Goal: Navigation & Orientation: Find specific page/section

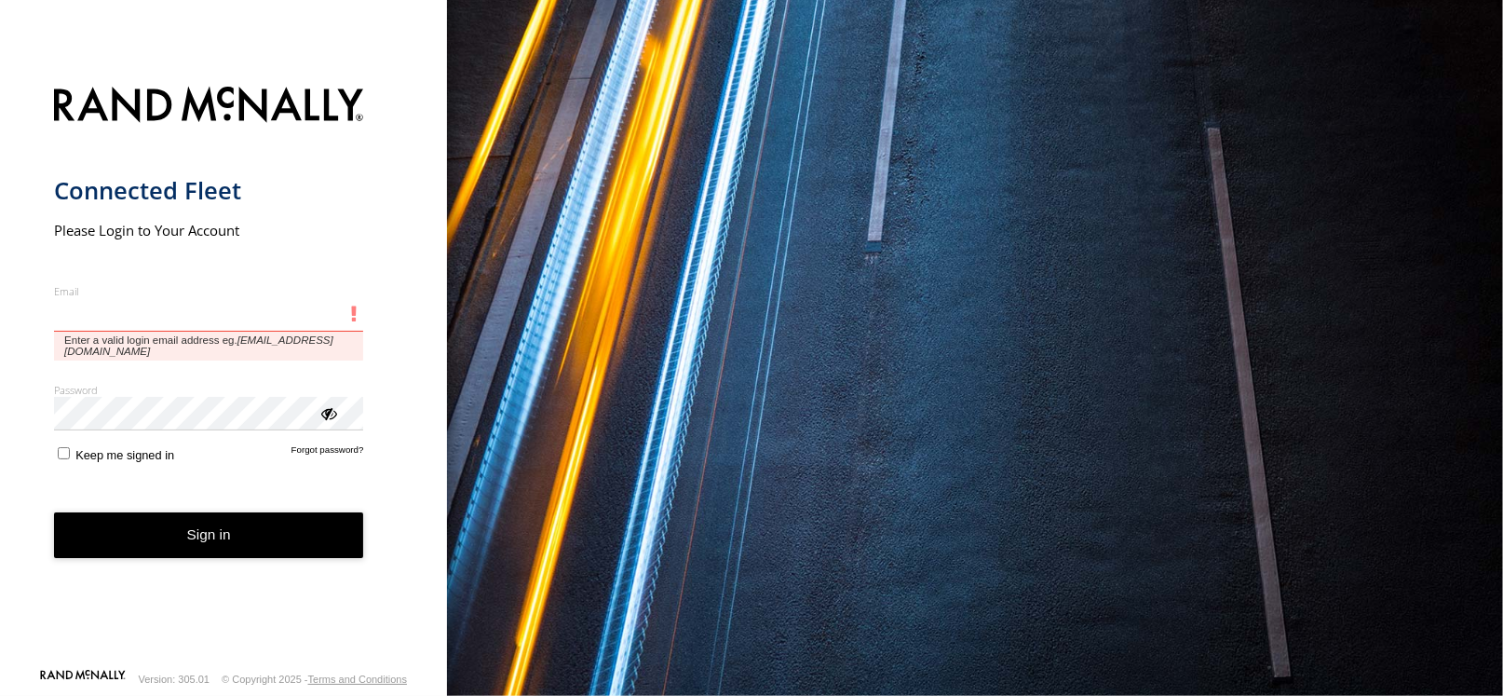
type input "**********"
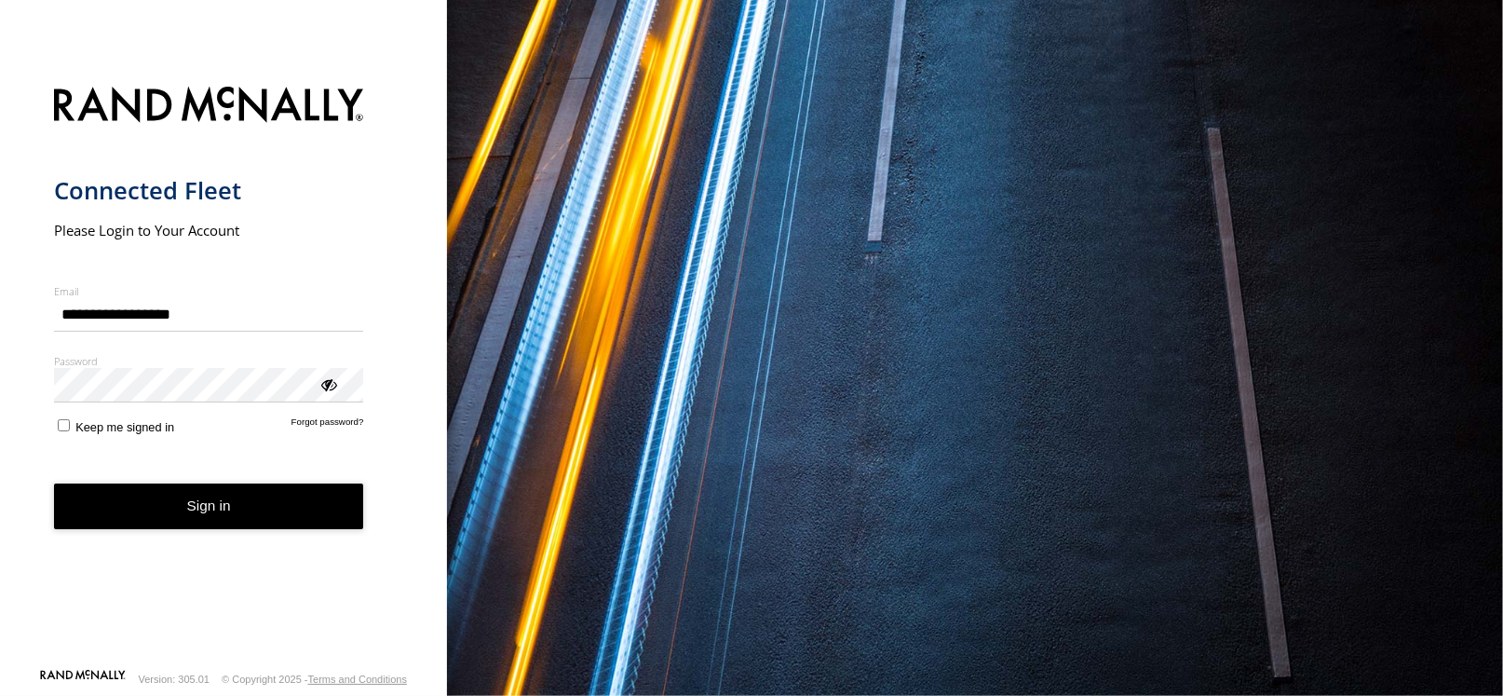
click at [176, 521] on button "Sign in" at bounding box center [209, 506] width 310 height 46
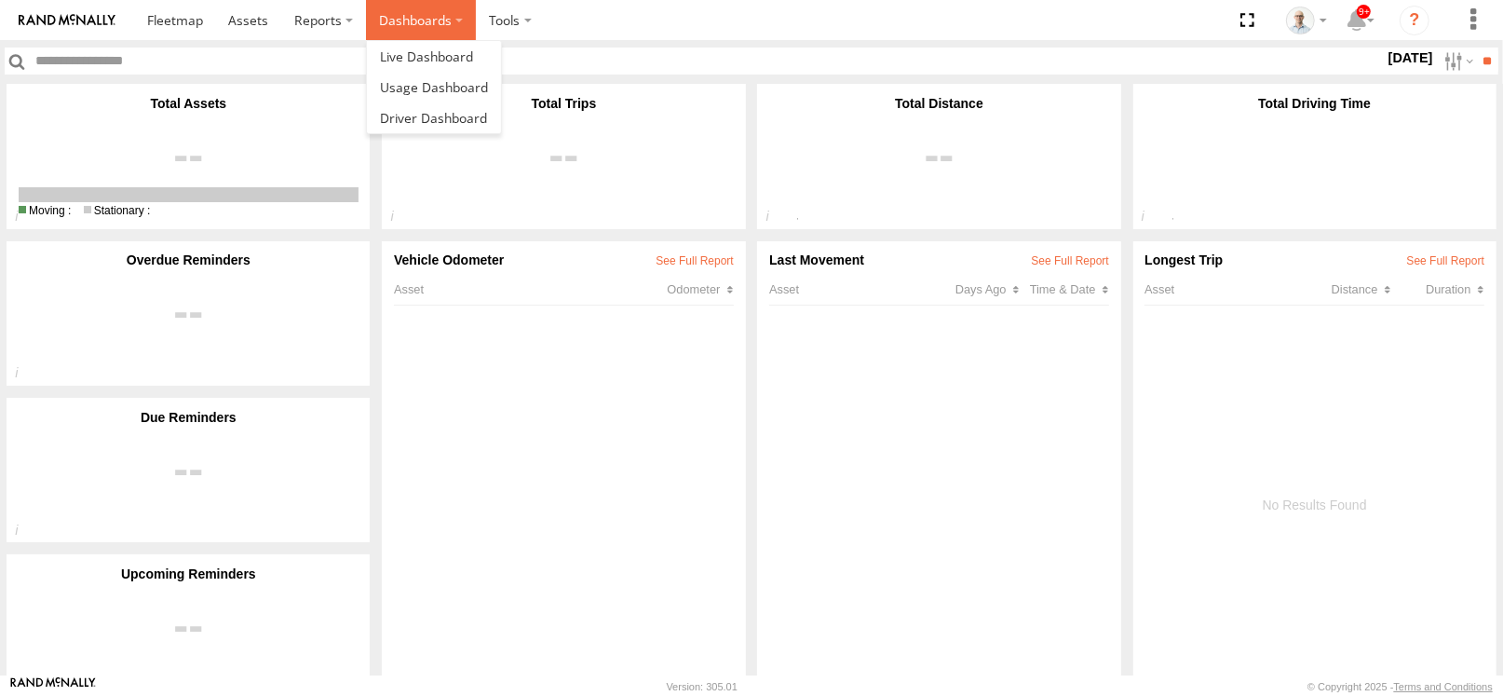
click at [395, 14] on label "Dashboards" at bounding box center [421, 20] width 110 height 40
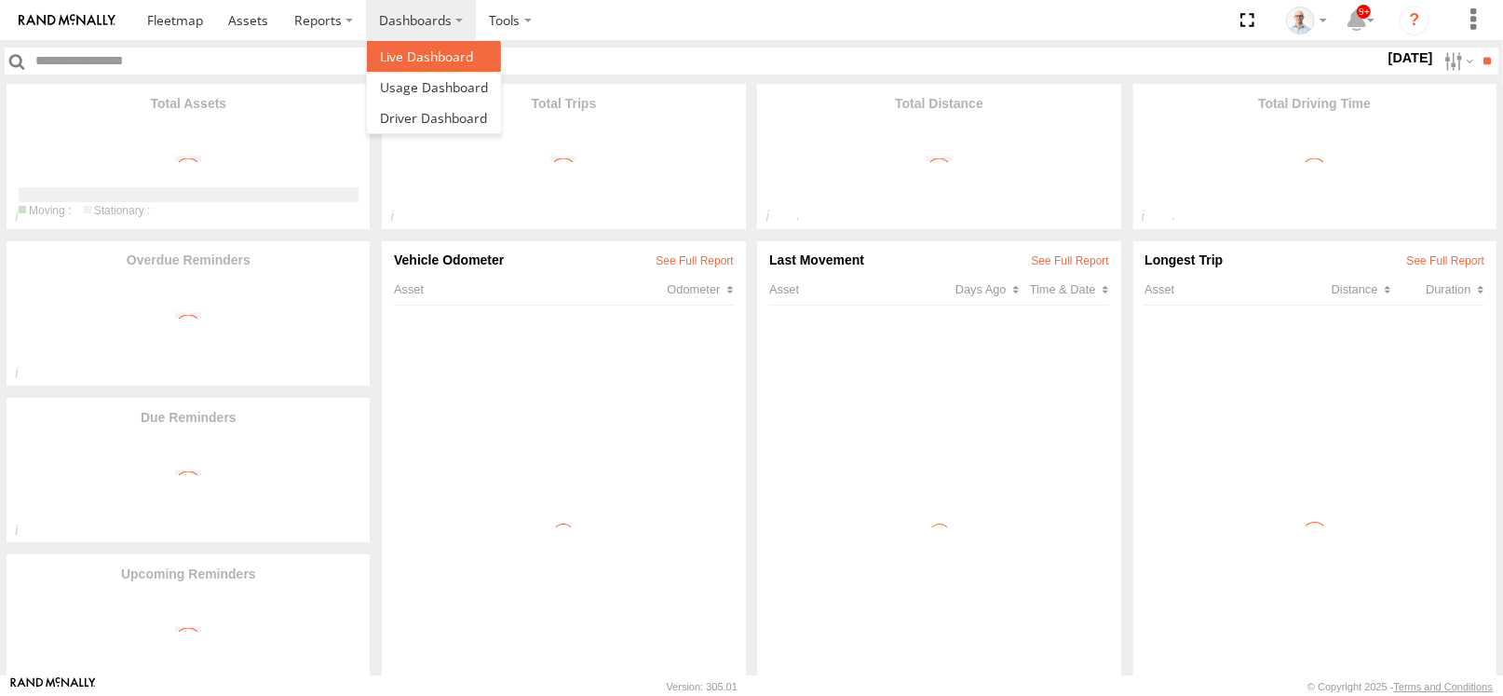
click at [401, 56] on span at bounding box center [426, 57] width 93 height 18
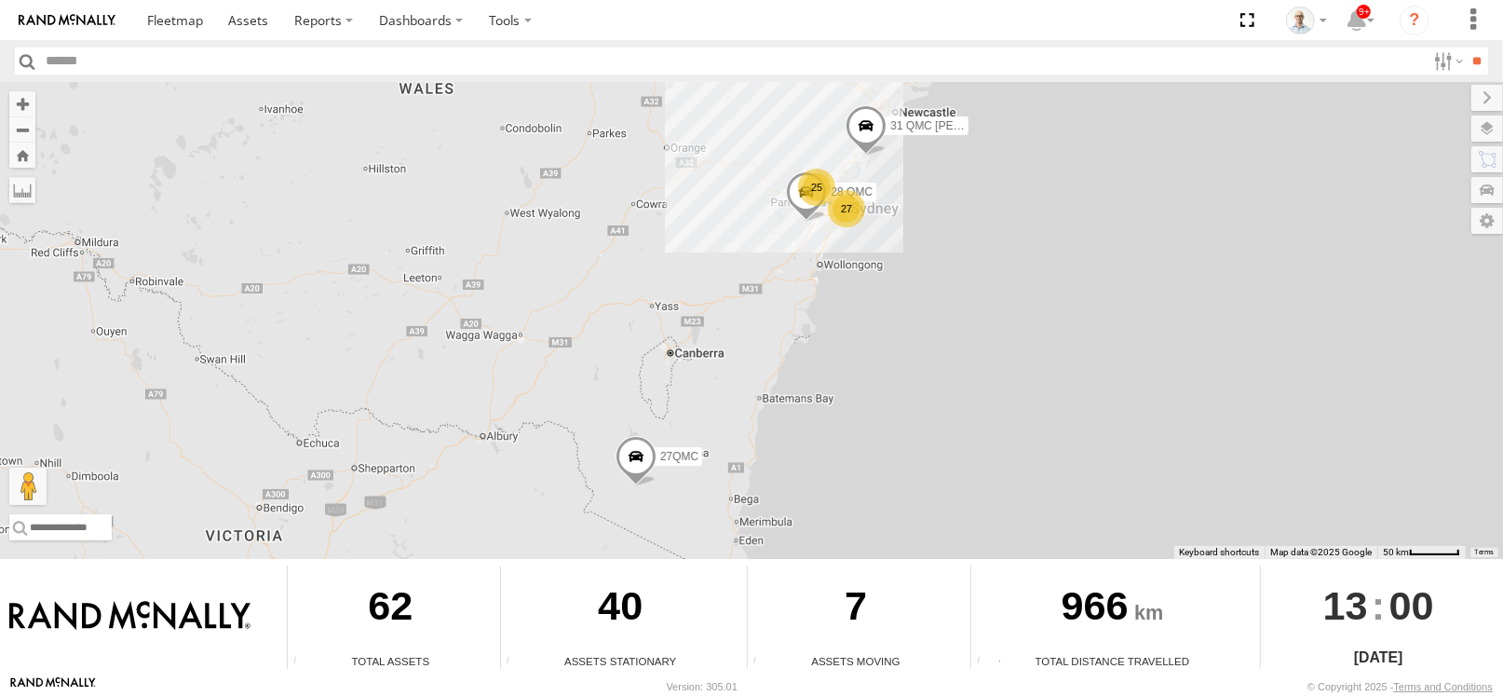
click at [826, 181] on div "25" at bounding box center [816, 187] width 37 height 37
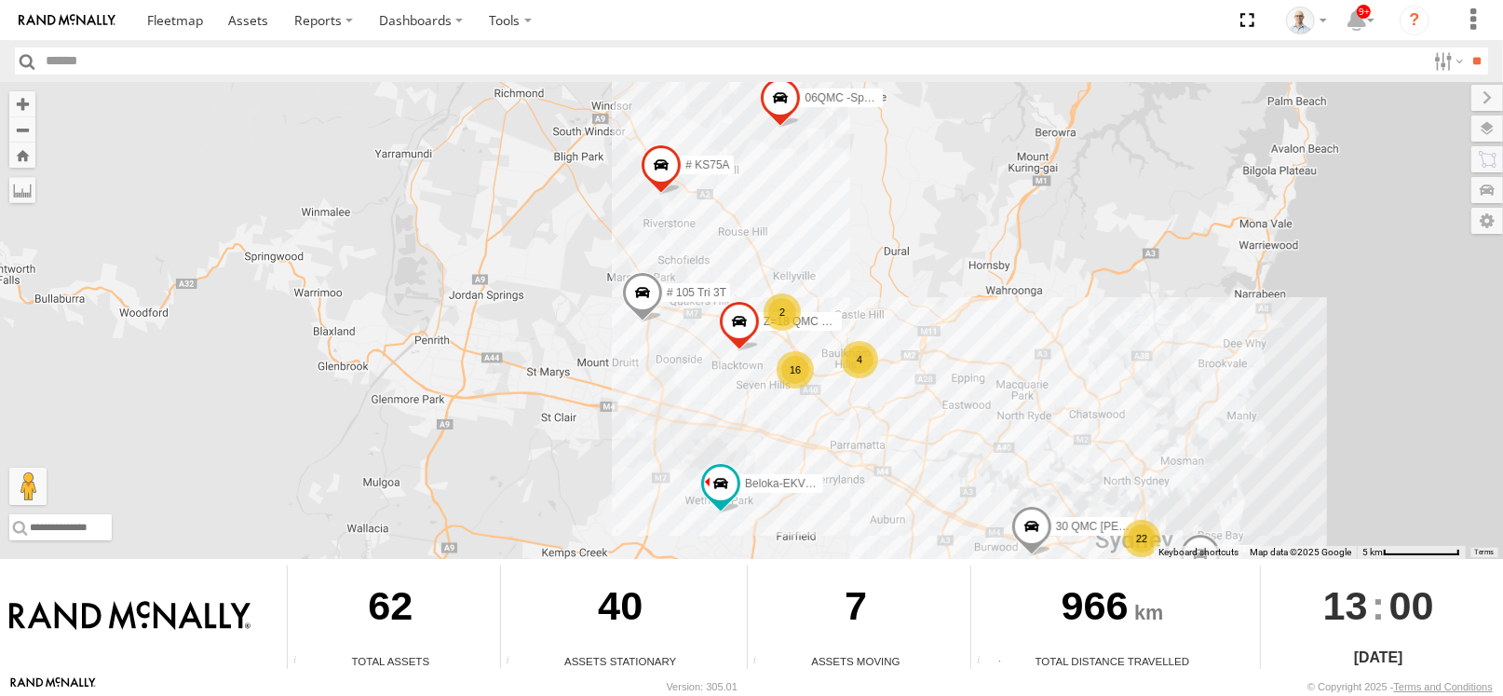
drag, startPoint x: 961, startPoint y: 397, endPoint x: 871, endPoint y: 363, distance: 96.4
click at [945, 376] on div "31 QMC Torell 28 QMC 27QMC 22 4 16 # KS75A Beloka-EKV93V 06QMC -Spare 2 Z=18 QM…" at bounding box center [751, 320] width 1503 height 477
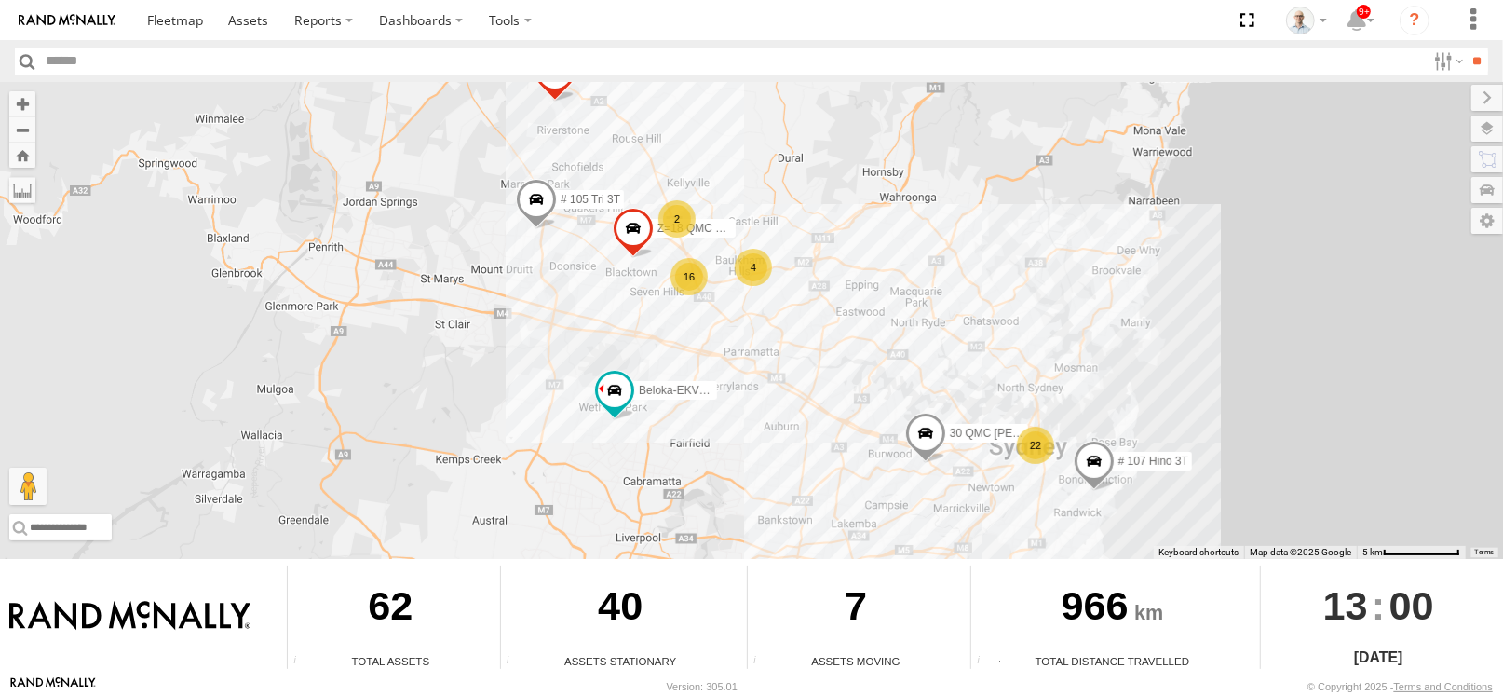
drag, startPoint x: 938, startPoint y: 397, endPoint x: 825, endPoint y: 328, distance: 132.1
click at [871, 342] on div "31 QMC Torell 28 QMC 27QMC 22 4 16 # KS75A Beloka-EKV93V 06QMC -Spare # 107 Hin…" at bounding box center [751, 320] width 1503 height 477
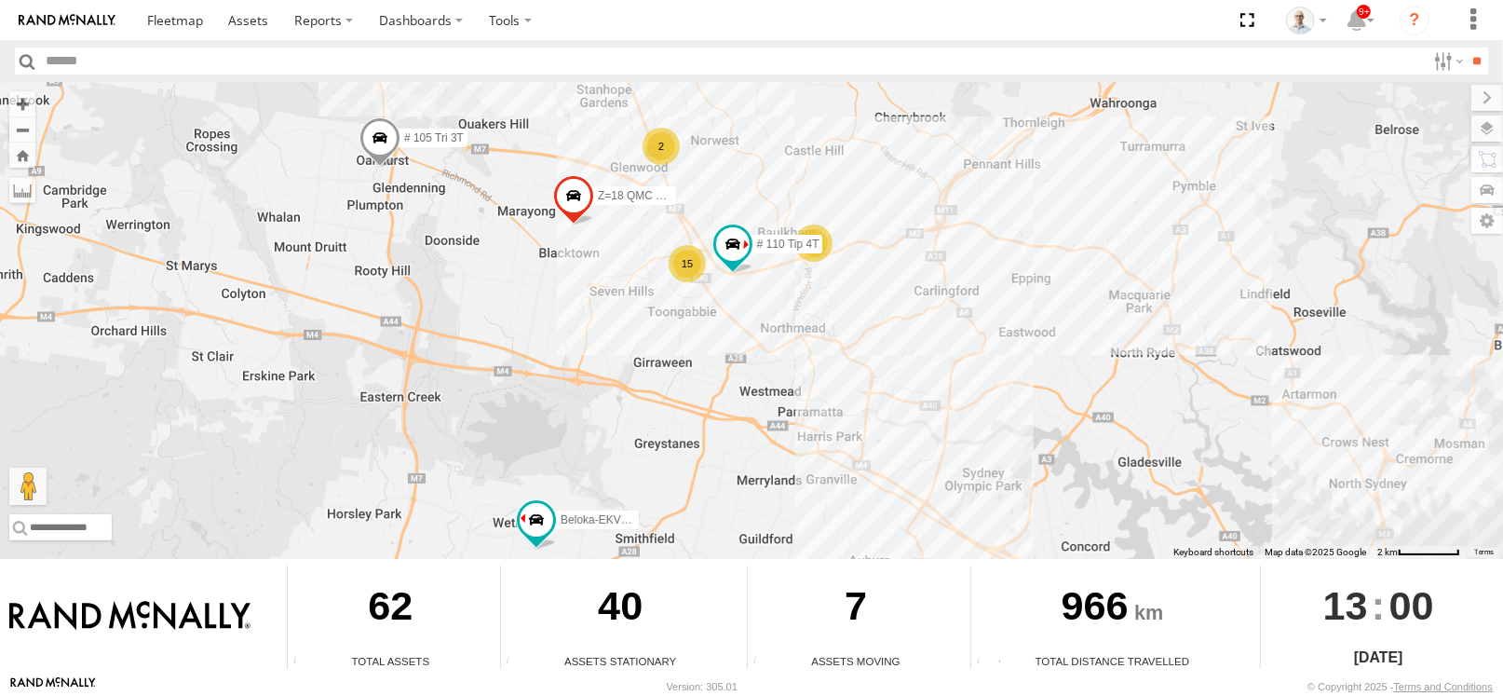
click at [690, 266] on div "15" at bounding box center [687, 263] width 37 height 37
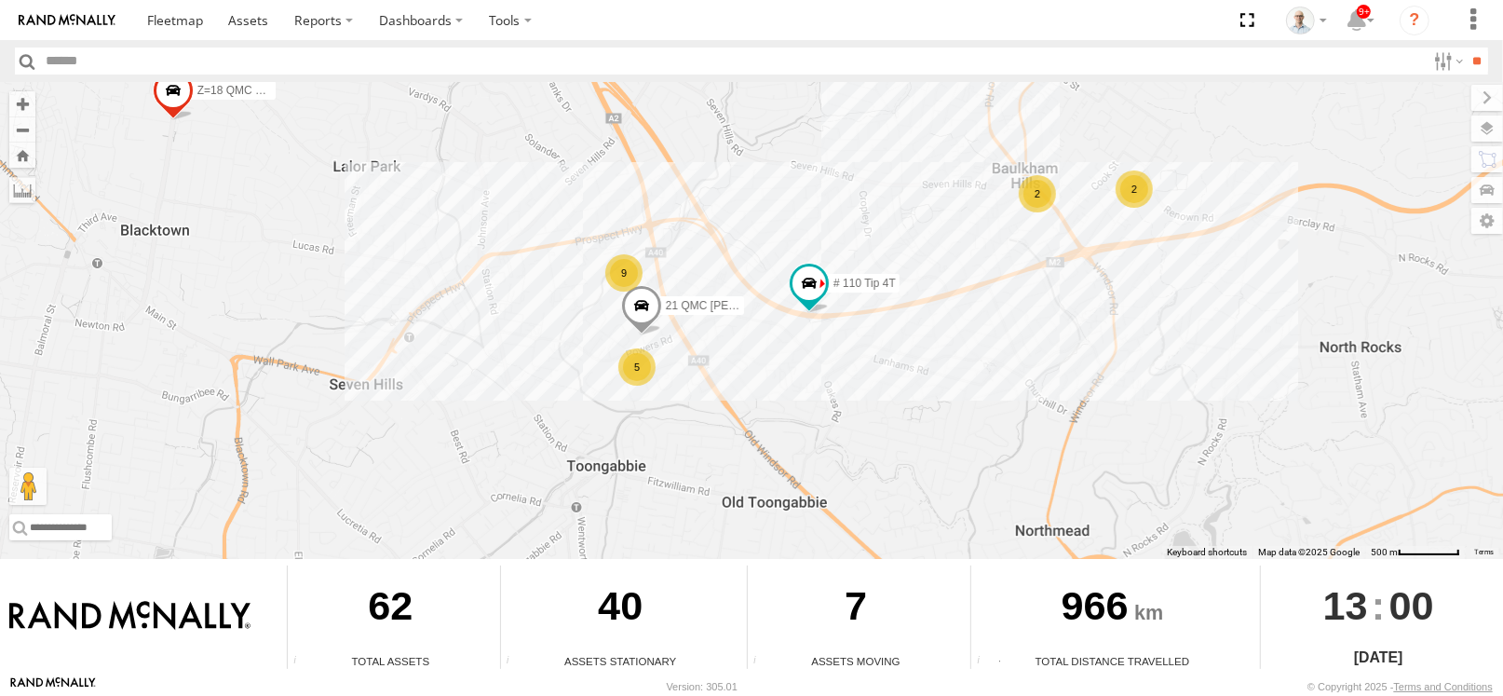
drag, startPoint x: 1277, startPoint y: 335, endPoint x: 1041, endPoint y: 290, distance: 240.0
click at [1041, 290] on div "31 QMC Torell 28 QMC 27QMC # KS75A Beloka-EKV93V 06QMC -Spare # 107 Hino 3T Z=1…" at bounding box center [751, 320] width 1503 height 477
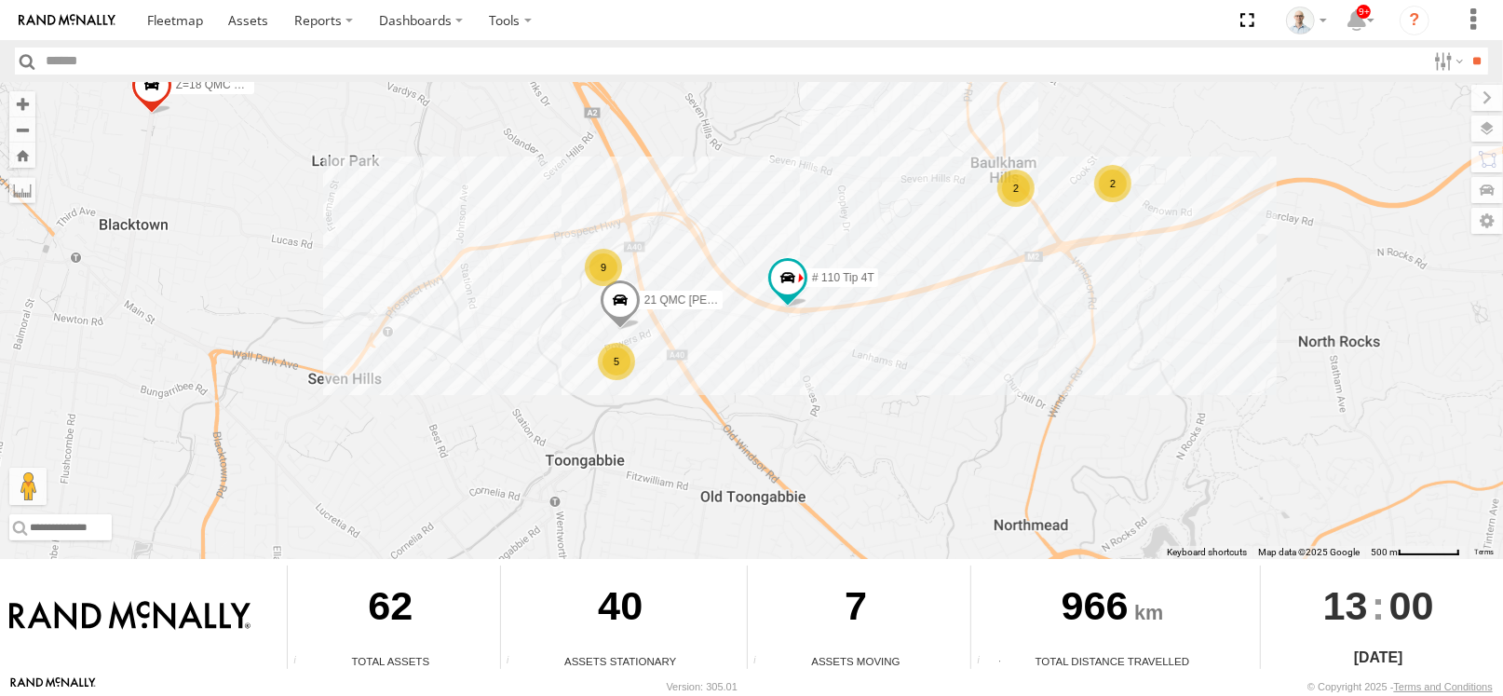
click at [1106, 191] on div "2" at bounding box center [1112, 183] width 37 height 37
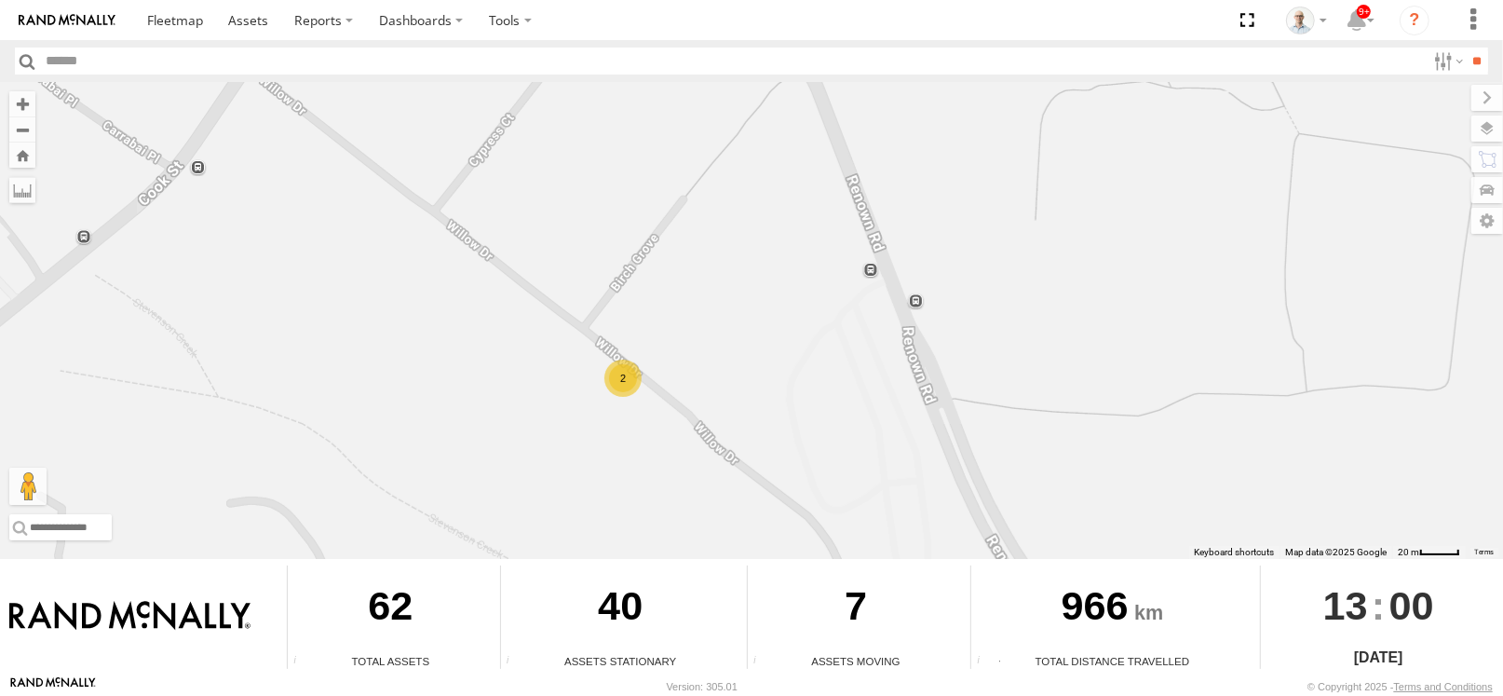
drag, startPoint x: 435, startPoint y: 415, endPoint x: 1161, endPoint y: 157, distance: 769.8
click at [1161, 157] on div "31 QMC Torell 28 QMC 27QMC # KS75A Beloka-EKV93V 06QMC -Spare # 107 Hino 3T Z=1…" at bounding box center [751, 320] width 1503 height 477
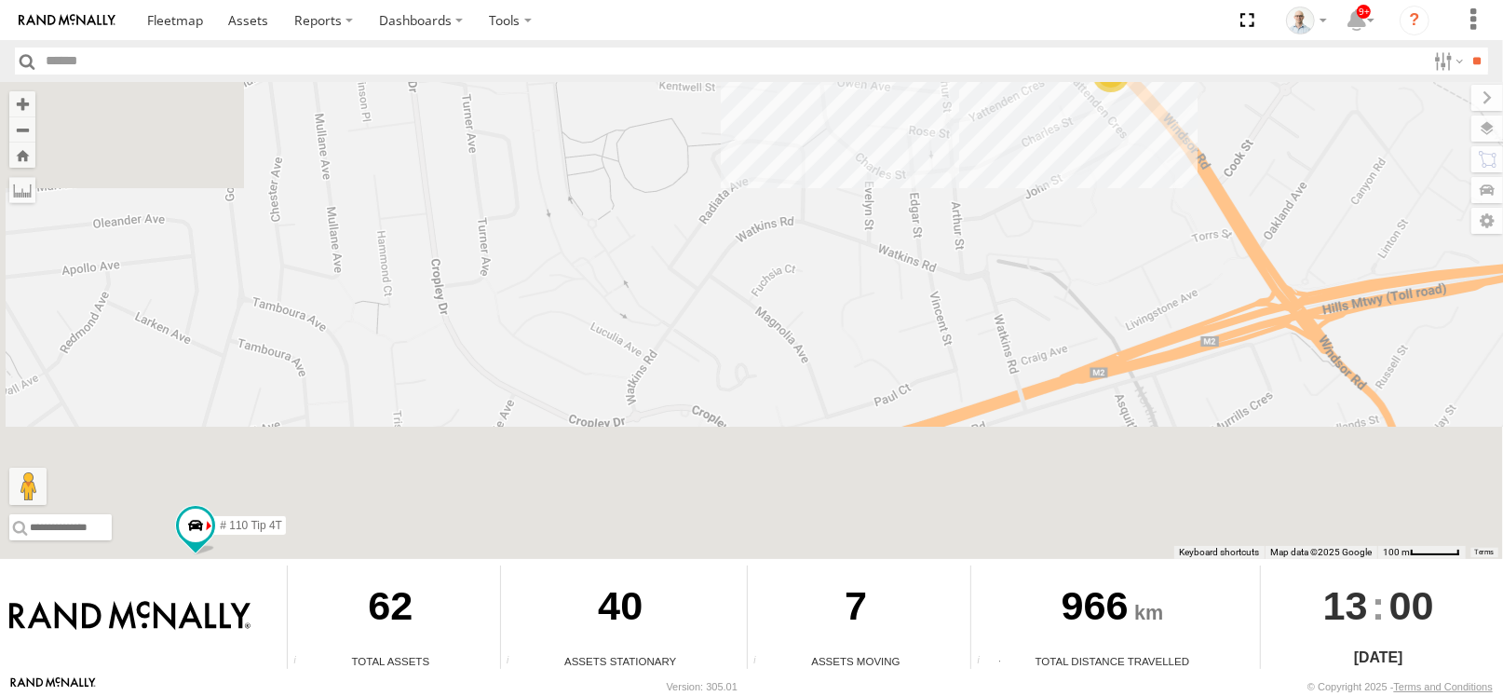
drag, startPoint x: 501, startPoint y: 397, endPoint x: 1042, endPoint y: 196, distance: 577.4
click at [1042, 196] on div "31 QMC Torell 28 QMC 27QMC # KS75A Beloka-EKV93V 06QMC -Spare # 107 Hino 3T Z=1…" at bounding box center [751, 320] width 1503 height 477
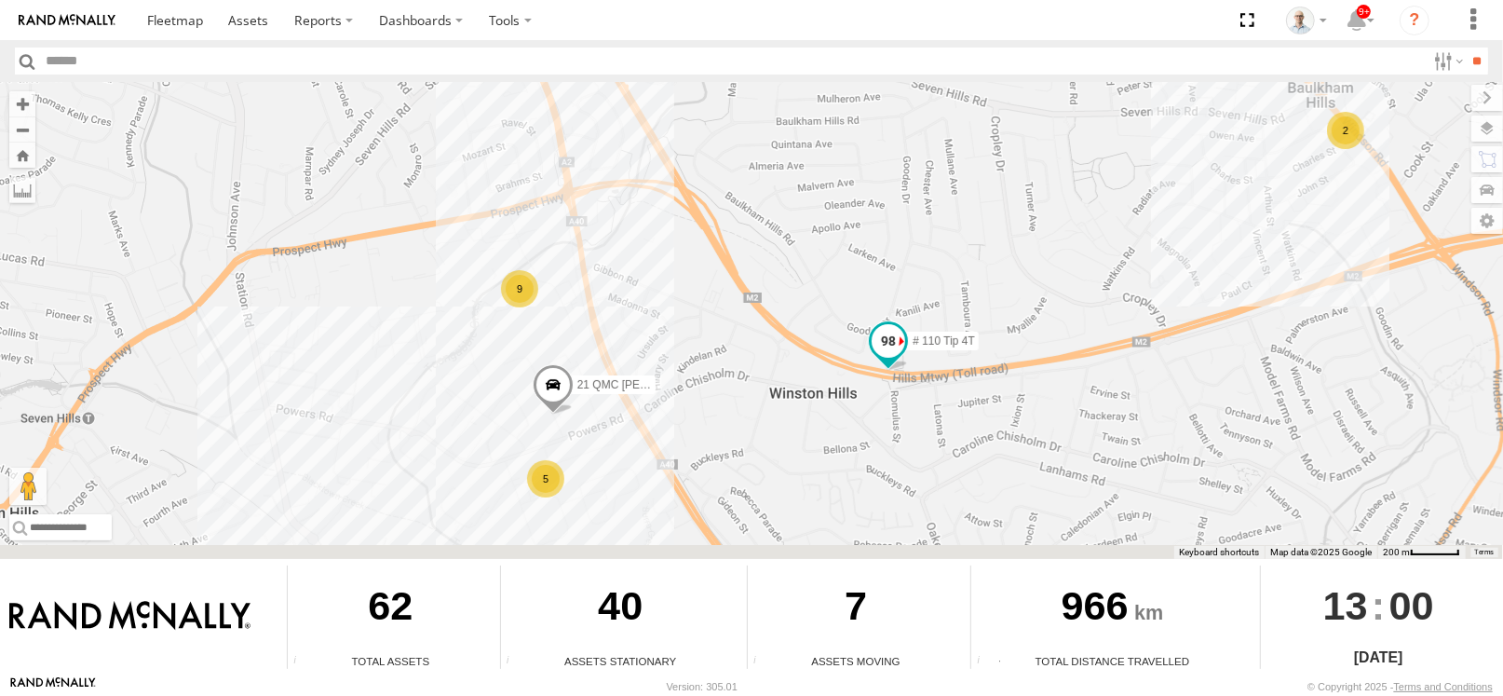
drag, startPoint x: 698, startPoint y: 388, endPoint x: 931, endPoint y: 347, distance: 237.4
click at [975, 338] on div "31 QMC Torell 28 QMC 27QMC # KS75A Beloka-EKV93V 06QMC -Spare # 107 Hino 3T Z=1…" at bounding box center [751, 320] width 1503 height 477
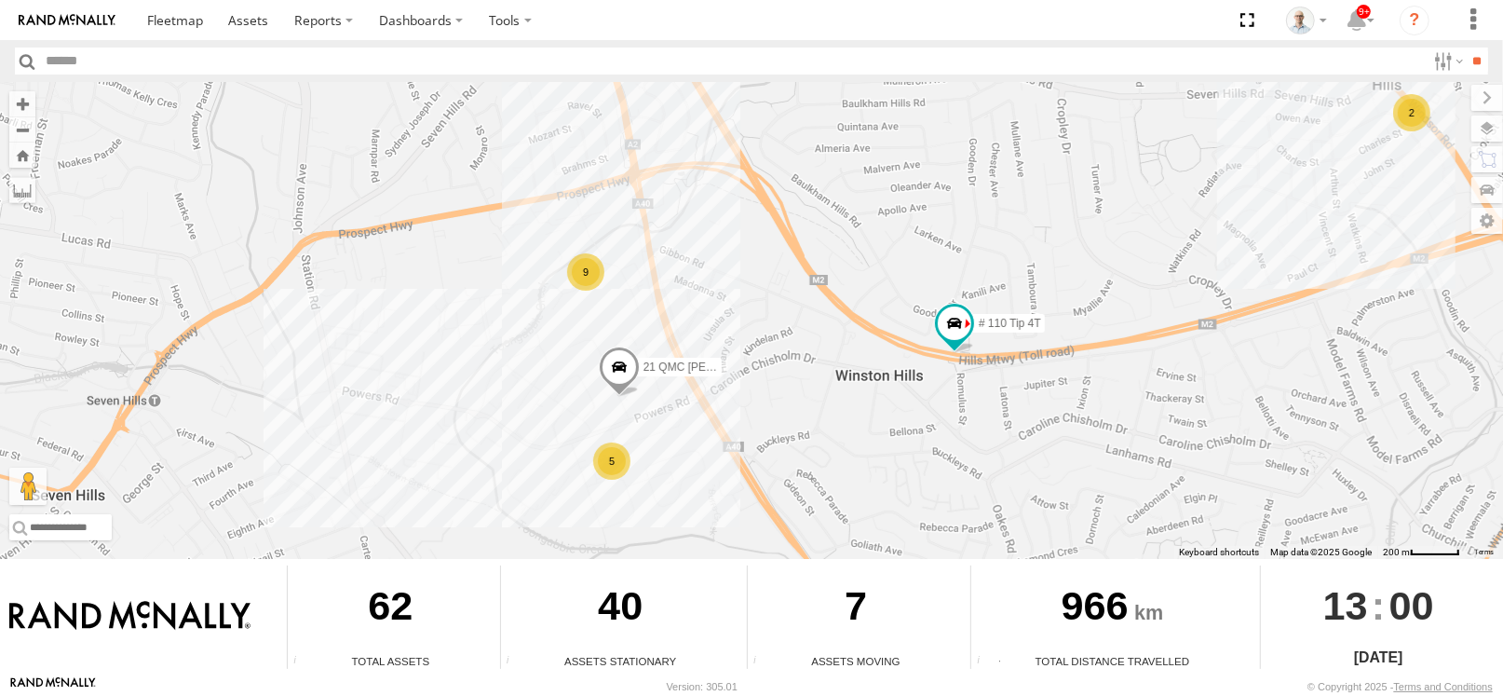
click at [588, 273] on div "9" at bounding box center [585, 271] width 37 height 37
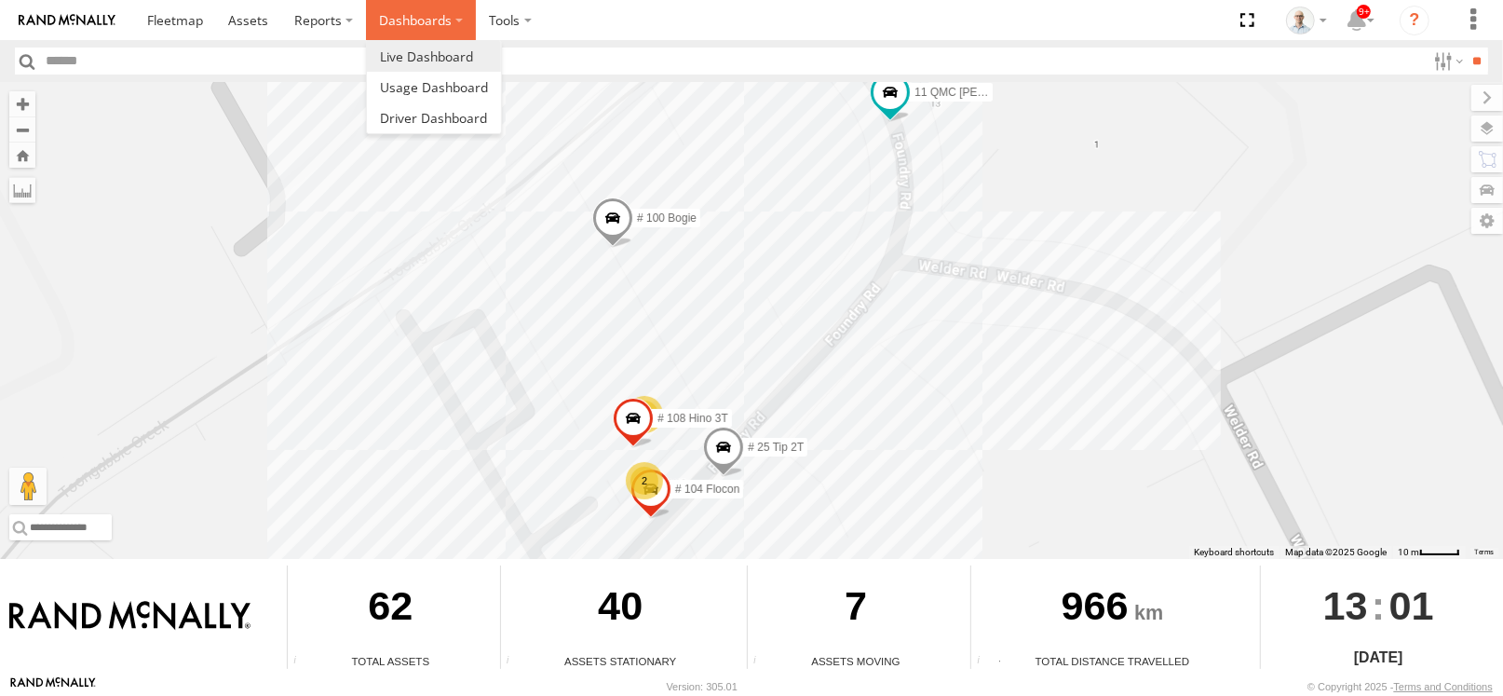
click at [431, 22] on label "Dashboards" at bounding box center [421, 20] width 110 height 40
click at [428, 53] on span at bounding box center [426, 57] width 93 height 18
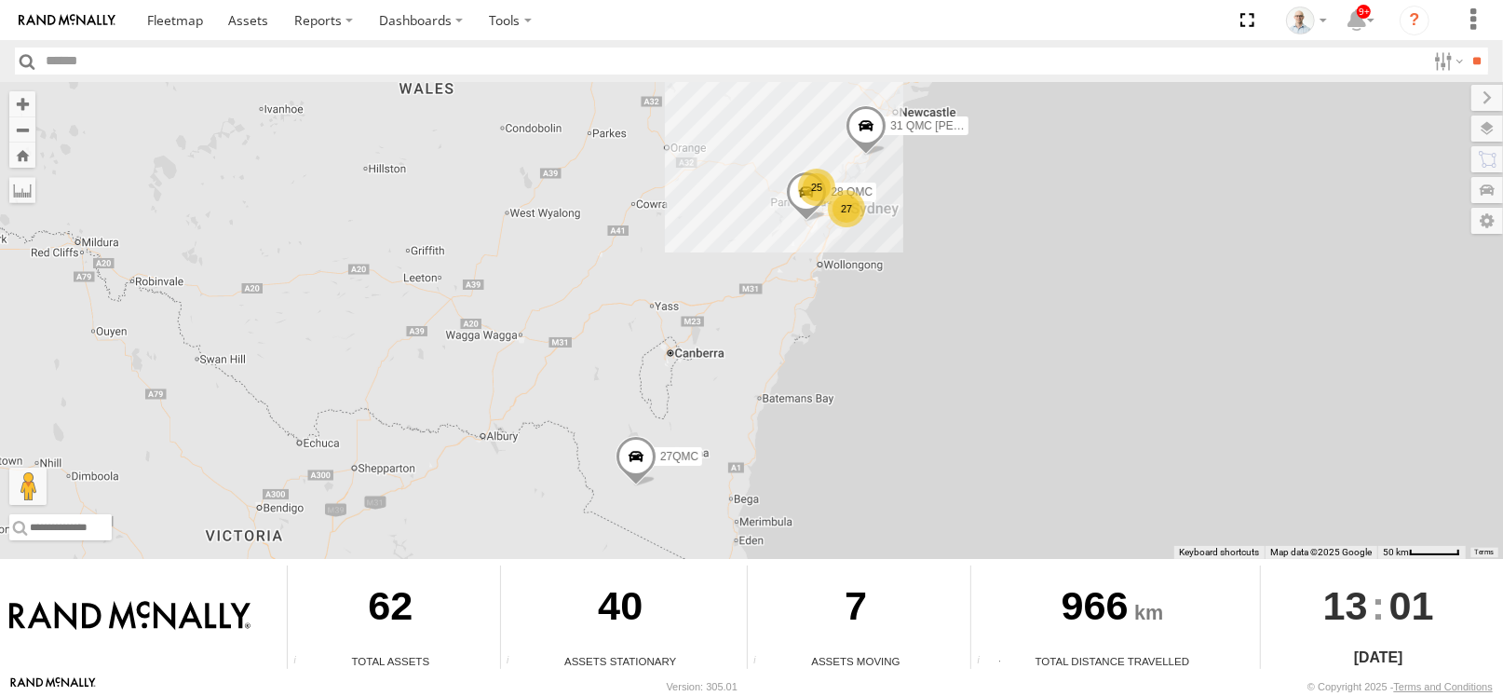
click at [847, 211] on div "27" at bounding box center [846, 208] width 37 height 37
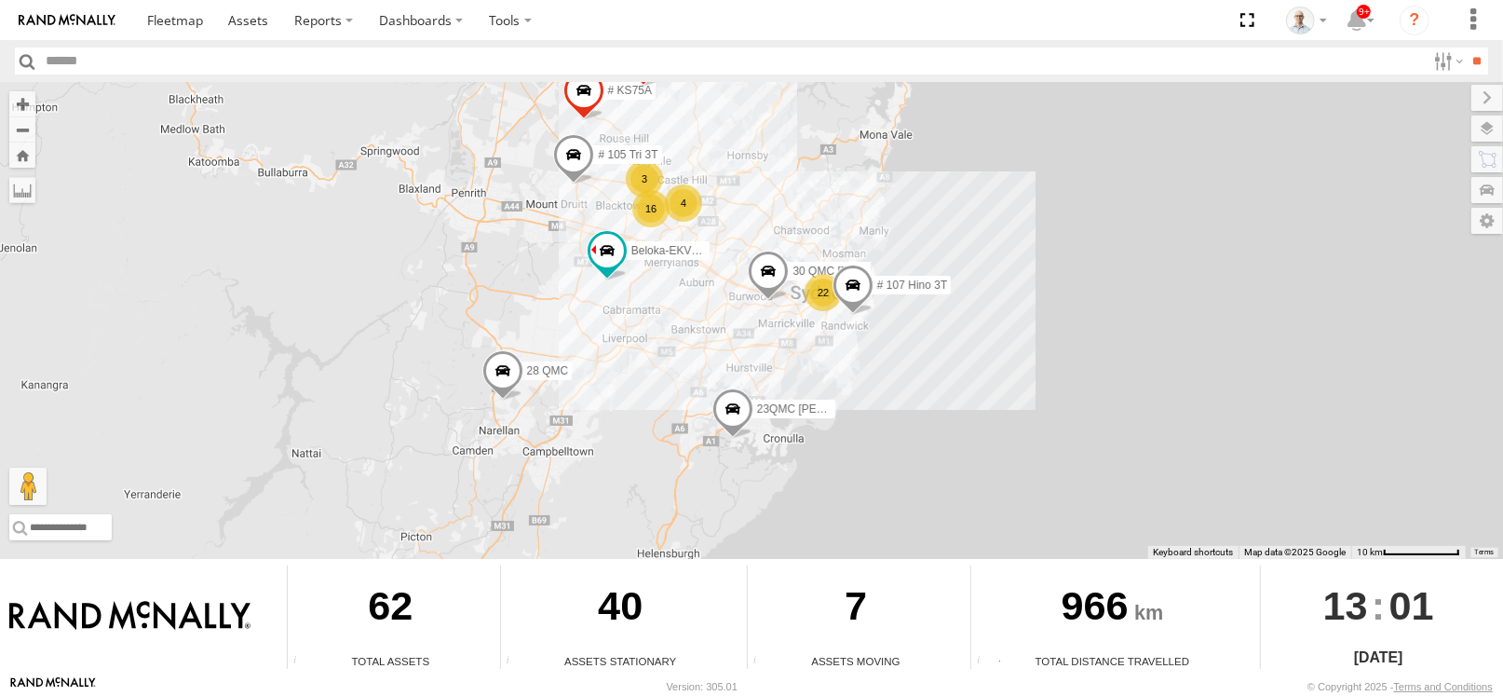
click at [679, 208] on div "4" at bounding box center [683, 202] width 37 height 37
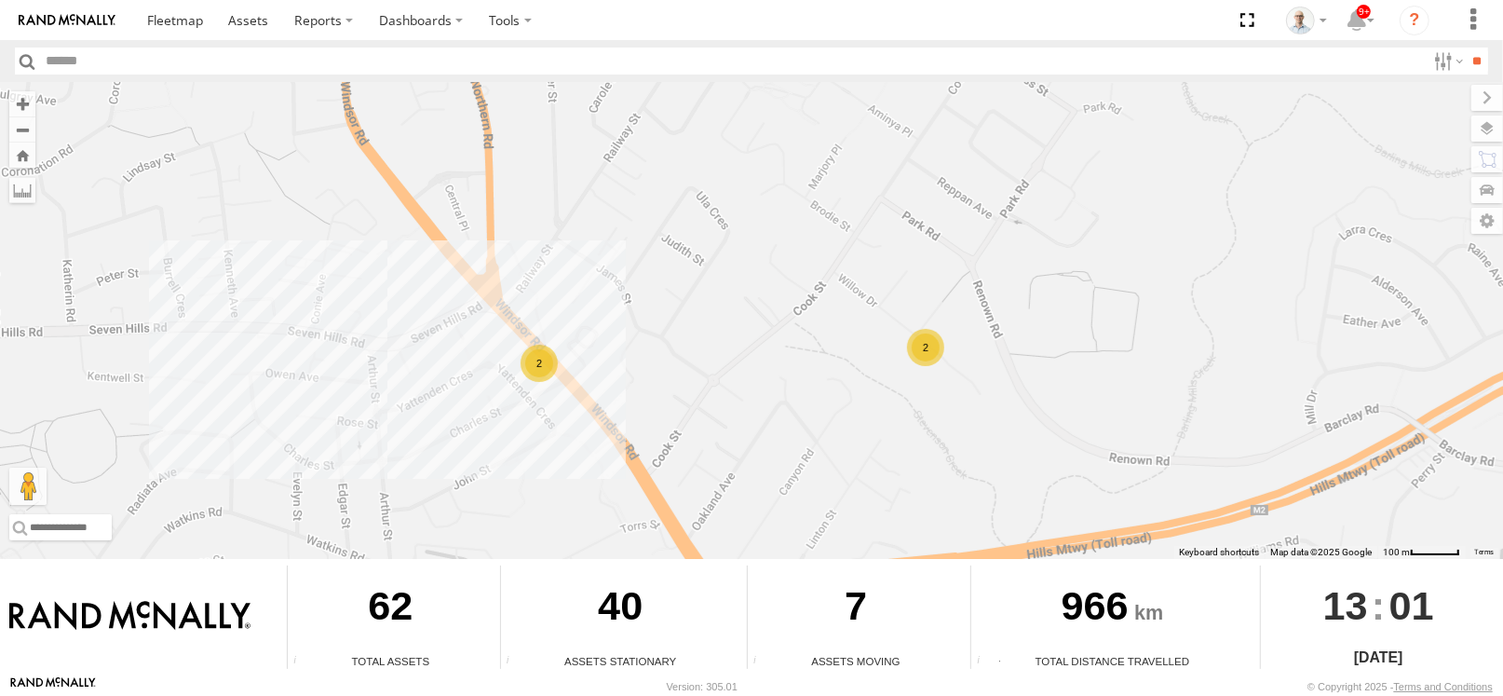
drag, startPoint x: 945, startPoint y: 459, endPoint x: 782, endPoint y: 177, distance: 326.4
click at [782, 177] on div "31 QMC Torell 28 QMC 27QMC # KS75A Beloka-EKV93V 06QMC -Spare # 107 Hino 3T 30 …" at bounding box center [751, 320] width 1503 height 477
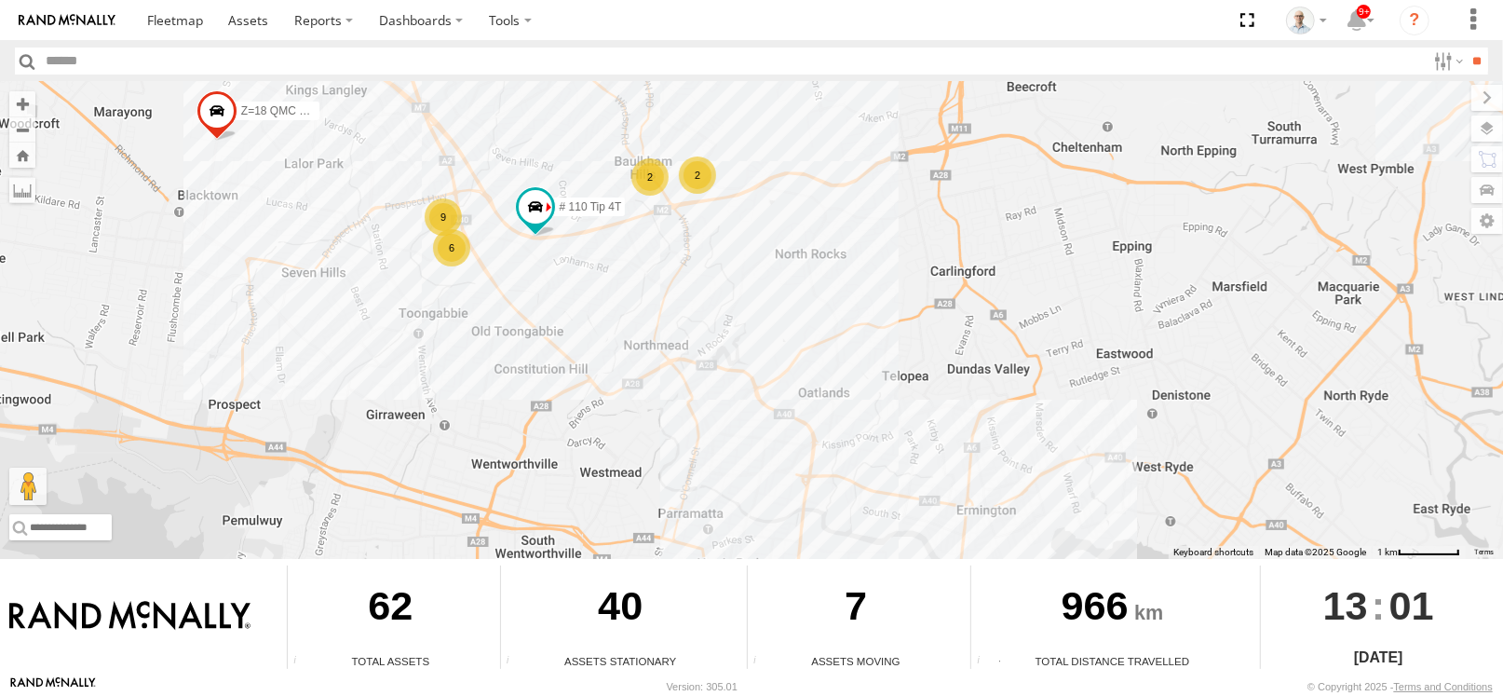
drag, startPoint x: 994, startPoint y: 362, endPoint x: 880, endPoint y: 293, distance: 132.9
click at [880, 293] on div "31 QMC Torell 28 QMC 27QMC # KS75A Beloka-EKV93V 06QMC -Spare # 107 Hino 3T 30 …" at bounding box center [751, 320] width 1503 height 477
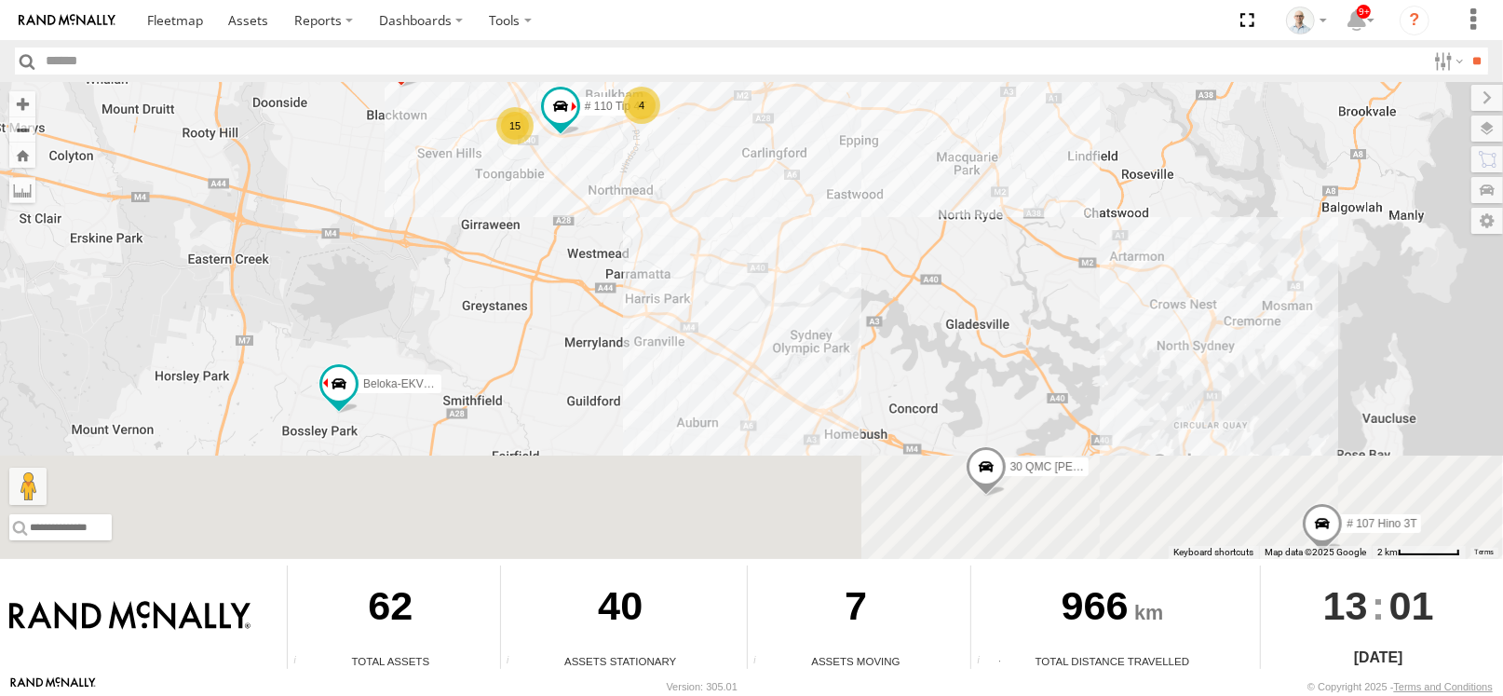
drag, startPoint x: 1024, startPoint y: 490, endPoint x: 806, endPoint y: 326, distance: 272.7
click at [853, 328] on div "31 QMC Torell 28 QMC 27QMC # KS75A Beloka-EKV93V 06QMC -Spare # 107 Hino 3T 30 …" at bounding box center [751, 320] width 1503 height 477
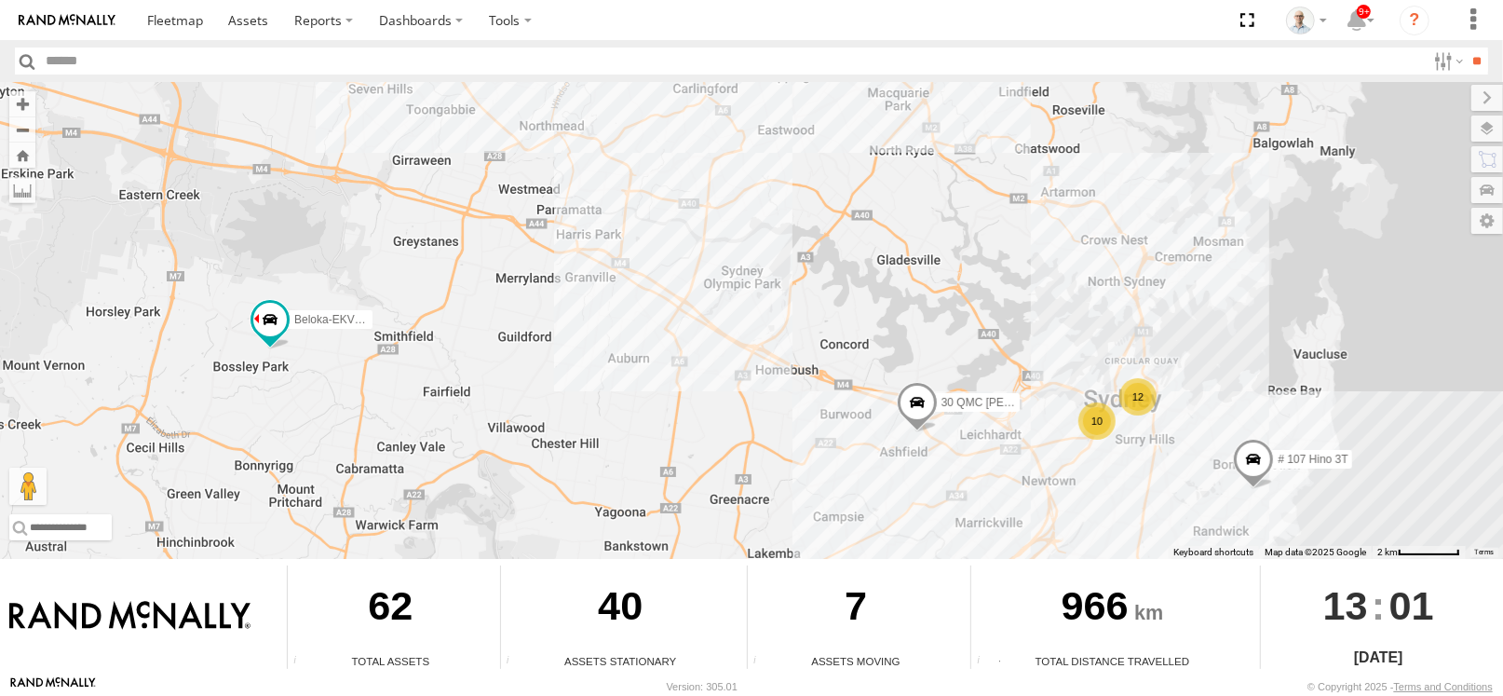
click at [1094, 422] on div "10" at bounding box center [1097, 420] width 37 height 37
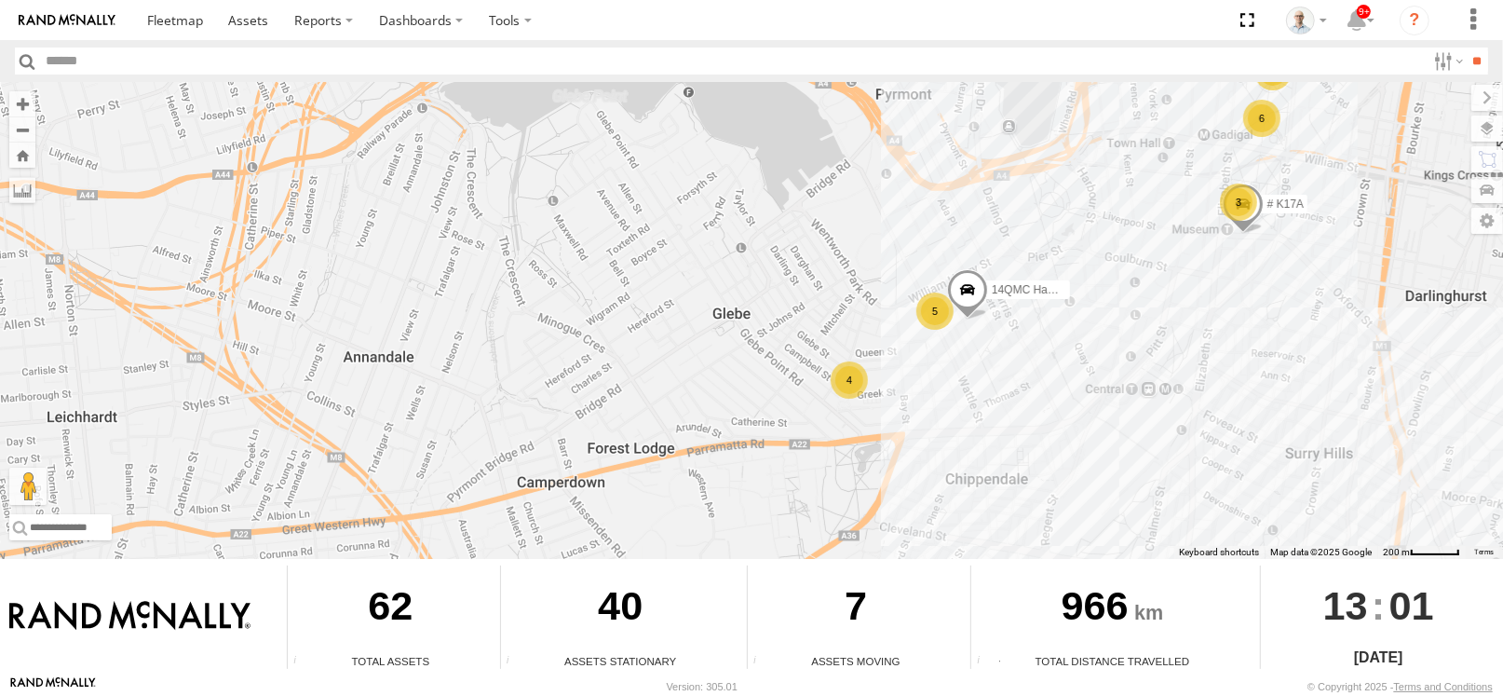
click at [1259, 115] on div "6" at bounding box center [1262, 118] width 37 height 37
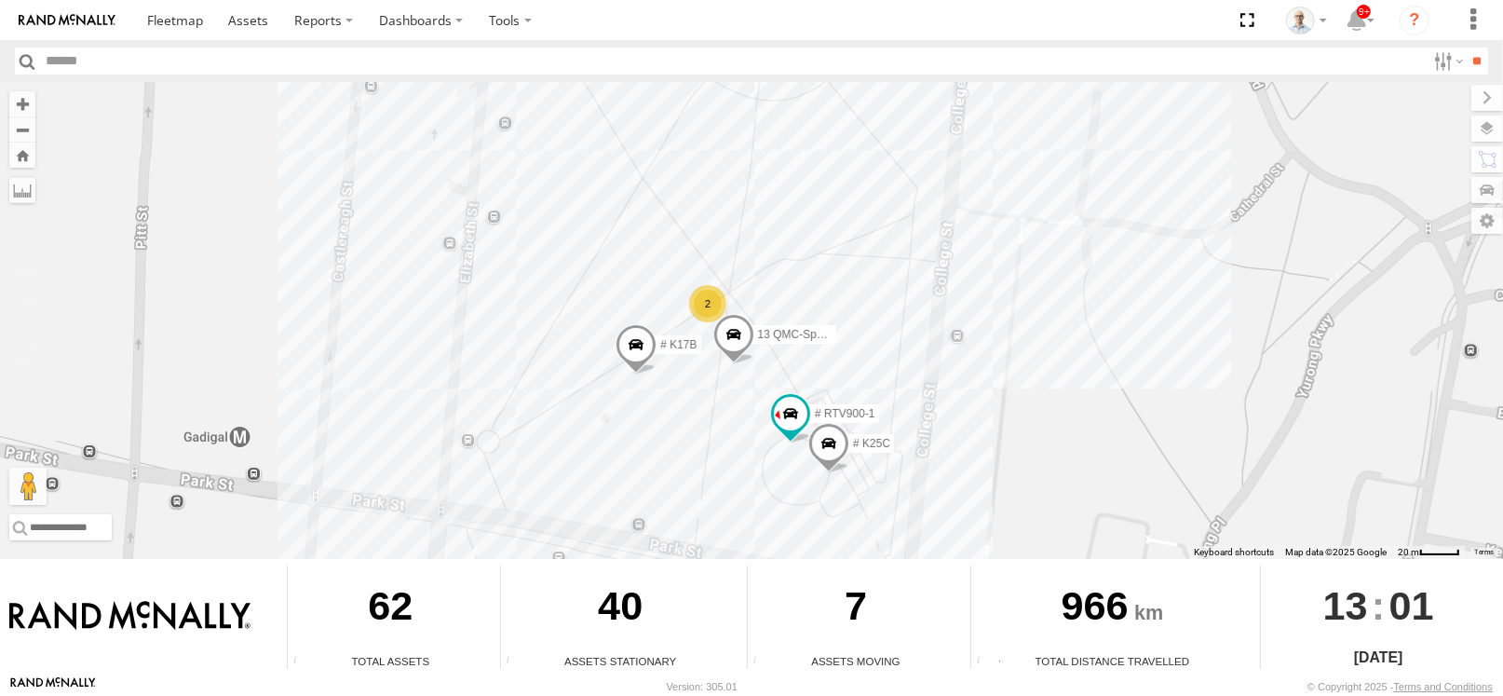
click at [702, 292] on div "2" at bounding box center [707, 303] width 37 height 37
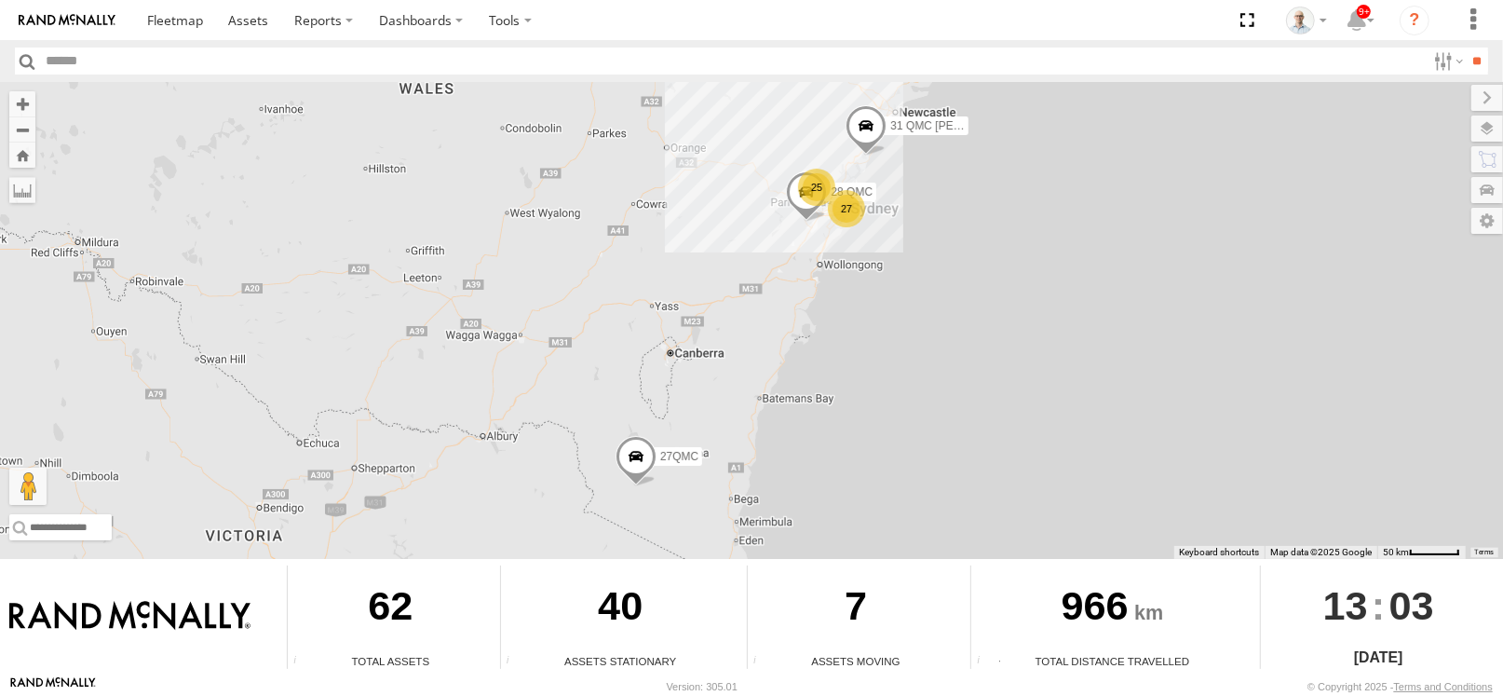
click at [805, 183] on div "25" at bounding box center [816, 187] width 37 height 37
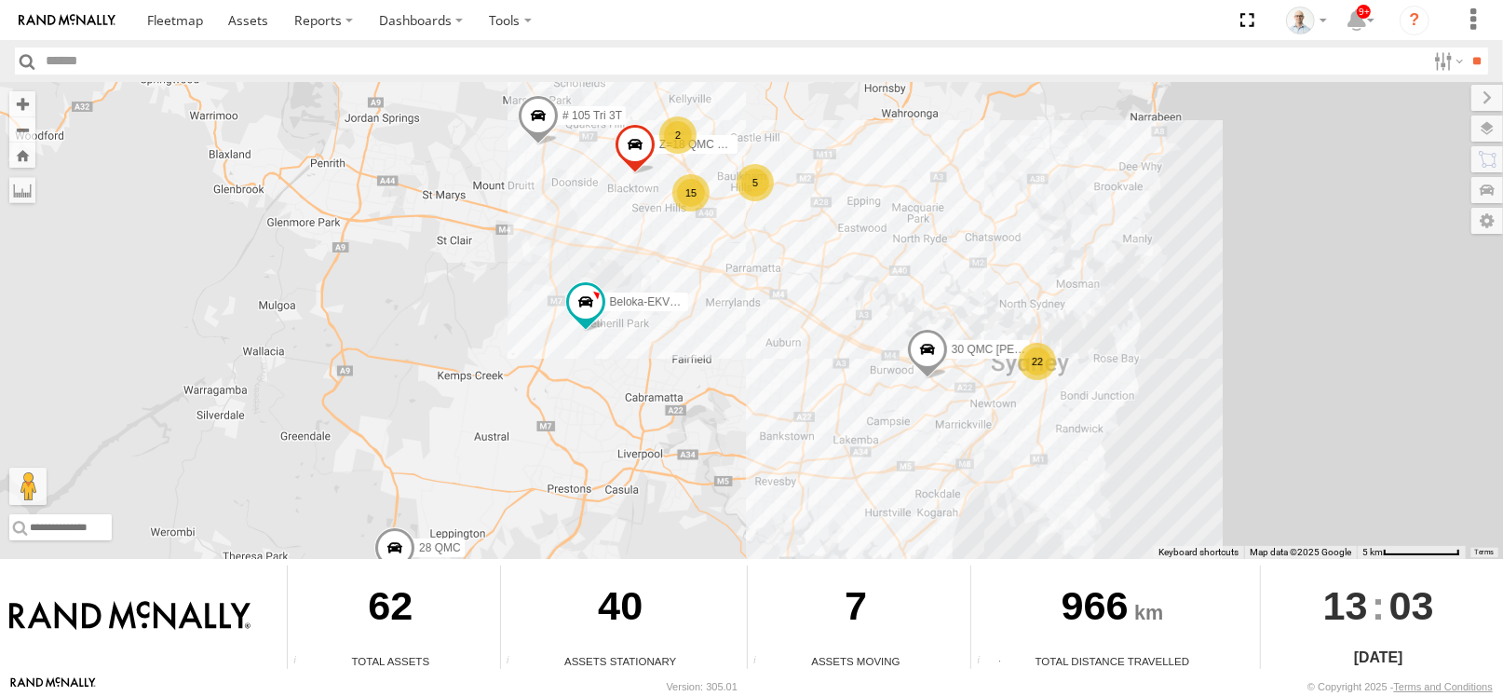
drag, startPoint x: 1045, startPoint y: 392, endPoint x: 954, endPoint y: 221, distance: 194.2
click at [954, 221] on div "31 QMC [PERSON_NAME] 28 QMC 27QMC 22 5 15 # KS75A Beloka-EKV93V 06QMC -Spare 2 …" at bounding box center [751, 320] width 1503 height 477
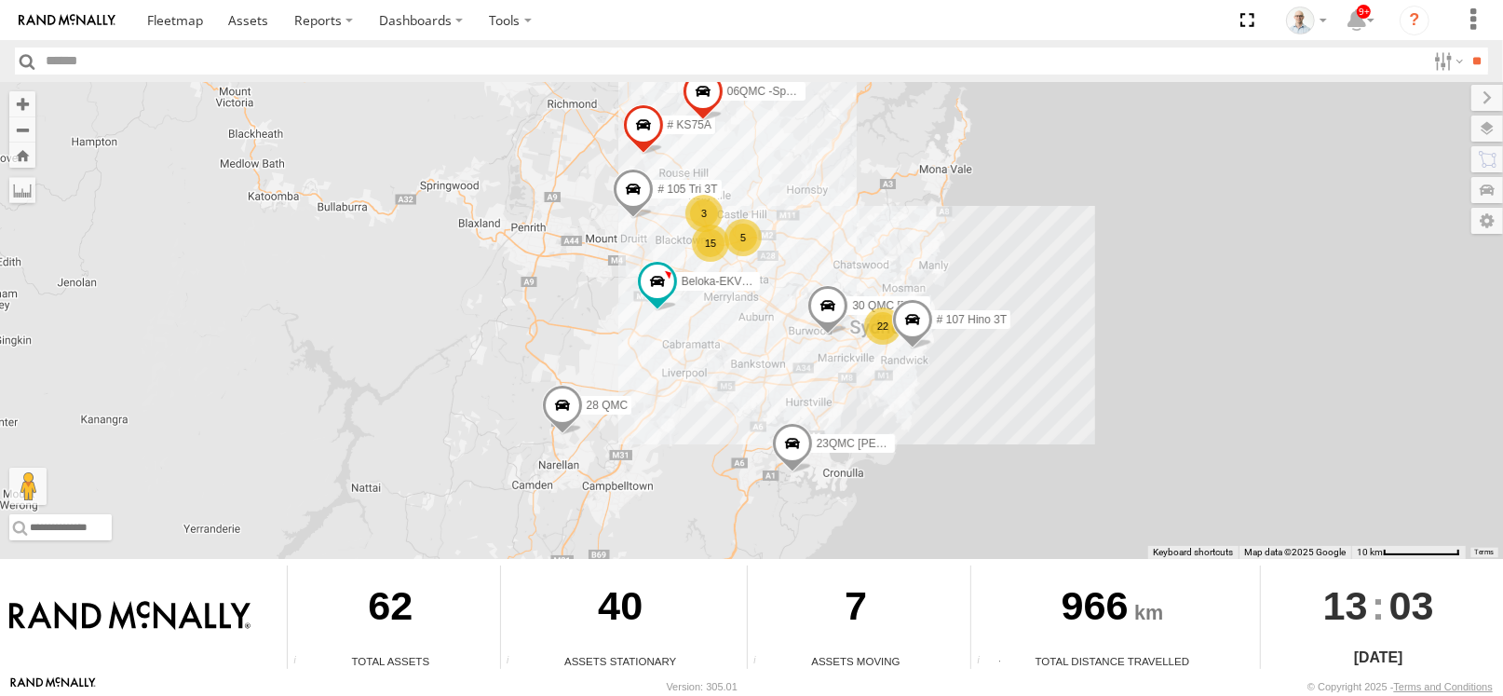
drag, startPoint x: 965, startPoint y: 474, endPoint x: 947, endPoint y: 459, distance: 23.1
click at [947, 459] on div "31 QMC Torell 28 QMC 27QMC # KS75A Beloka-EKV93V 06QMC -Spare 30 QMC David Carm…" at bounding box center [751, 320] width 1503 height 477
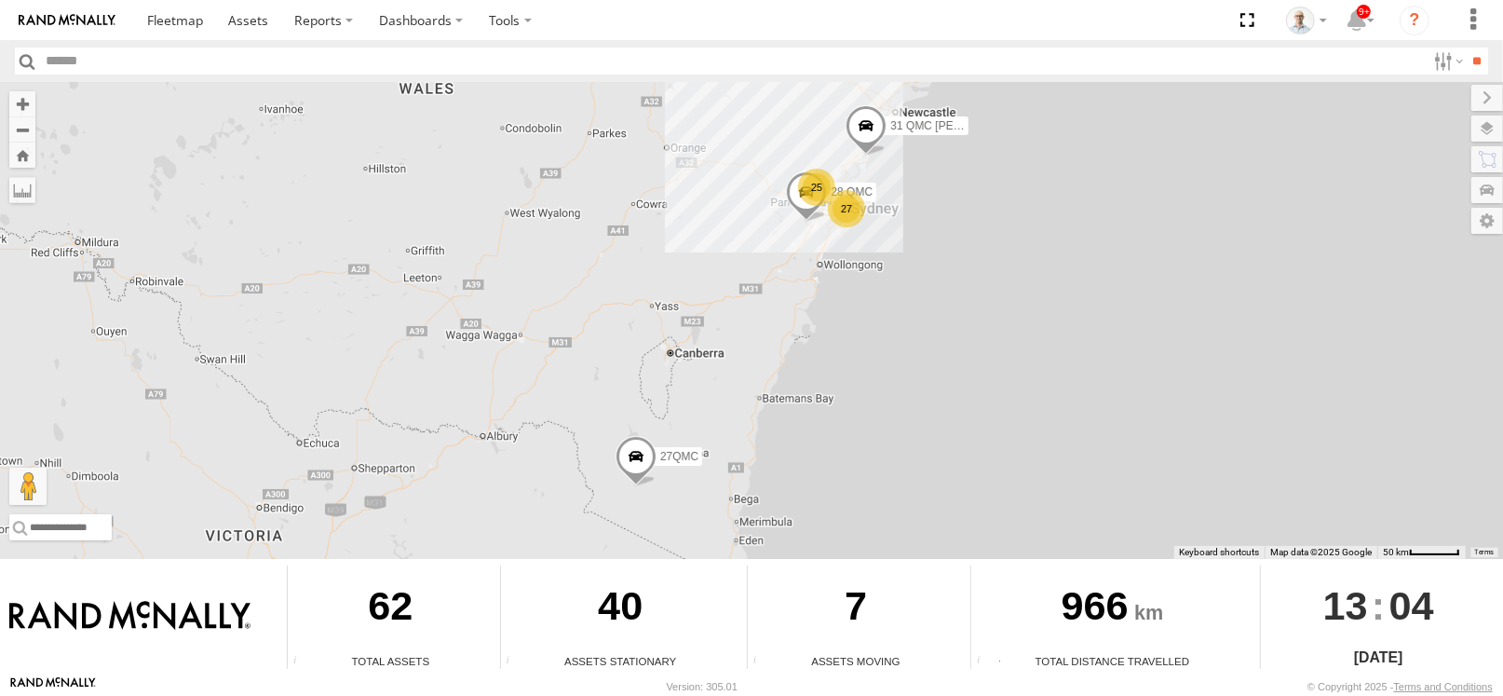
click at [809, 185] on div "25" at bounding box center [816, 187] width 37 height 37
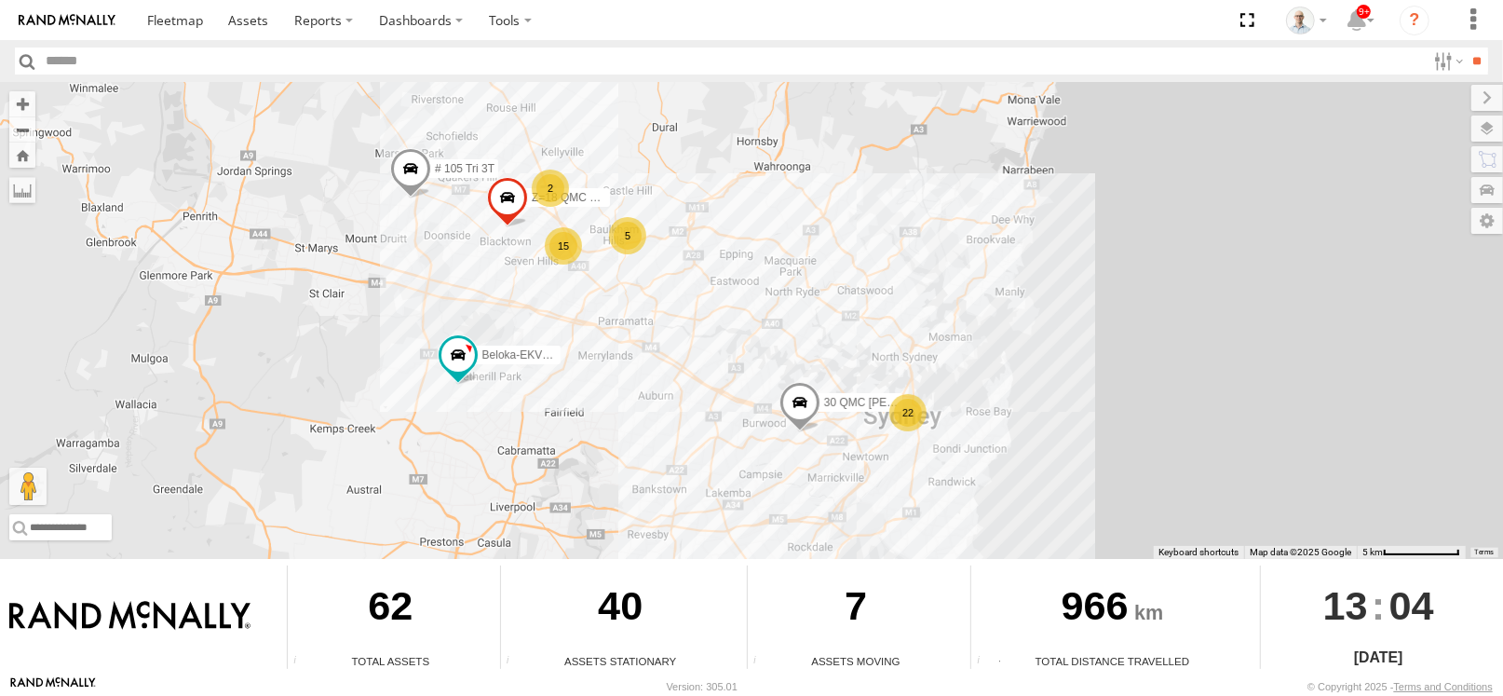
drag, startPoint x: 908, startPoint y: 460, endPoint x: 656, endPoint y: 319, distance: 289.0
click at [659, 320] on div "31 QMC Torell 28 QMC 27QMC 22 5 15 # KS75A Beloka-EKV93V 06QMC -Spare 2 Z=18 QM…" at bounding box center [751, 320] width 1503 height 477
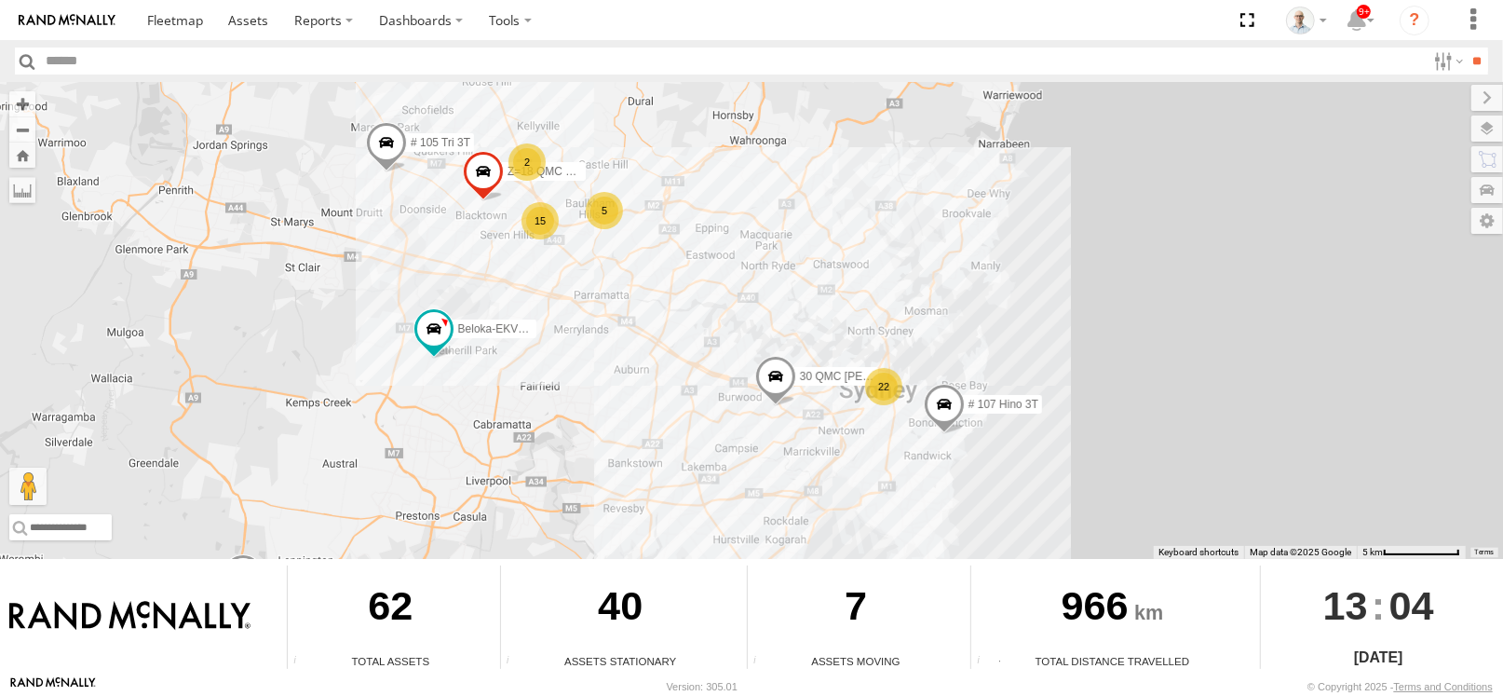
click at [891, 380] on div "22" at bounding box center [883, 386] width 37 height 37
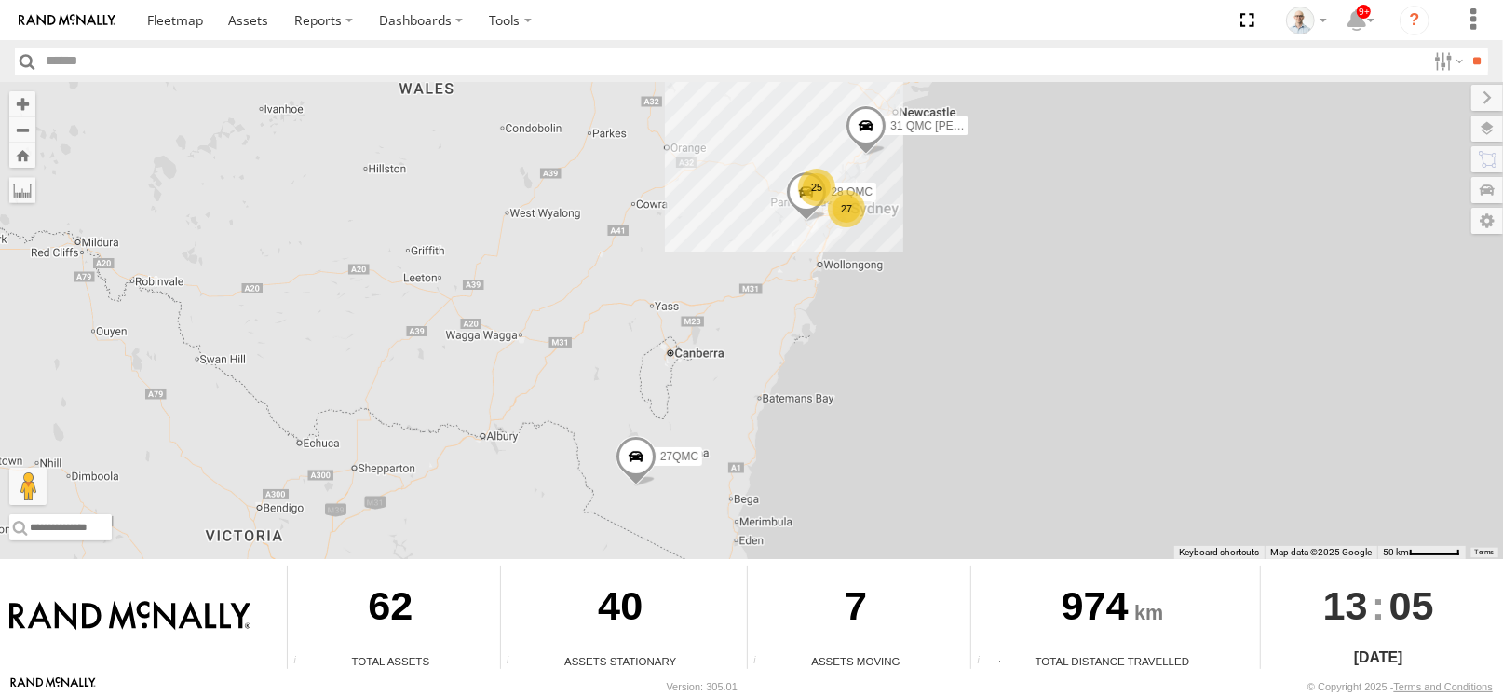
click at [844, 204] on div "27" at bounding box center [846, 208] width 37 height 37
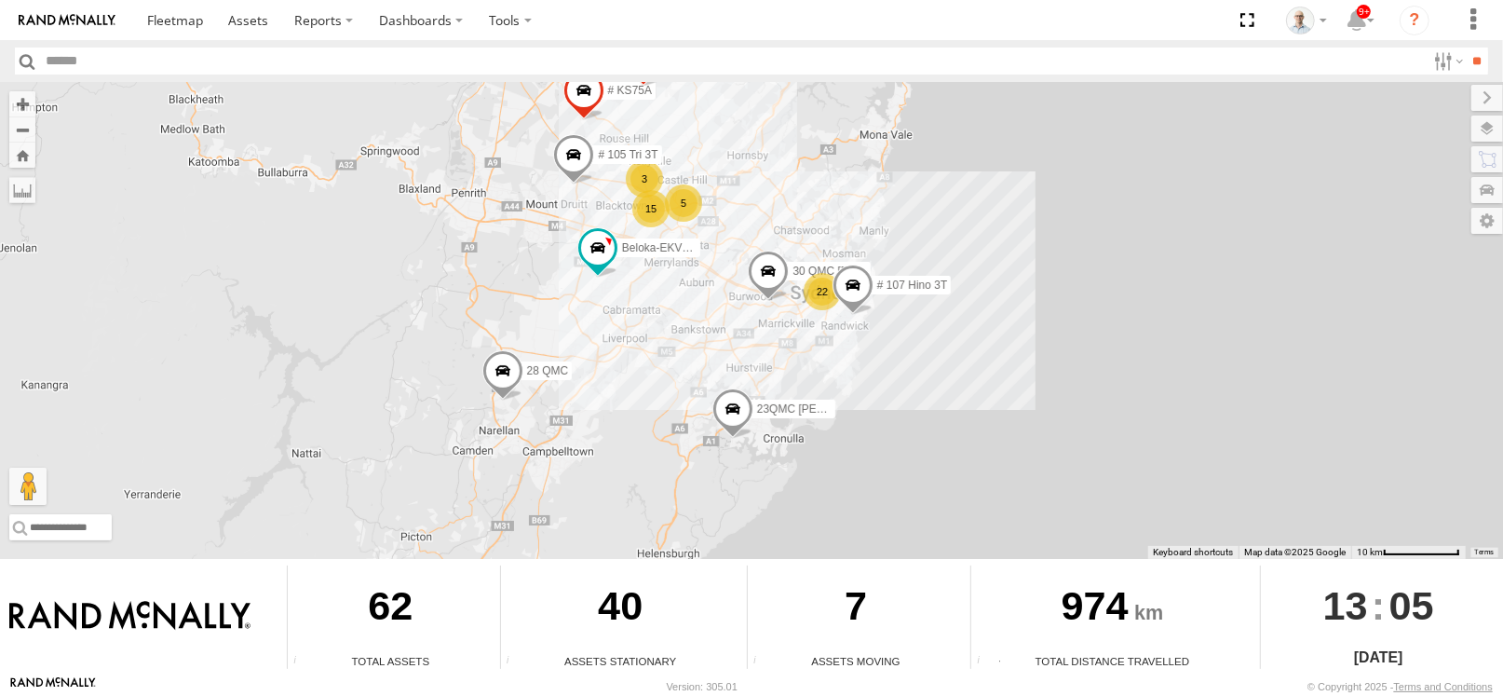
click at [815, 299] on div "22" at bounding box center [822, 291] width 37 height 37
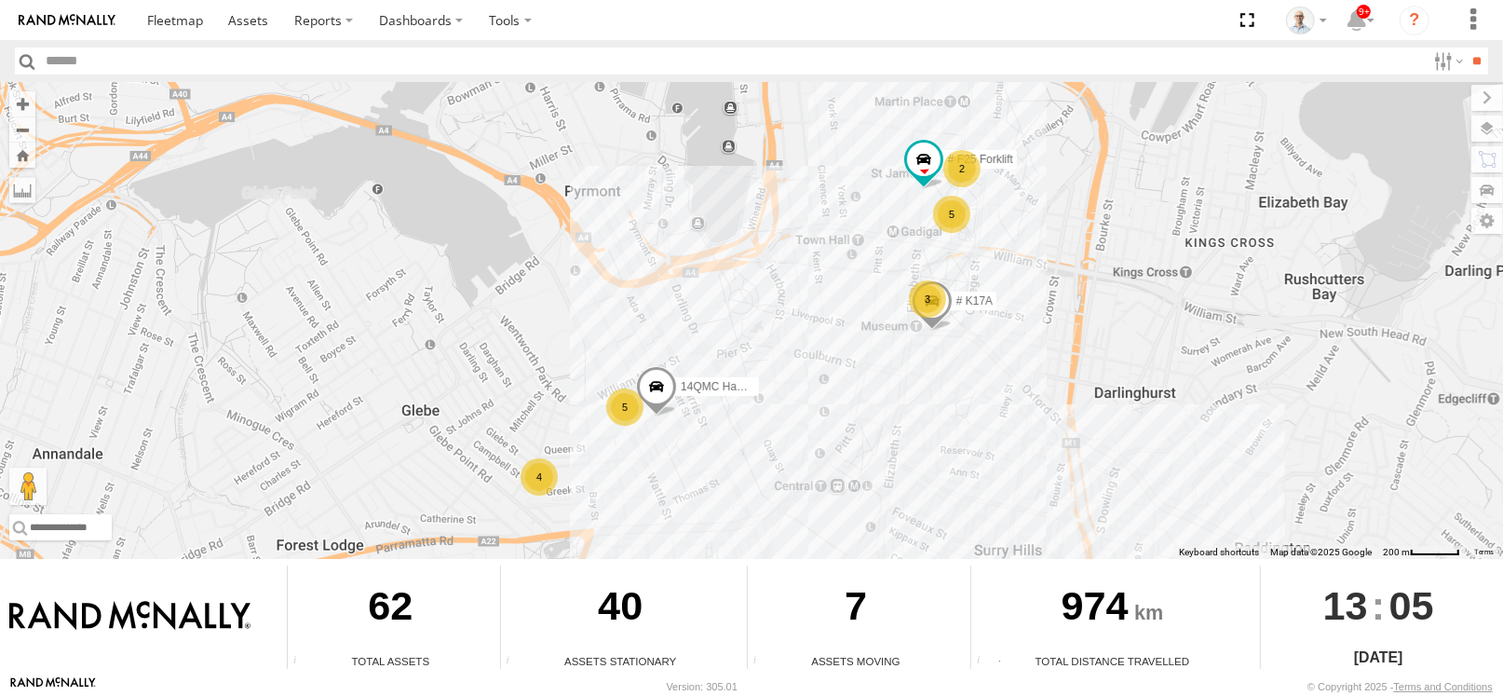
click at [550, 480] on div "4" at bounding box center [539, 476] width 37 height 37
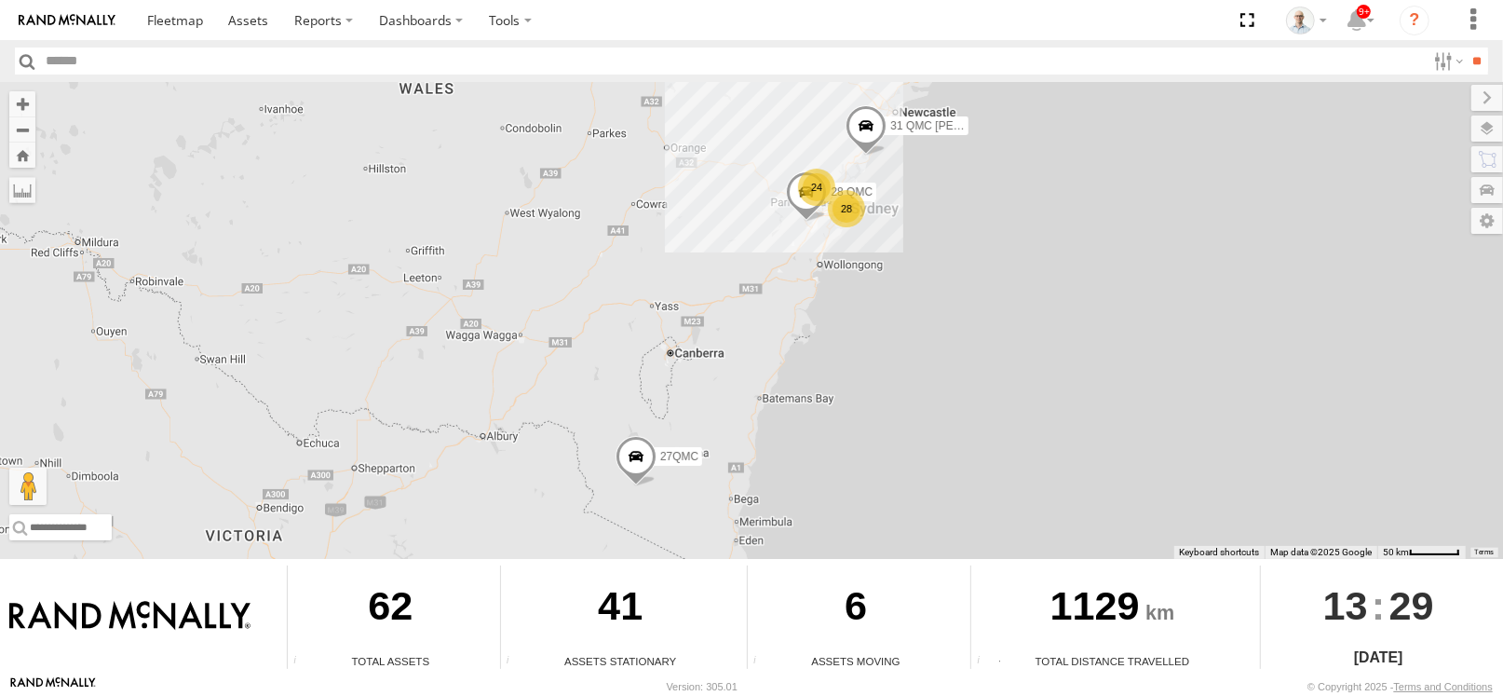
click at [850, 211] on div "28" at bounding box center [846, 208] width 37 height 37
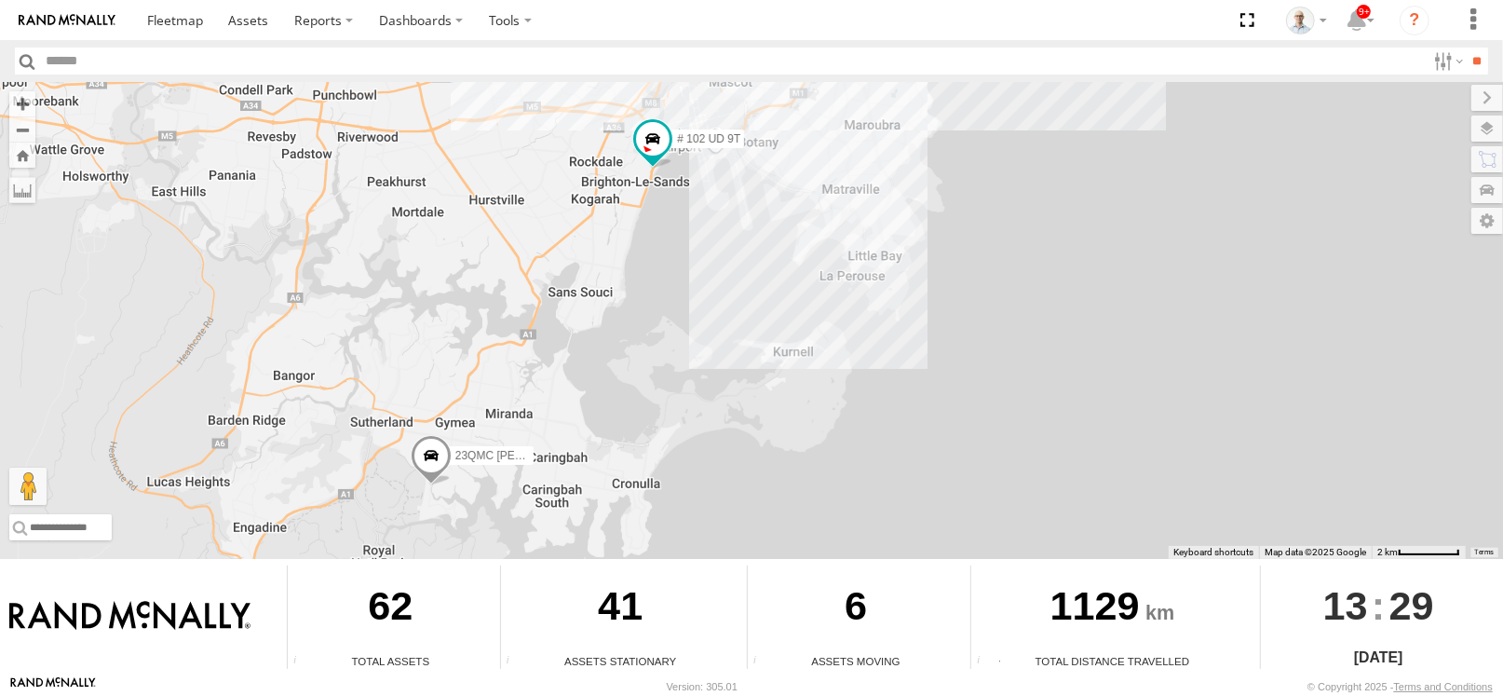
drag, startPoint x: 832, startPoint y: 267, endPoint x: 887, endPoint y: 199, distance: 87.4
click at [887, 200] on div "31 QMC Torell 28 QMC 27QMC # KS75A Beloka-EKV93V 06QMC -Spare # 107 Hino 3T # 1…" at bounding box center [751, 320] width 1503 height 477
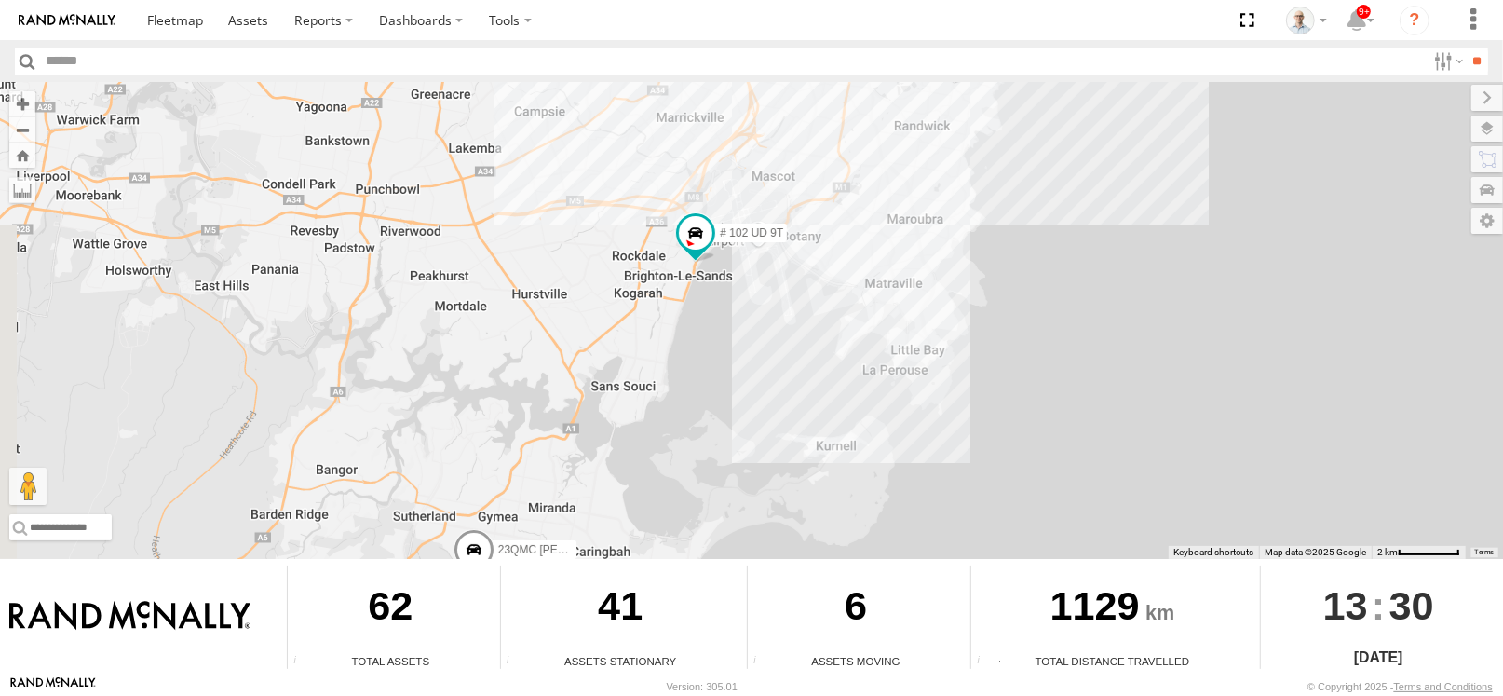
drag, startPoint x: 818, startPoint y: 253, endPoint x: 841, endPoint y: 338, distance: 87.9
click at [841, 338] on div "31 QMC Torell 28 QMC 27QMC # KS75A Beloka-EKV93V 06QMC -Spare # 107 Hino 3T # 1…" at bounding box center [751, 320] width 1503 height 477
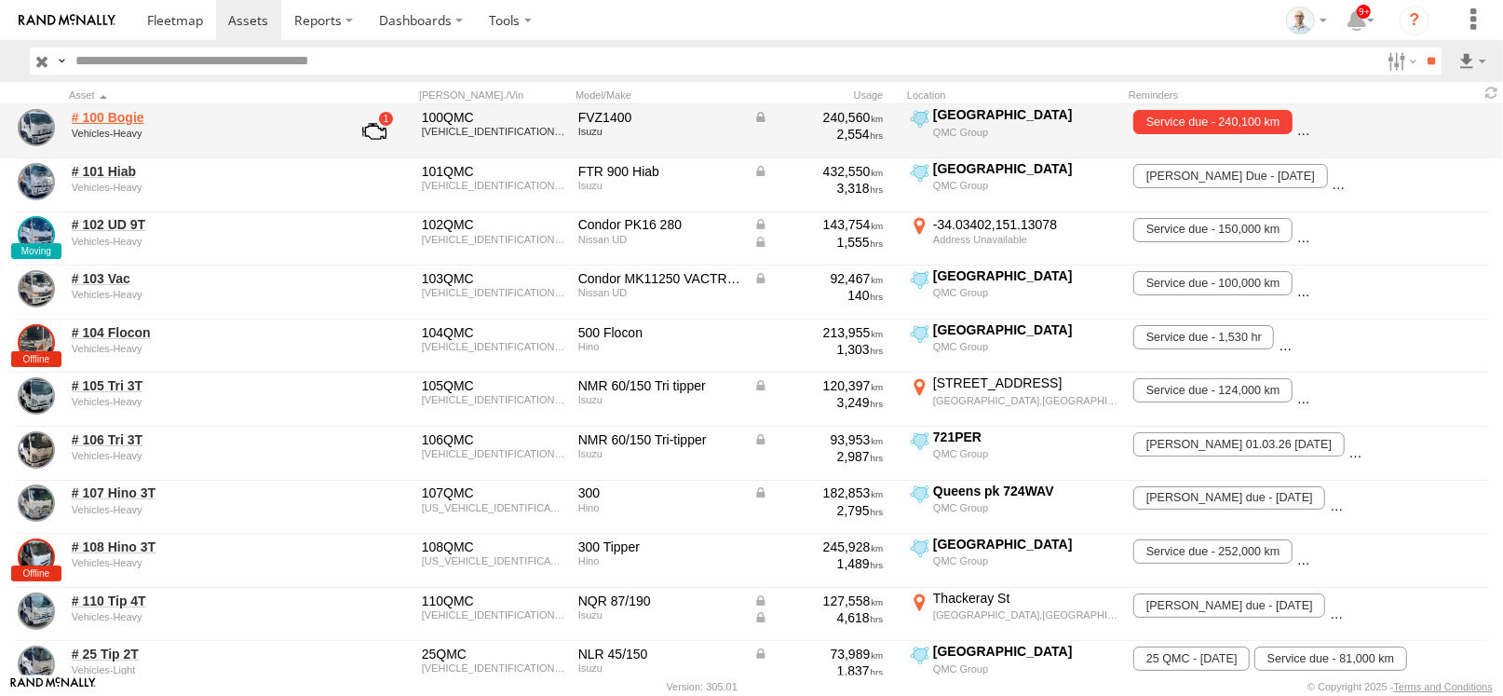
click at [133, 122] on link "# 100 Bogie" at bounding box center [199, 117] width 255 height 17
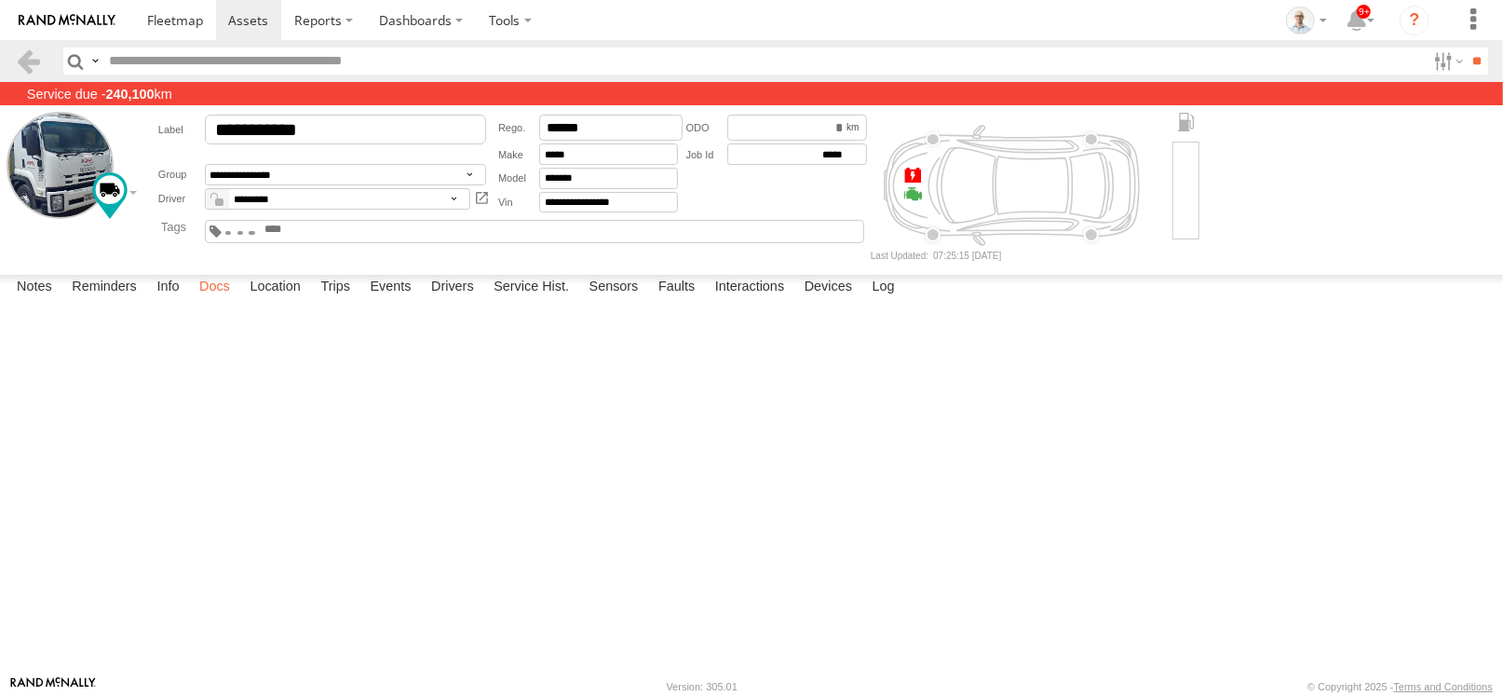
click at [225, 301] on label "Docs" at bounding box center [214, 288] width 49 height 26
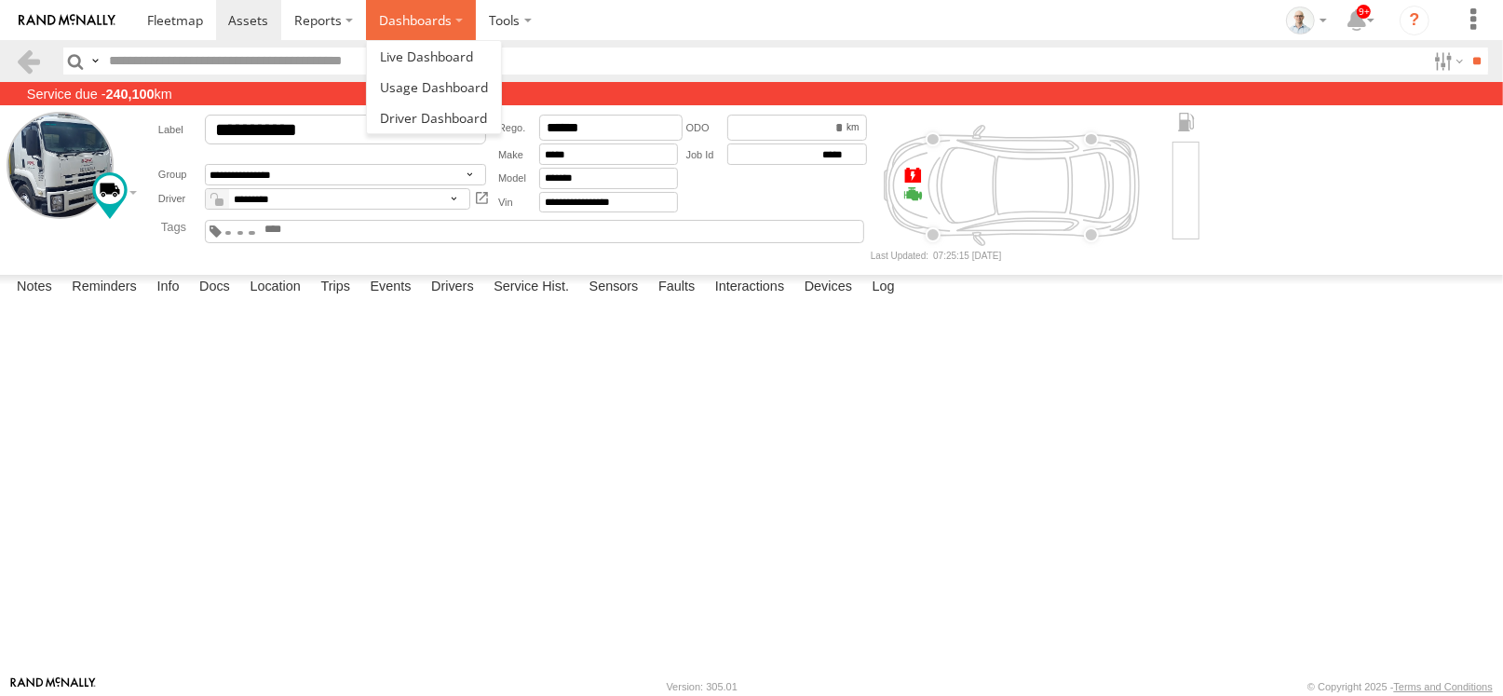
click at [438, 24] on label "Dashboards" at bounding box center [421, 20] width 110 height 40
click at [407, 76] on link at bounding box center [434, 87] width 134 height 31
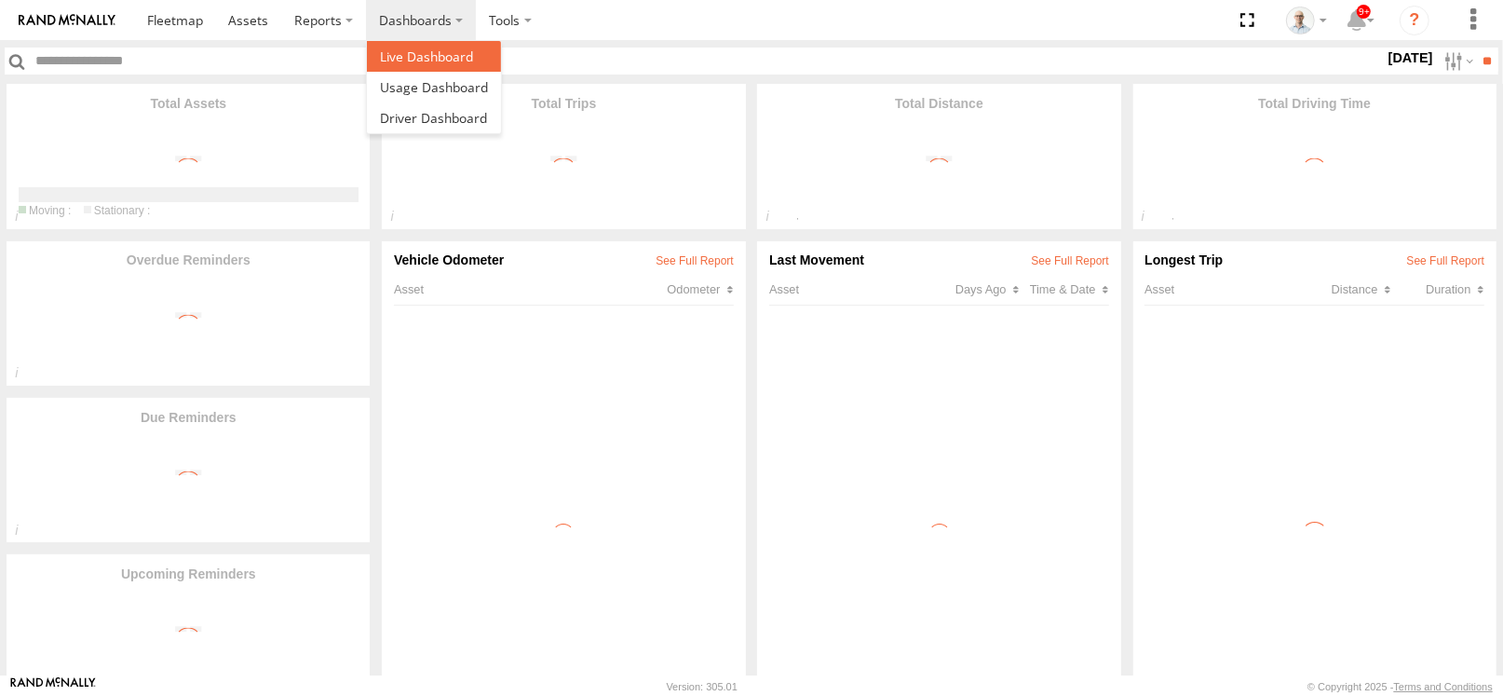
click at [424, 62] on span at bounding box center [426, 57] width 93 height 18
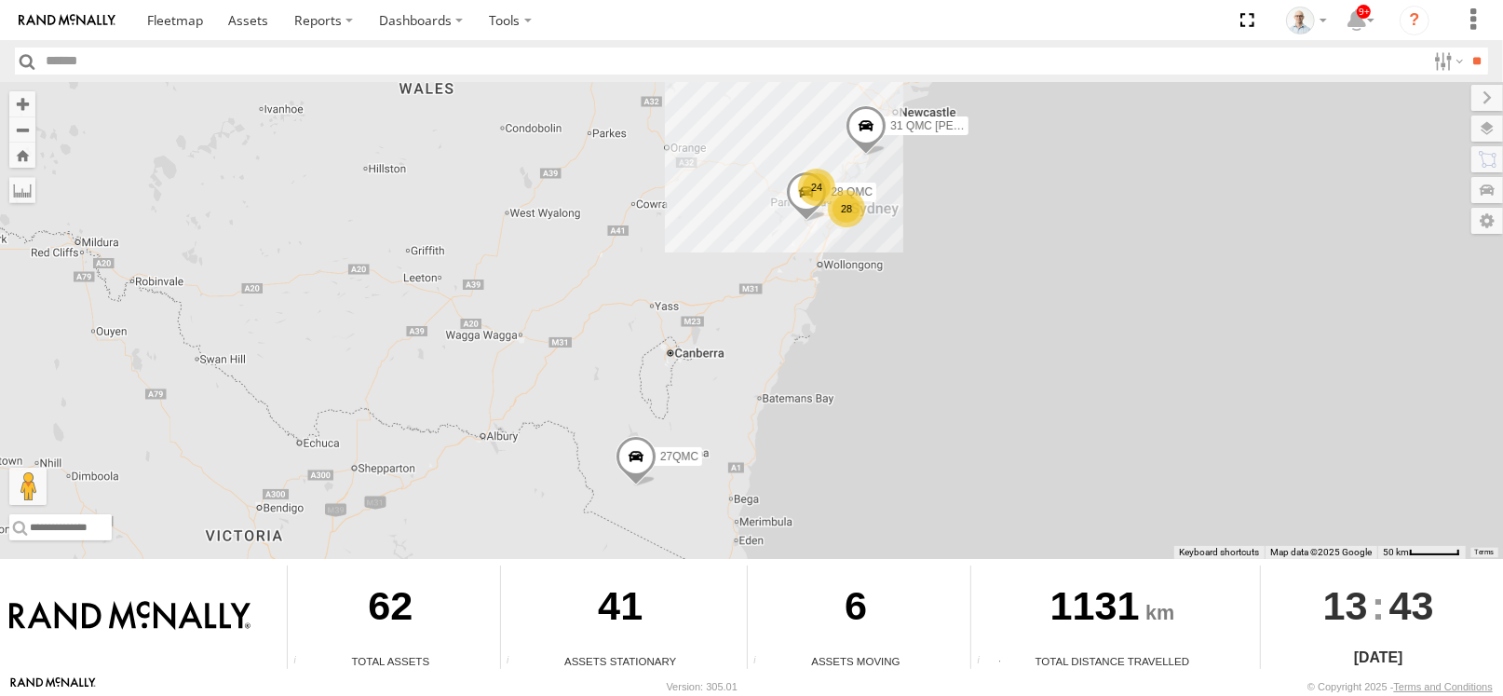
click at [850, 213] on div "28" at bounding box center [846, 208] width 37 height 37
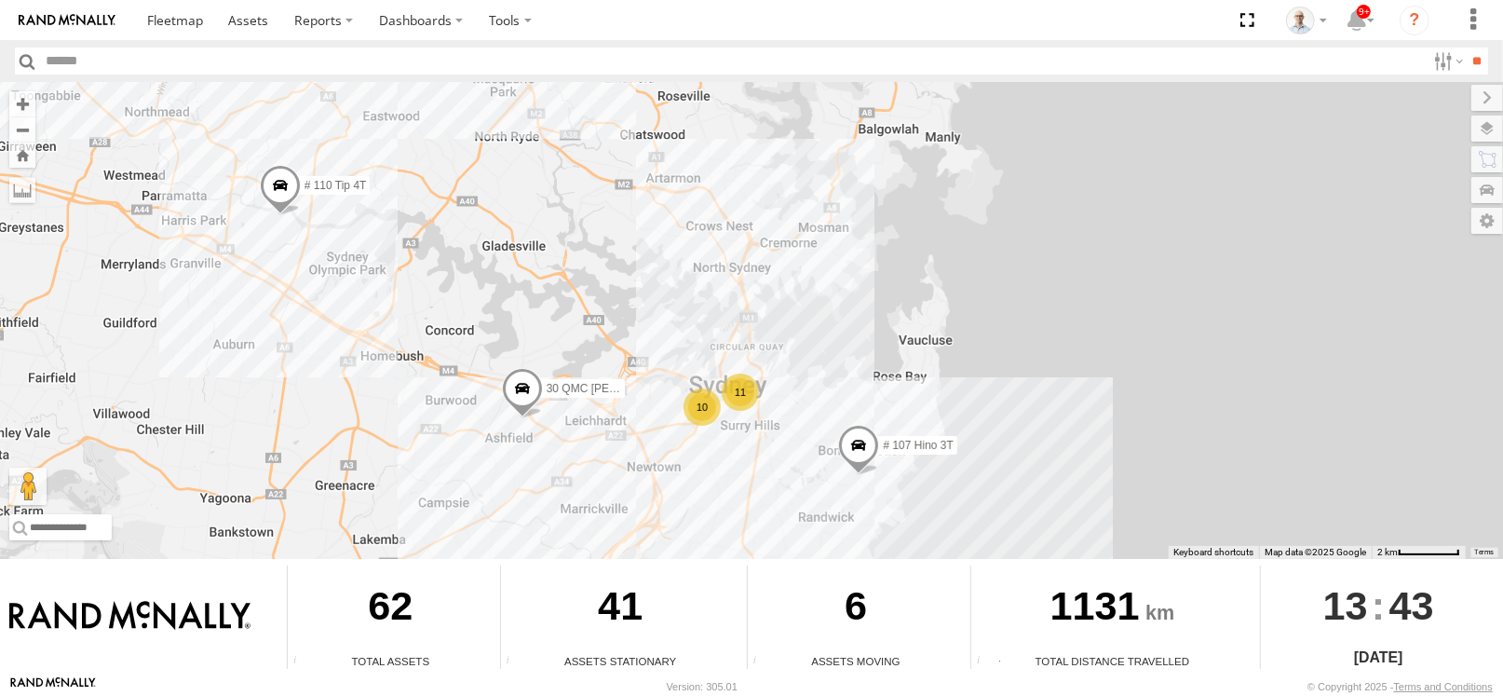
drag, startPoint x: 795, startPoint y: 301, endPoint x: 668, endPoint y: 135, distance: 208.7
click at [668, 135] on div "31 QMC Torell 28 QMC 27QMC # KS75A Beloka-EKV93V 06QMC -Spare # 107 Hino 3T # 1…" at bounding box center [751, 320] width 1503 height 477
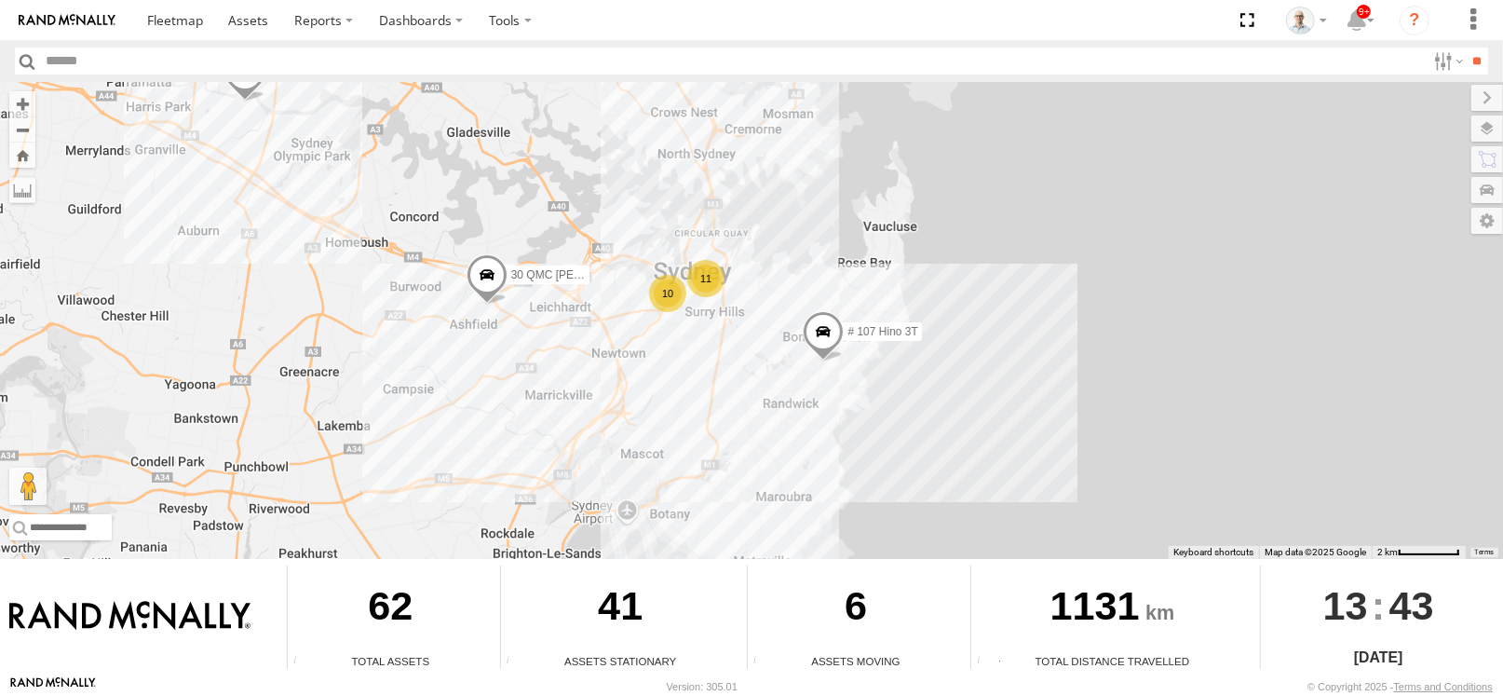
drag, startPoint x: 795, startPoint y: 278, endPoint x: 790, endPoint y: 265, distance: 14.2
click at [790, 265] on div "31 QMC Torell 28 QMC 27QMC # KS75A Beloka-EKV93V 06QMC -Spare # 107 Hino 3T # 1…" at bounding box center [751, 320] width 1503 height 477
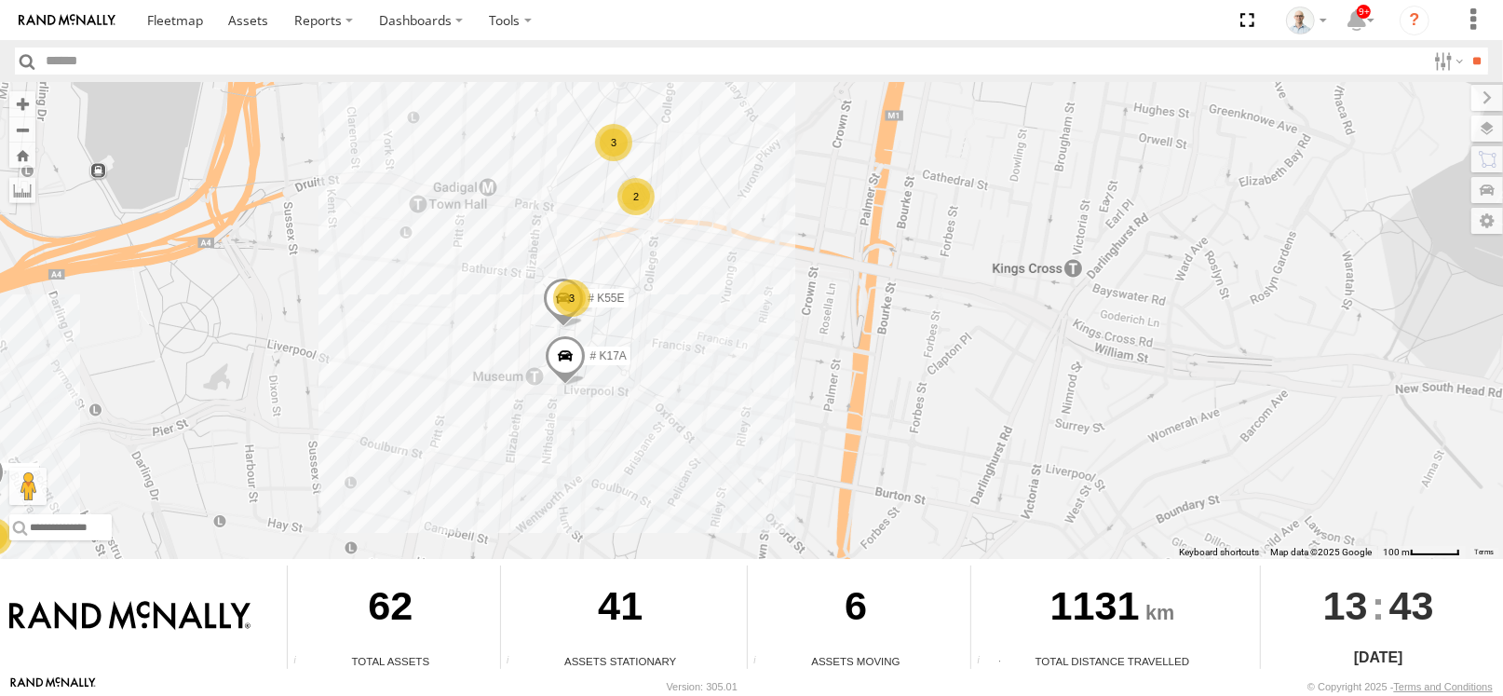
click at [574, 364] on span at bounding box center [565, 360] width 41 height 50
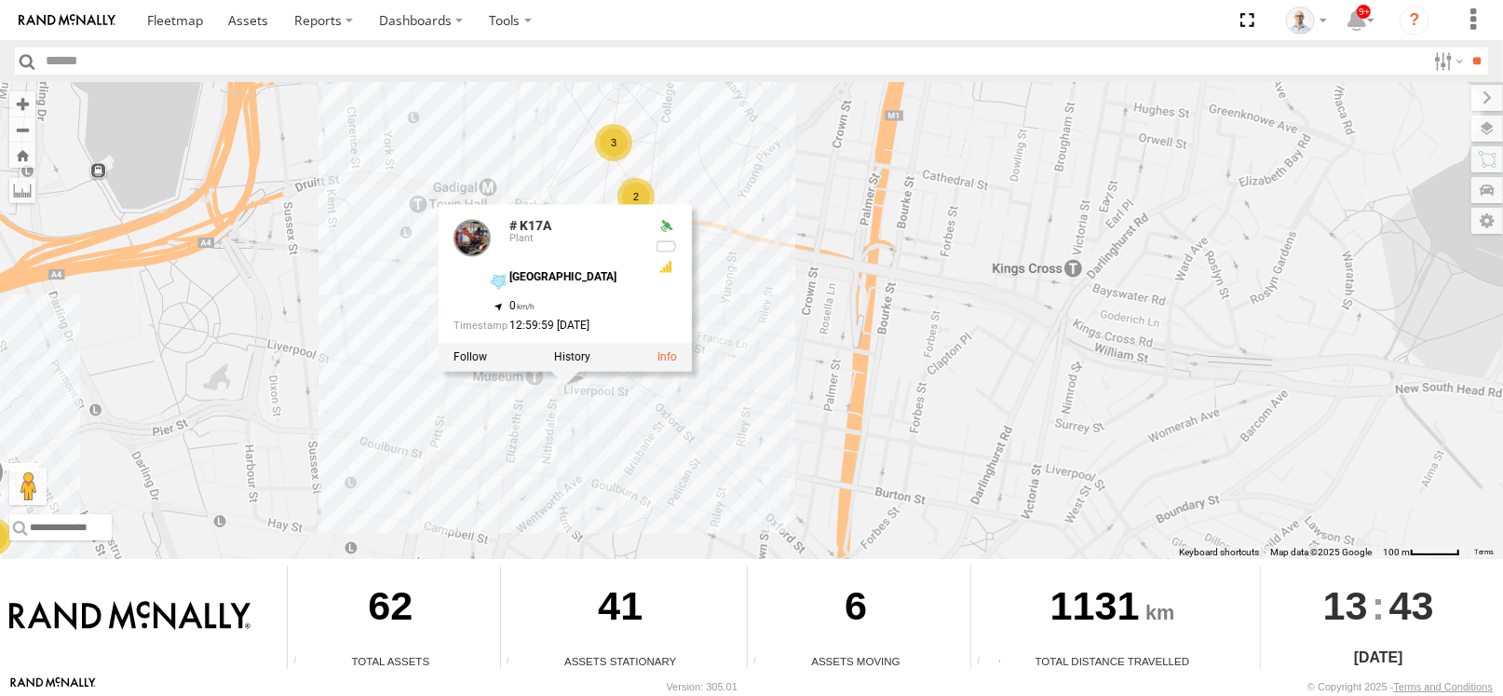
click at [540, 215] on div "# K17A Plant Hyde Park -33.87672 , 151.21053 0 12:59:59 12/08/2025" at bounding box center [565, 274] width 253 height 140
click at [545, 224] on link "# K17A" at bounding box center [531, 225] width 42 height 15
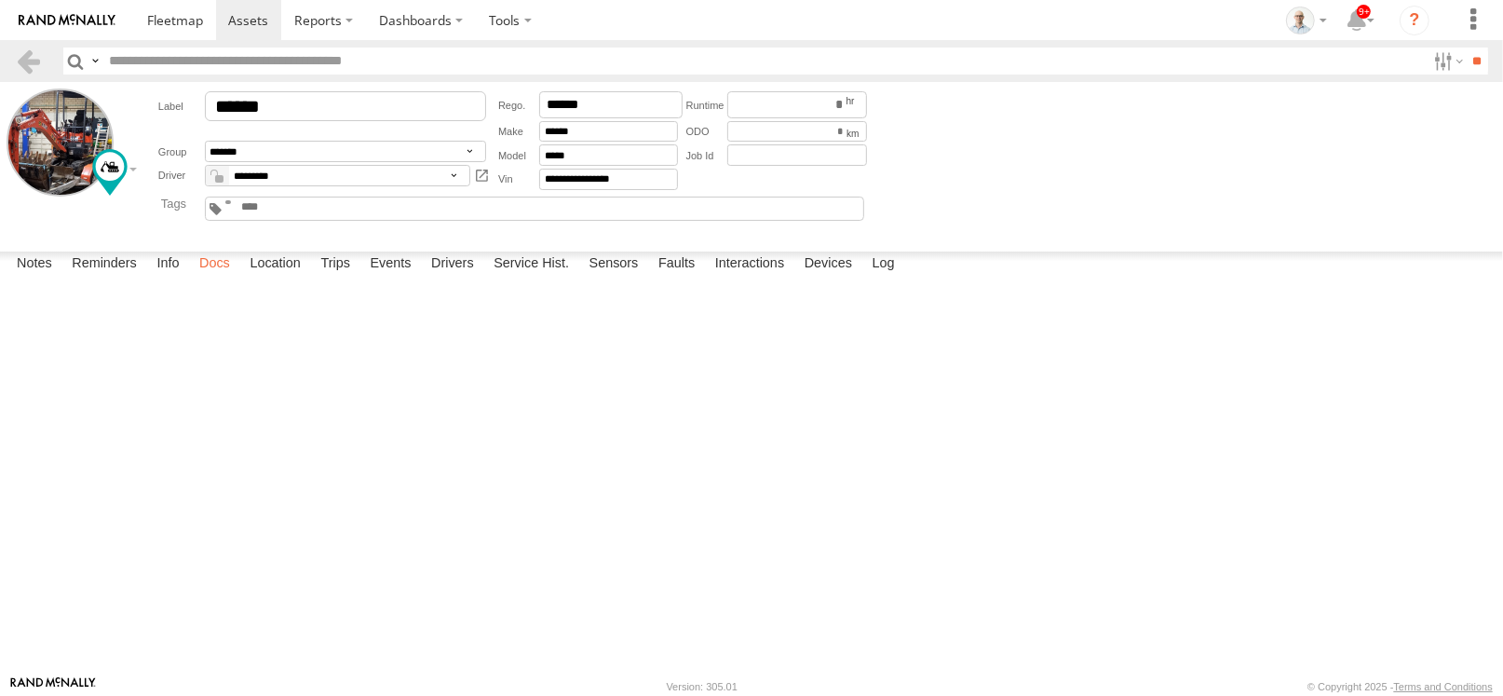
click at [217, 278] on label "Docs" at bounding box center [214, 264] width 49 height 26
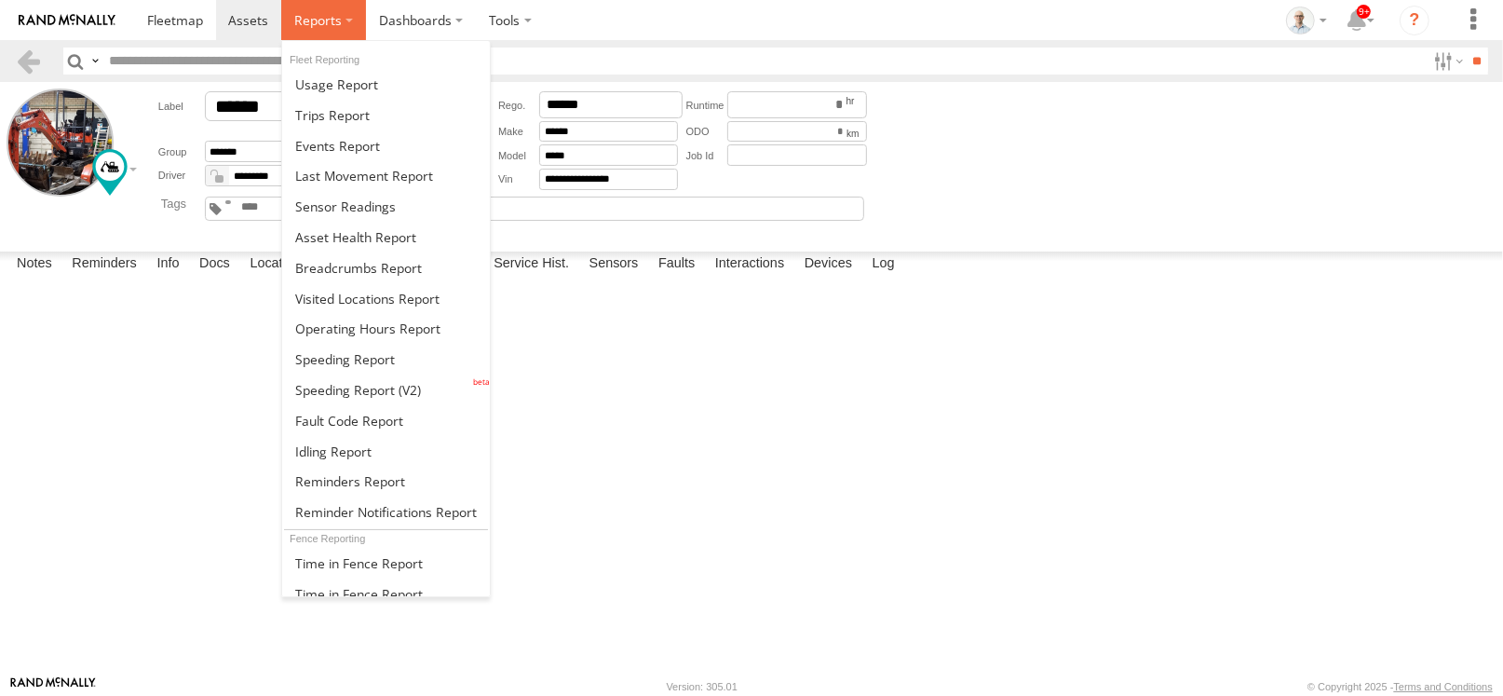
click at [333, 3] on label at bounding box center [323, 20] width 85 height 40
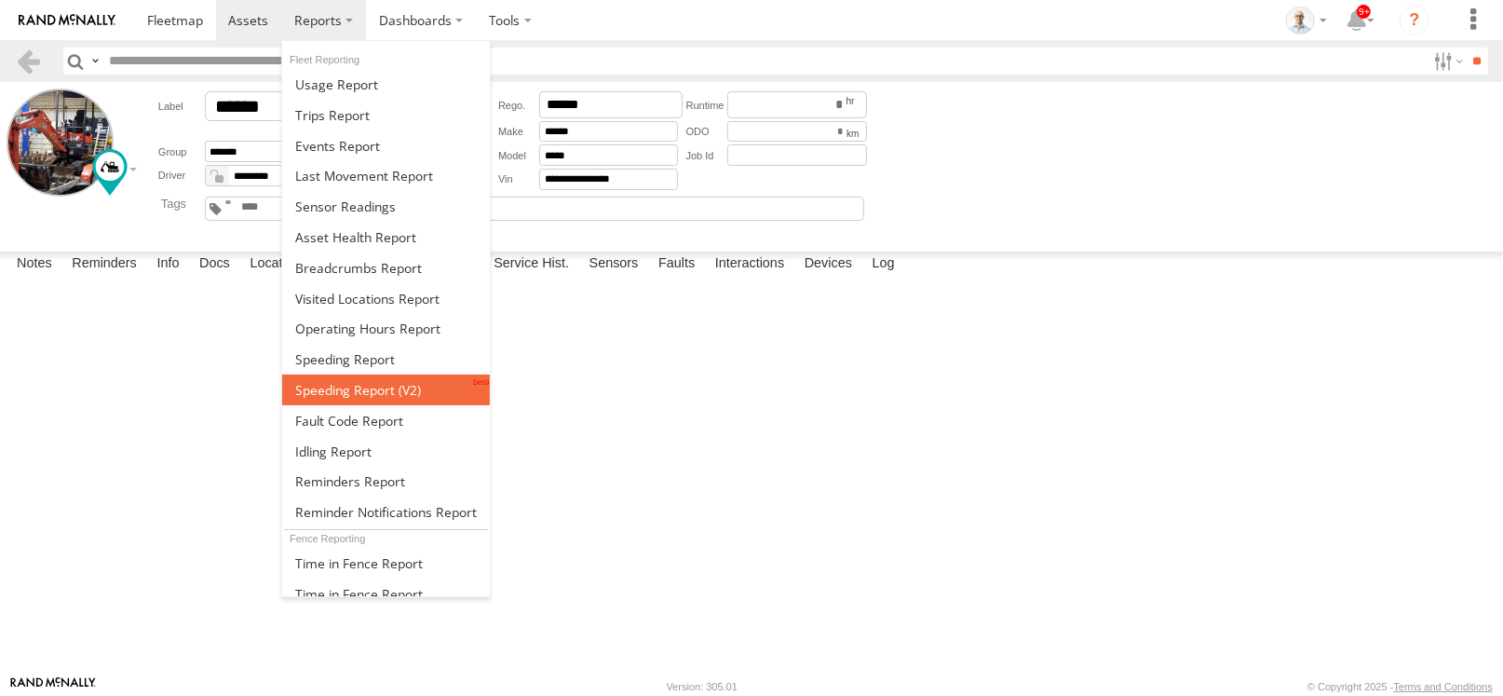
click at [401, 399] on span at bounding box center [358, 390] width 126 height 18
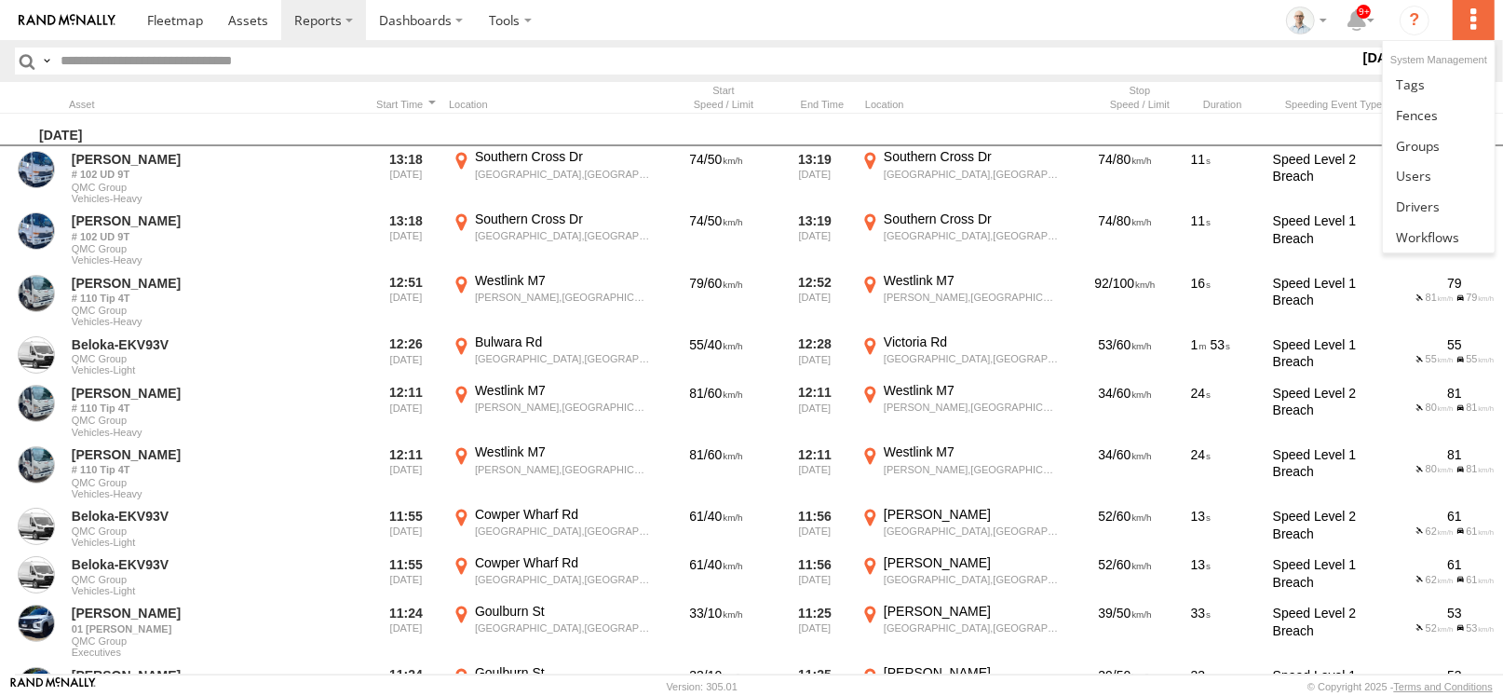
click at [1480, 34] on label at bounding box center [1473, 20] width 41 height 40
click at [1436, 240] on span at bounding box center [1427, 237] width 63 height 18
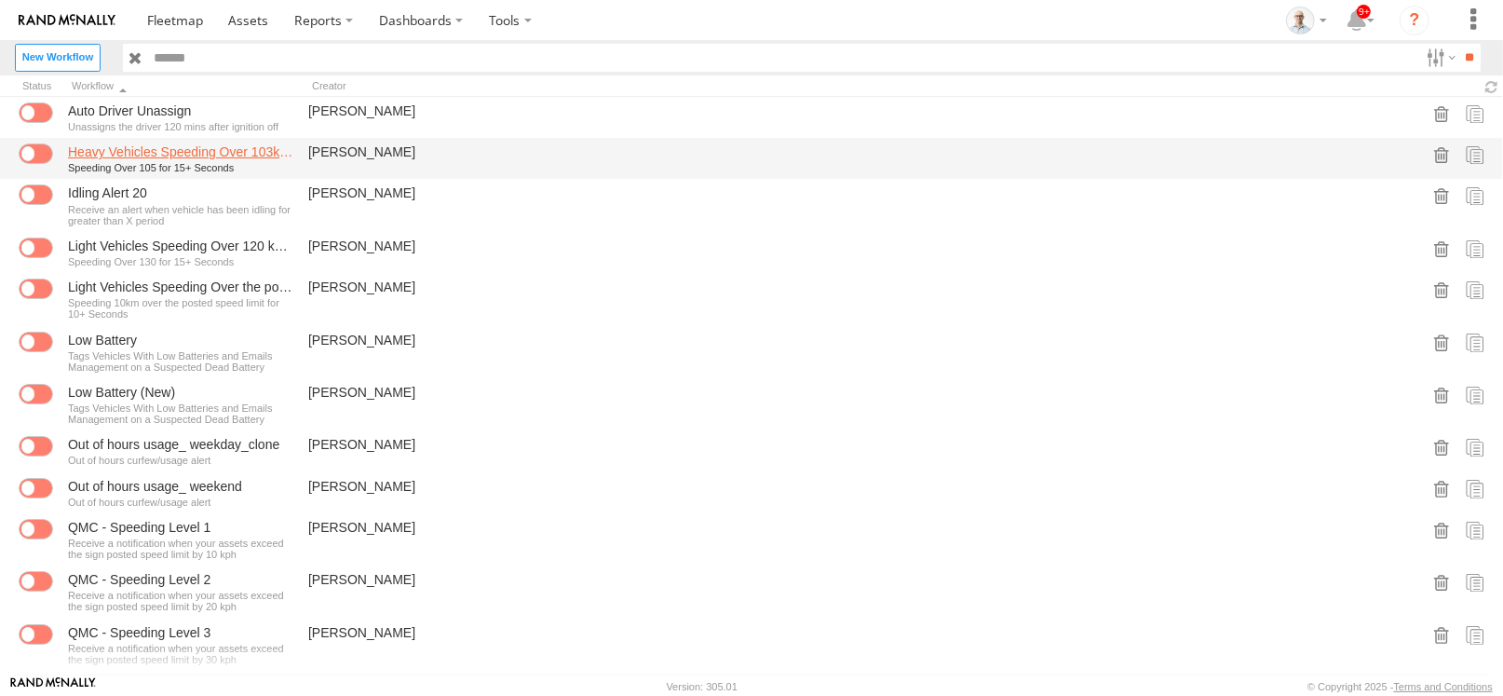
click at [194, 152] on link "Heavy Vehicles Speeding Over 103km/h_clone" at bounding box center [180, 151] width 225 height 17
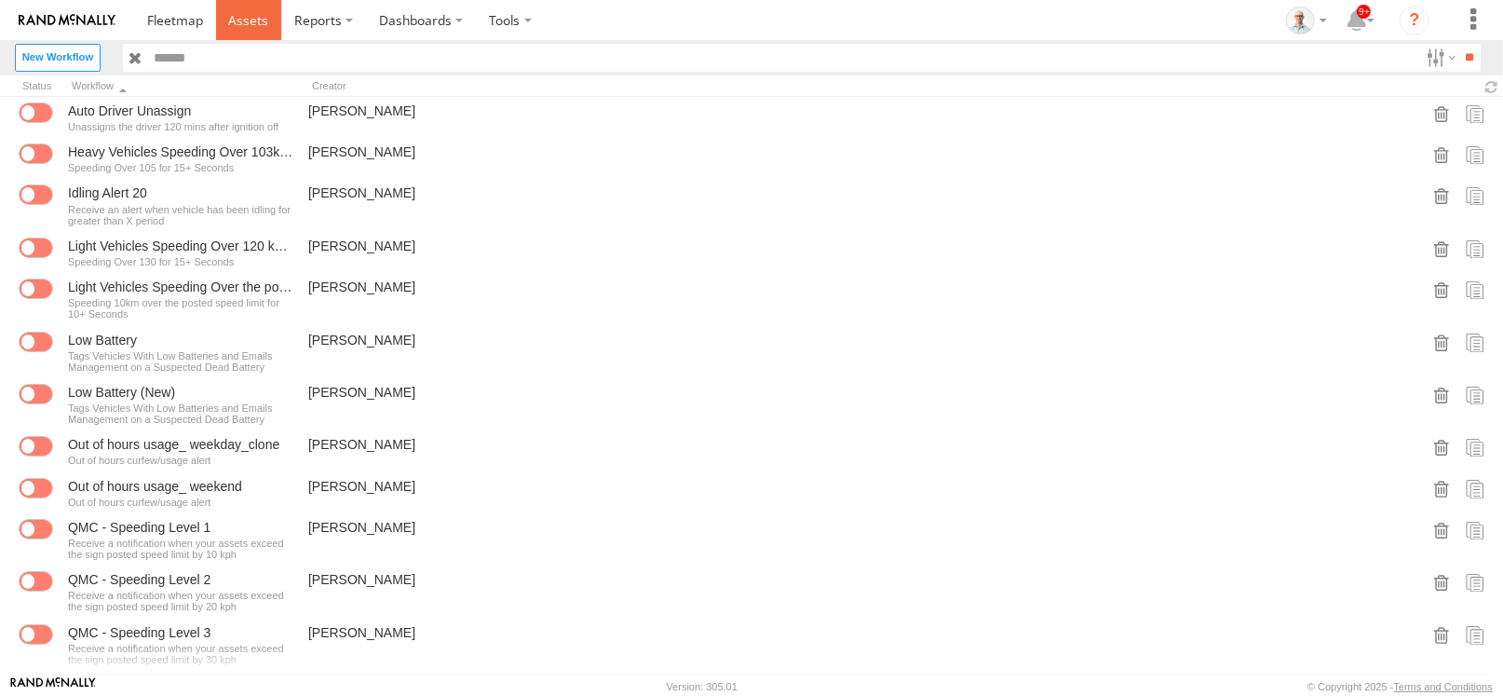
click at [246, 30] on link at bounding box center [249, 20] width 66 height 40
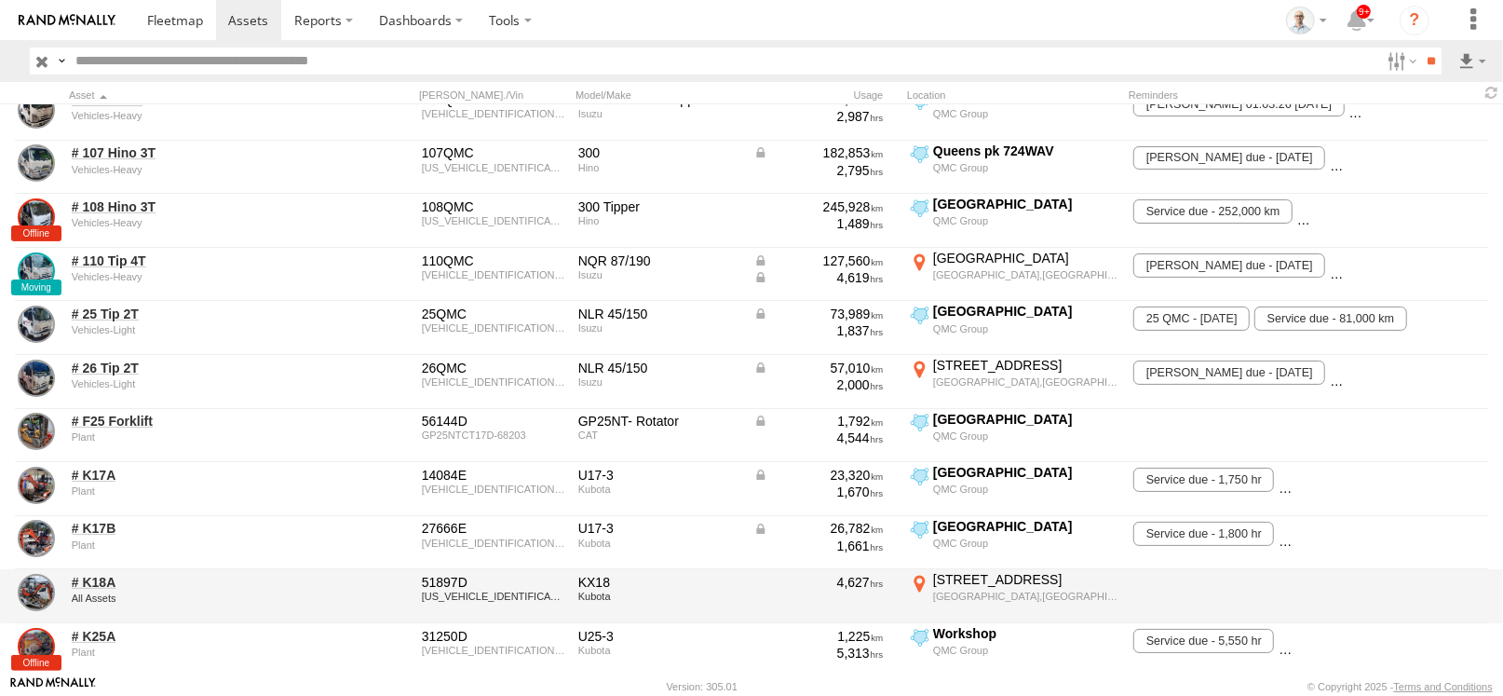
scroll to position [372, 0]
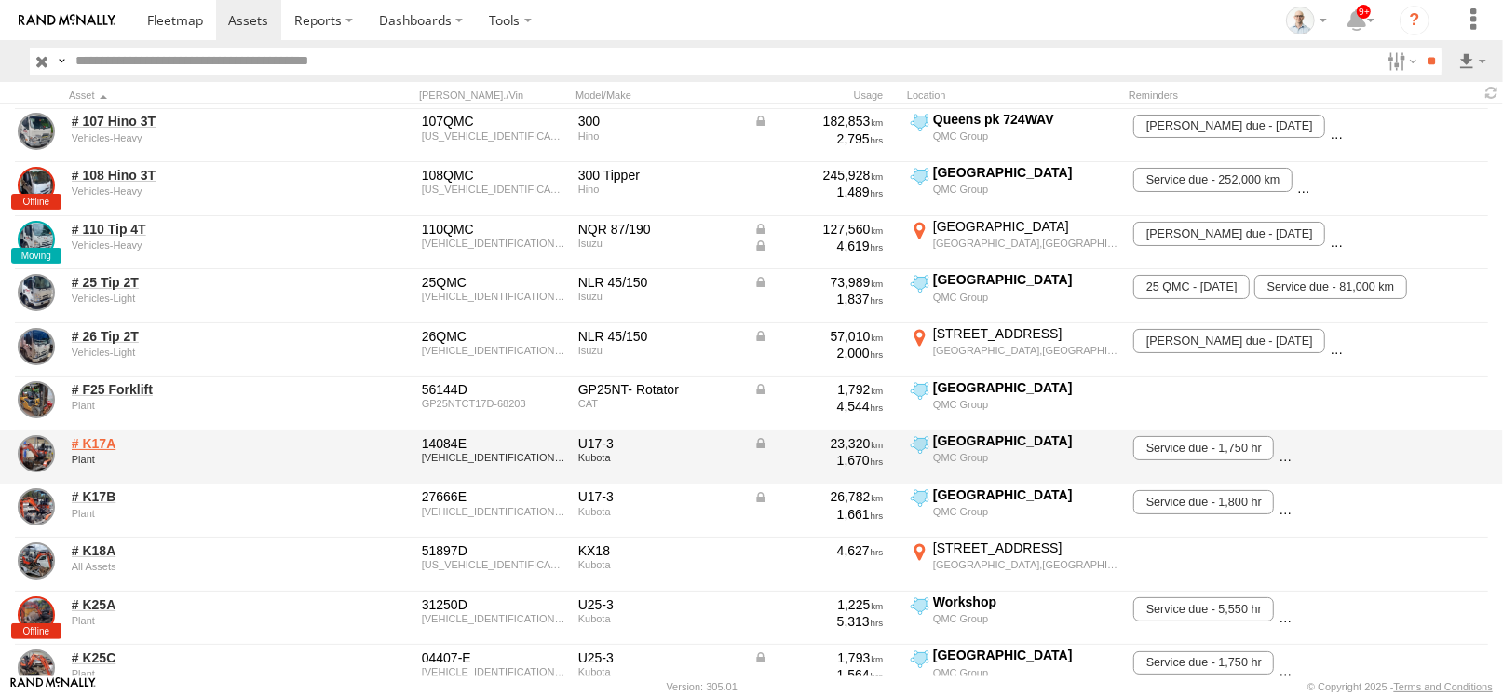
click at [113, 439] on link "# K17A" at bounding box center [199, 443] width 255 height 17
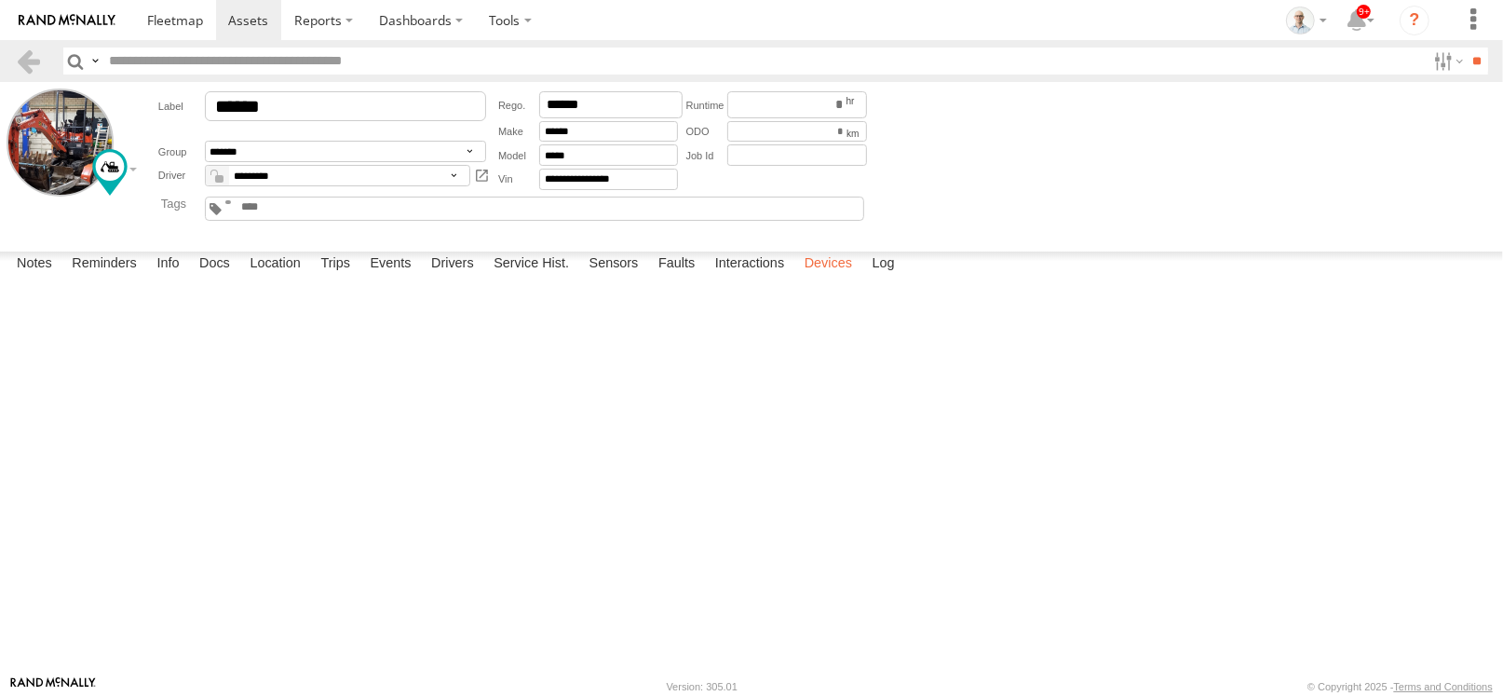
click at [833, 278] on label "Devices" at bounding box center [828, 264] width 66 height 26
click at [838, 278] on label "Devices" at bounding box center [828, 264] width 66 height 26
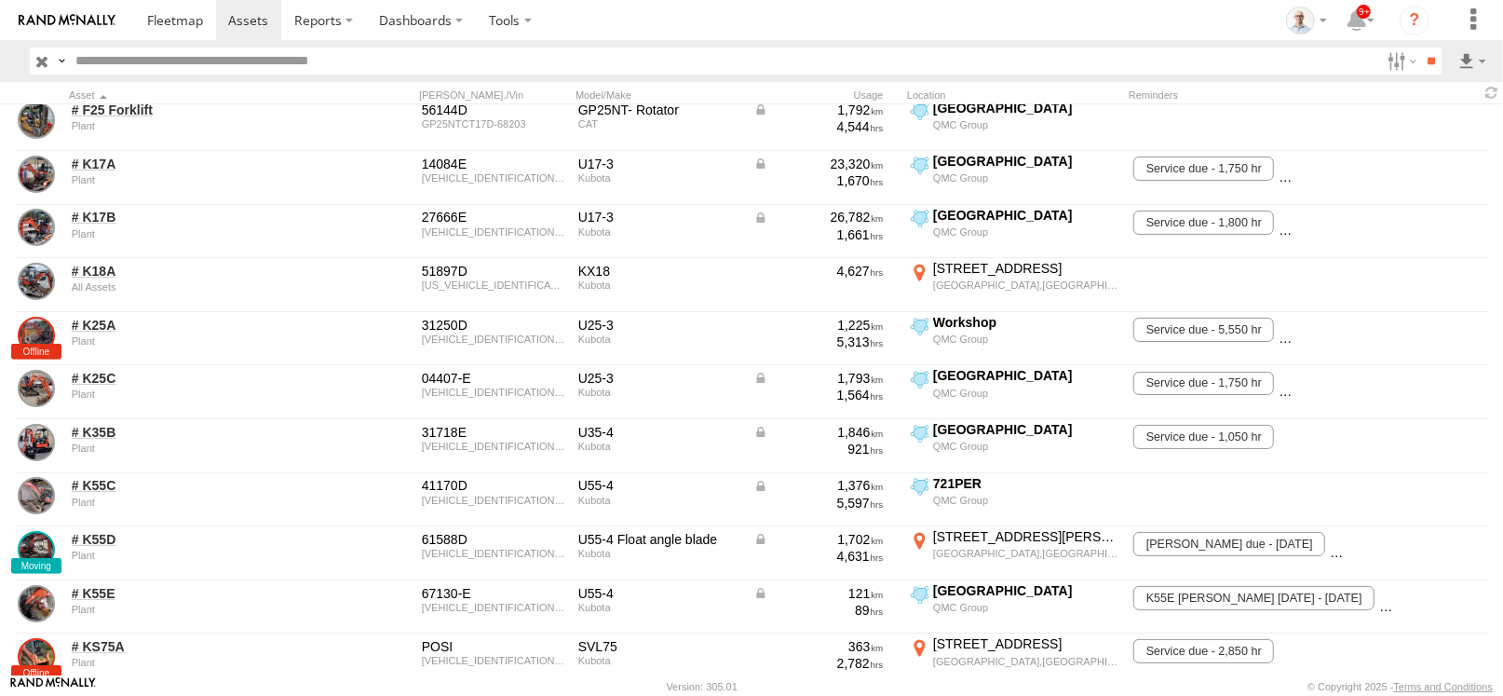
scroll to position [1118, 0]
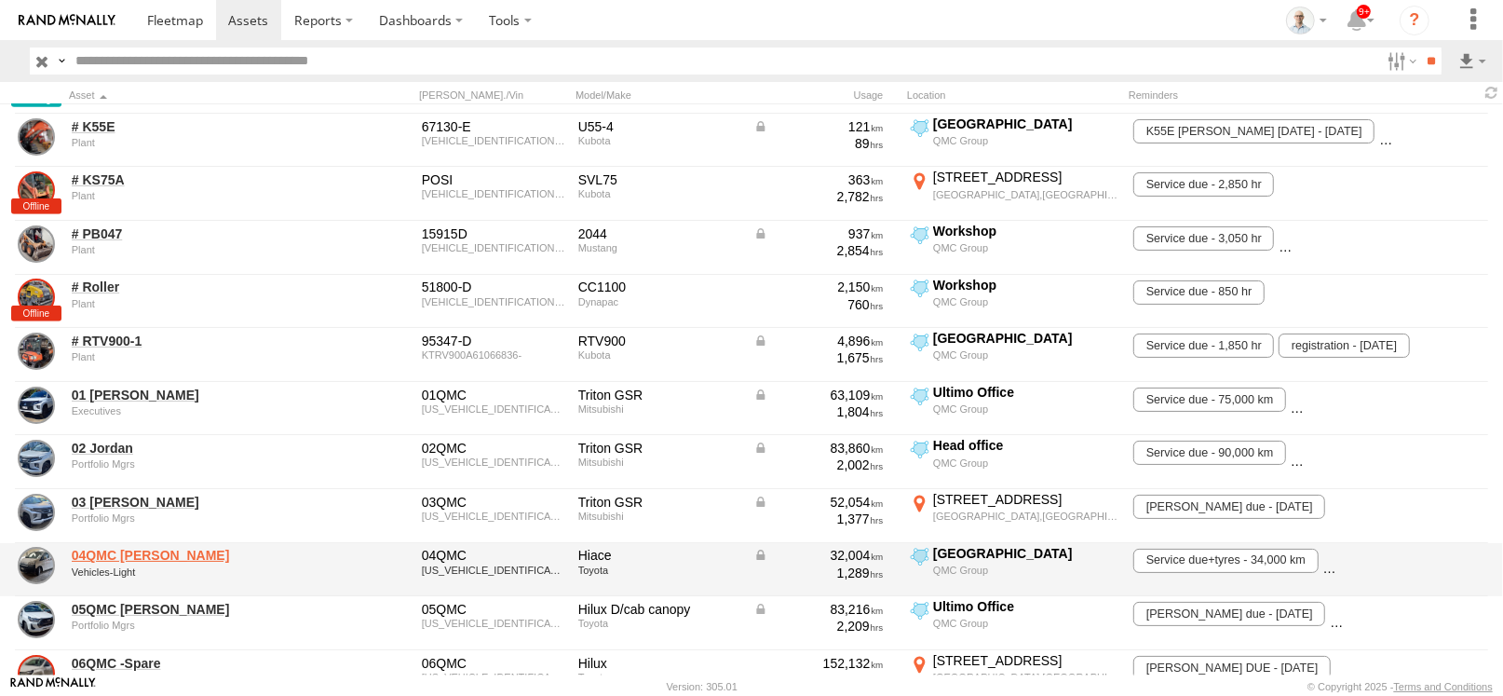
click at [108, 553] on link "04QMC [PERSON_NAME]" at bounding box center [199, 555] width 255 height 17
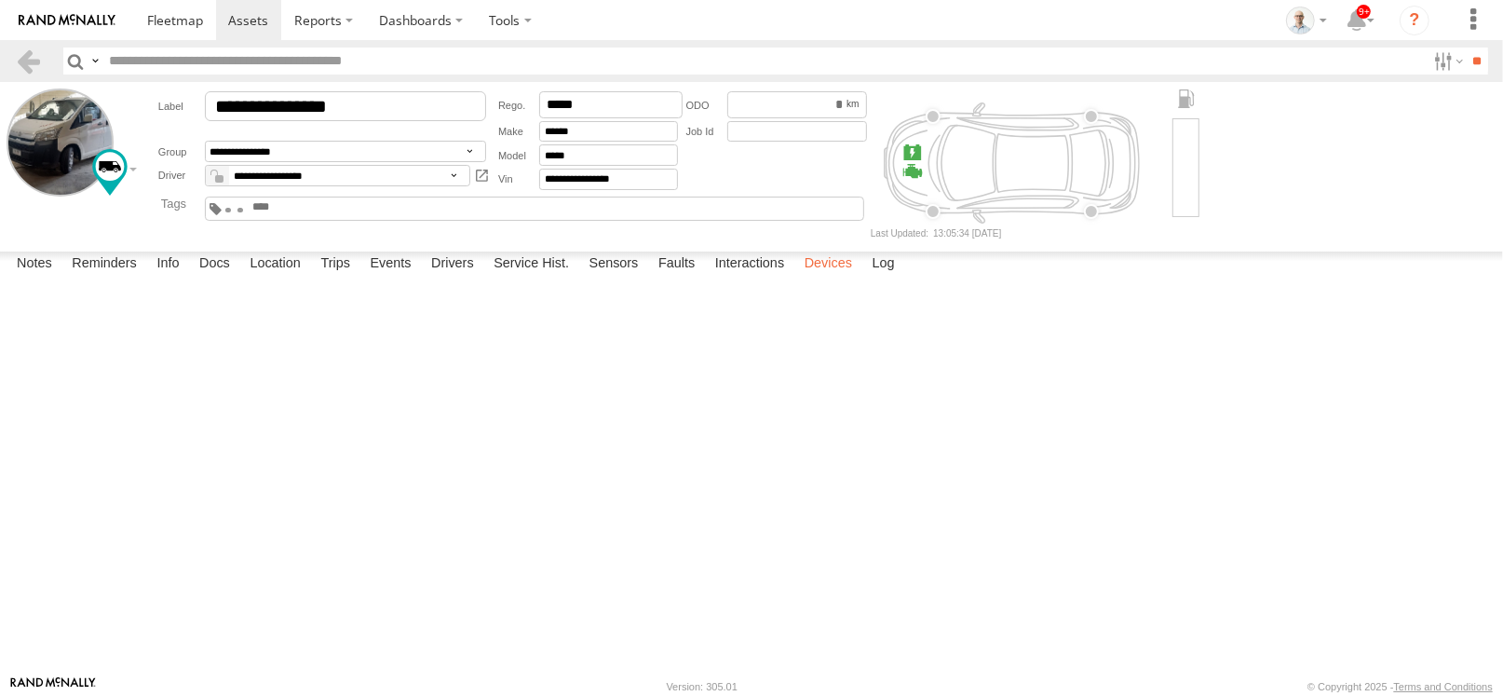
click at [819, 278] on label "Devices" at bounding box center [828, 264] width 66 height 26
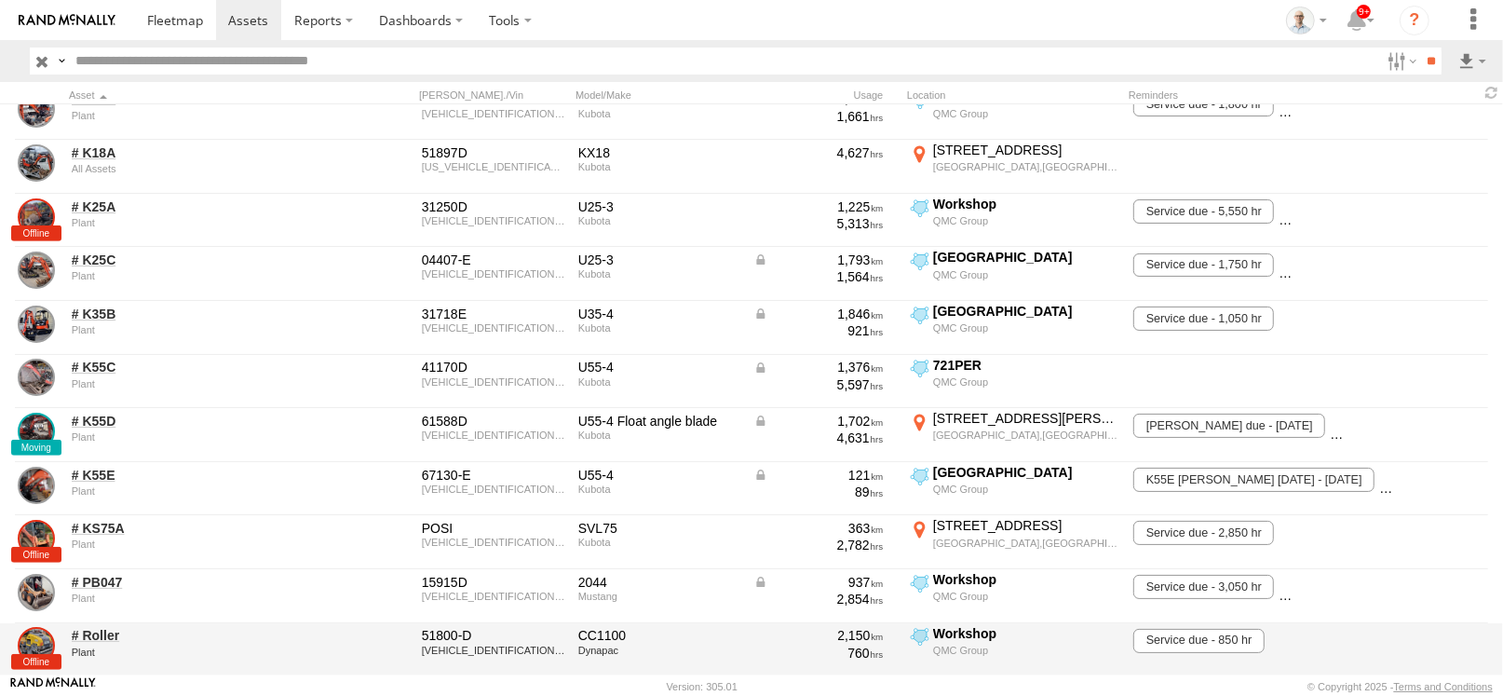
scroll to position [837, 0]
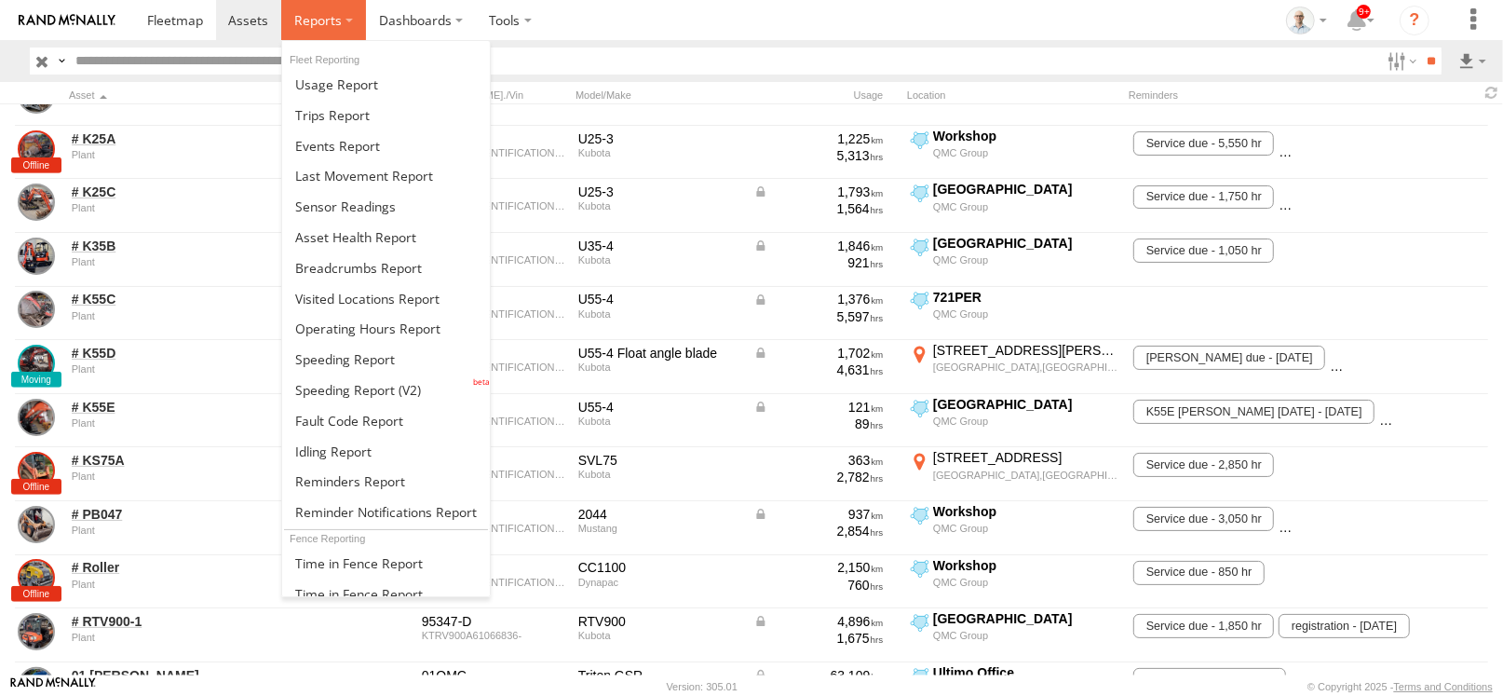
click at [303, 12] on span at bounding box center [318, 20] width 48 height 18
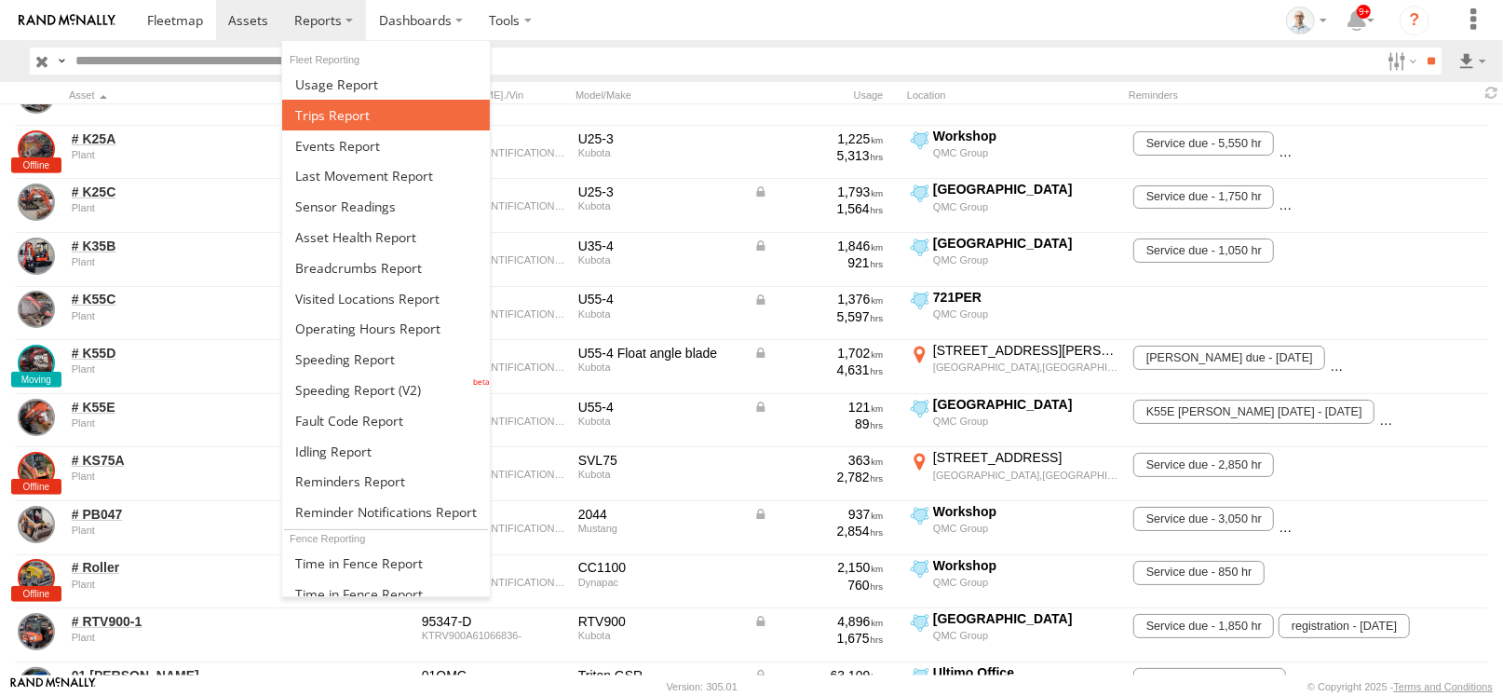
drag, startPoint x: 417, startPoint y: 116, endPoint x: 405, endPoint y: 118, distance: 12.4
click at [416, 116] on link at bounding box center [386, 115] width 208 height 31
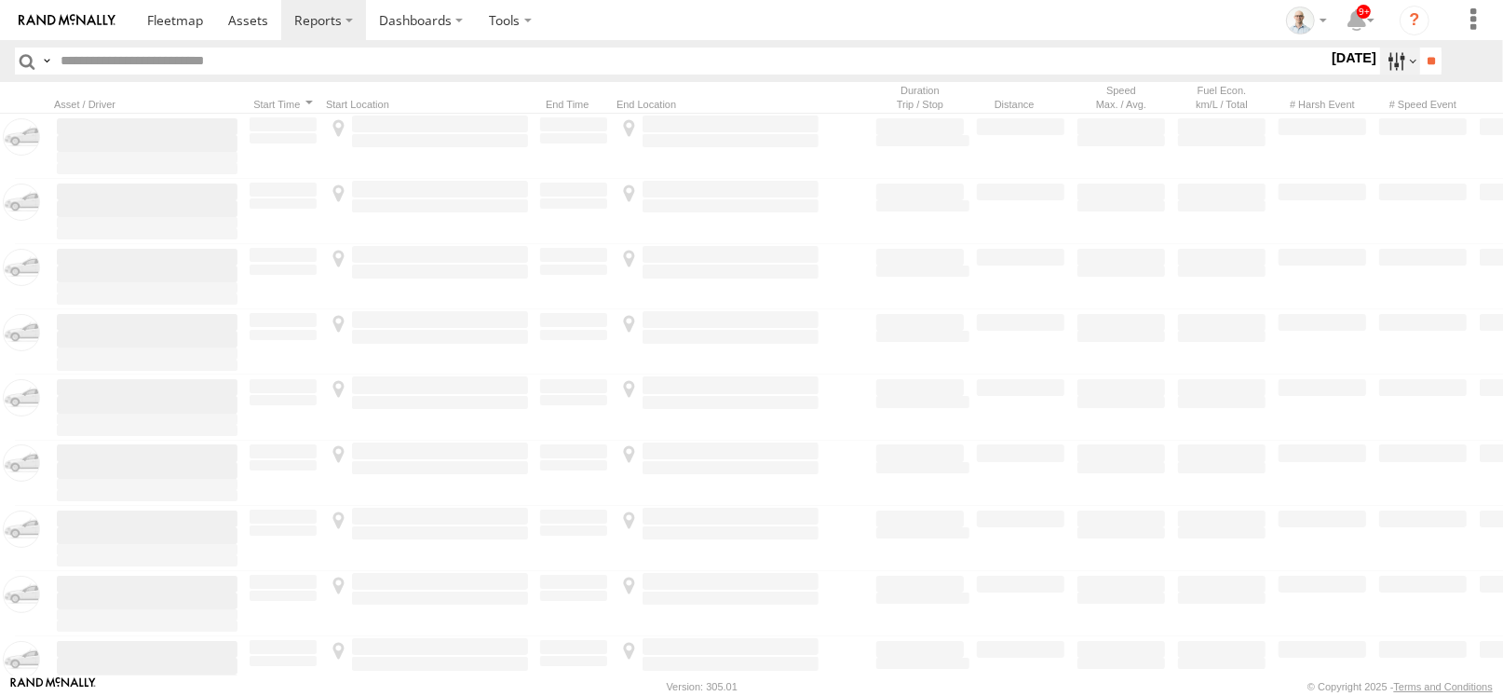
click at [1391, 66] on label at bounding box center [1400, 61] width 40 height 27
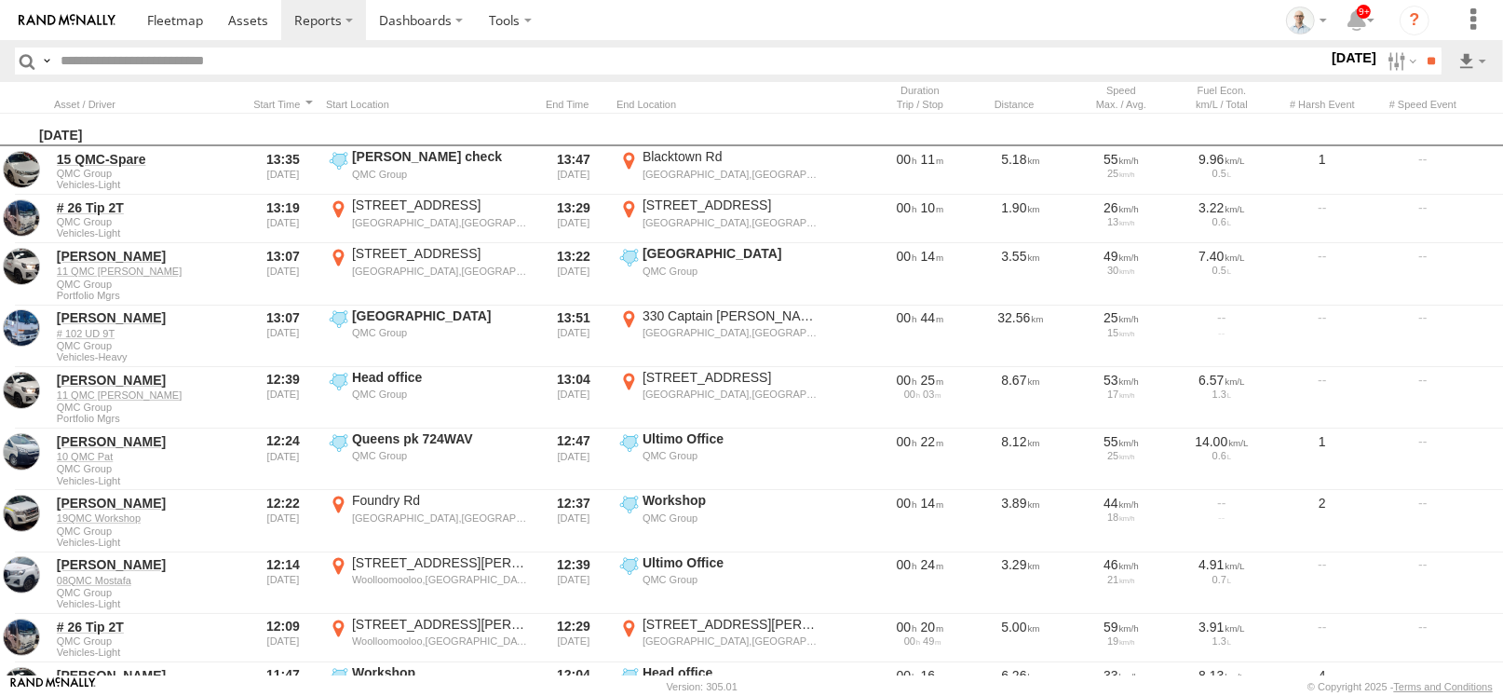
click at [271, 66] on input "text" at bounding box center [690, 61] width 1275 height 27
click at [1380, 57] on label at bounding box center [1400, 61] width 40 height 27
click at [1390, 70] on label at bounding box center [1400, 61] width 40 height 27
click at [0, 0] on label at bounding box center [0, 0] width 0 height 0
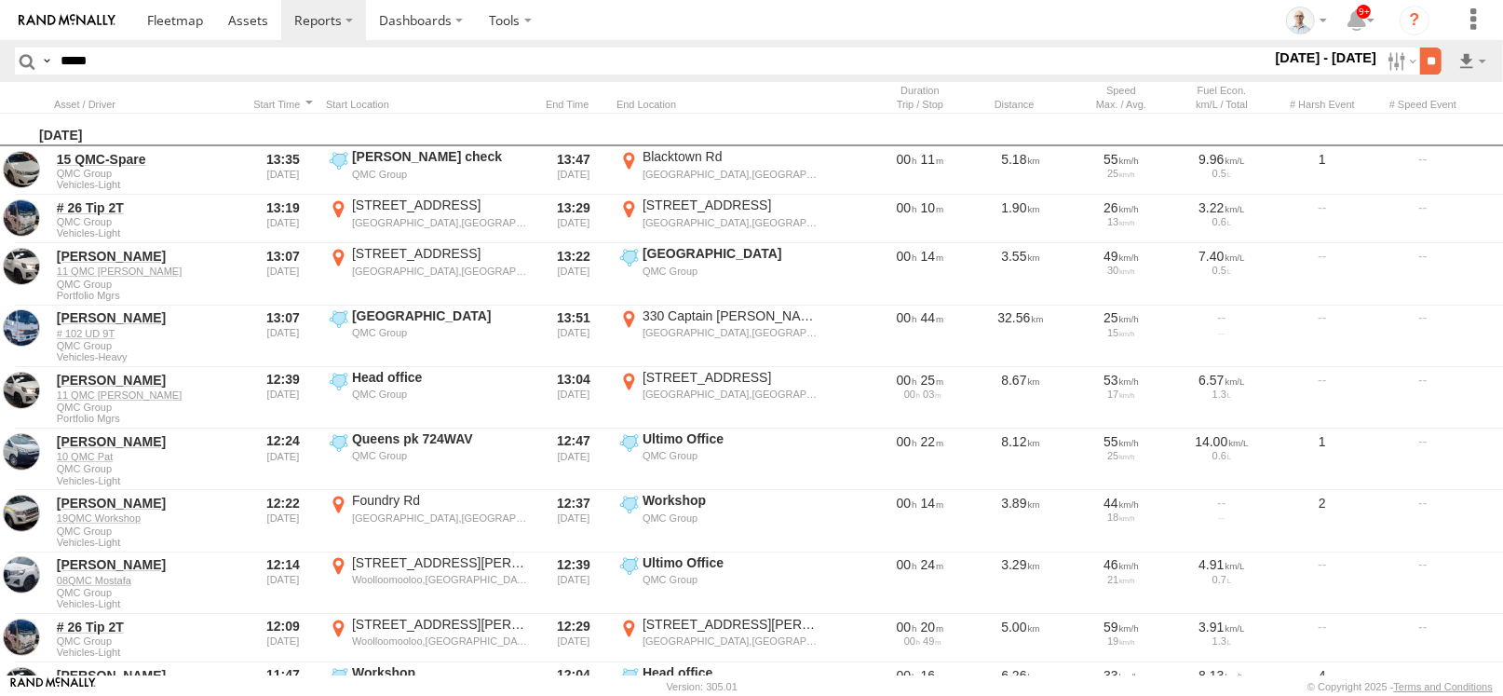
click at [1427, 65] on input "**" at bounding box center [1430, 61] width 21 height 27
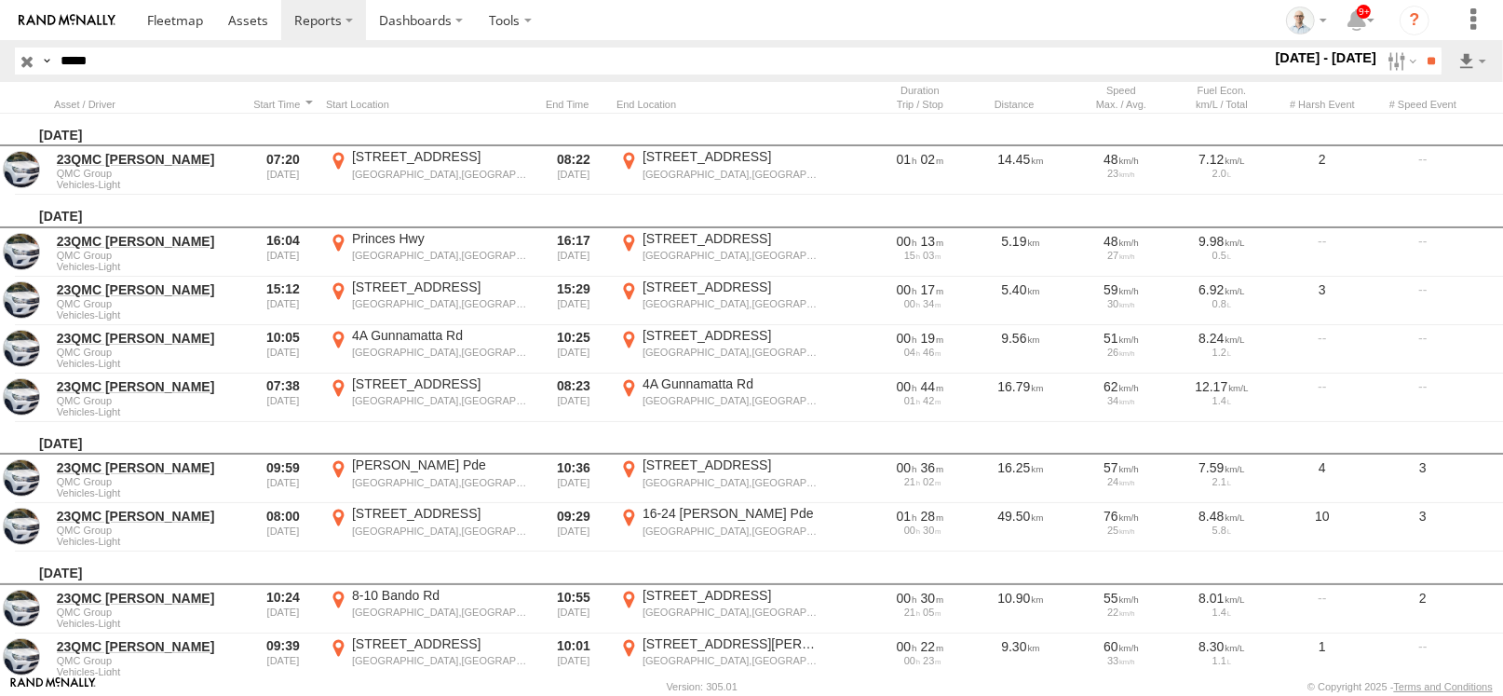
click at [75, 61] on input "*****" at bounding box center [662, 61] width 1218 height 27
click at [1420, 48] on input "**" at bounding box center [1430, 61] width 21 height 27
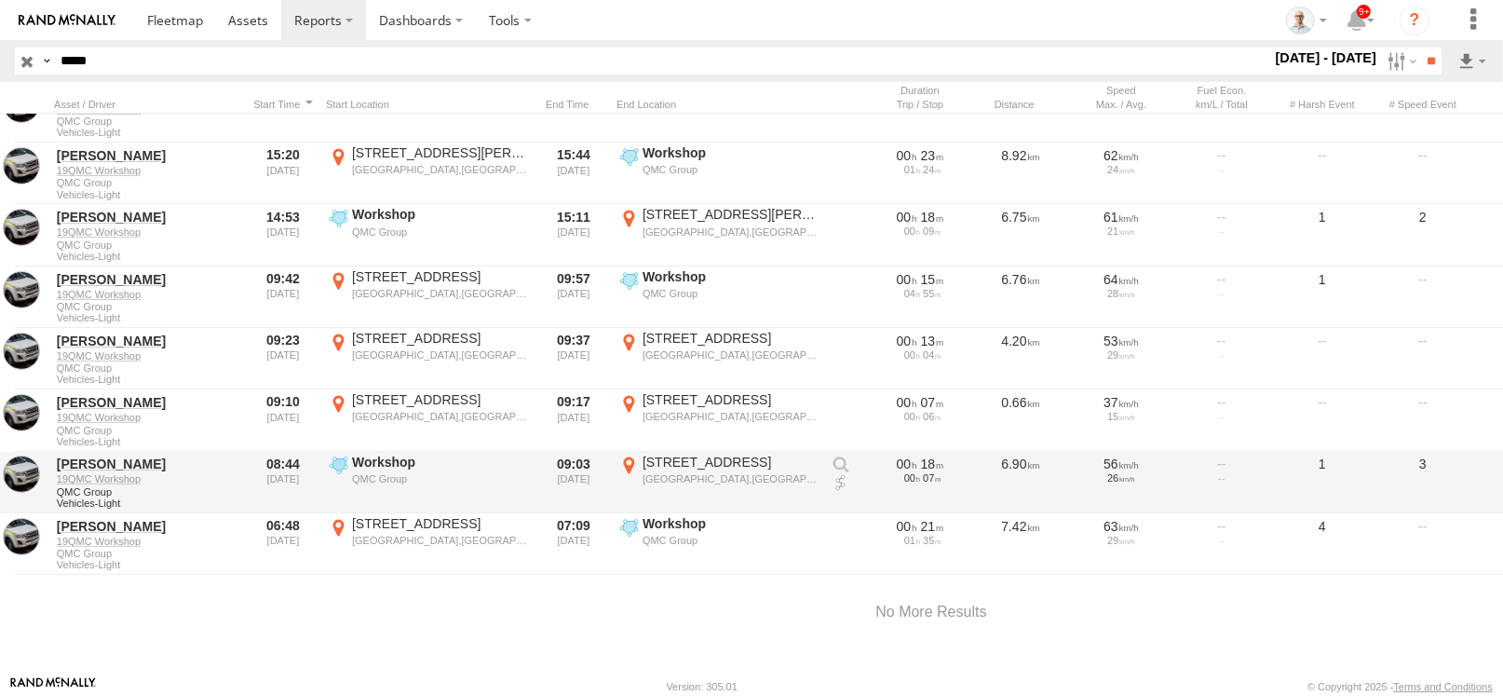
scroll to position [2607, 0]
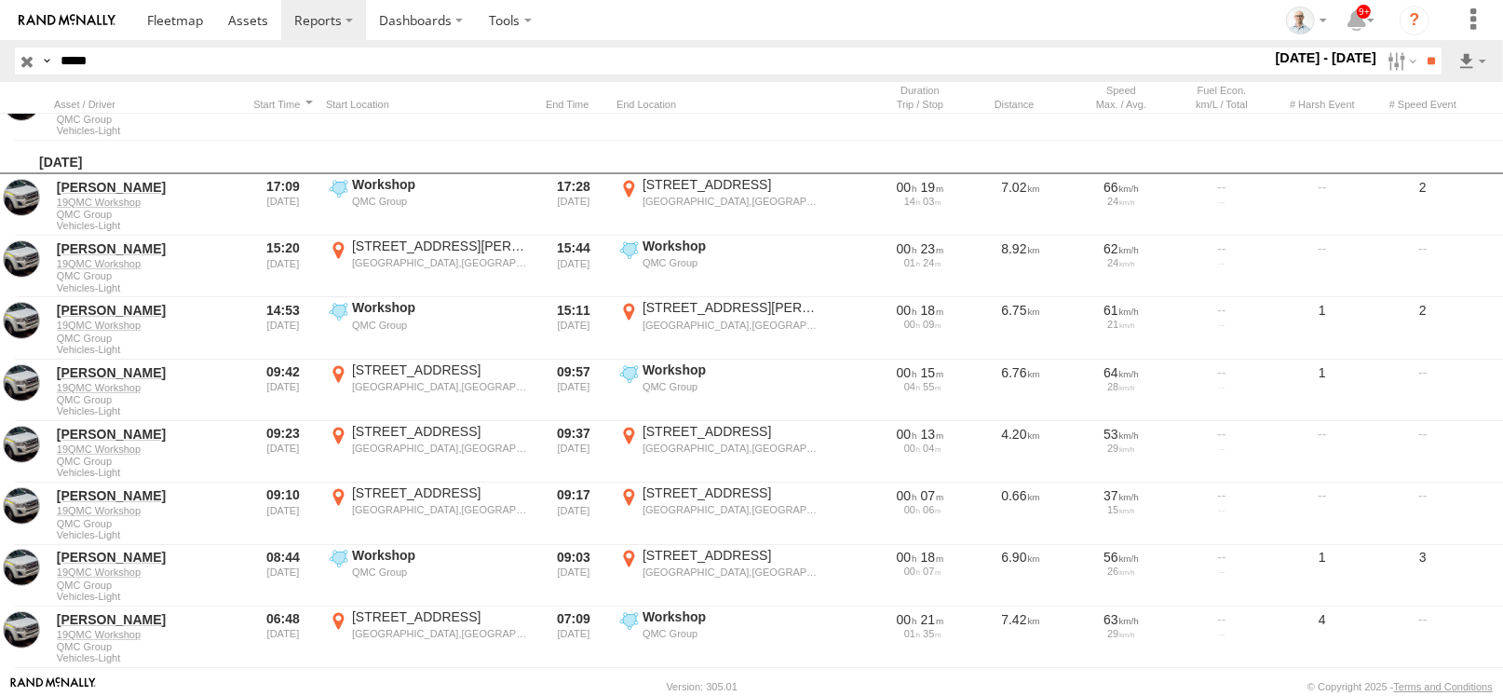
click at [78, 61] on input "*****" at bounding box center [662, 61] width 1218 height 27
type input "******"
click at [1420, 48] on input "**" at bounding box center [1430, 61] width 21 height 27
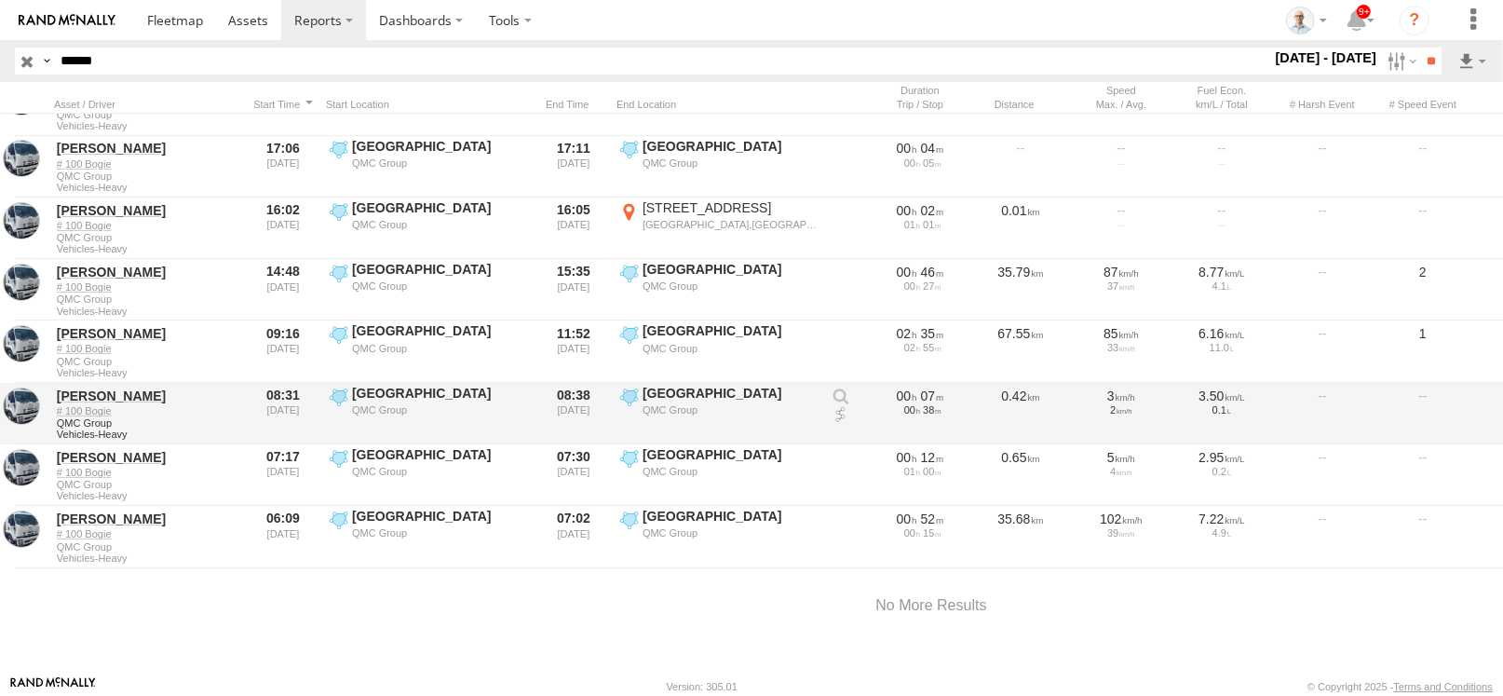
scroll to position [490, 0]
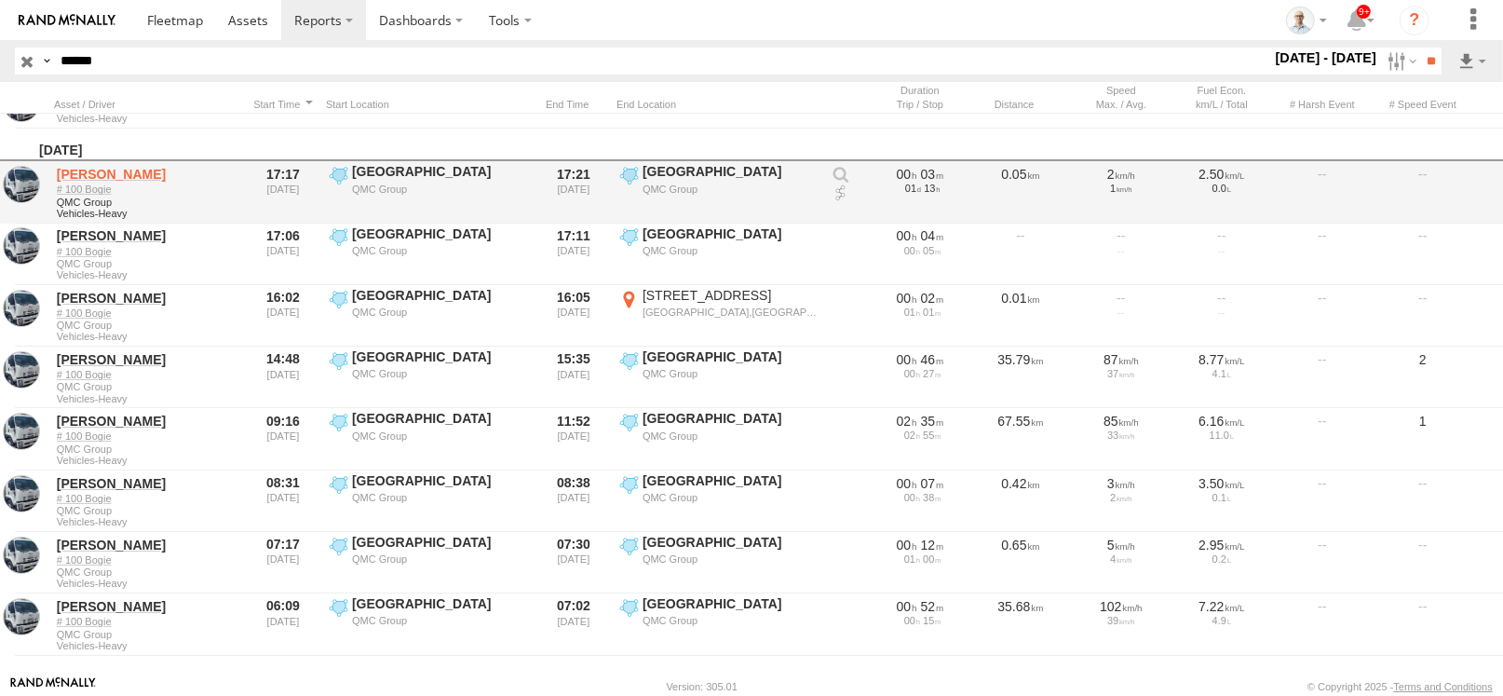
click at [116, 176] on link "Phillip Taylor" at bounding box center [147, 174] width 181 height 17
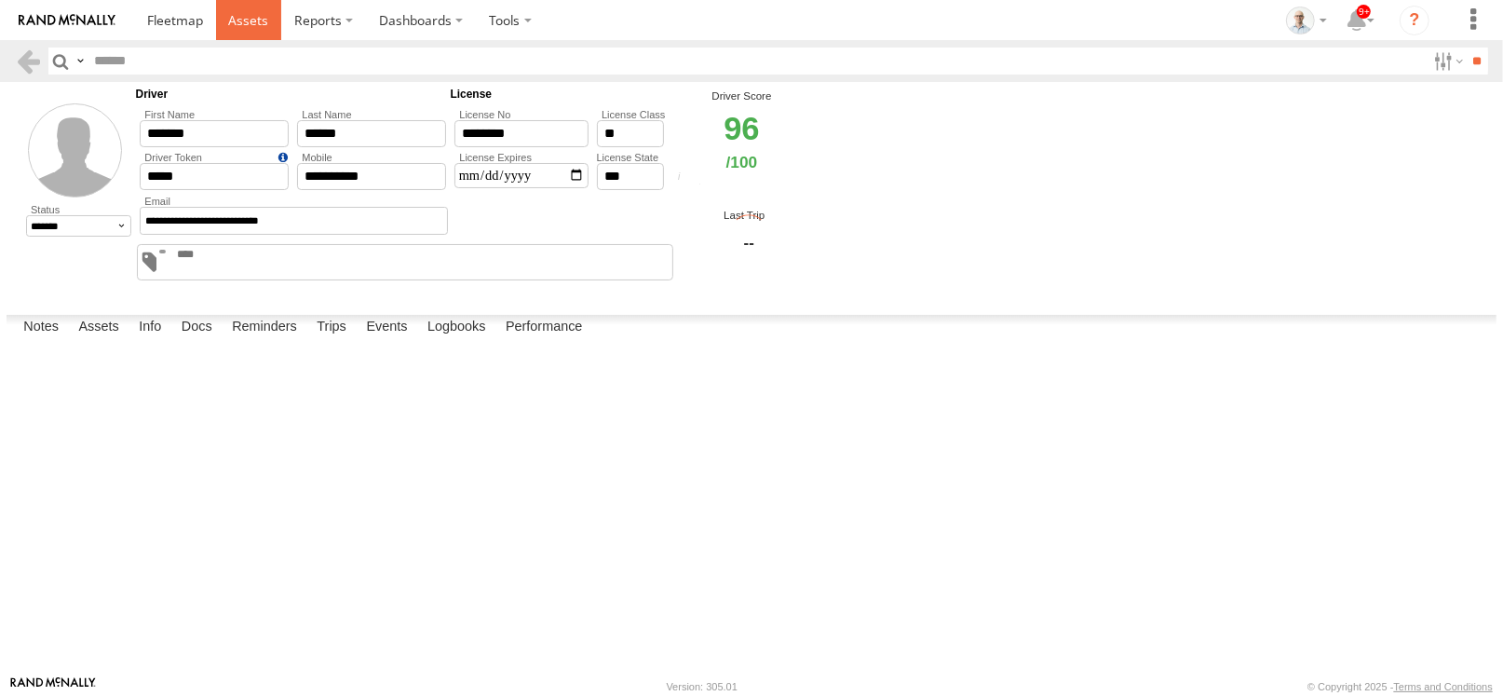
click at [265, 12] on span at bounding box center [248, 20] width 40 height 18
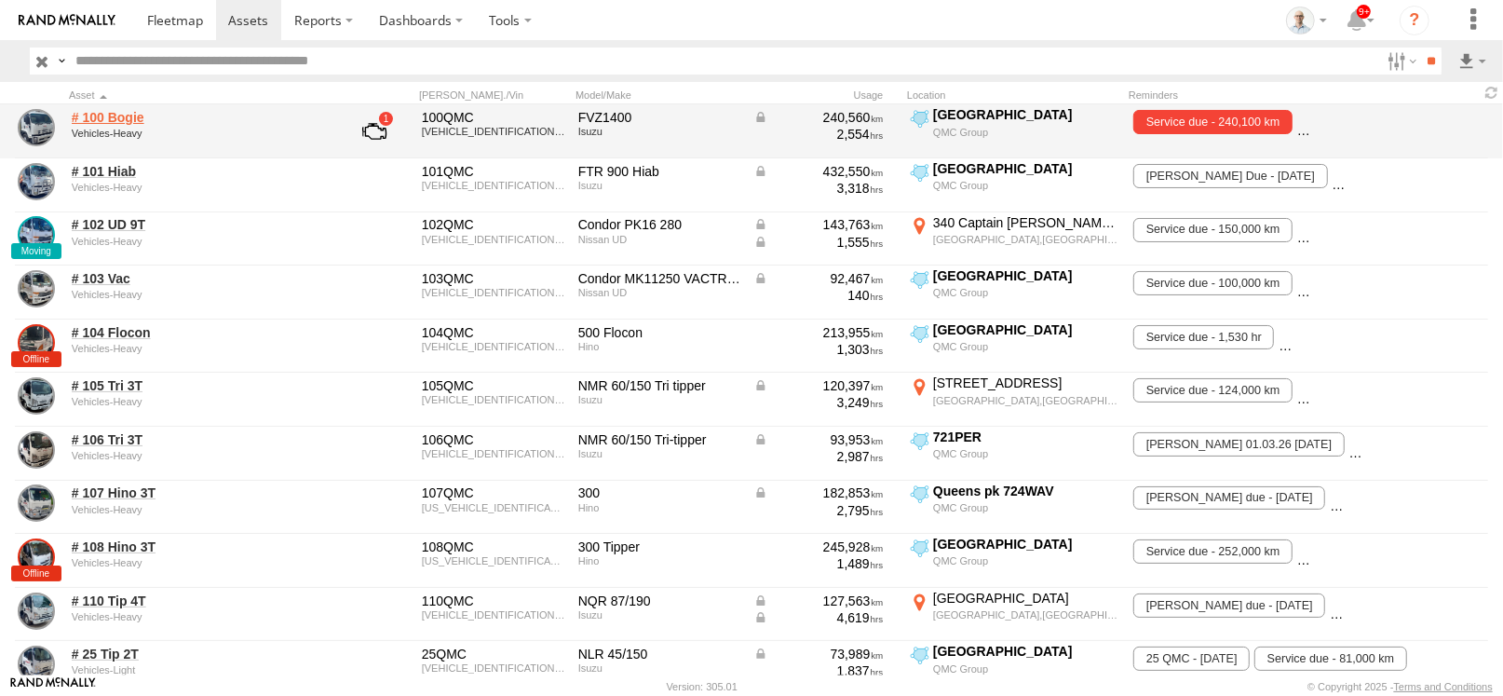
click at [104, 120] on link "# 100 Bogie" at bounding box center [199, 117] width 255 height 17
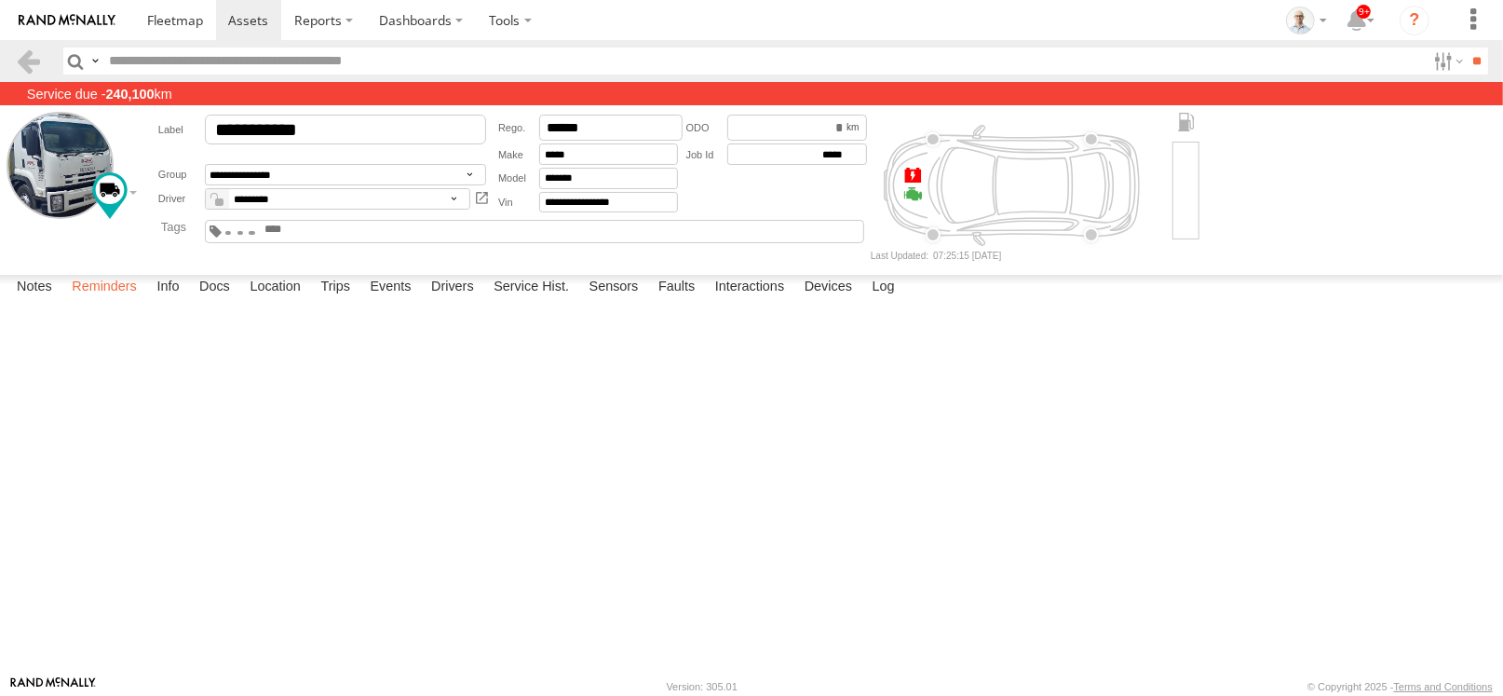
click at [89, 301] on label "Reminders" at bounding box center [104, 288] width 84 height 26
click at [797, 129] on input "*********" at bounding box center [797, 128] width 140 height 27
click at [29, 301] on label "Notes" at bounding box center [34, 288] width 54 height 26
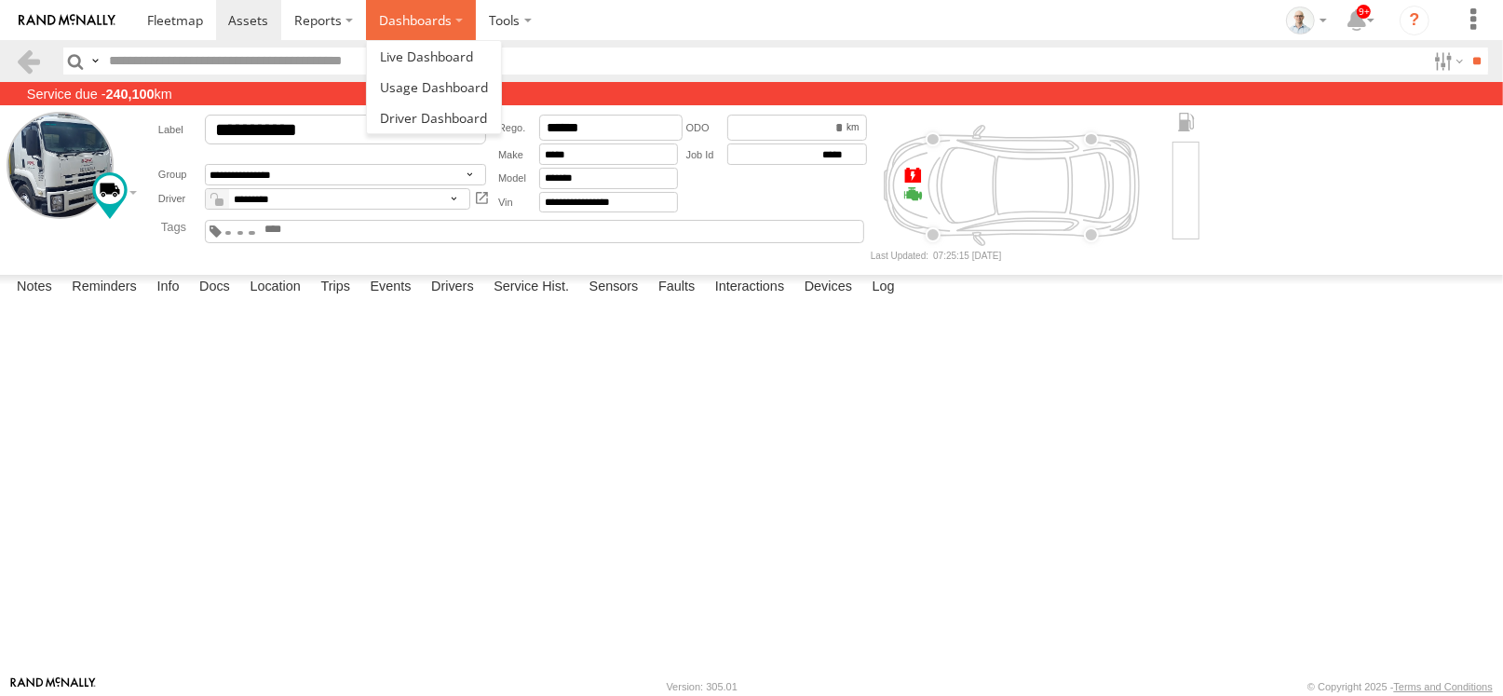
click at [404, 7] on label "Dashboards" at bounding box center [421, 20] width 110 height 40
click at [419, 48] on span at bounding box center [426, 57] width 93 height 18
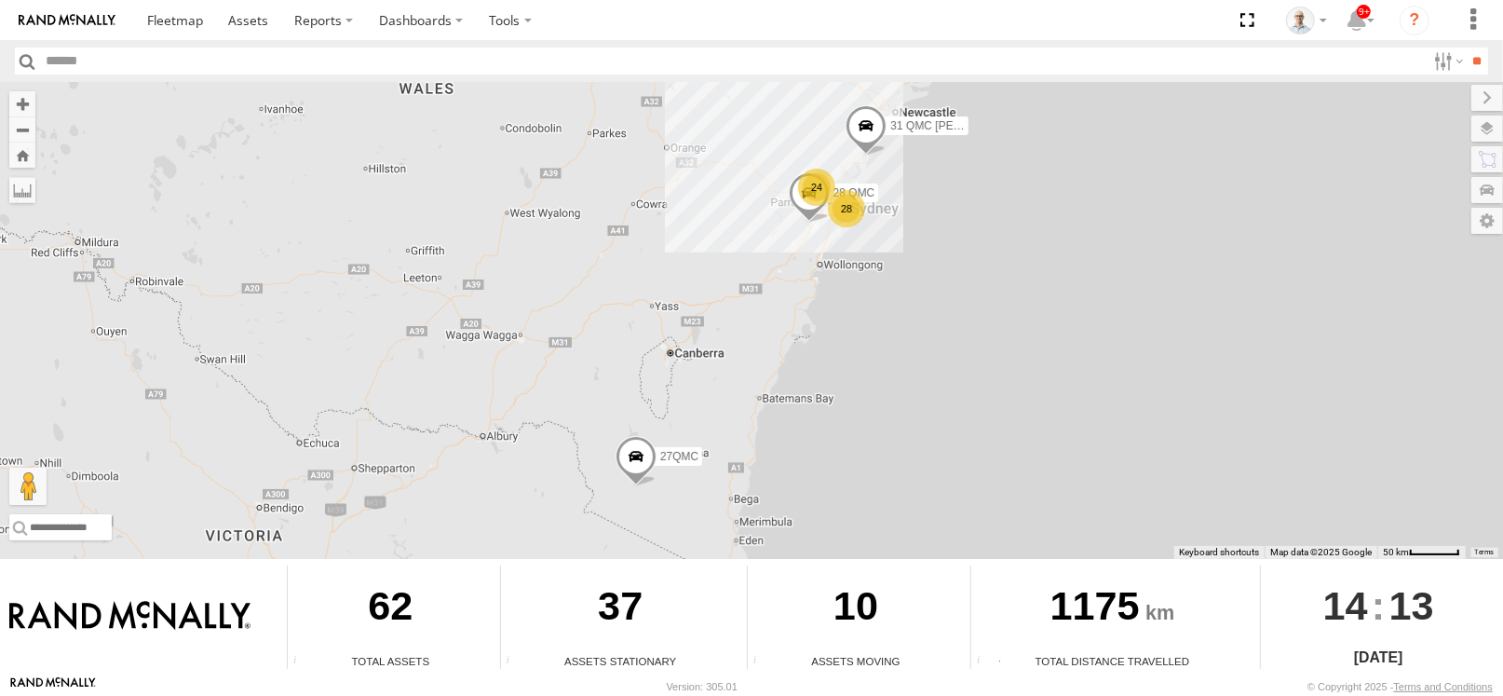
drag, startPoint x: 834, startPoint y: 207, endPoint x: 839, endPoint y: 226, distance: 20.3
click at [834, 208] on div "28" at bounding box center [846, 208] width 37 height 37
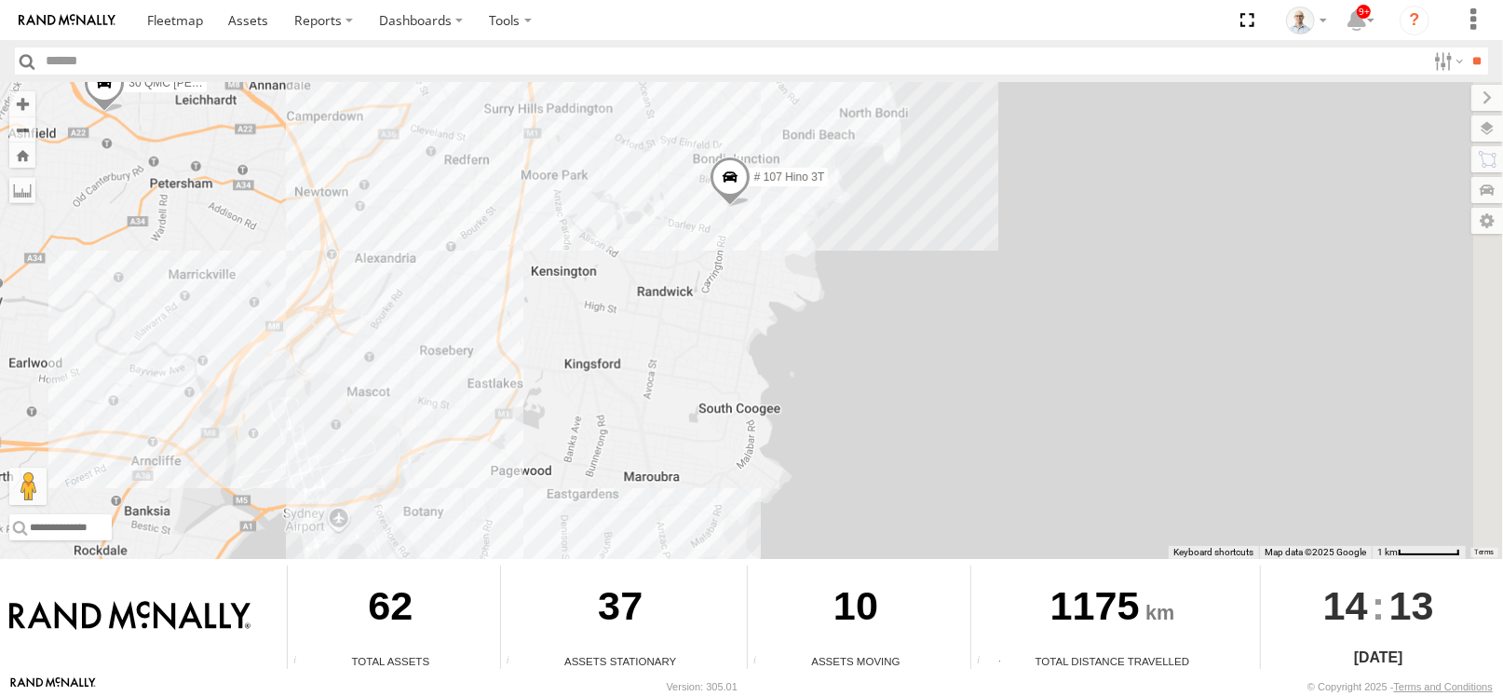
drag, startPoint x: 774, startPoint y: 346, endPoint x: 367, endPoint y: 470, distance: 425.8
click at [367, 470] on div "31 QMC Torell 28 QMC 27QMC # KS75A Beloka-EKV93V 06QMC -Spare # 107 Hino 3T # 1…" at bounding box center [751, 320] width 1503 height 477
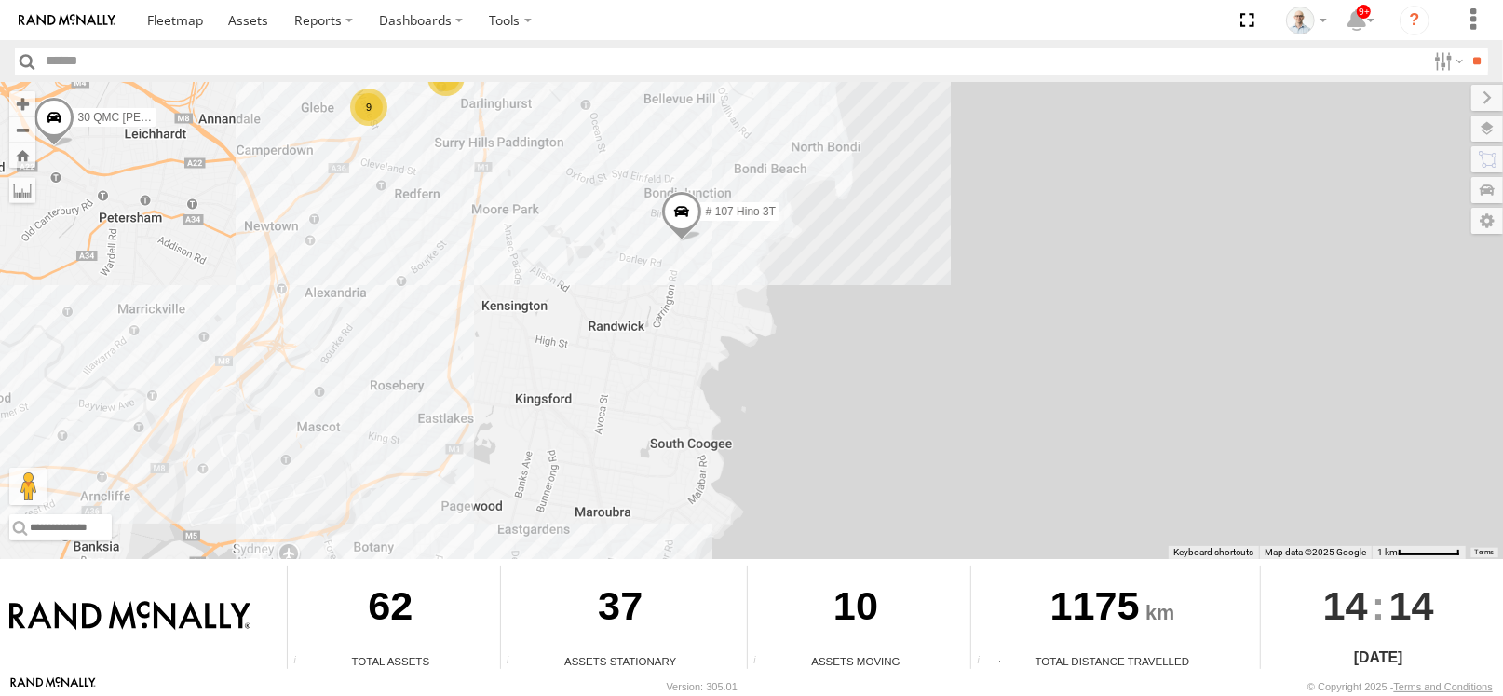
click at [622, 219] on div "31 QMC Torell 28 QMC 27QMC # KS75A Beloka-EKV93V 06QMC -Spare # 107 Hino 3T # 1…" at bounding box center [751, 320] width 1503 height 477
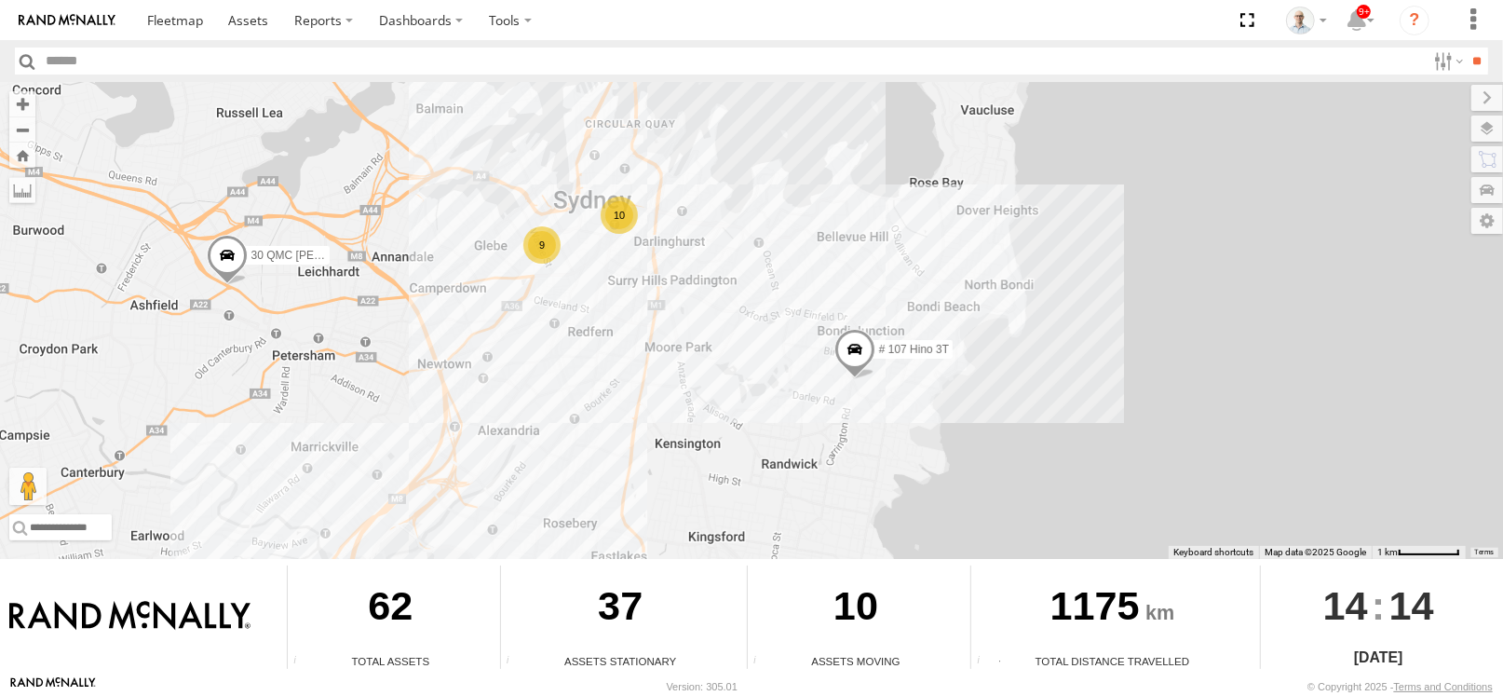
drag, startPoint x: 492, startPoint y: 243, endPoint x: 663, endPoint y: 376, distance: 217.1
click at [663, 376] on div "31 QMC Torell 28 QMC 27QMC # KS75A Beloka-EKV93V 06QMC -Spare # 107 Hino 3T # 1…" at bounding box center [751, 320] width 1503 height 477
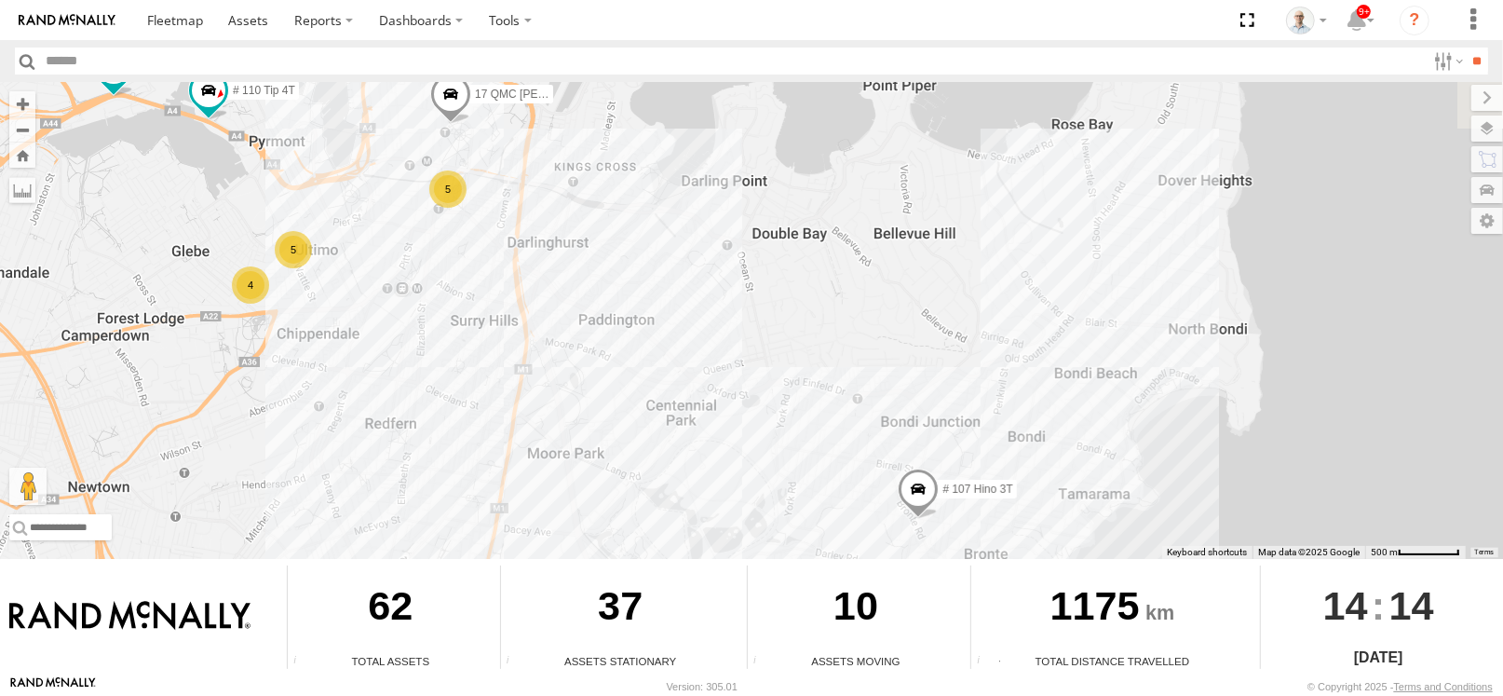
drag, startPoint x: 656, startPoint y: 328, endPoint x: 705, endPoint y: 464, distance: 144.7
click at [705, 464] on div "31 QMC Torell 28 QMC 27QMC # KS75A Beloka-EKV93V 06QMC -Spare # 107 Hino 3T # 1…" at bounding box center [751, 320] width 1503 height 477
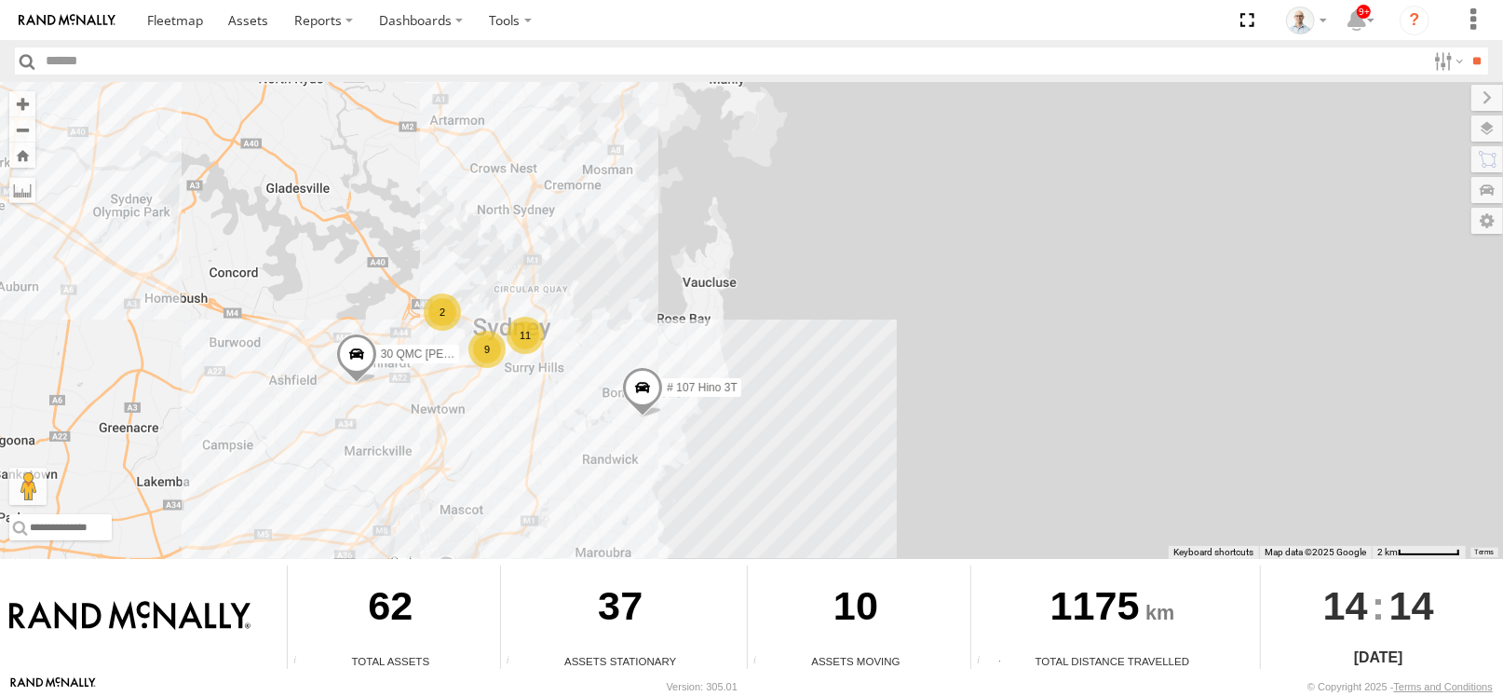
click at [715, 373] on div "31 QMC Torell 28 QMC 27QMC # KS75A Beloka-EKV93V 06QMC -Spare # 107 Hino 3T # 1…" at bounding box center [751, 320] width 1503 height 477
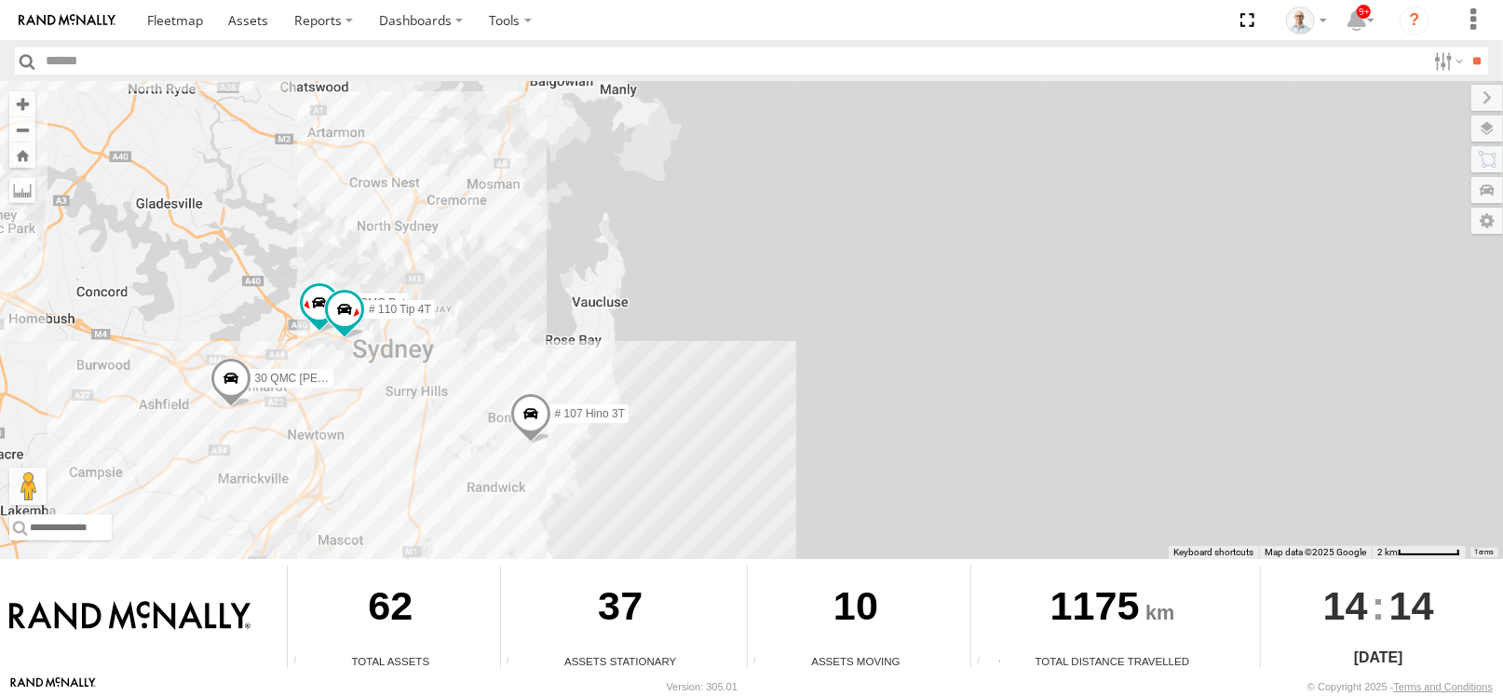
click at [554, 418] on div "31 QMC Torell 28 QMC 27QMC # KS75A Beloka-EKV93V 06QMC -Spare # 107 Hino 3T # 1…" at bounding box center [751, 320] width 1503 height 477
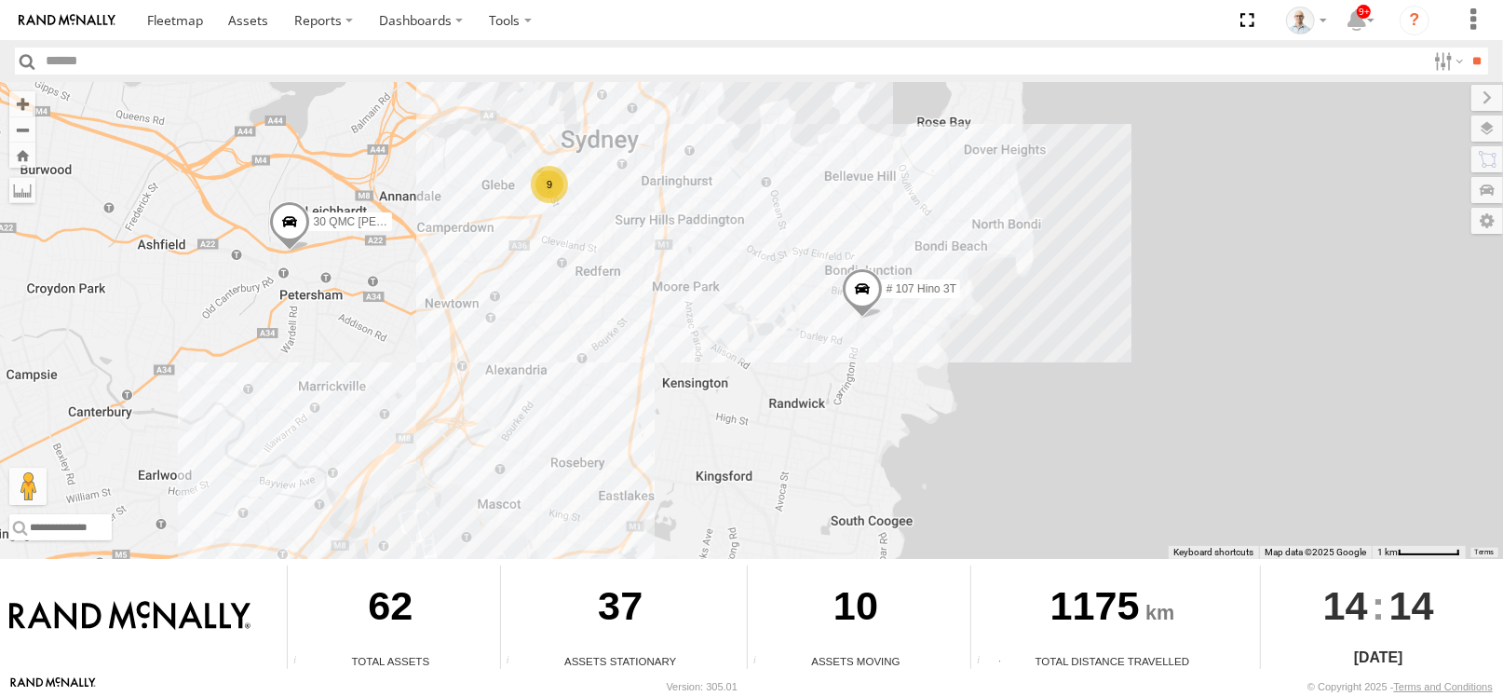
drag, startPoint x: 676, startPoint y: 160, endPoint x: 653, endPoint y: 221, distance: 64.9
click at [678, 249] on div "31 QMC Torell 28 QMC 27QMC # KS75A Beloka-EKV93V 06QMC -Spare # 107 Hino 3T # 1…" at bounding box center [751, 320] width 1503 height 477
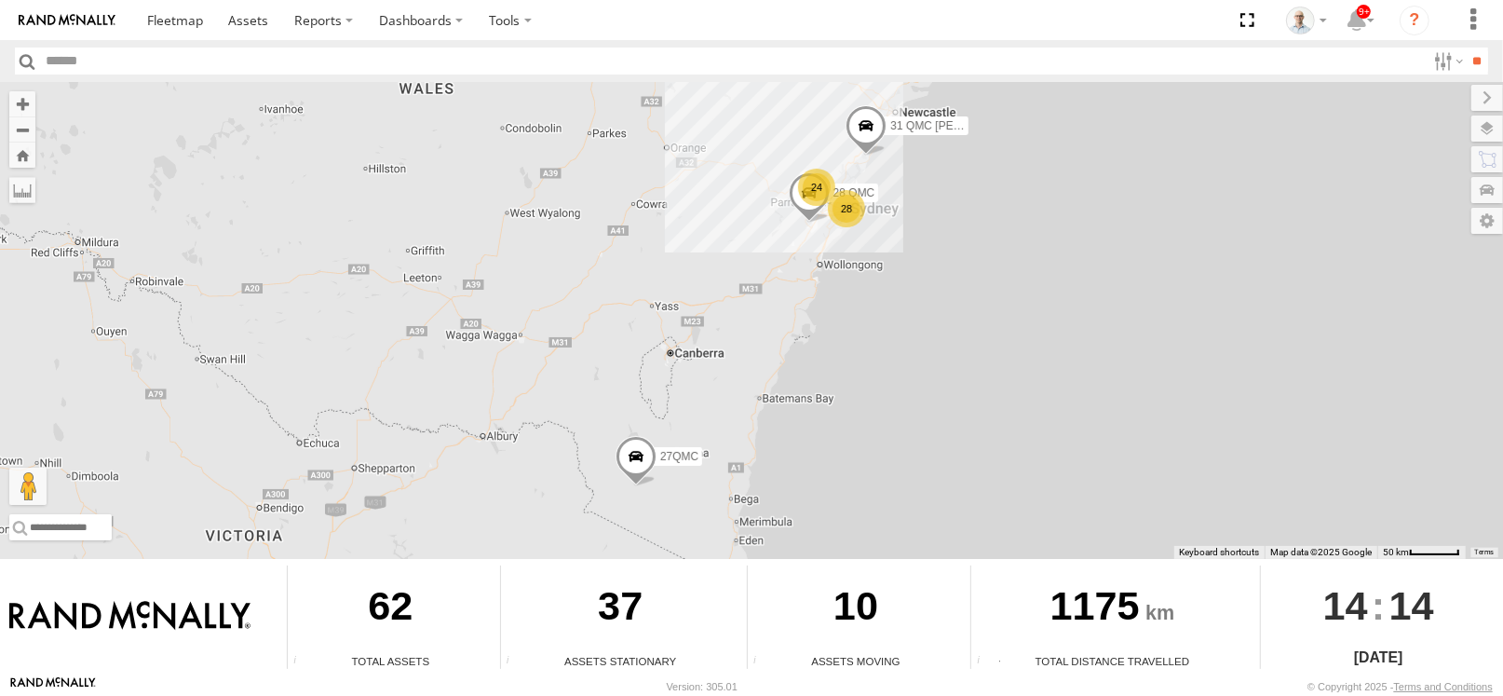
click at [863, 202] on div "28" at bounding box center [846, 208] width 37 height 37
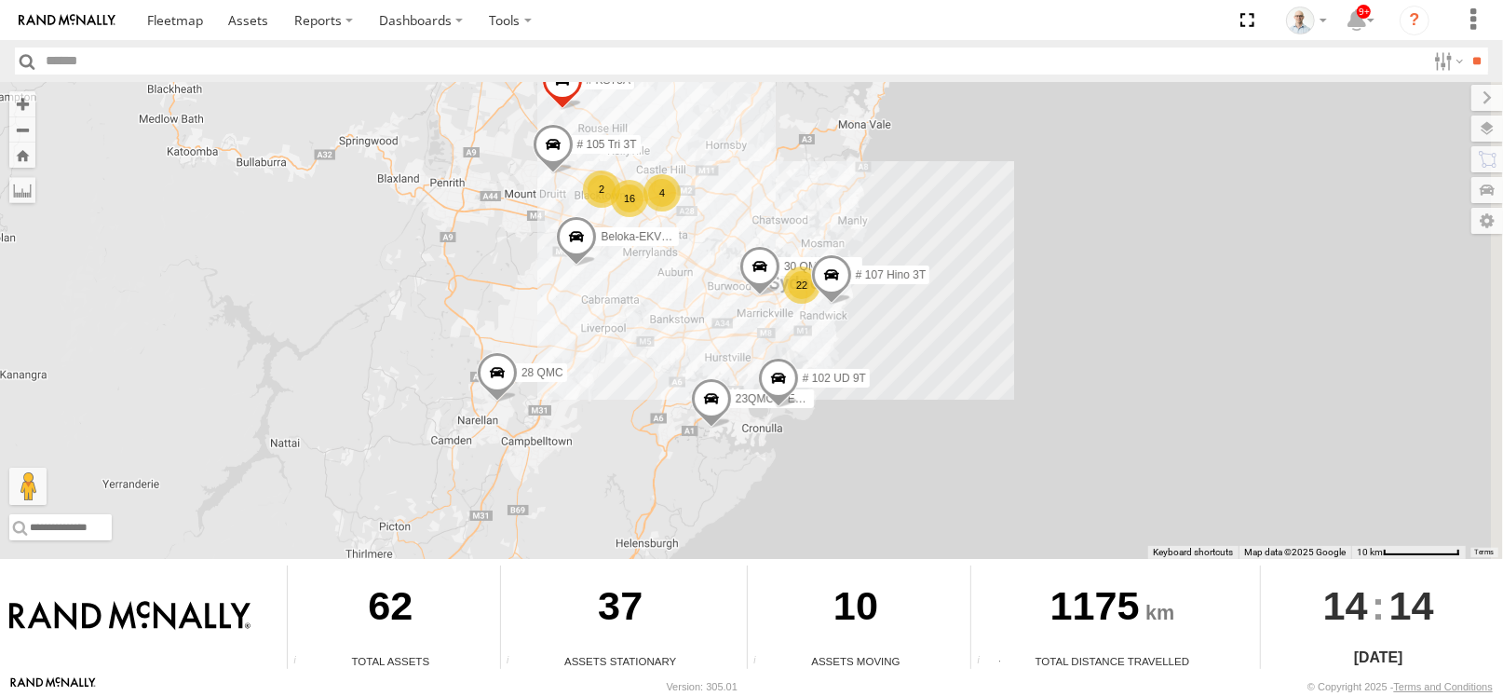
drag, startPoint x: 903, startPoint y: 325, endPoint x: 863, endPoint y: 305, distance: 45.0
click at [867, 307] on div "31 QMC [PERSON_NAME] 28 QMC 27QMC 22 4 16 # KS75A Beloka-EKV93V 06QMC -Spare # …" at bounding box center [751, 320] width 1503 height 477
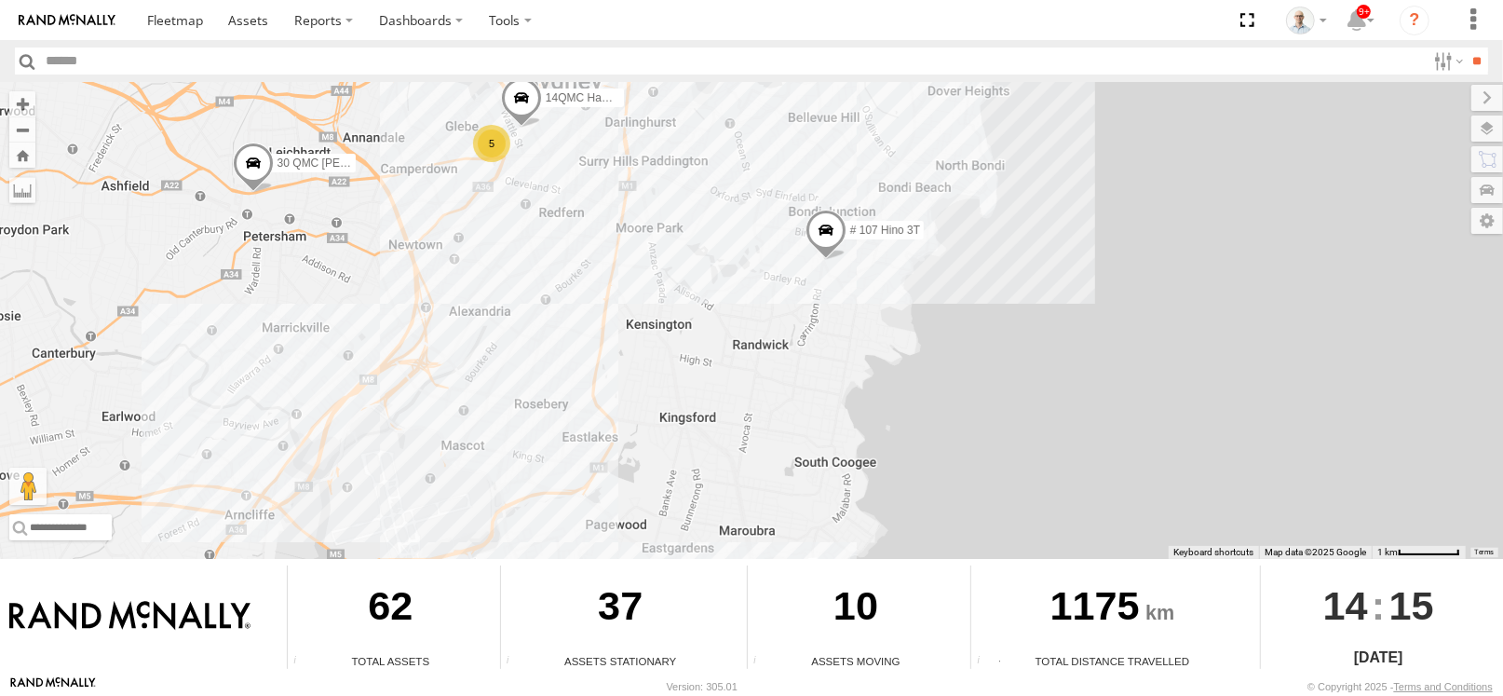
drag, startPoint x: 550, startPoint y: 230, endPoint x: 551, endPoint y: 308, distance: 78.3
click at [551, 308] on div "31 QMC [PERSON_NAME] 28 QMC 27QMC # KS75A Beloka-EKV93V 06QMC -Spare # 107 Hino…" at bounding box center [751, 320] width 1503 height 477
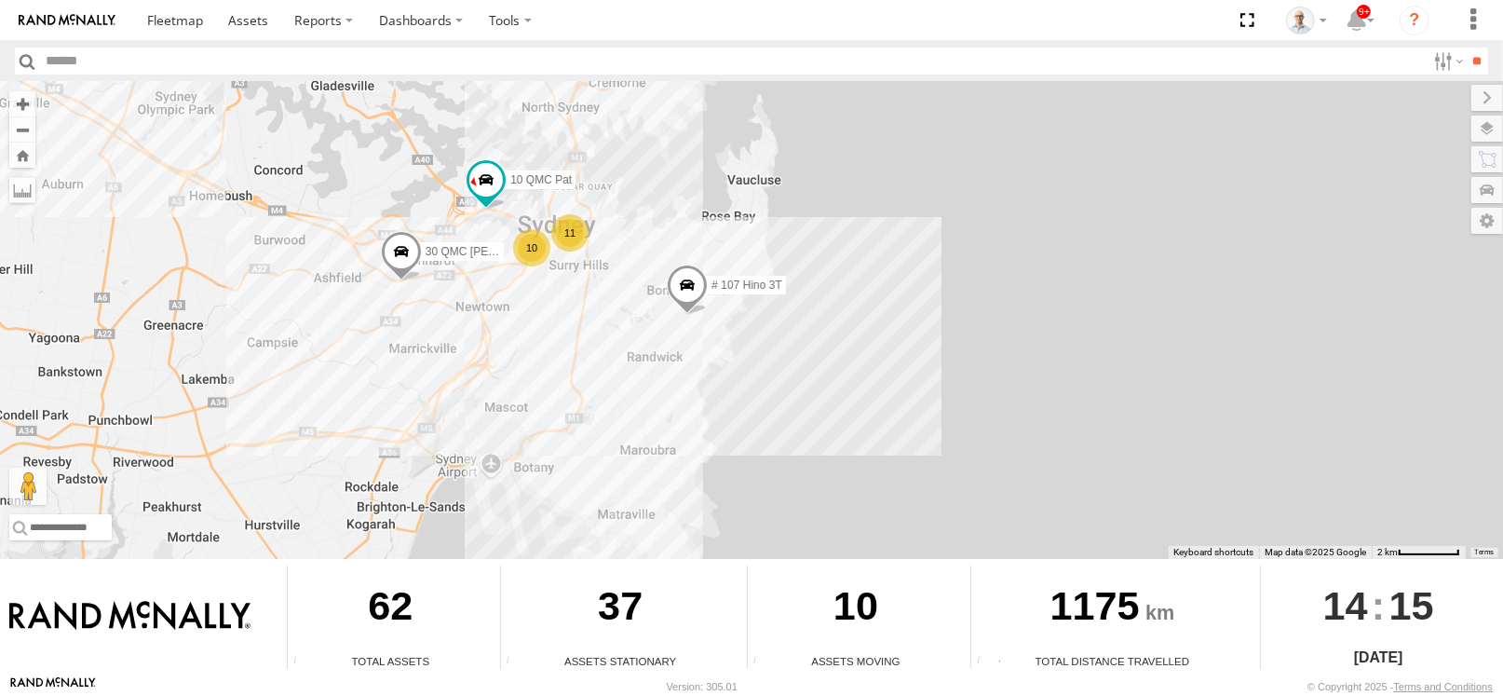
drag, startPoint x: 557, startPoint y: 230, endPoint x: 558, endPoint y: 264, distance: 33.5
click at [558, 264] on div "31 QMC [PERSON_NAME] 28 QMC 27QMC # KS75A Beloka-EKV93V 06QMC -Spare # 107 Hino…" at bounding box center [751, 320] width 1503 height 477
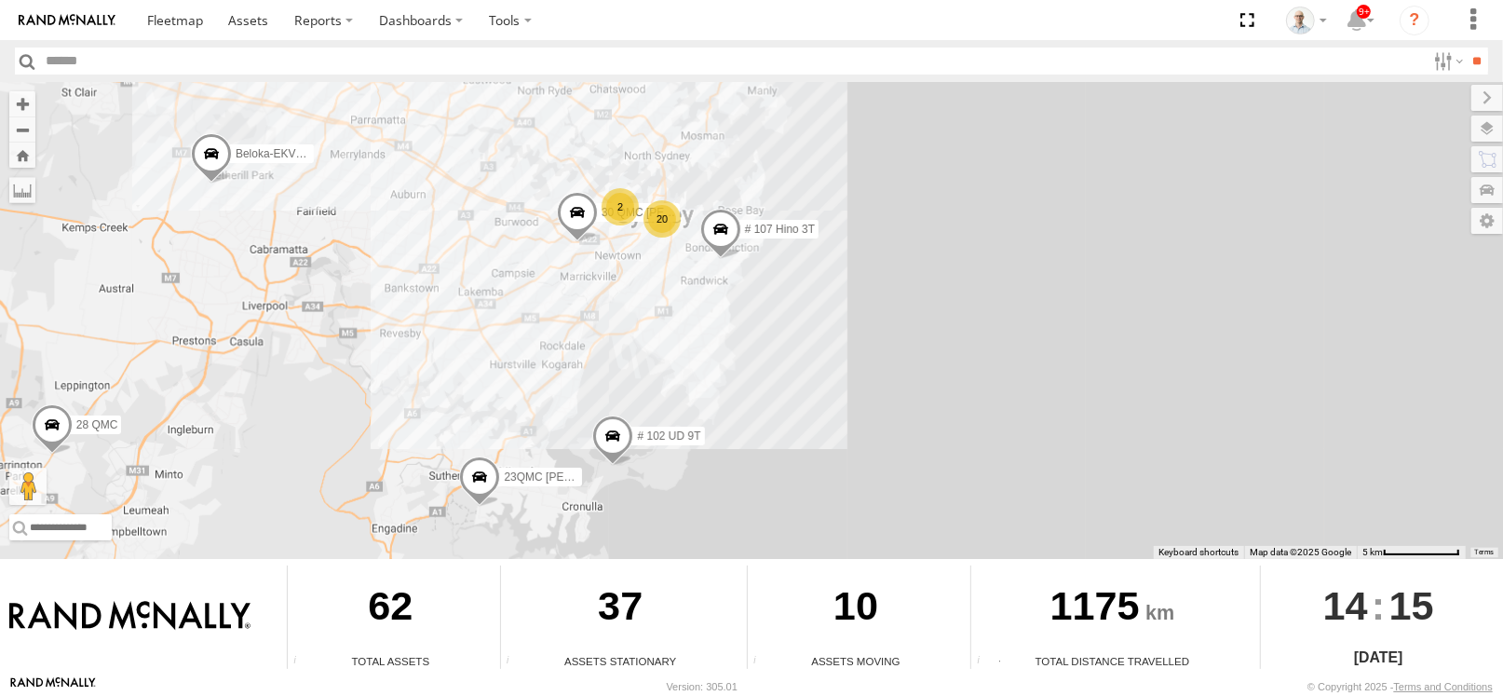
drag, startPoint x: 395, startPoint y: 304, endPoint x: 416, endPoint y: 308, distance: 21.9
click at [416, 308] on div "31 QMC [PERSON_NAME] 28 QMC 27QMC # KS75A Beloka-EKV93V 06QMC -Spare # 107 Hino…" at bounding box center [751, 320] width 1503 height 477
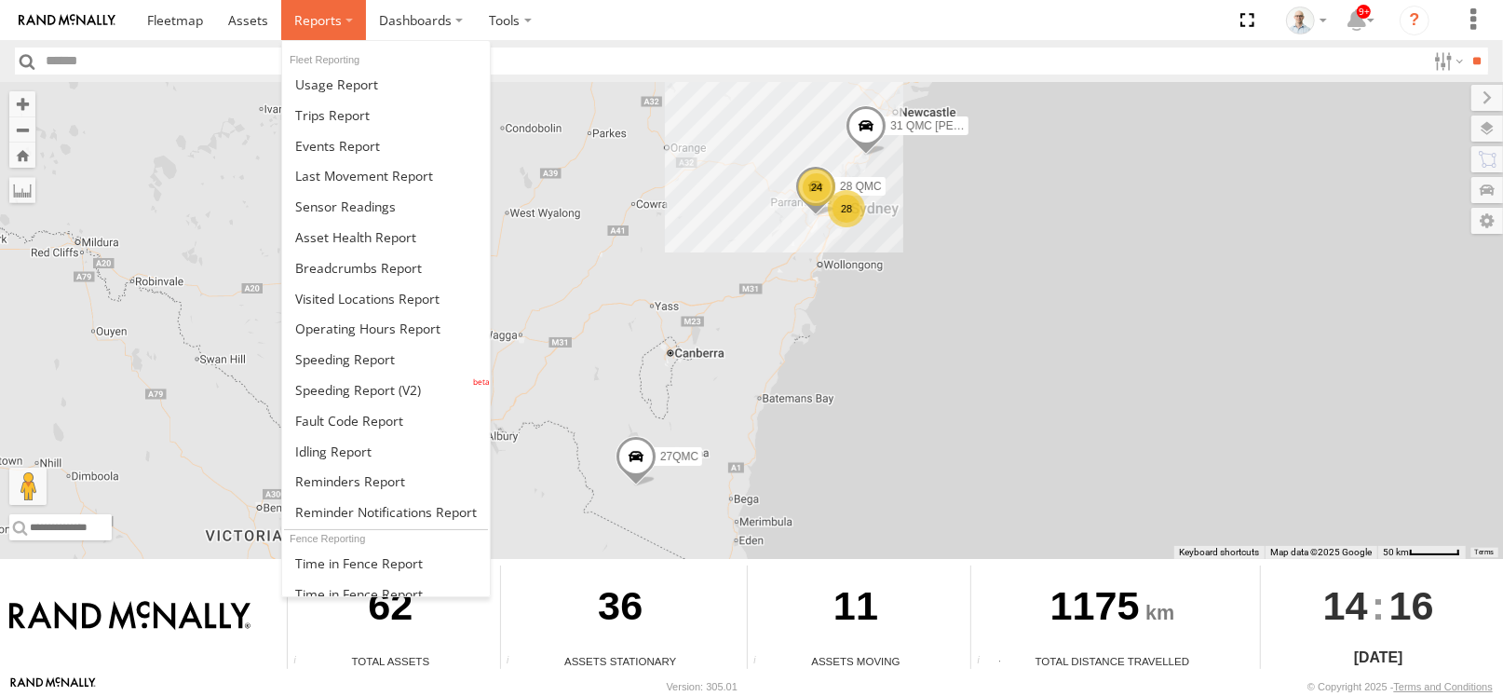
click at [287, 12] on label at bounding box center [323, 20] width 85 height 40
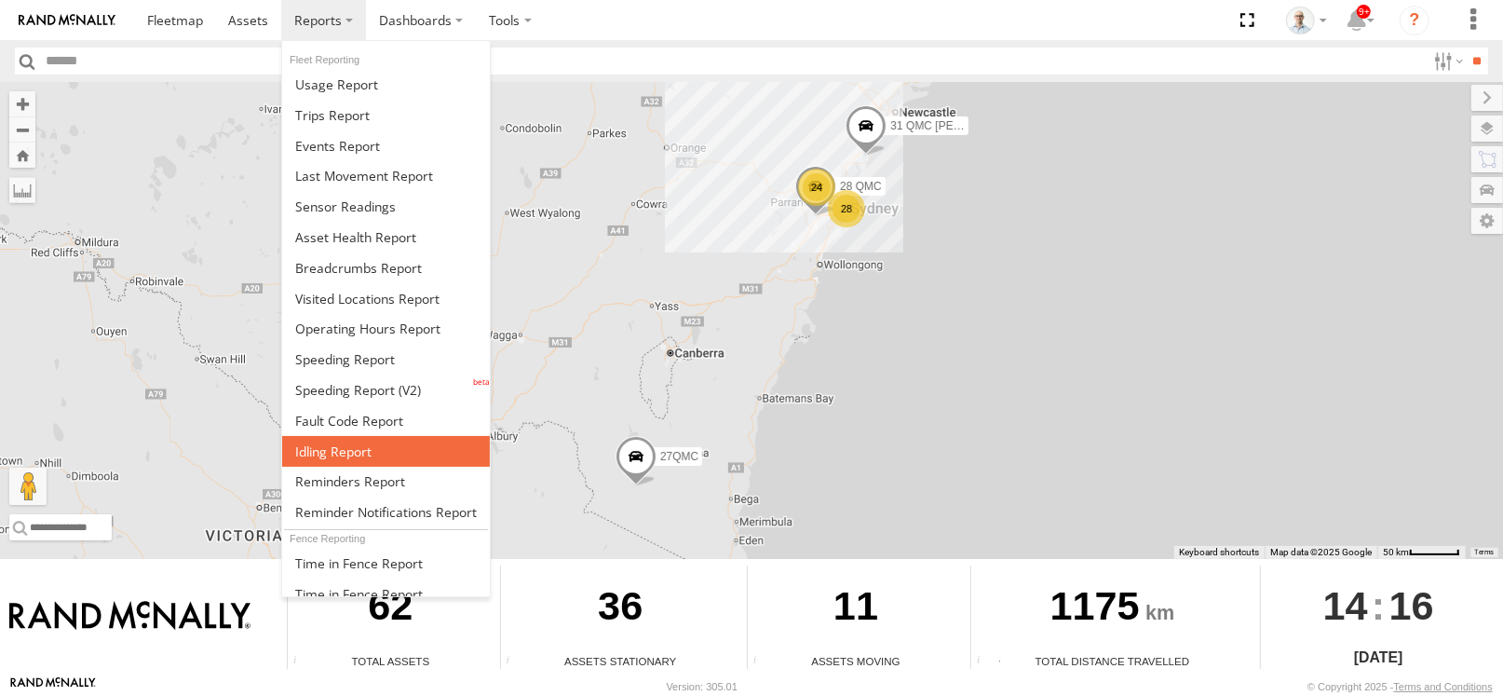
click at [328, 454] on span at bounding box center [333, 451] width 76 height 18
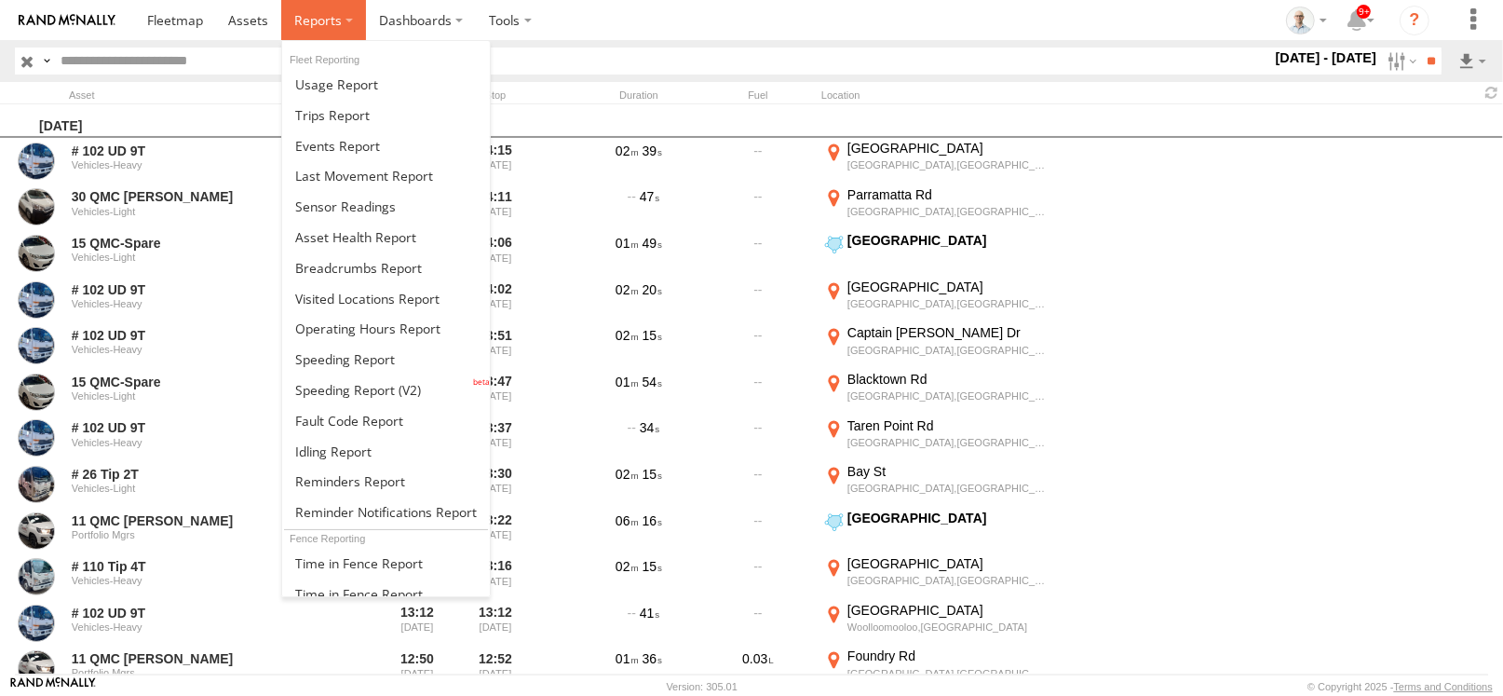
click at [295, 20] on span at bounding box center [318, 20] width 48 height 18
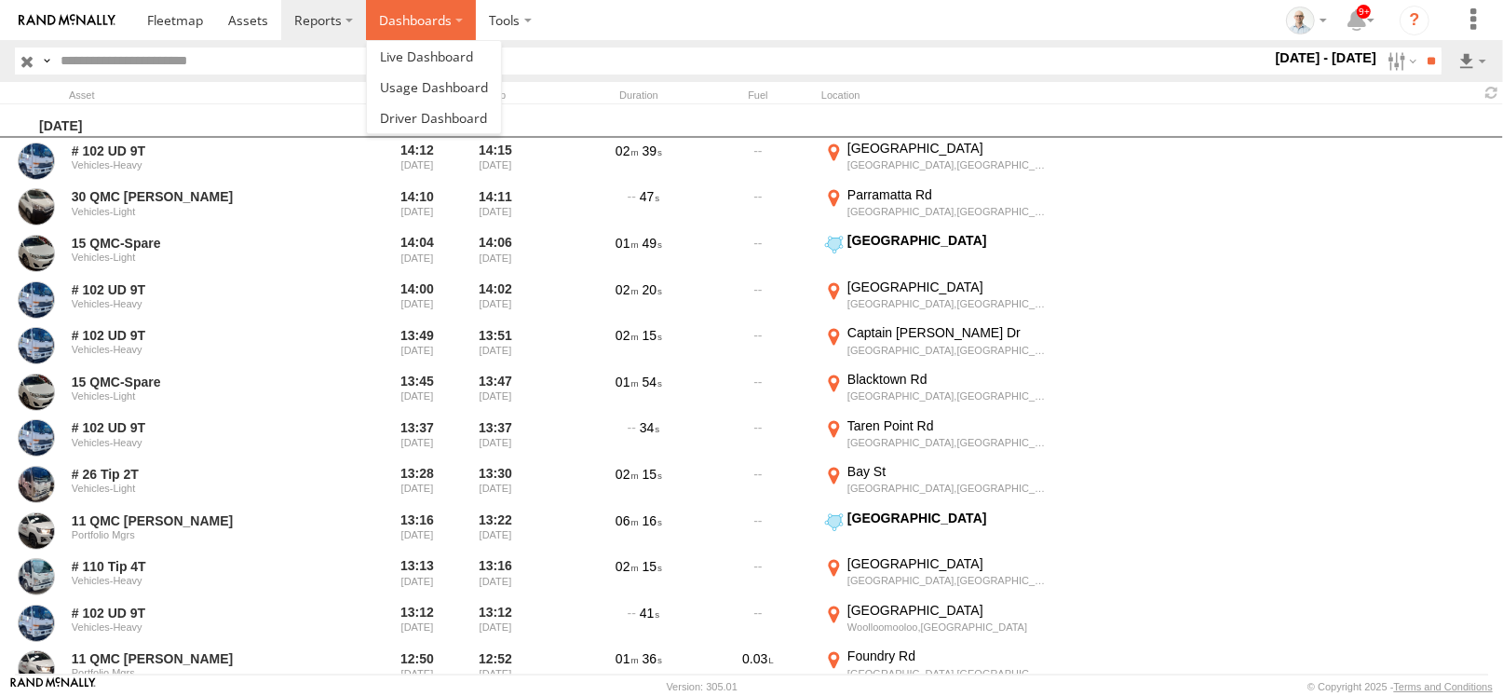
click at [394, 9] on label "Dashboards" at bounding box center [421, 20] width 110 height 40
click at [421, 123] on span at bounding box center [433, 118] width 107 height 18
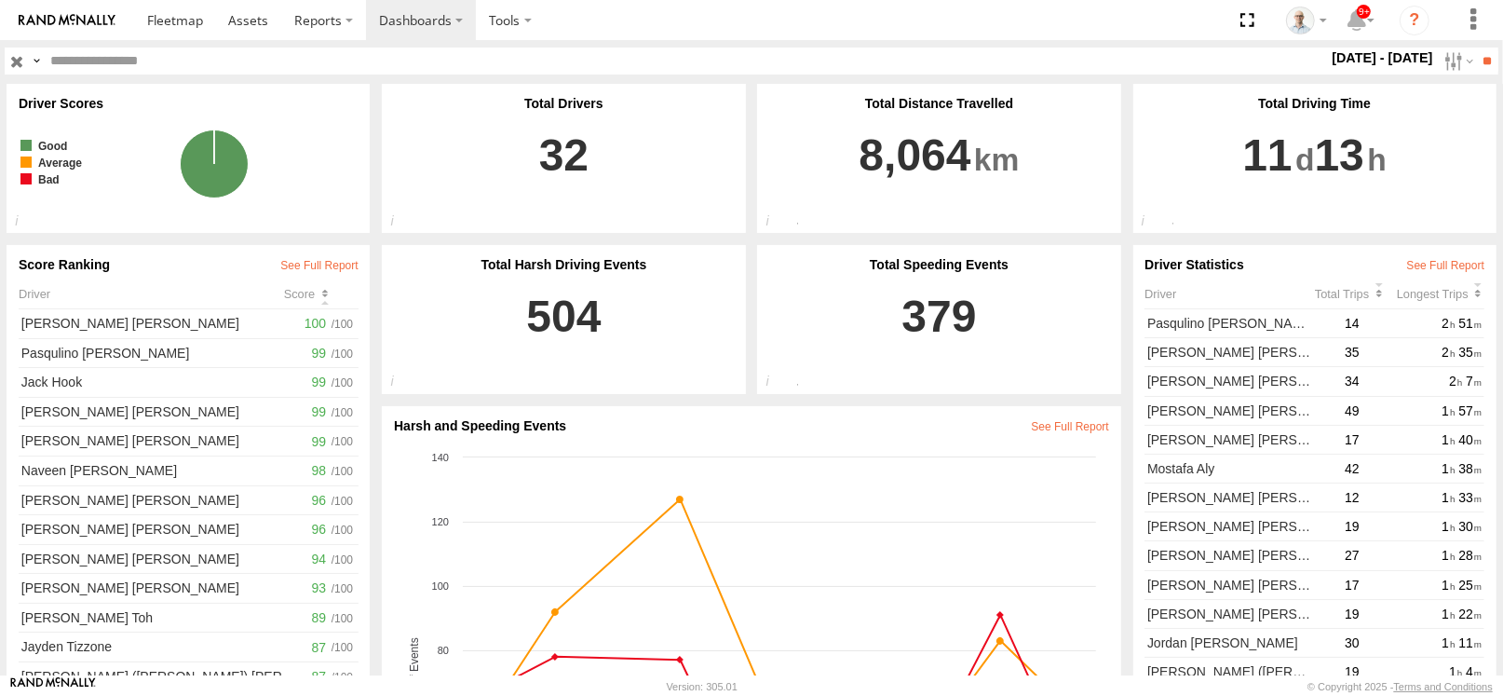
click at [317, 292] on div "Score" at bounding box center [321, 294] width 75 height 14
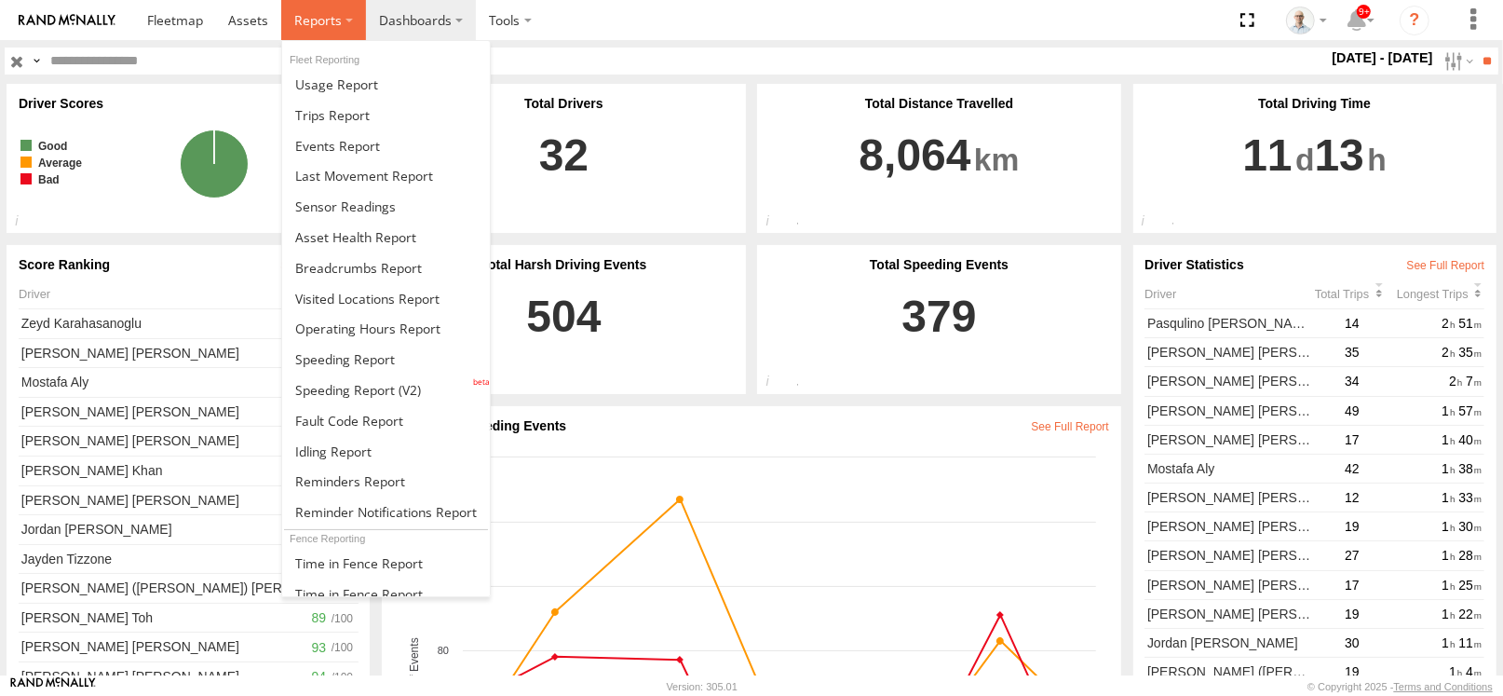
click at [310, 28] on span at bounding box center [318, 20] width 48 height 18
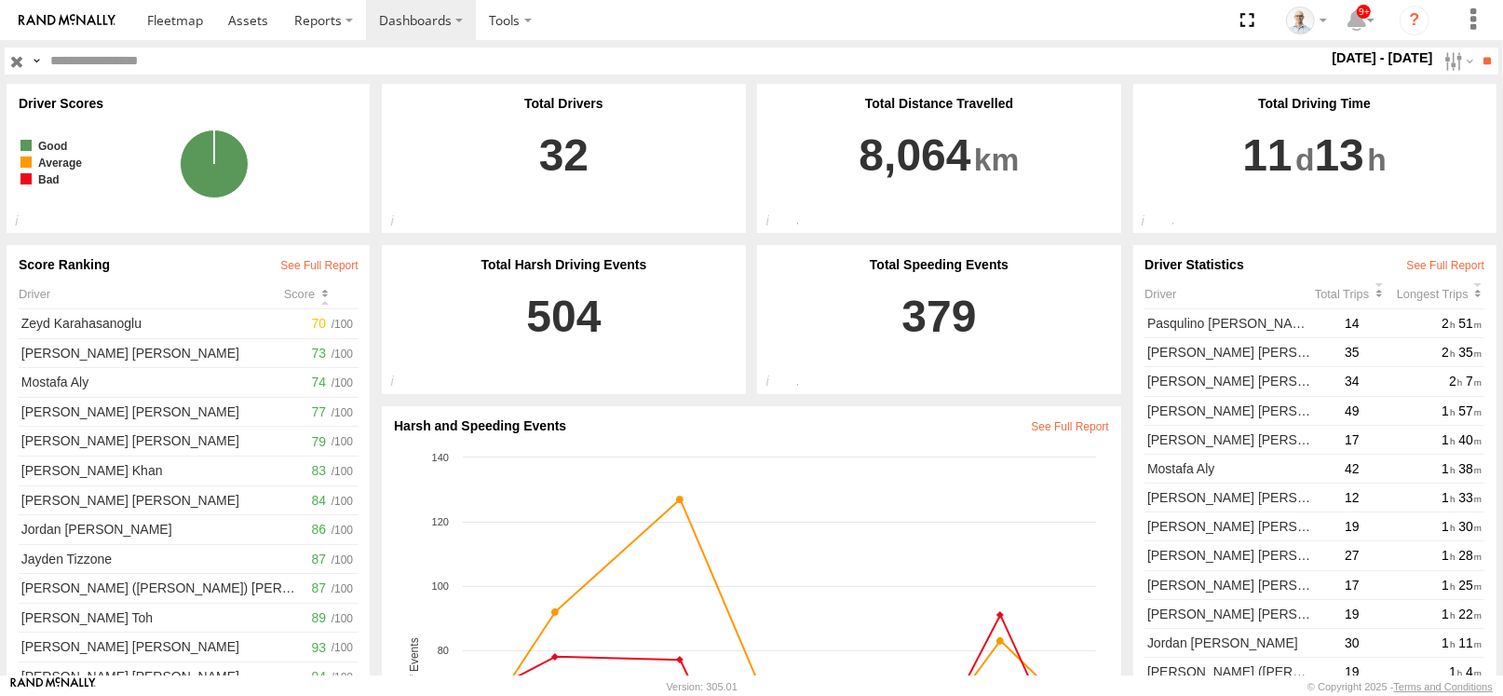
click at [674, 21] on section at bounding box center [816, 20] width 1365 height 40
click at [266, 17] on span at bounding box center [248, 20] width 40 height 18
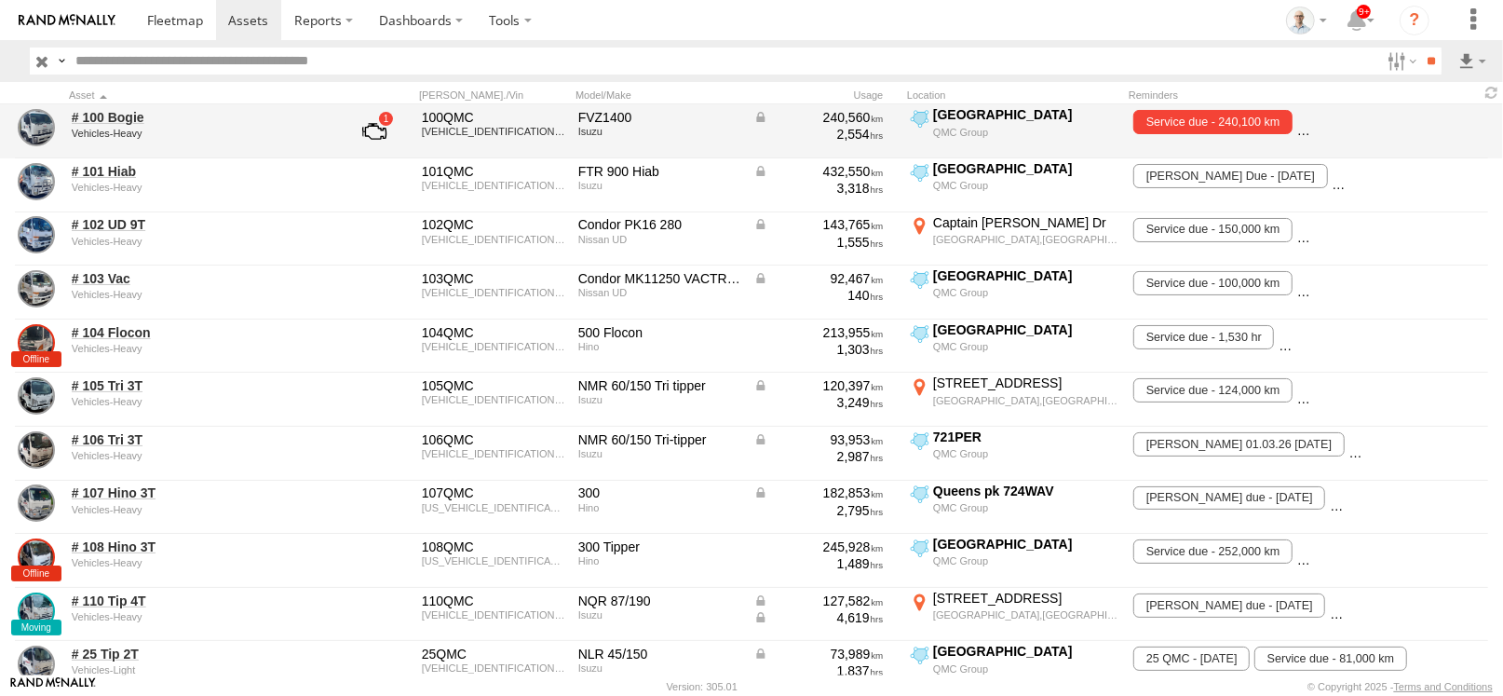
click at [391, 129] on link at bounding box center [374, 131] width 69 height 45
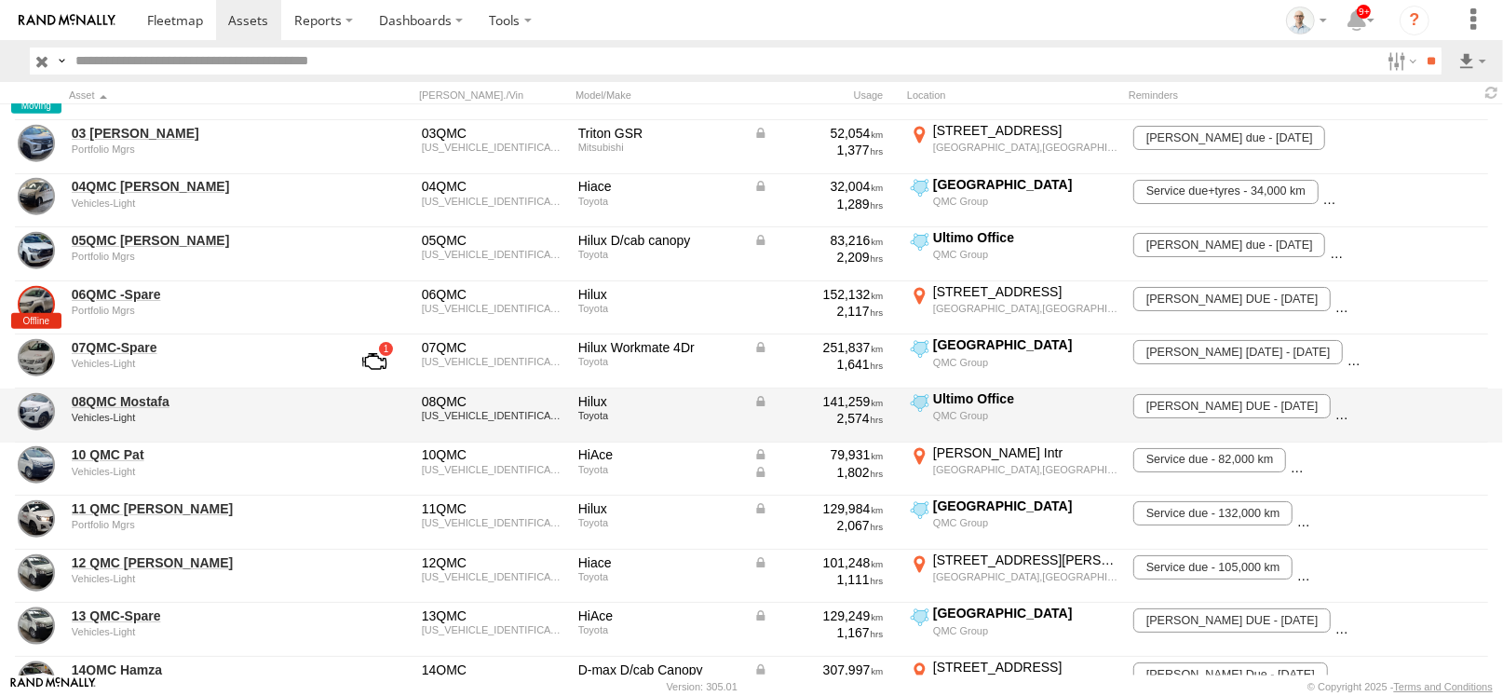
scroll to position [1489, 0]
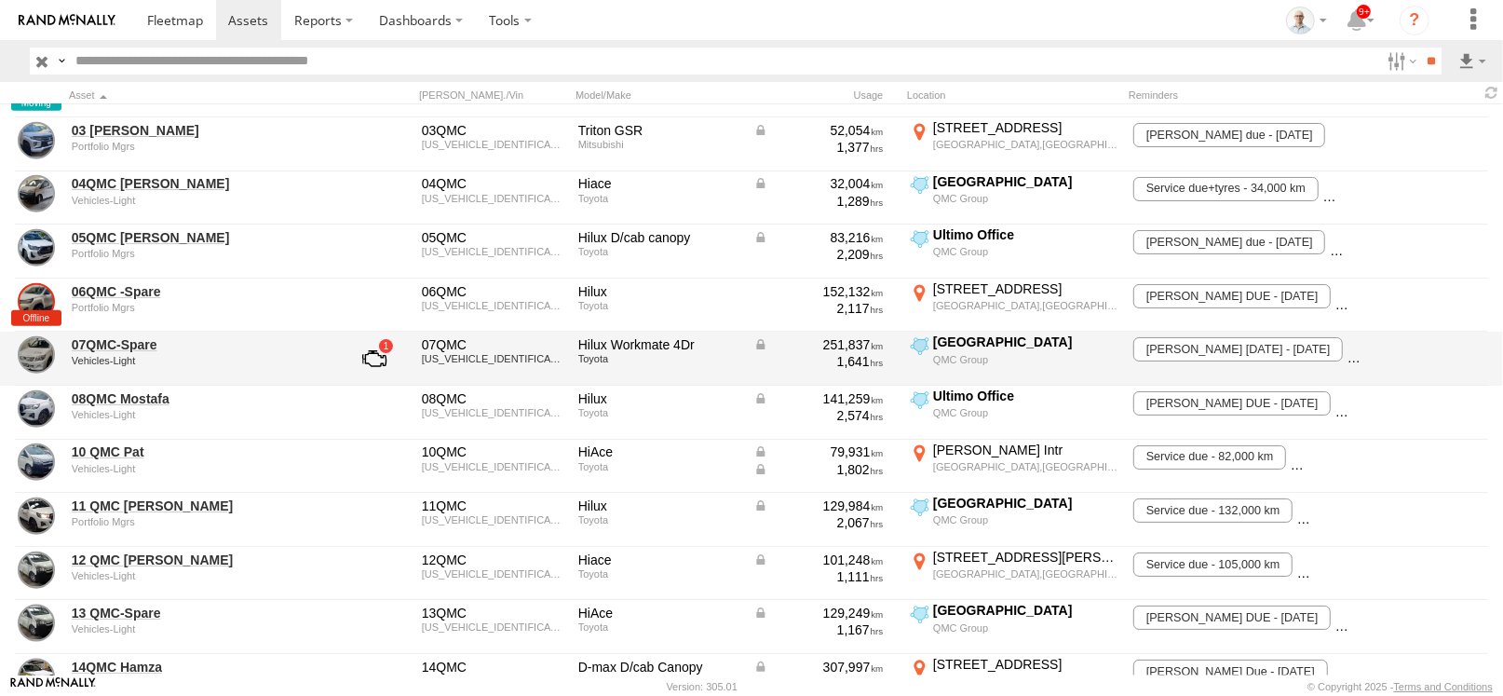
click at [387, 358] on link at bounding box center [374, 358] width 69 height 45
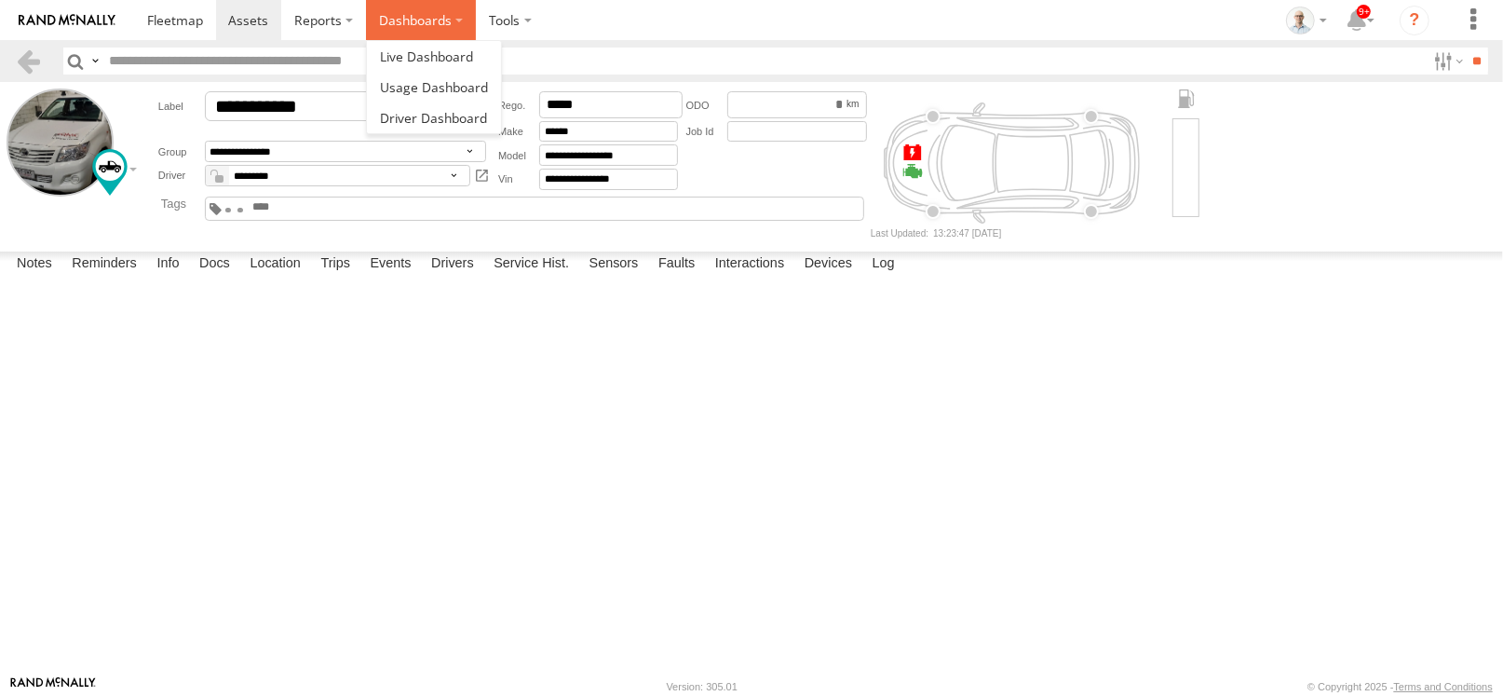
click at [435, 31] on label "Dashboards" at bounding box center [421, 20] width 110 height 40
click at [441, 50] on span at bounding box center [426, 57] width 93 height 18
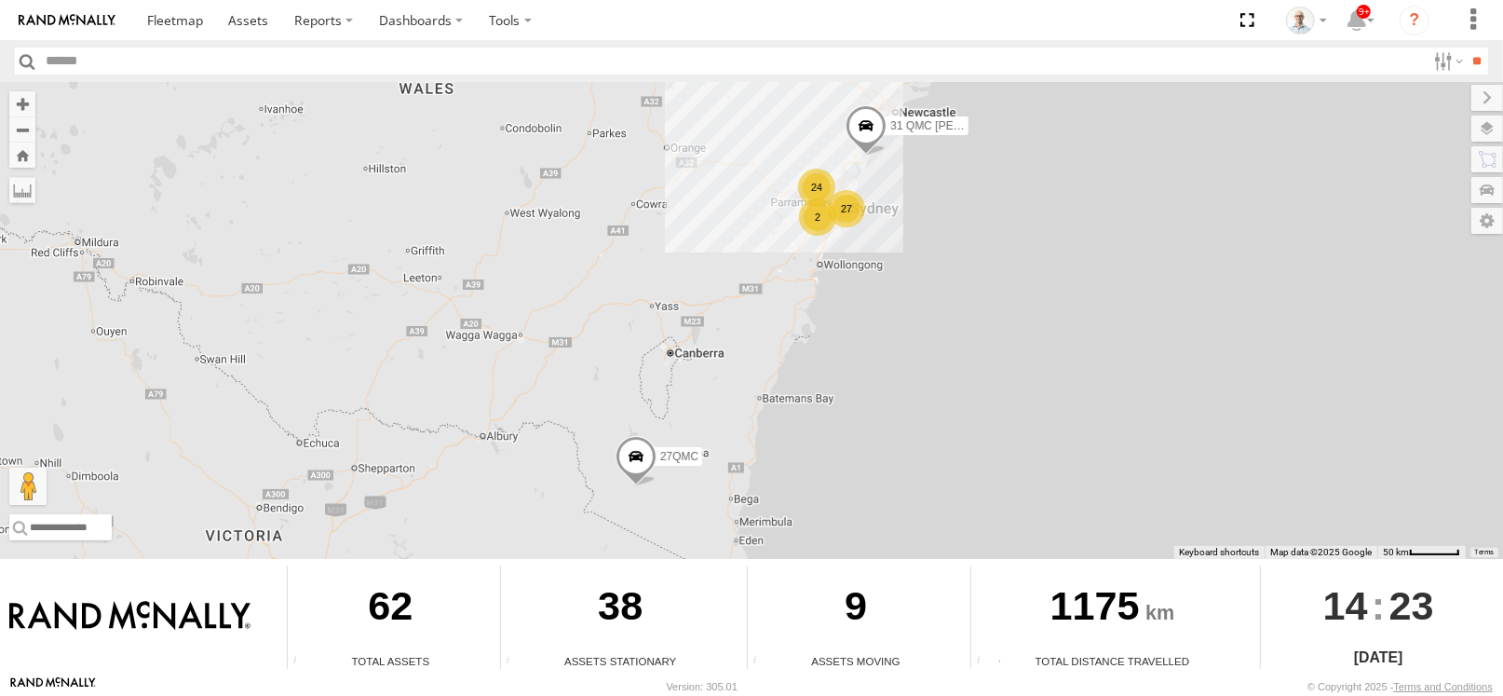
click at [846, 200] on div "27" at bounding box center [846, 208] width 37 height 37
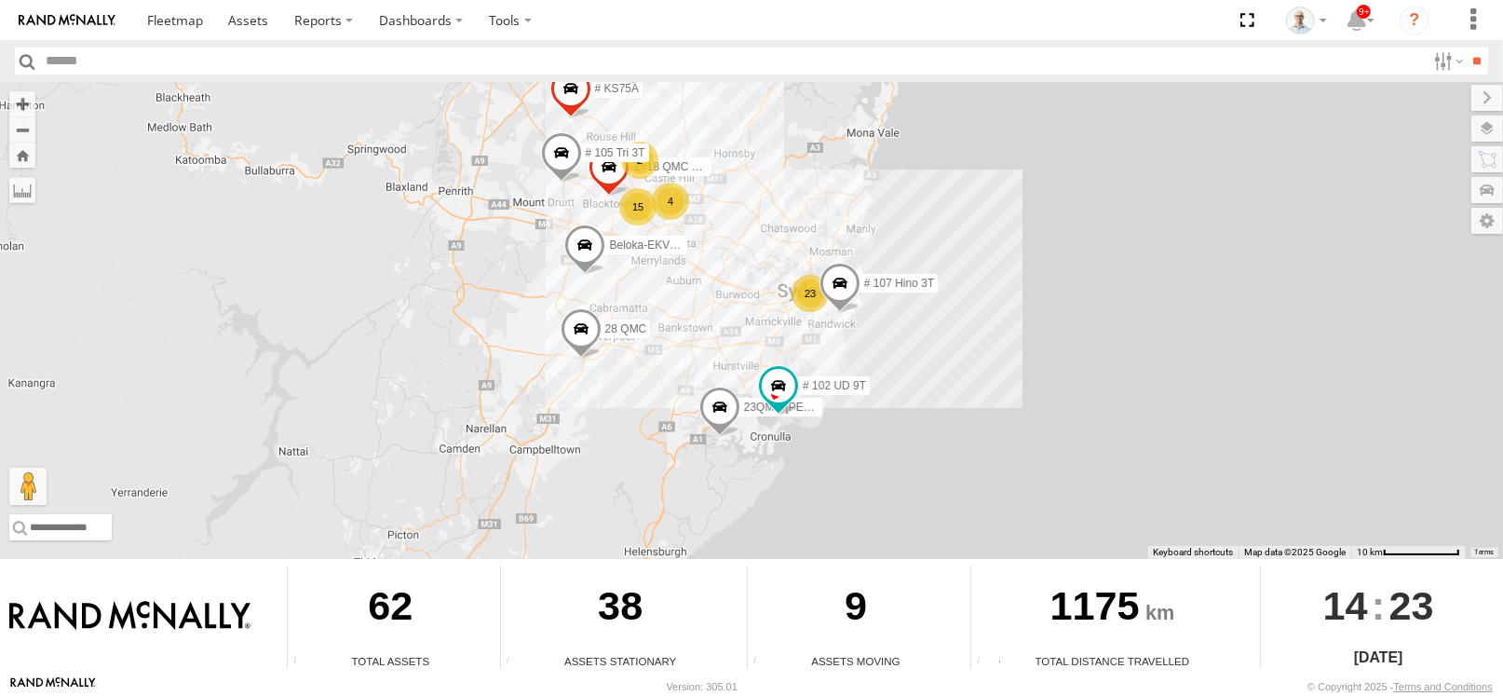
drag, startPoint x: 797, startPoint y: 200, endPoint x: 780, endPoint y: 186, distance: 22.5
click at [780, 186] on div "31 QMC Torell 27QMC 23 4 15 # KS75A Beloka-EKV93V 06QMC -Spare # 107 Hino 3T # …" at bounding box center [751, 320] width 1503 height 477
drag, startPoint x: 719, startPoint y: 235, endPoint x: 741, endPoint y: 292, distance: 61.1
click at [741, 292] on div "31 QMC Torell 27QMC 23 4 15 # KS75A Beloka-EKV93V 06QMC -Spare # 107 Hino 3T # …" at bounding box center [751, 320] width 1503 height 477
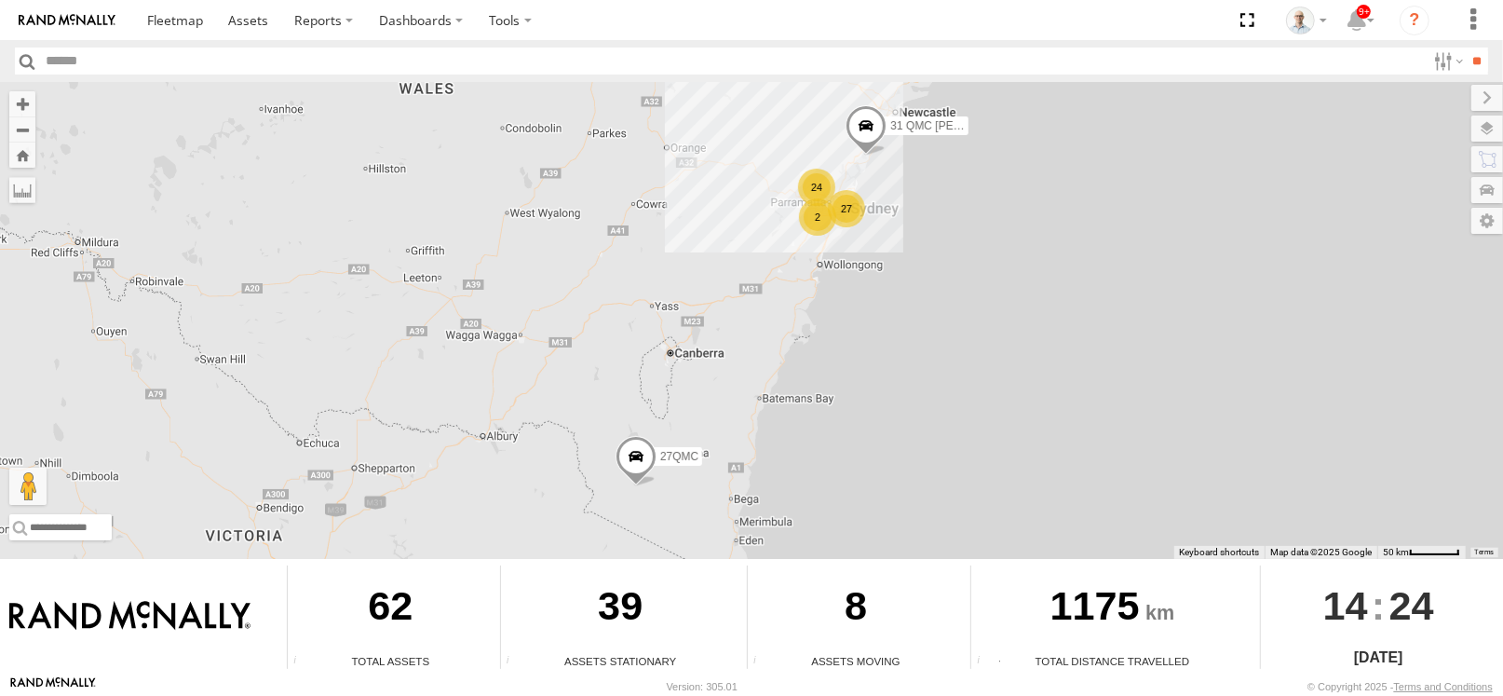
click at [825, 213] on div "2" at bounding box center [817, 216] width 37 height 37
click at [815, 202] on div "30" at bounding box center [817, 209] width 37 height 37
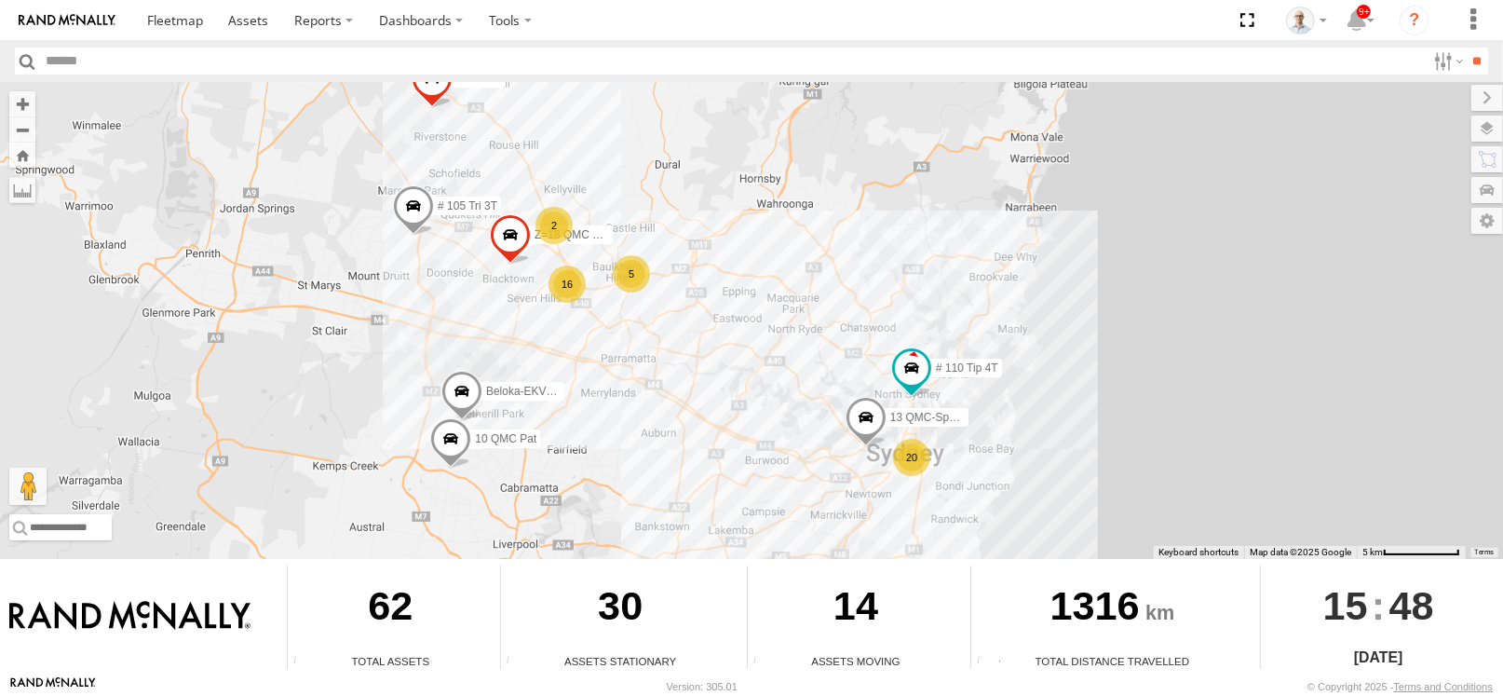
click at [445, 455] on span at bounding box center [450, 443] width 41 height 50
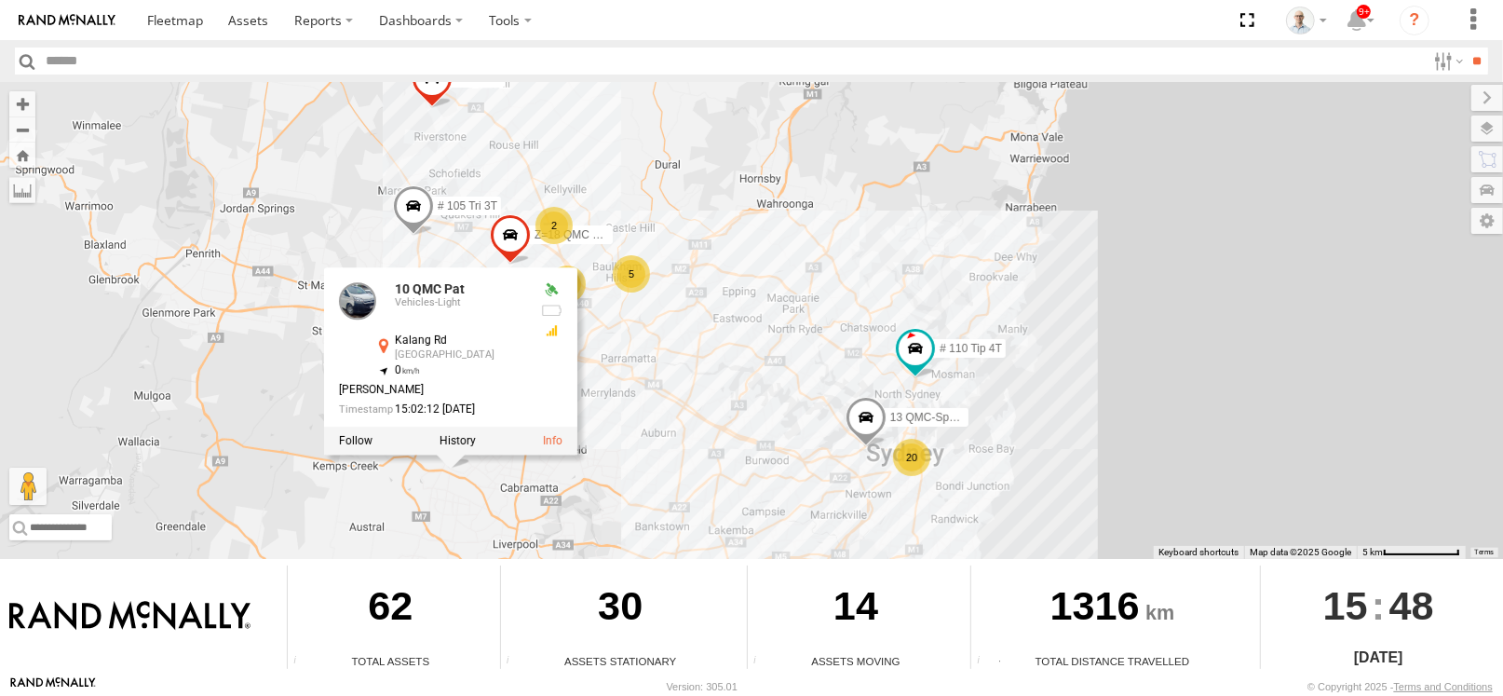
click at [639, 441] on div "31 QMC Torell 27QMC # KS75A 06QMC -Spare 28 QMC # 105 Tri 3T 23QMC Paul # 110 T…" at bounding box center [751, 320] width 1503 height 477
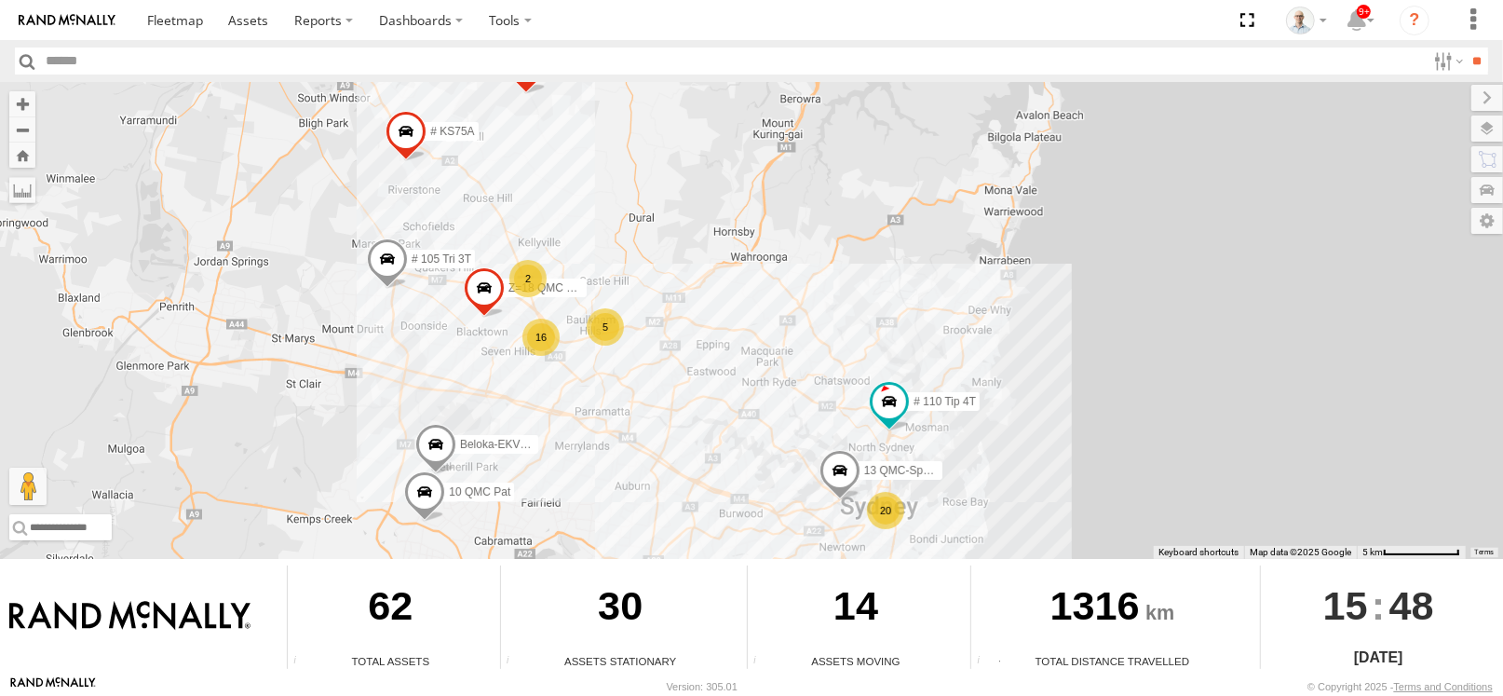
drag, startPoint x: 661, startPoint y: 374, endPoint x: 628, endPoint y: 442, distance: 75.0
click at [628, 442] on div "31 QMC Torell 27QMC # KS75A 06QMC -Spare 28 QMC # 105 Tri 3T 23QMC Paul # 110 T…" at bounding box center [751, 320] width 1503 height 477
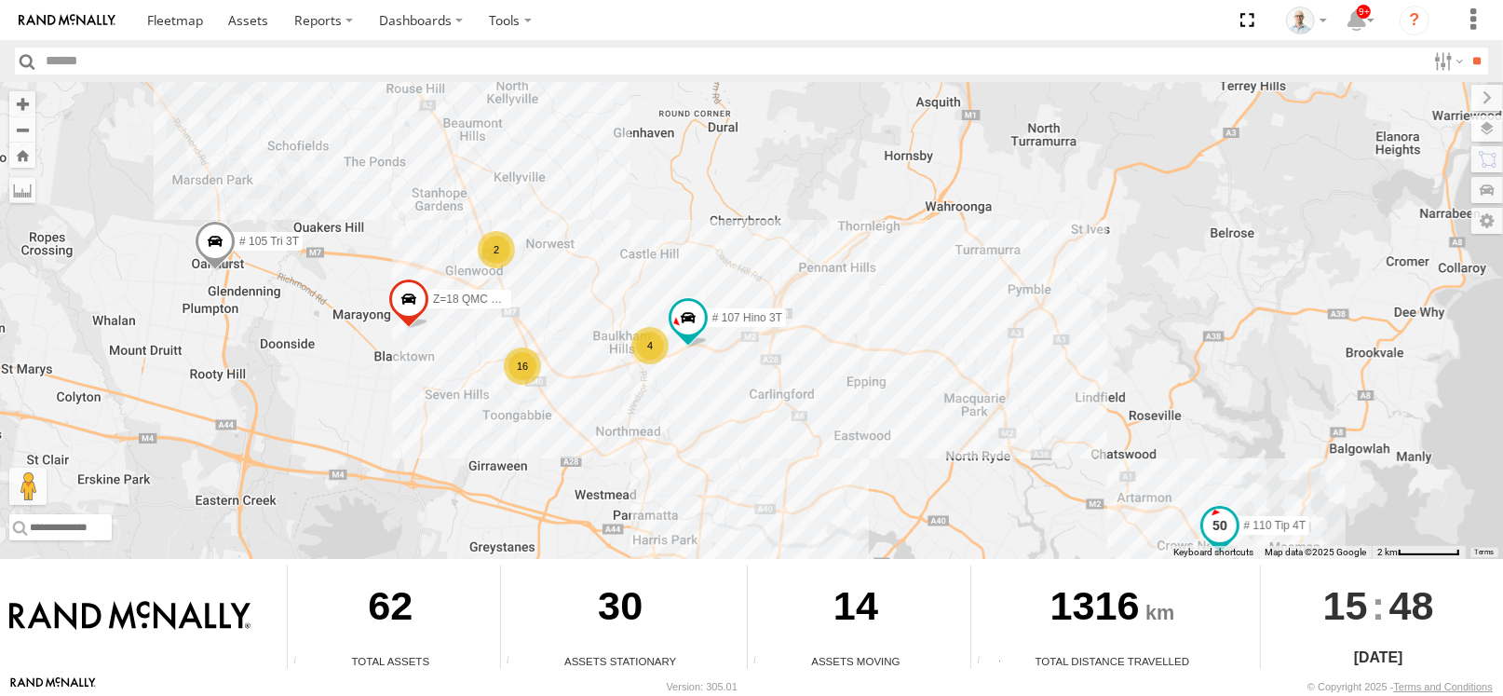
click at [1216, 523] on span at bounding box center [1220, 526] width 34 height 34
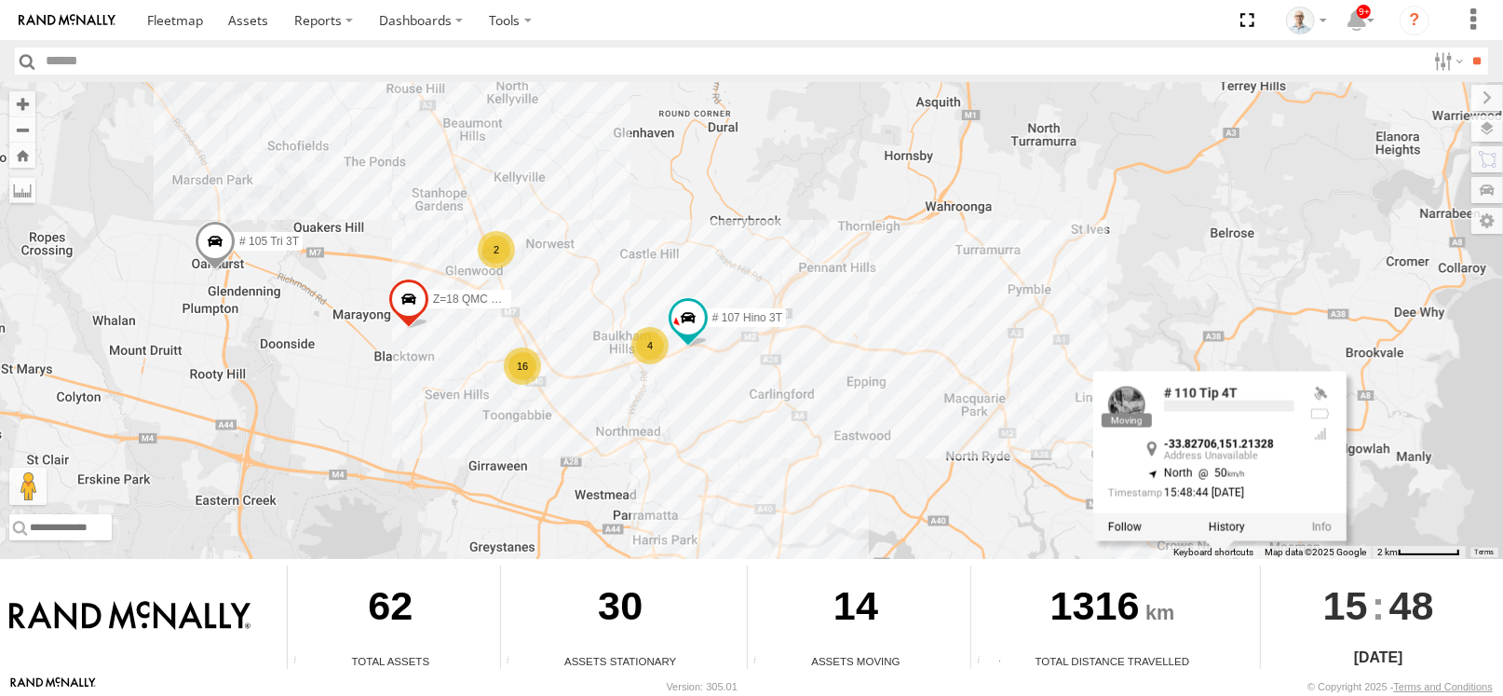
click at [769, 367] on div "31 QMC Torell 27QMC # KS75A 06QMC -Spare 28 QMC # 105 Tri 3T 23QMC Paul # 110 T…" at bounding box center [751, 320] width 1503 height 477
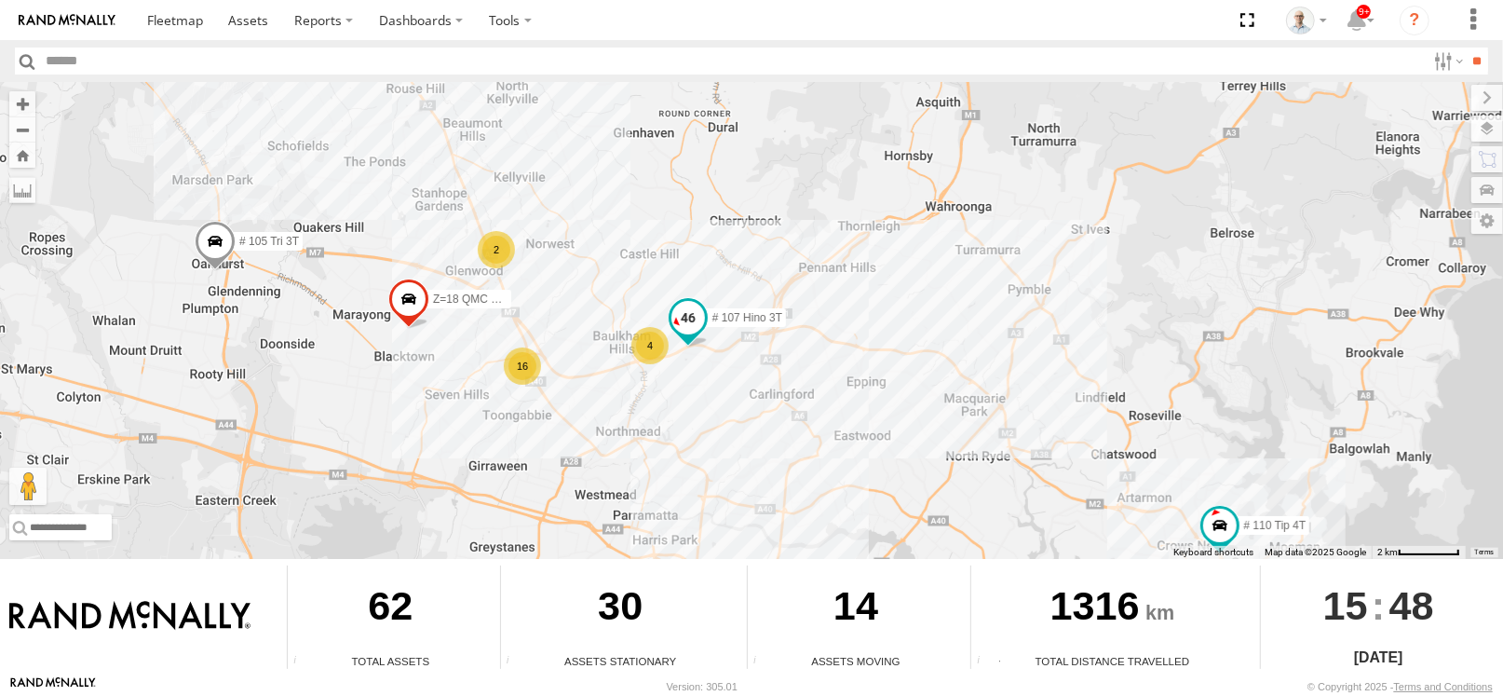
click at [700, 322] on span at bounding box center [689, 318] width 34 height 34
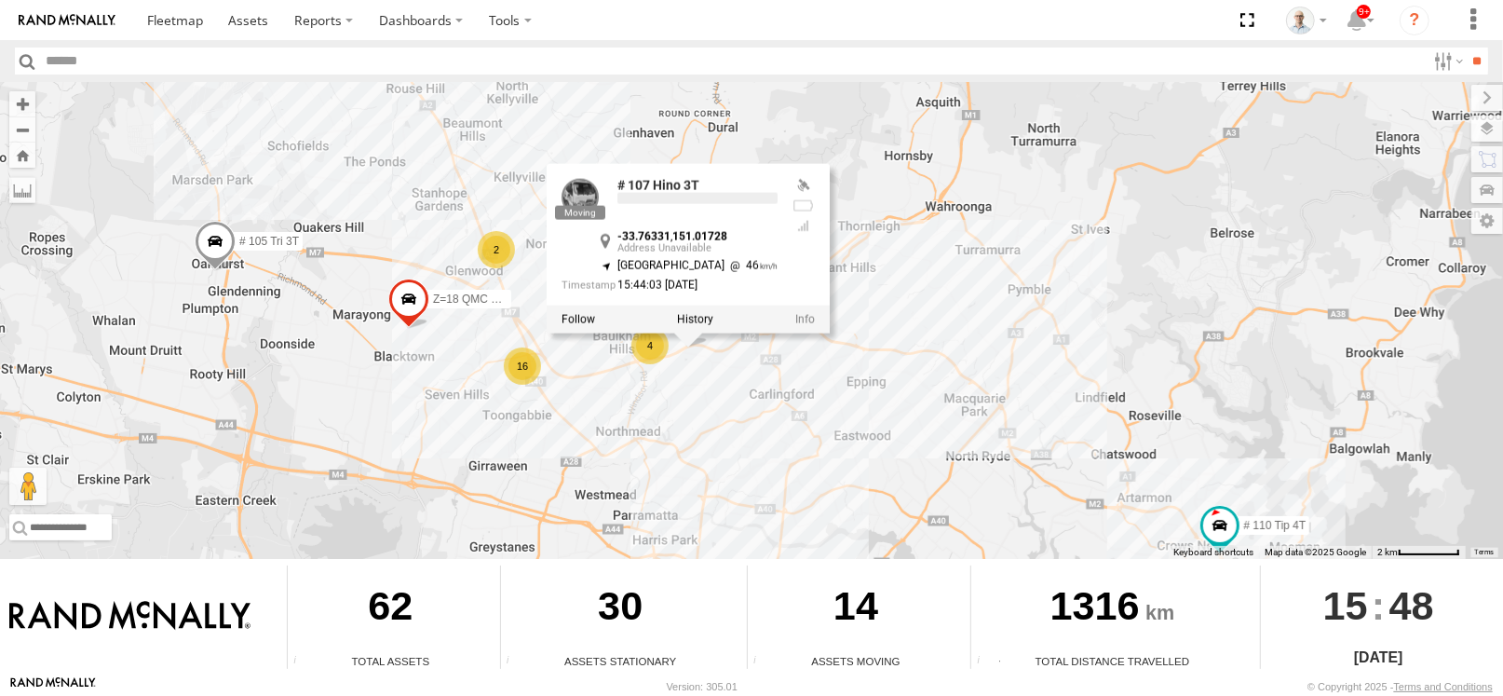
click at [680, 369] on div "31 QMC Torell 27QMC # KS75A 06QMC -Spare 28 QMC # 105 Tri 3T 23QMC Paul # 110 T…" at bounding box center [751, 320] width 1503 height 477
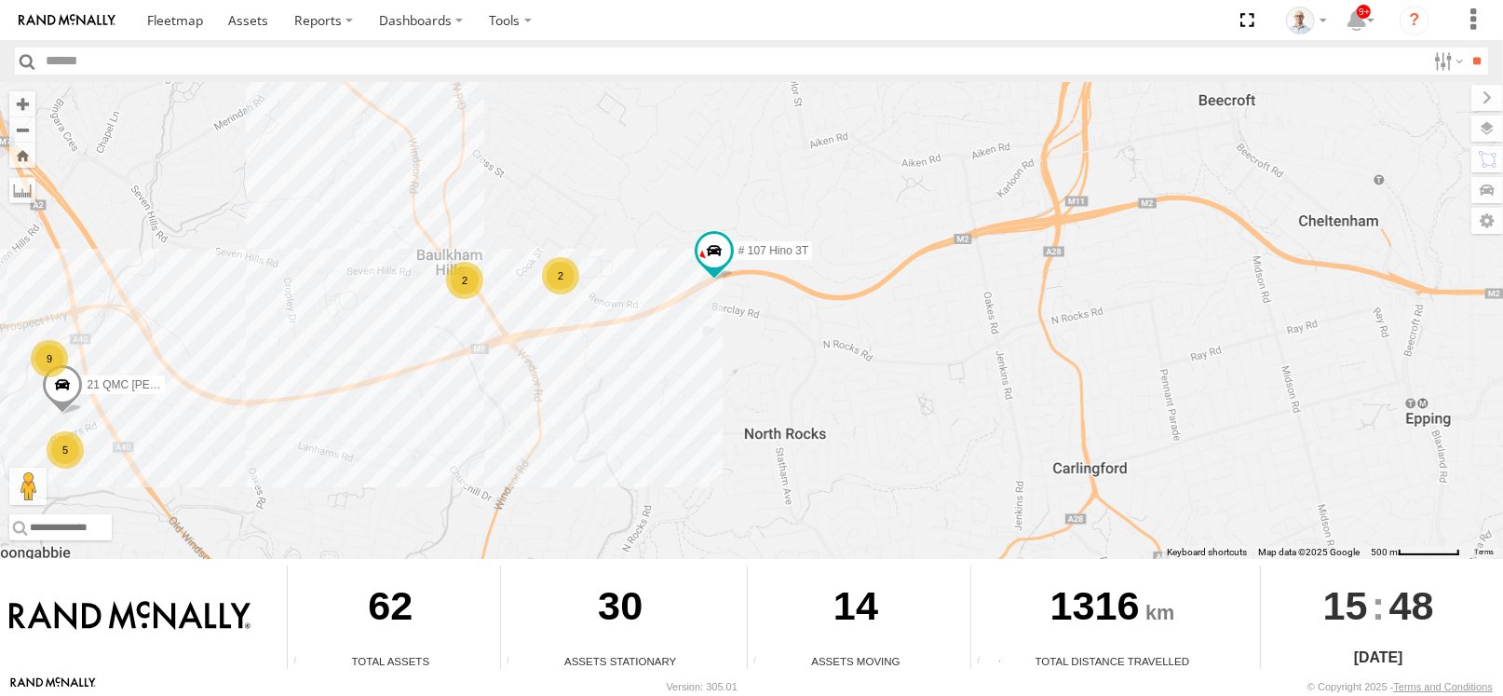
click at [483, 280] on div "2" at bounding box center [464, 280] width 37 height 37
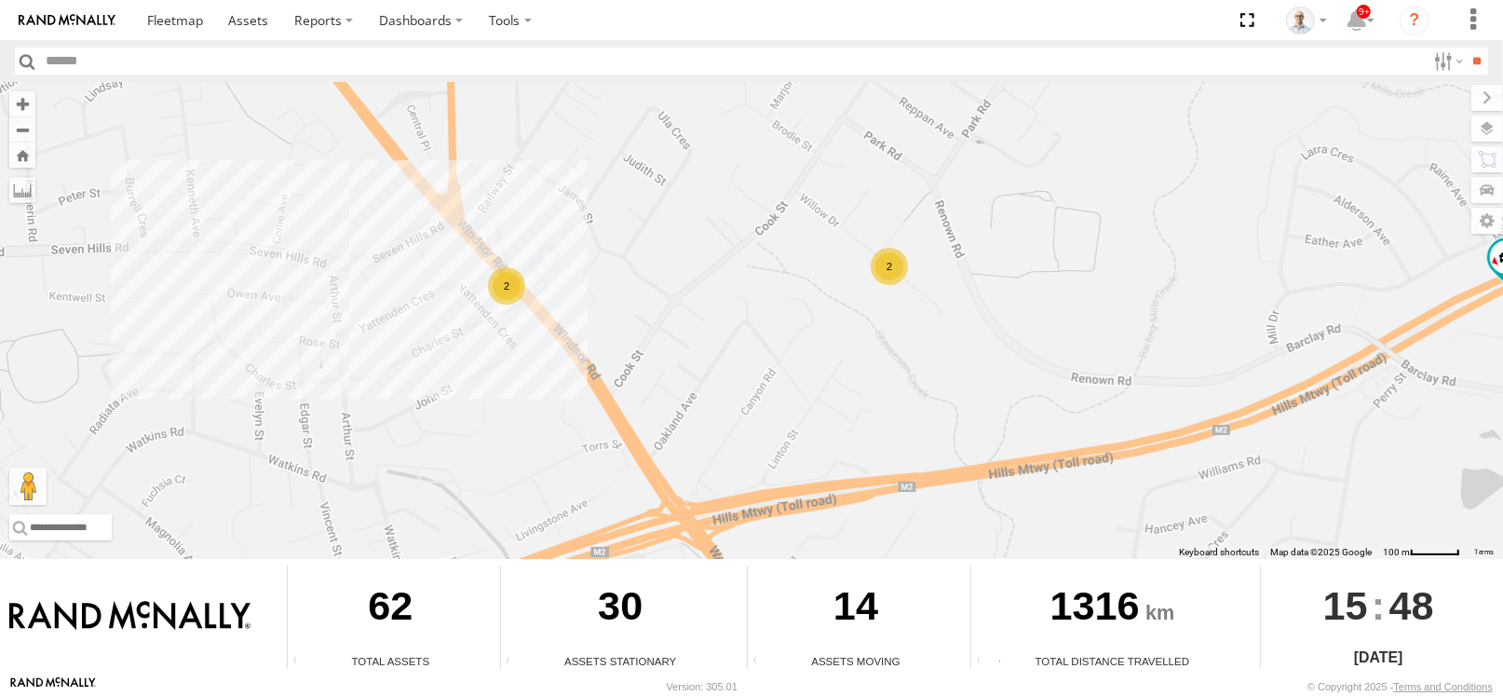
click at [883, 275] on div "2" at bounding box center [889, 266] width 37 height 37
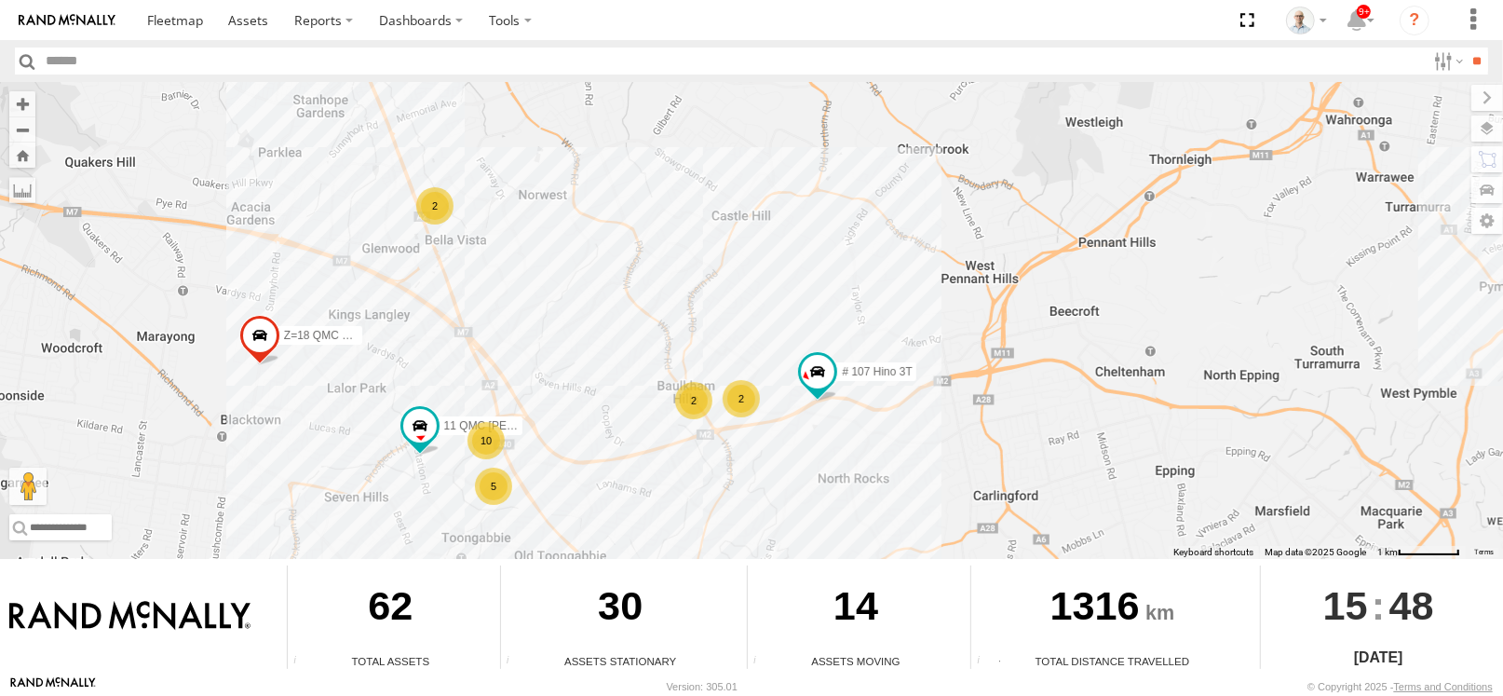
drag, startPoint x: 518, startPoint y: 360, endPoint x: 530, endPoint y: 347, distance: 17.1
click at [530, 347] on div "31 QMC Torell 27QMC # KS75A 06QMC -Spare 28 QMC # 105 Tri 3T 23QMC Paul # 110 T…" at bounding box center [751, 320] width 1503 height 477
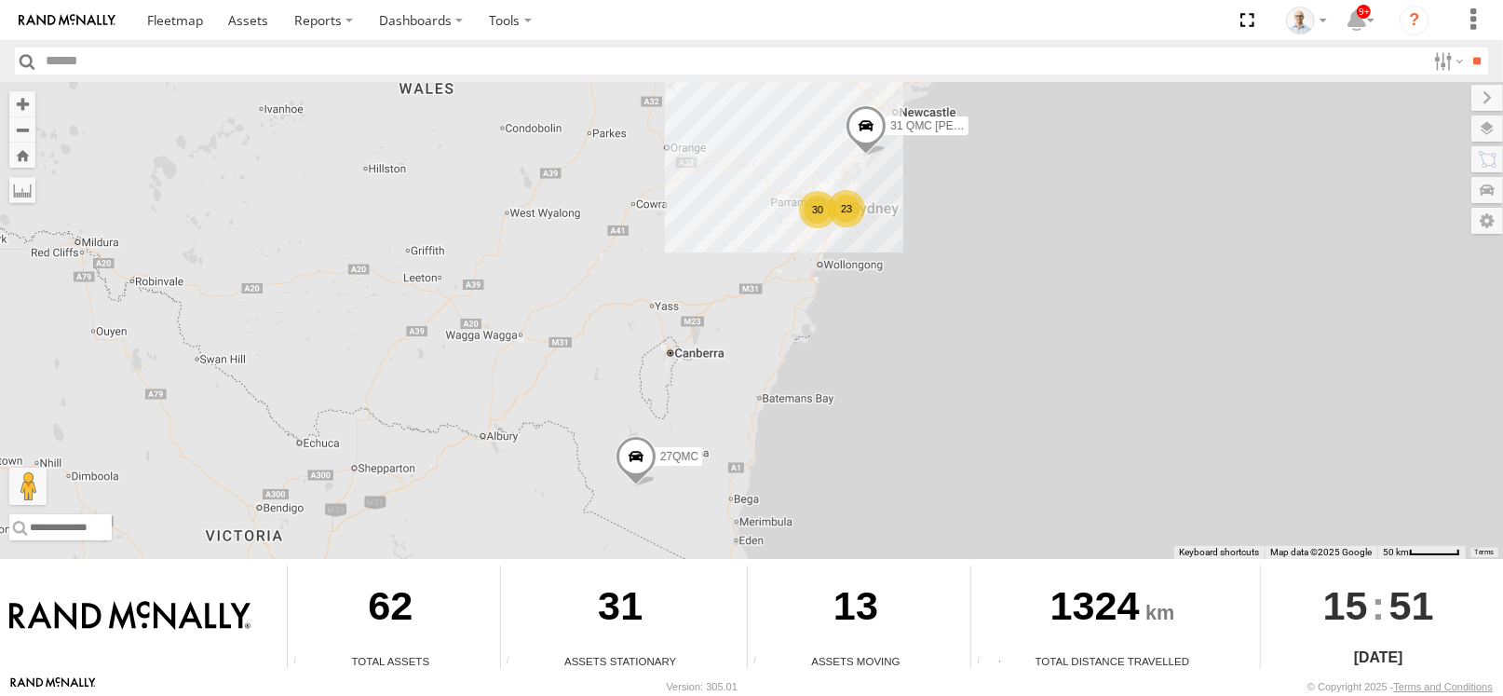
click at [822, 213] on div "30" at bounding box center [817, 209] width 37 height 37
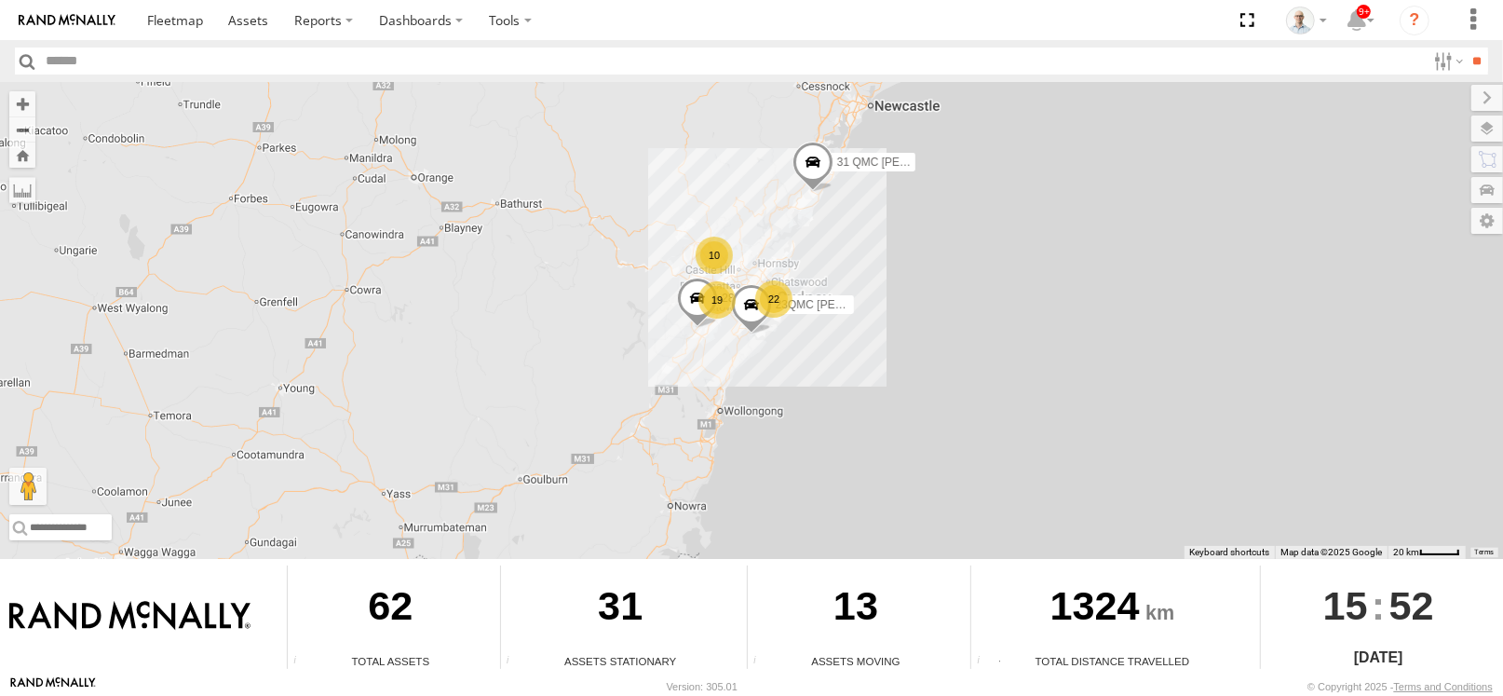
click at [821, 170] on span at bounding box center [813, 168] width 41 height 50
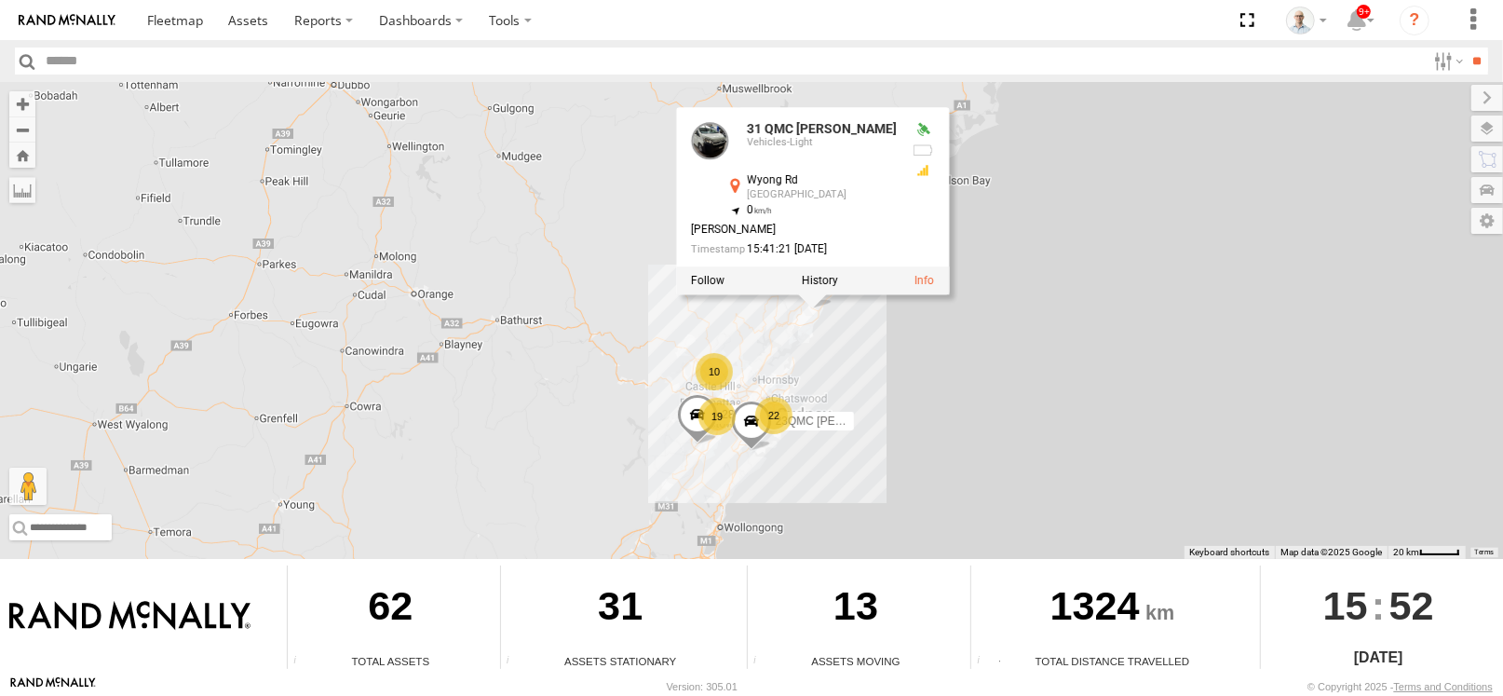
drag, startPoint x: 831, startPoint y: 232, endPoint x: 830, endPoint y: 333, distance: 100.6
click at [830, 333] on div "31 QMC Torell 27QMC 22 19 10 28 QMC 23QMC Paul 31 QMC Torell Vehicles-Light Wyo…" at bounding box center [751, 320] width 1503 height 477
click at [822, 275] on label at bounding box center [820, 281] width 36 height 13
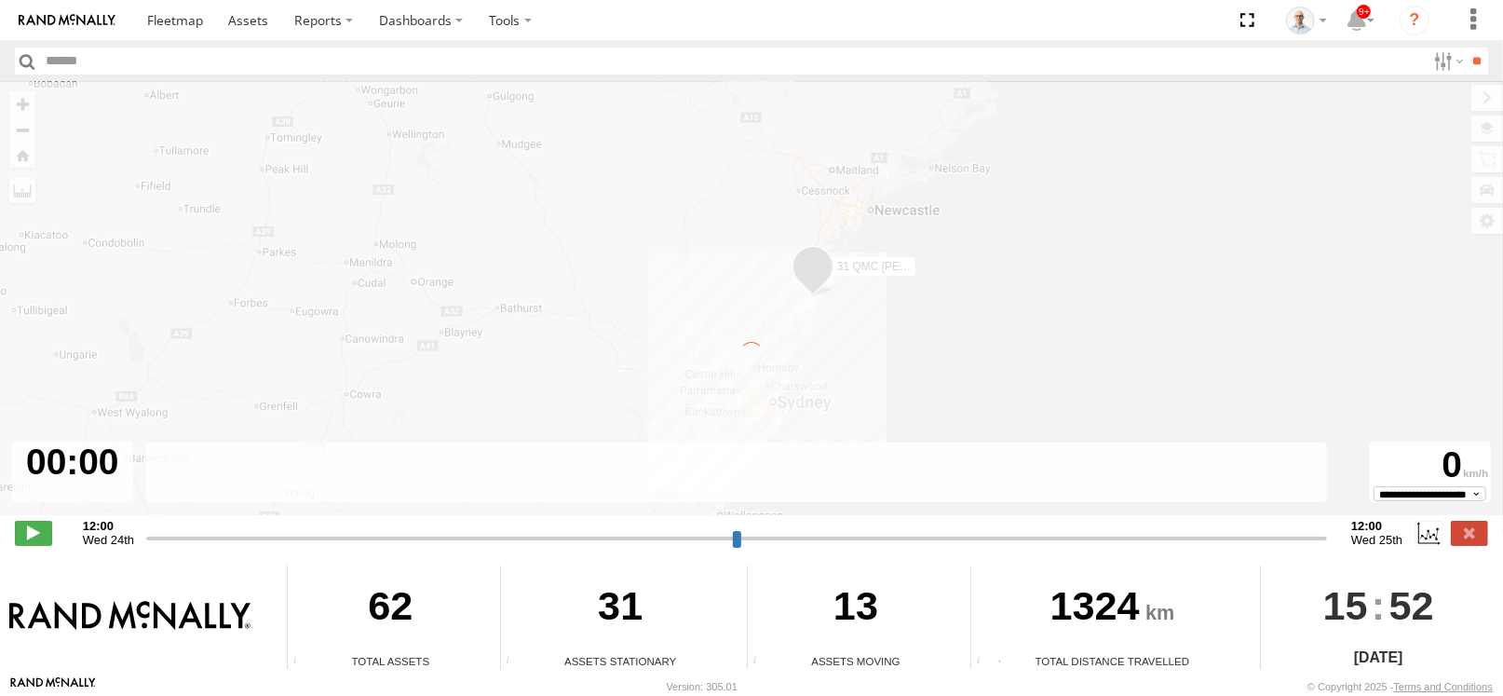
type input "**********"
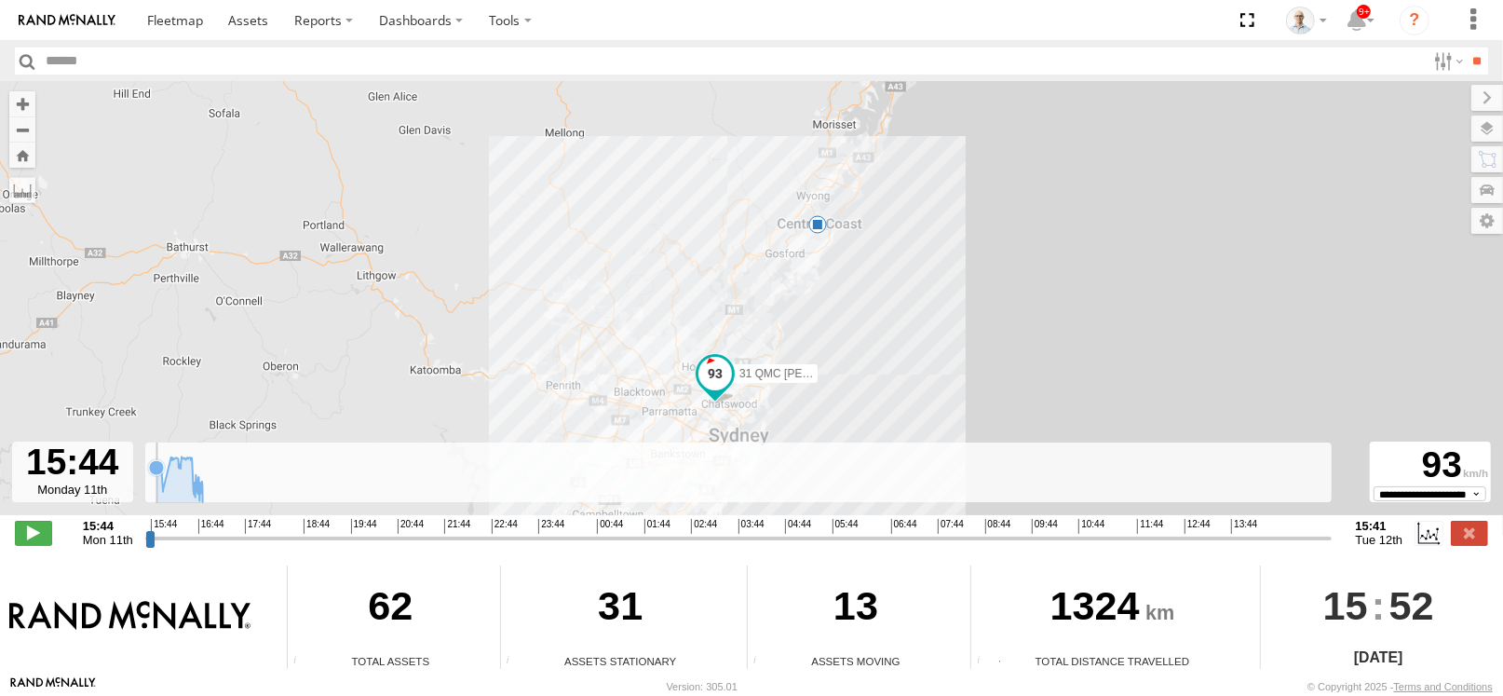
click at [148, 488] on rect at bounding box center [739, 472] width 1189 height 61
click at [166, 488] on icon at bounding box center [179, 478] width 64 height 45
click at [184, 485] on icon at bounding box center [179, 478] width 64 height 45
click at [197, 485] on icon at bounding box center [196, 491] width 19 height 19
click at [1484, 533] on label at bounding box center [1469, 533] width 37 height 24
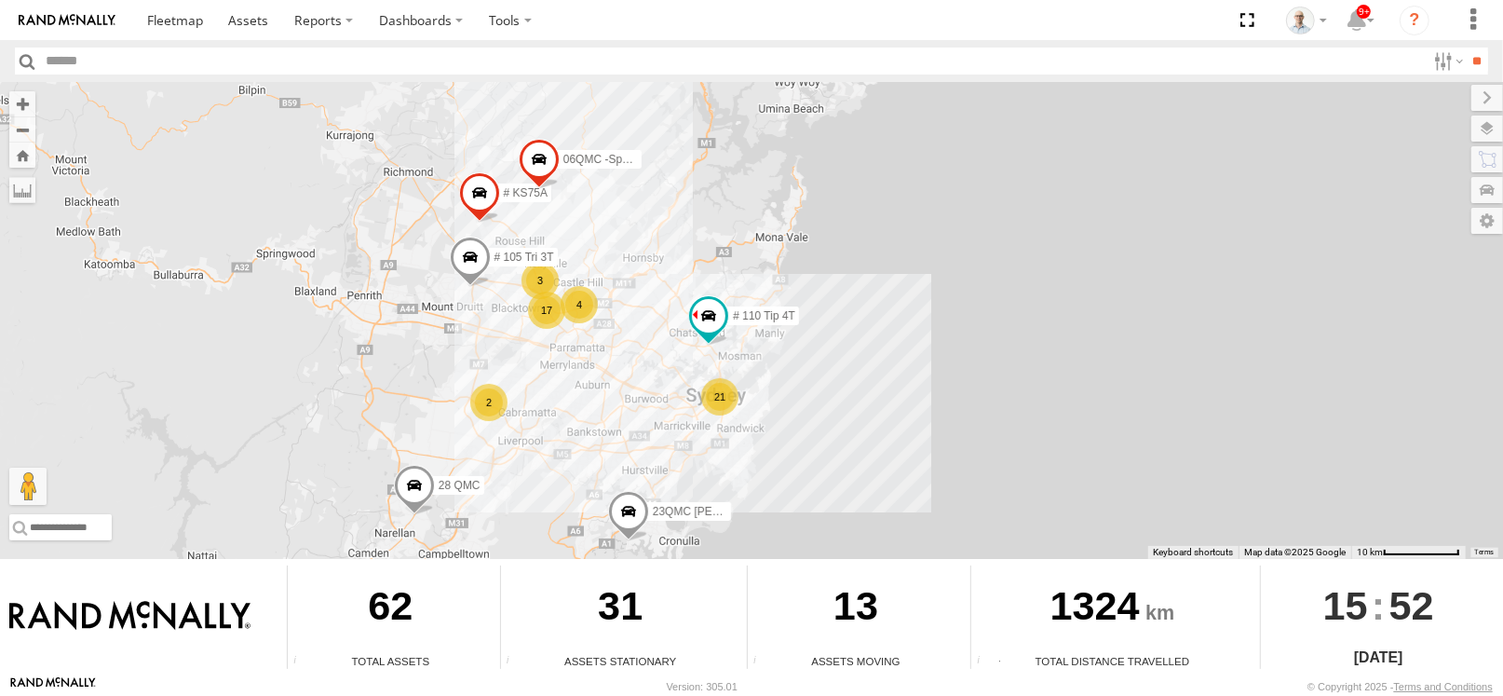
drag, startPoint x: 705, startPoint y: 309, endPoint x: 707, endPoint y: 284, distance: 25.2
click at [707, 284] on div "31 QMC Torell 28 QMC 23QMC Paul # KS75A 06QMC -Spare 21 2 4 17 3 # 105 Tri 3T #…" at bounding box center [751, 320] width 1503 height 477
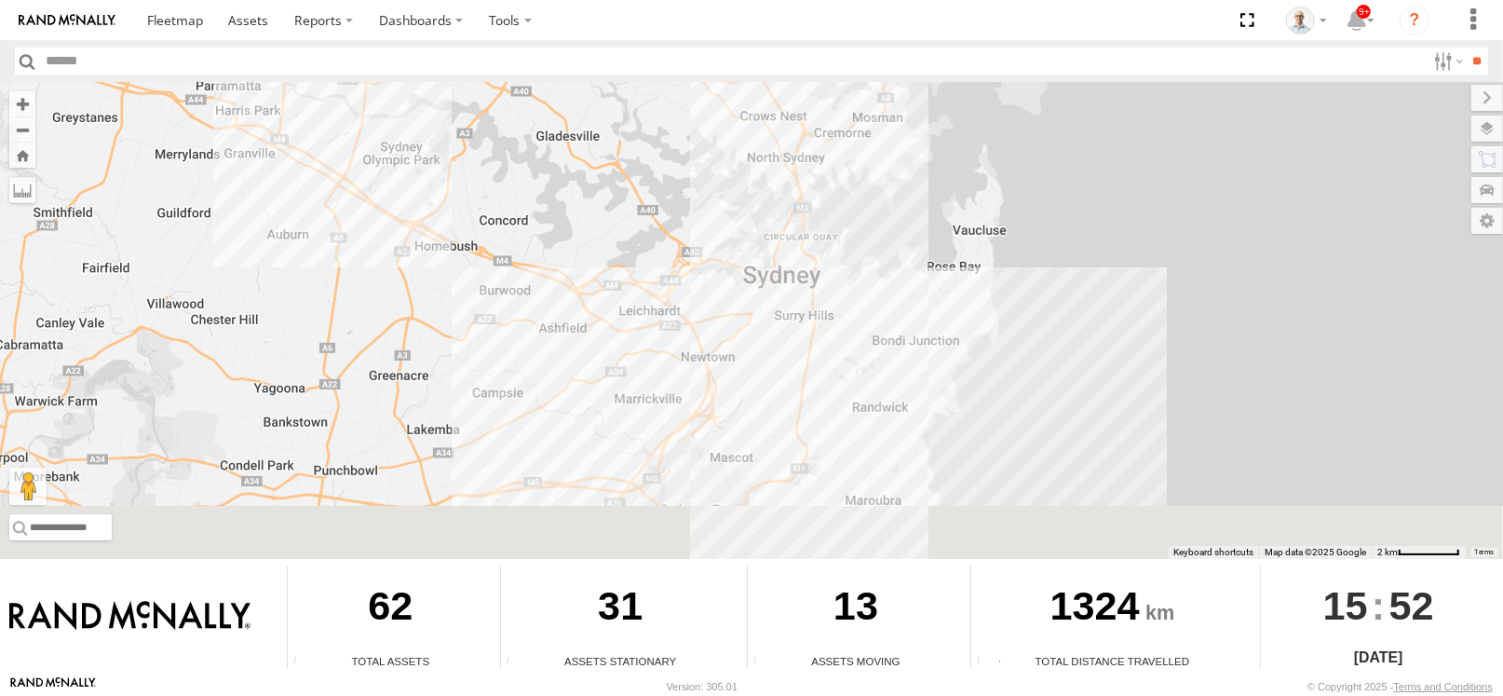
drag, startPoint x: 659, startPoint y: 403, endPoint x: 590, endPoint y: -35, distance: 444.1
click at [590, 0] on html at bounding box center [751, 348] width 1503 height 696
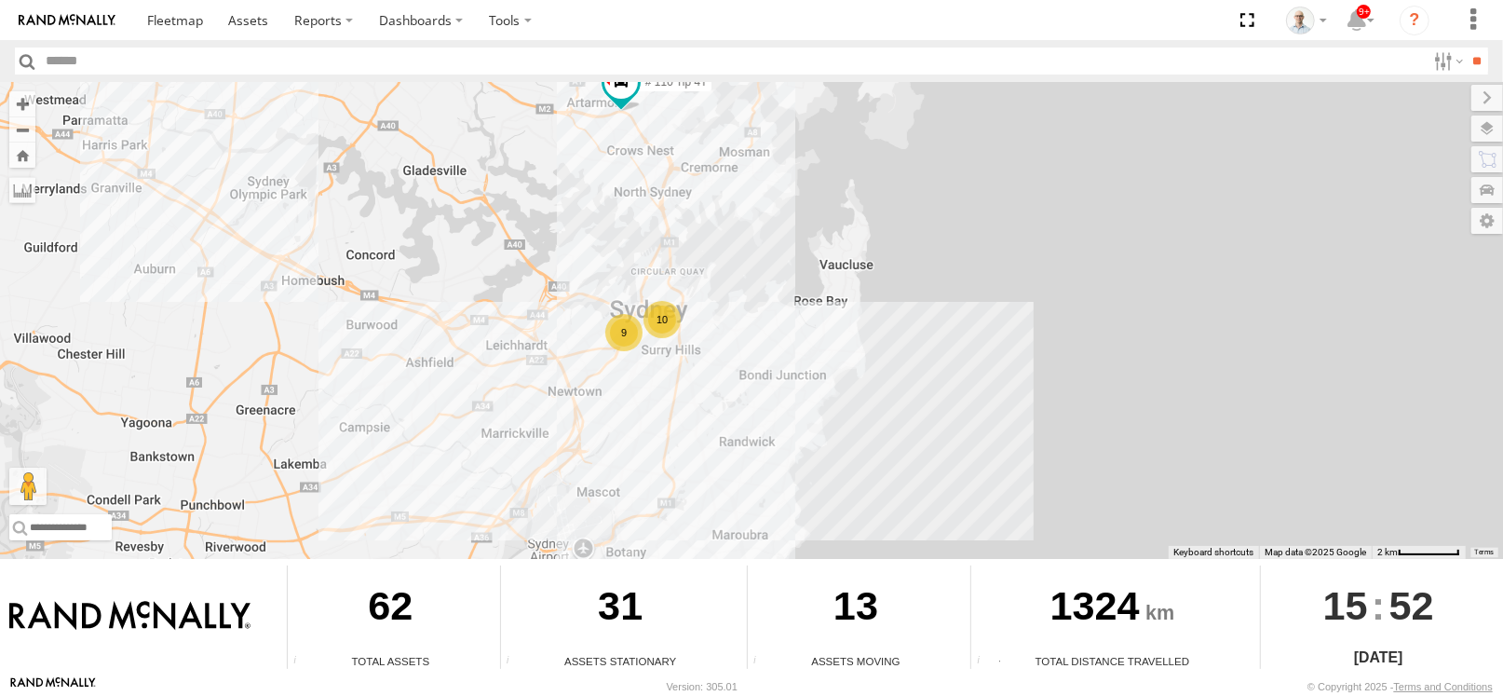
drag, startPoint x: 757, startPoint y: 201, endPoint x: 704, endPoint y: 446, distance: 250.7
click at [704, 446] on div "31 QMC Torell 28 QMC 23QMC Paul # KS75A 06QMC -Spare # 105 Tri 3T # 110 Tip 4T …" at bounding box center [751, 320] width 1503 height 477
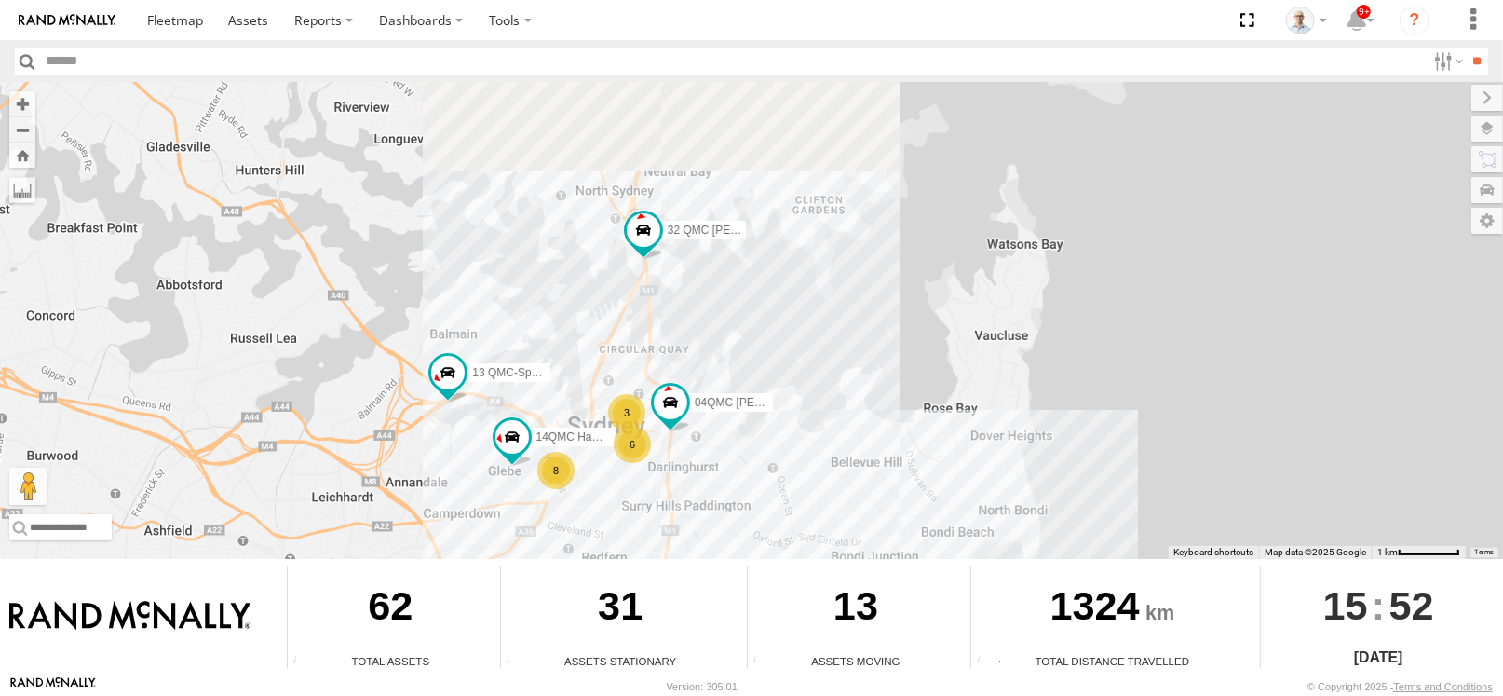
drag, startPoint x: 706, startPoint y: 164, endPoint x: 651, endPoint y: 319, distance: 165.0
click at [651, 319] on div "31 QMC Torell 28 QMC 23QMC Paul # KS75A 06QMC -Spare # 105 Tri 3T # 110 Tip 4T …" at bounding box center [751, 320] width 1503 height 477
click at [664, 239] on label "32 QMC Ryan" at bounding box center [699, 233] width 93 height 19
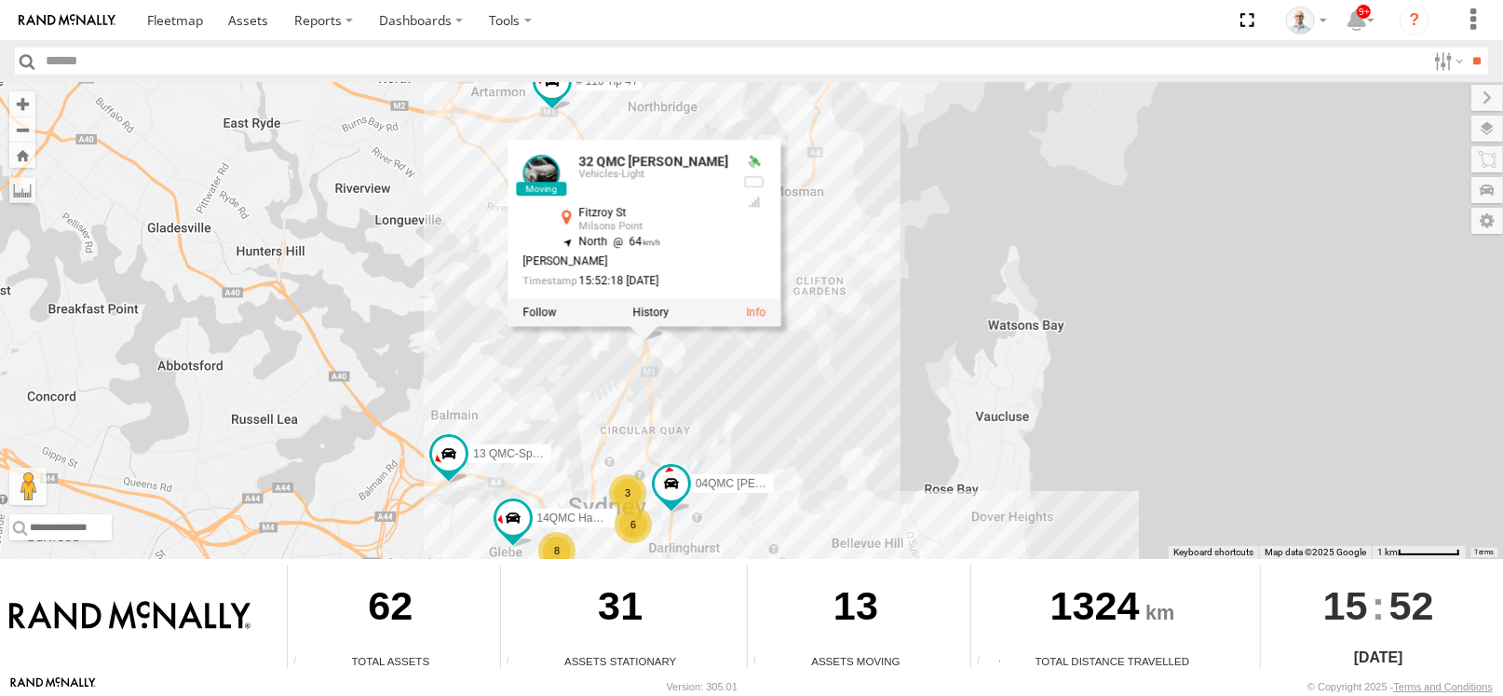
drag, startPoint x: 675, startPoint y: 280, endPoint x: 676, endPoint y: 362, distance: 82.0
click at [676, 362] on div "31 QMC Torell 28 QMC 23QMC Paul # KS75A 06QMC -Spare # 105 Tri 3T # 110 Tip 4T …" at bounding box center [751, 320] width 1503 height 477
click at [748, 363] on div "31 QMC Torell 28 QMC 23QMC Paul # KS75A 06QMC -Spare # 105 Tri 3T # 110 Tip 4T …" at bounding box center [751, 320] width 1503 height 477
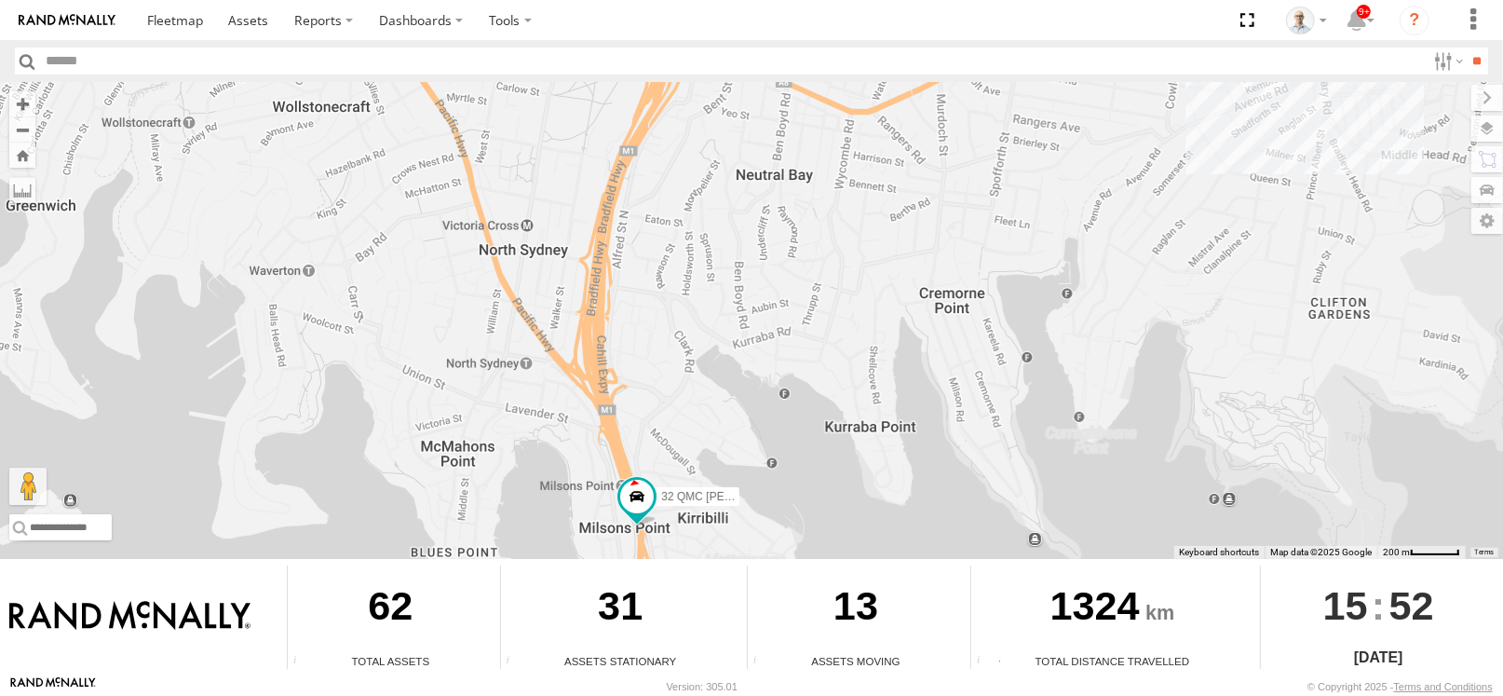
drag, startPoint x: 621, startPoint y: 365, endPoint x: 665, endPoint y: 580, distance: 219.6
click at [665, 580] on div "← Move left → Move right ↑ Move up ↓ Move down + Zoom in - Zoom out Home Jump l…" at bounding box center [751, 378] width 1503 height 593
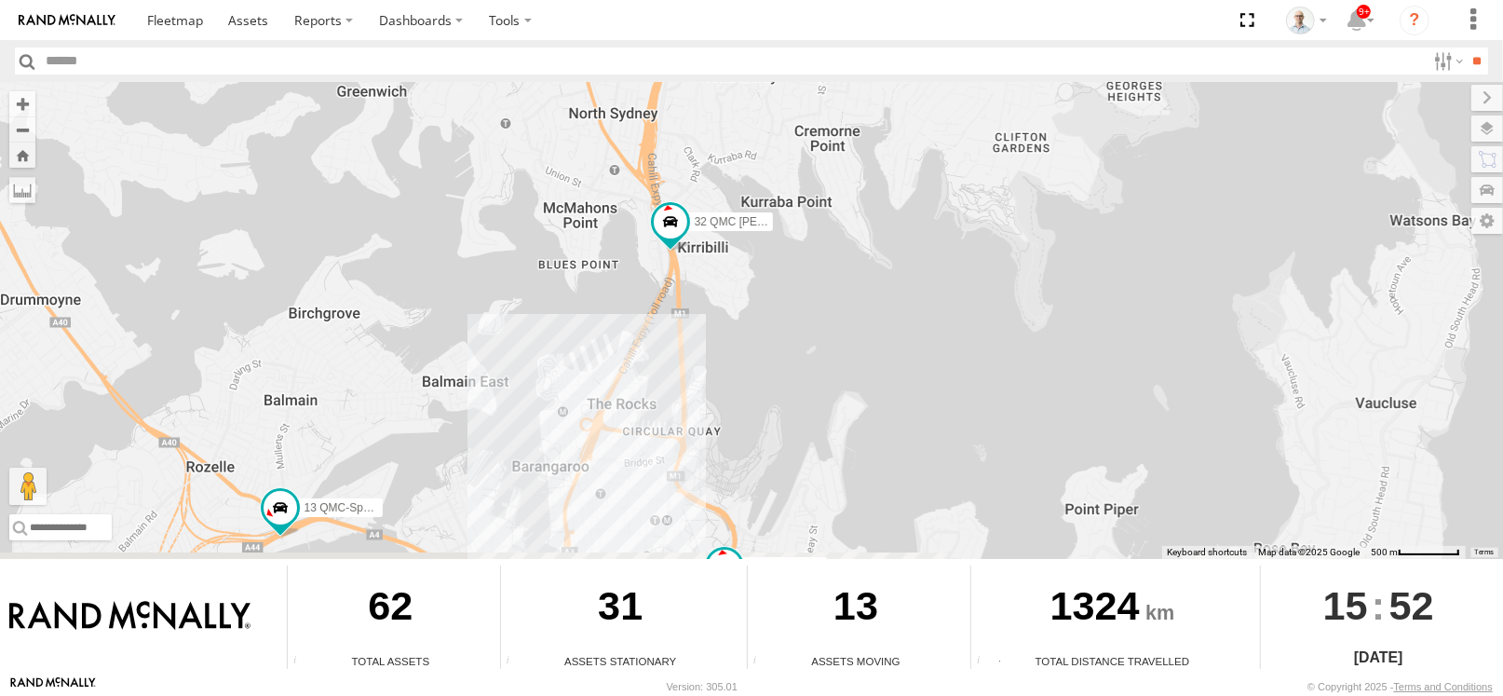
drag, startPoint x: 780, startPoint y: 466, endPoint x: 793, endPoint y: 235, distance: 231.4
click at [793, 235] on div "31 QMC Torell 28 QMC 23QMC Paul # KS75A 06QMC -Spare # 105 Tri 3T # 110 Tip 4T …" at bounding box center [751, 320] width 1503 height 477
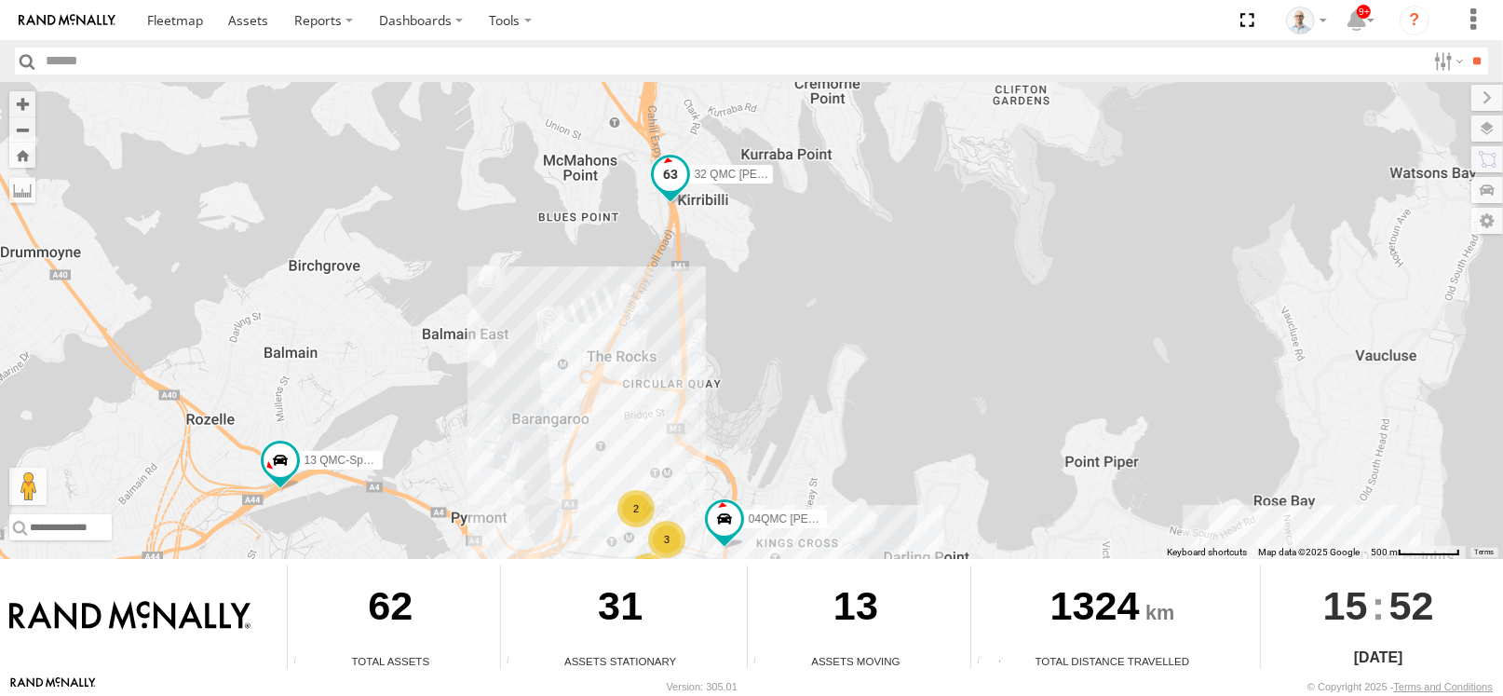
click at [681, 180] on span at bounding box center [671, 174] width 34 height 34
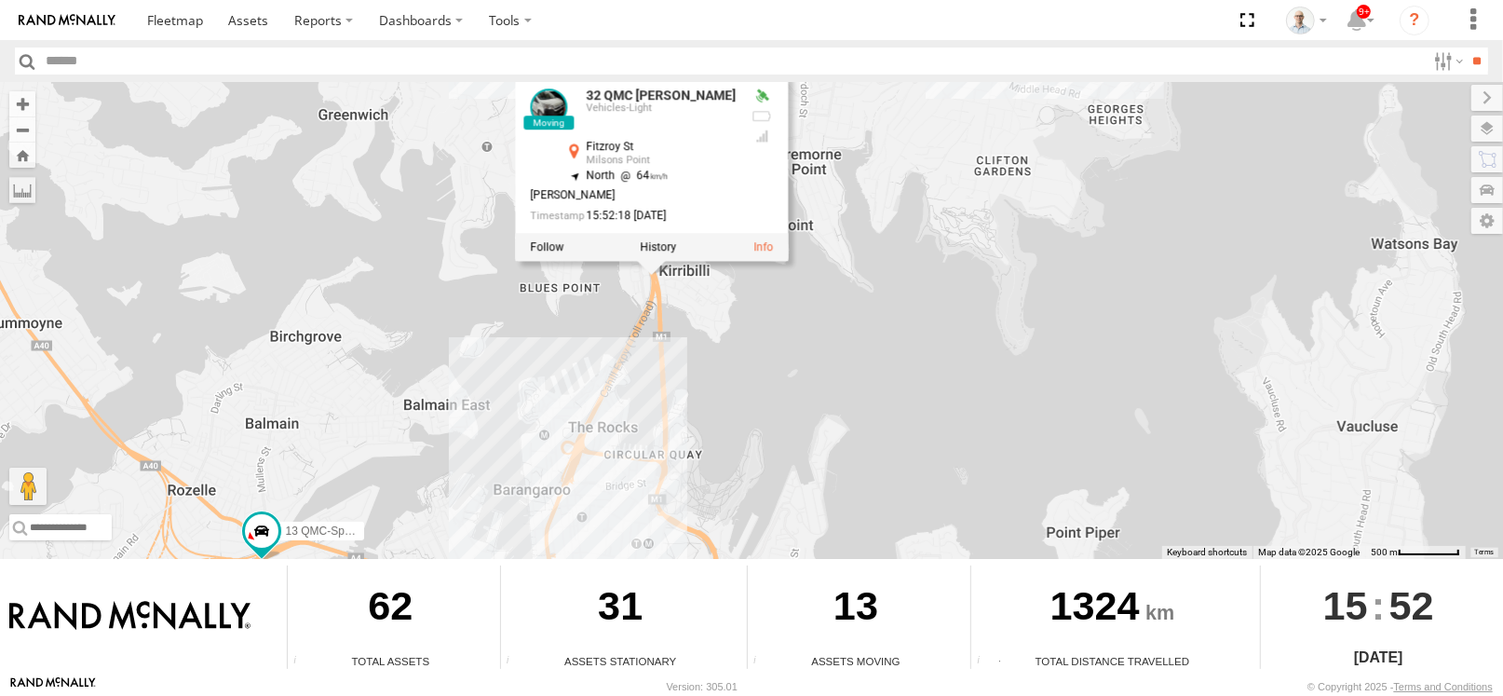
drag, startPoint x: 718, startPoint y: 275, endPoint x: 700, endPoint y: 343, distance: 70.5
click at [700, 343] on div "31 QMC Torell 28 QMC 23QMC Paul # KS75A 06QMC -Spare # 105 Tri 3T # 110 Tip 4T …" at bounding box center [751, 320] width 1503 height 477
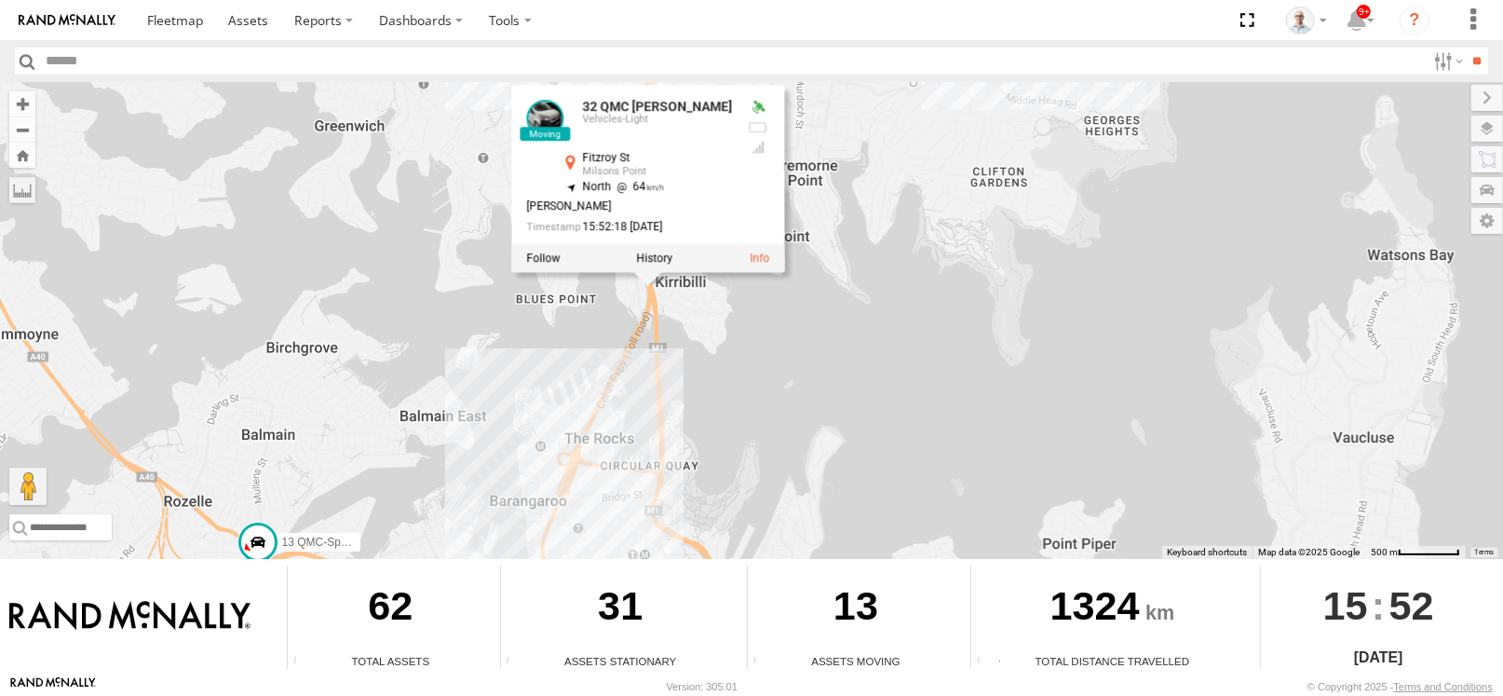
click at [716, 343] on div "31 QMC Torell 28 QMC 23QMC Paul # KS75A 06QMC -Spare # 105 Tri 3T # 110 Tip 4T …" at bounding box center [751, 320] width 1503 height 477
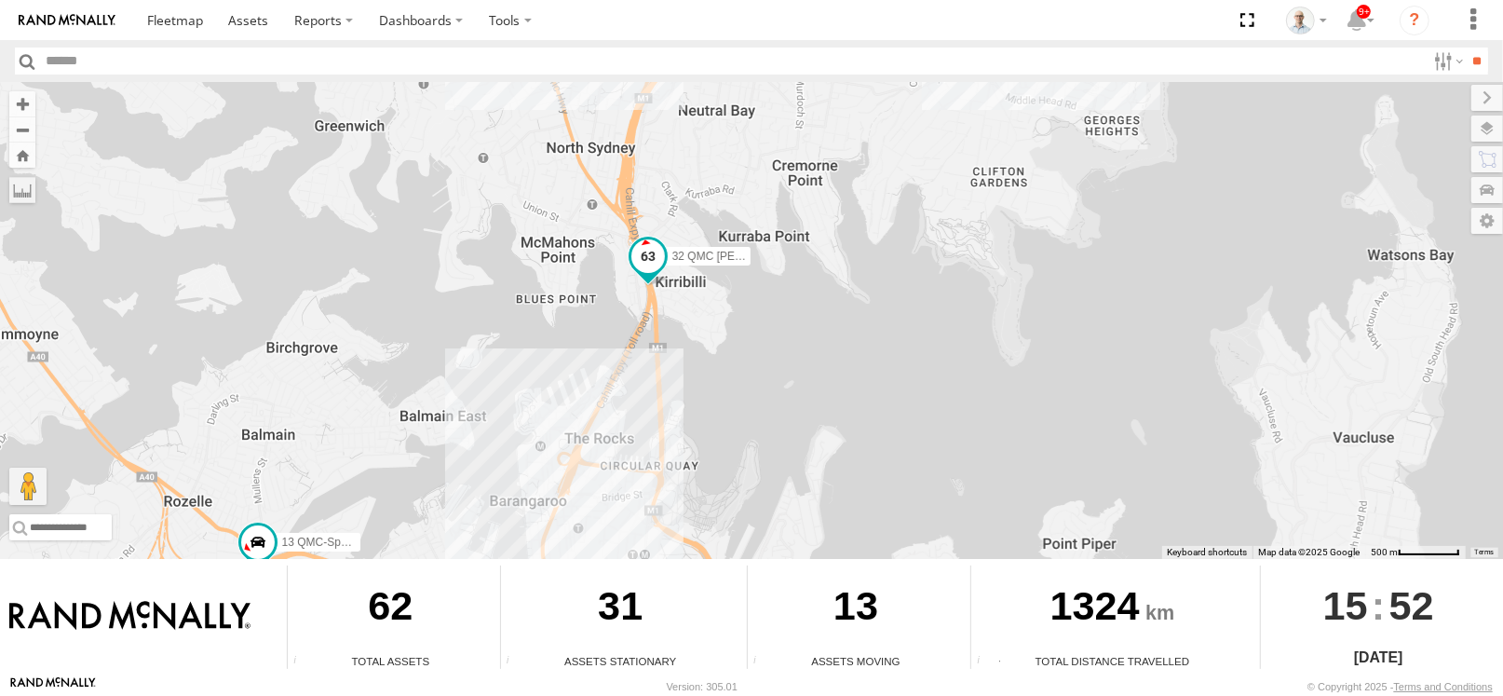
click at [640, 275] on span at bounding box center [648, 261] width 41 height 50
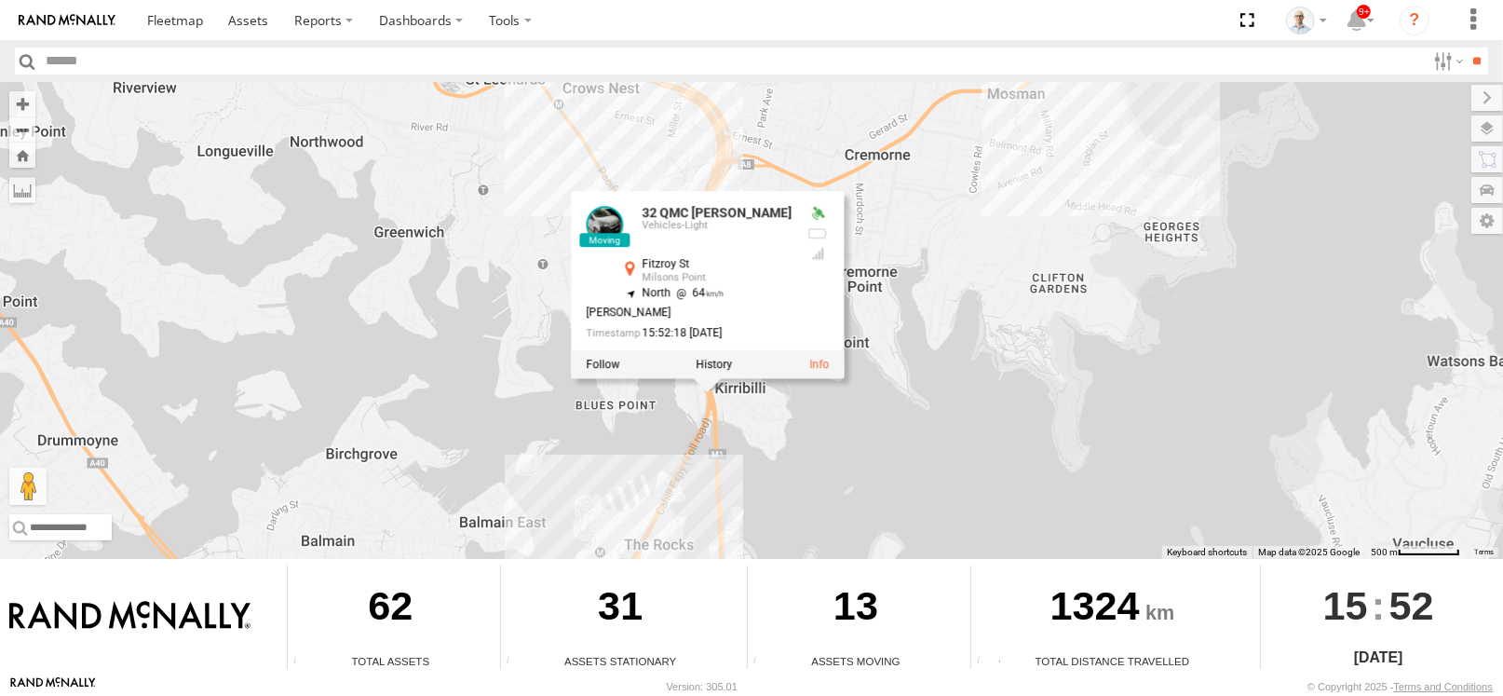
drag, startPoint x: 798, startPoint y: 346, endPoint x: 859, endPoint y: 455, distance: 125.5
click at [859, 455] on div "31 QMC Torell 28 QMC 23QMC Paul # KS75A 06QMC -Spare # 105 Tri 3T # 110 Tip 4T …" at bounding box center [751, 320] width 1503 height 477
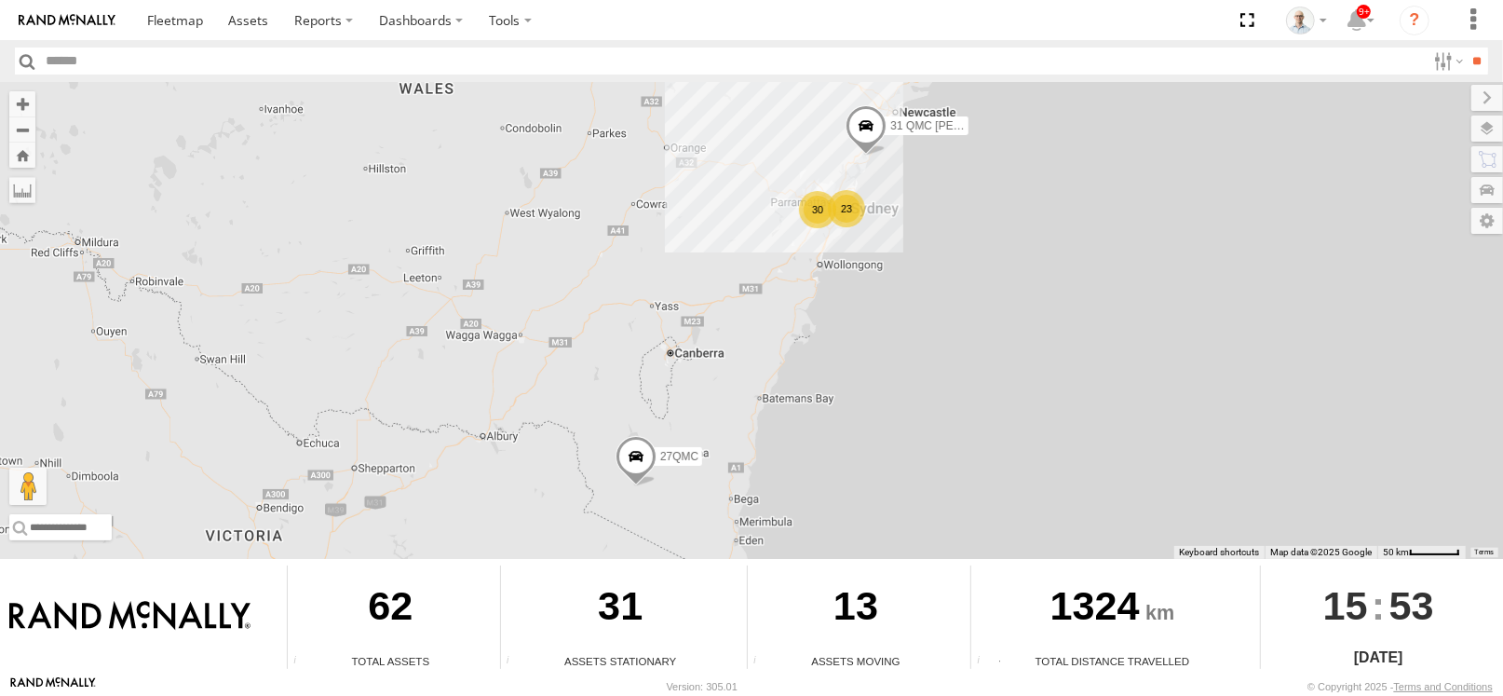
click at [844, 209] on div "23" at bounding box center [846, 208] width 37 height 37
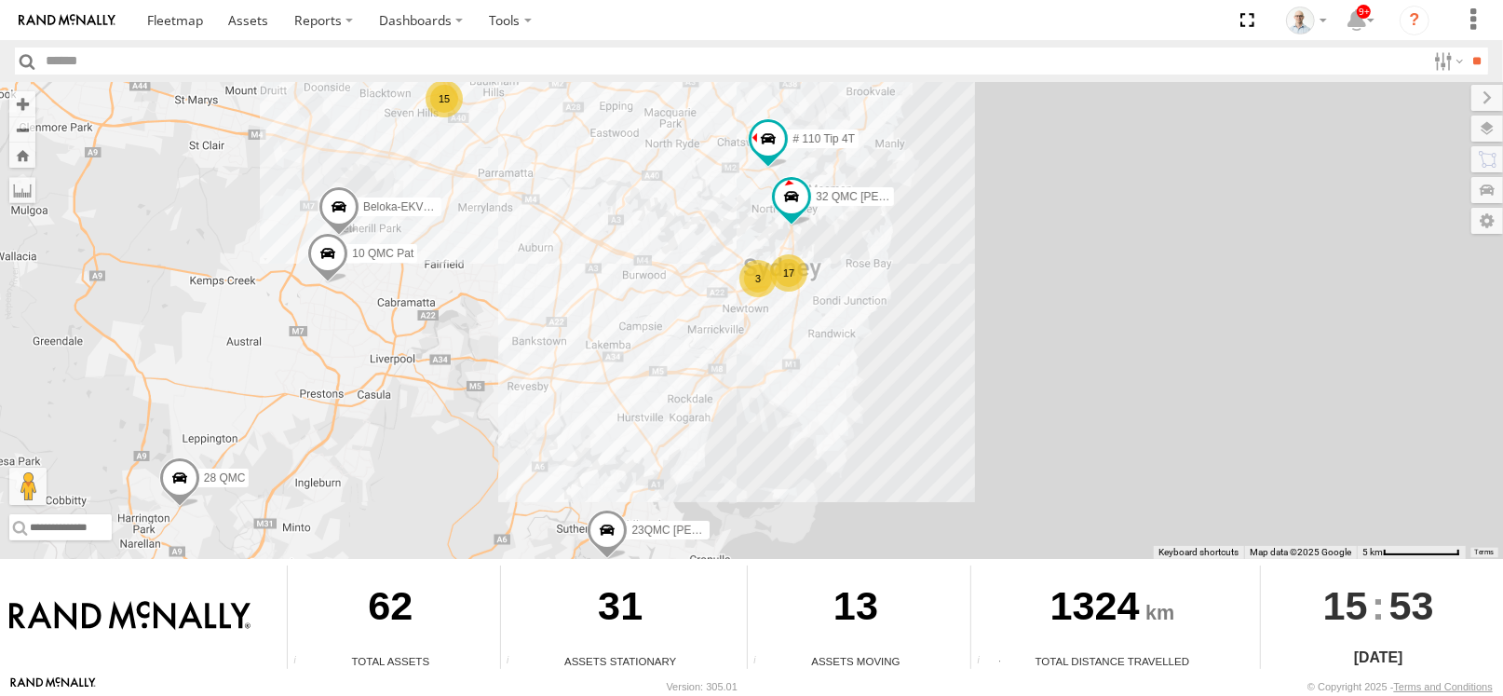
drag, startPoint x: 829, startPoint y: 198, endPoint x: 768, endPoint y: 278, distance: 99.7
click at [768, 278] on div "31 QMC [PERSON_NAME] 27QMC 17 10 QMC Pat 15 Beloka-EKV93V 3 28 QMC 23QMC [PERSO…" at bounding box center [751, 320] width 1503 height 477
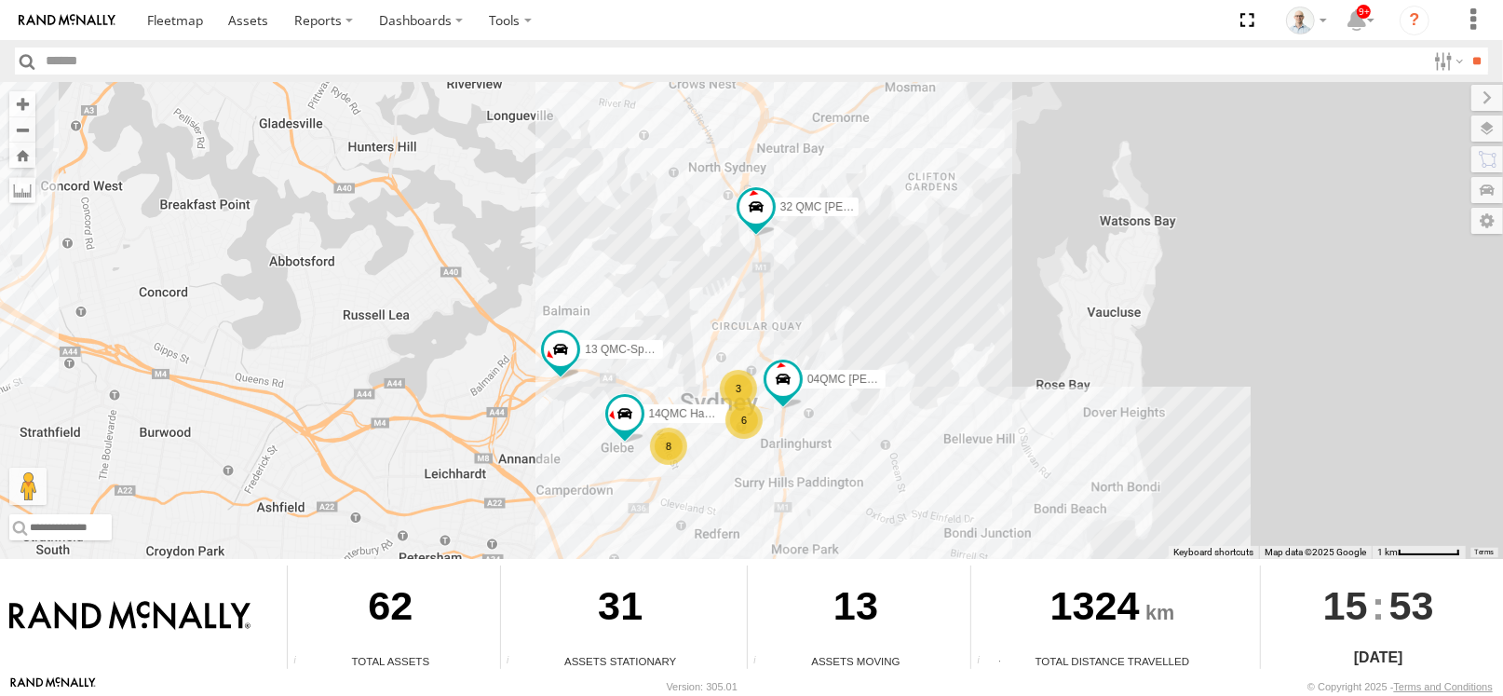
drag, startPoint x: 773, startPoint y: 274, endPoint x: 720, endPoint y: 232, distance: 67.6
click at [720, 232] on div "31 QMC [PERSON_NAME] 27QMC 10 QMC [PERSON_NAME]-EKV93V 28 QMC 23QMC [PERSON_NAM…" at bounding box center [751, 320] width 1503 height 477
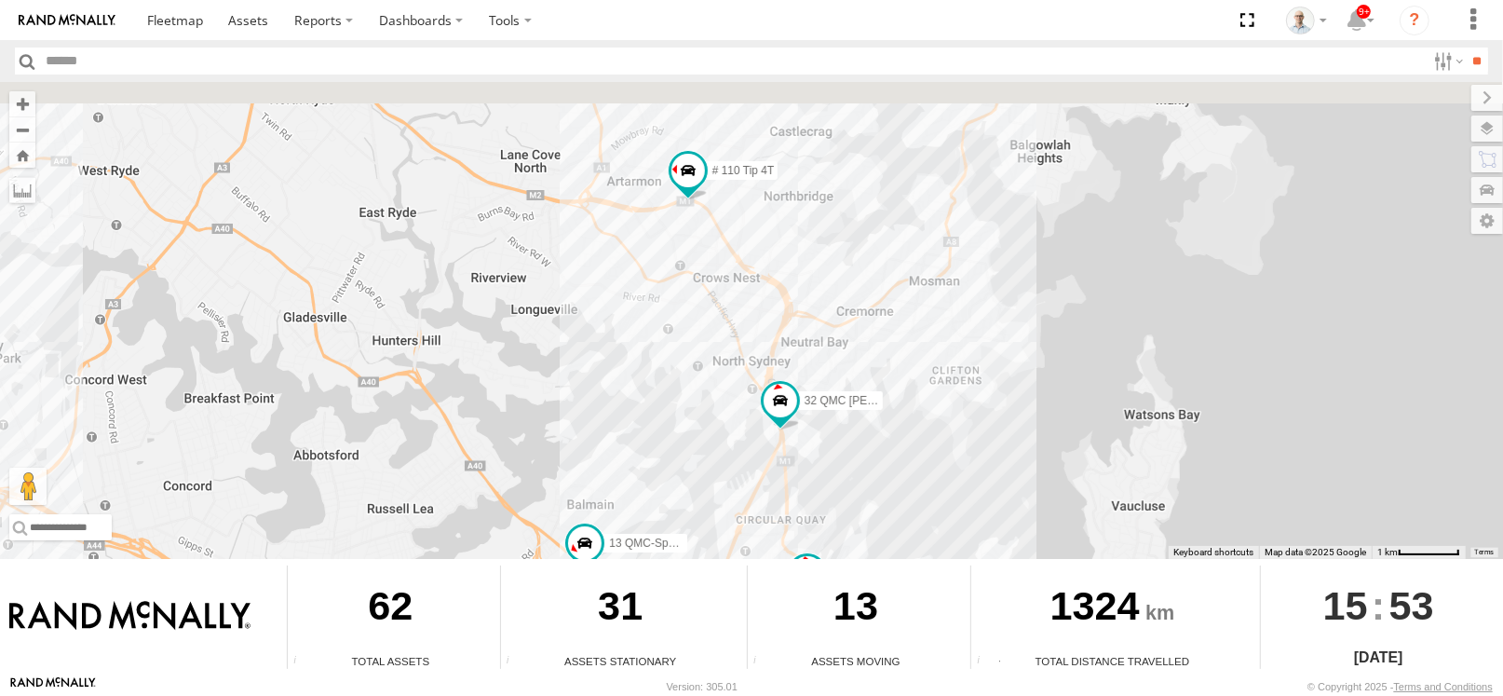
drag, startPoint x: 707, startPoint y: 188, endPoint x: 733, endPoint y: 403, distance: 216.7
click at [733, 403] on div "31 QMC [PERSON_NAME] 27QMC 10 QMC [PERSON_NAME]-EKV93V 28 QMC 23QMC [PERSON_NAM…" at bounding box center [751, 320] width 1503 height 477
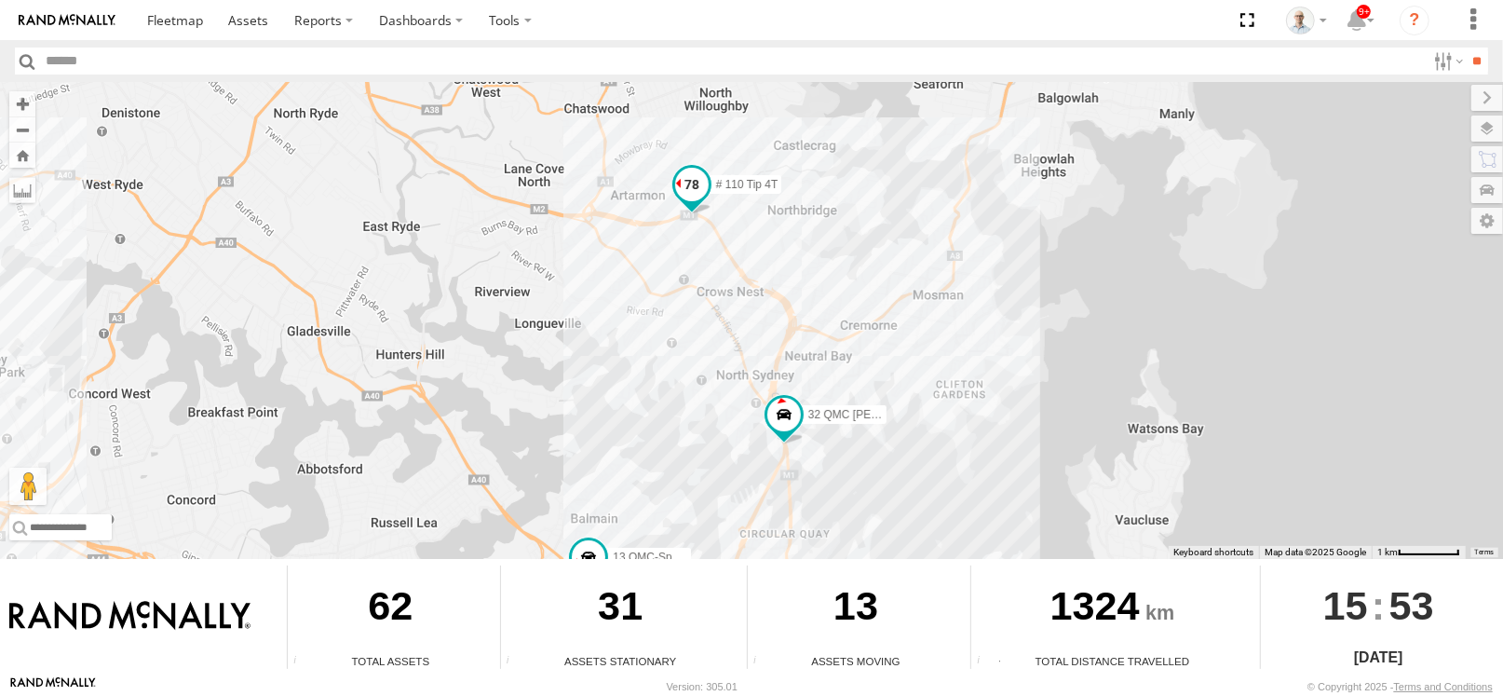
click at [697, 208] on span at bounding box center [692, 189] width 41 height 50
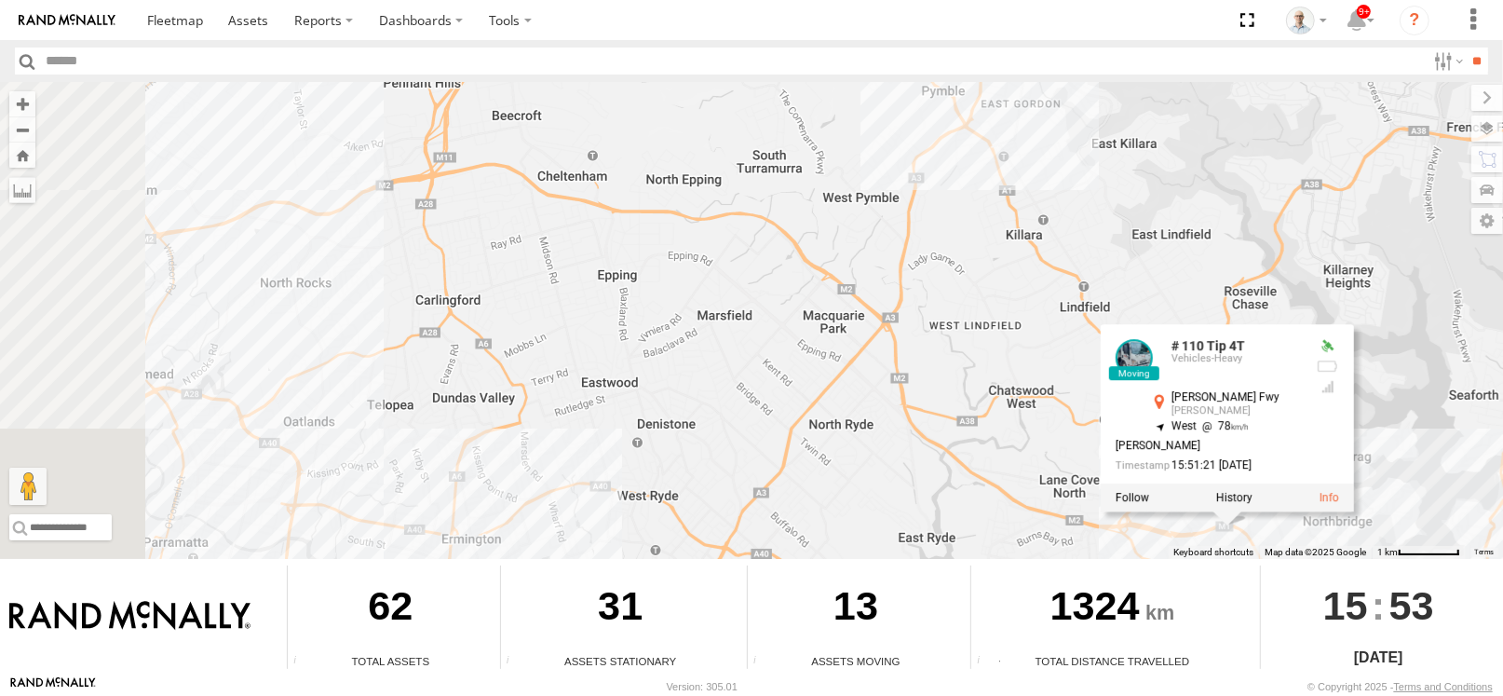
drag, startPoint x: 646, startPoint y: 284, endPoint x: 1212, endPoint y: 617, distance: 655.9
click at [1212, 617] on div "← Move left → Move right ↑ Move up ↓ Move down + Zoom in - Zoom out Home Jump l…" at bounding box center [751, 378] width 1503 height 593
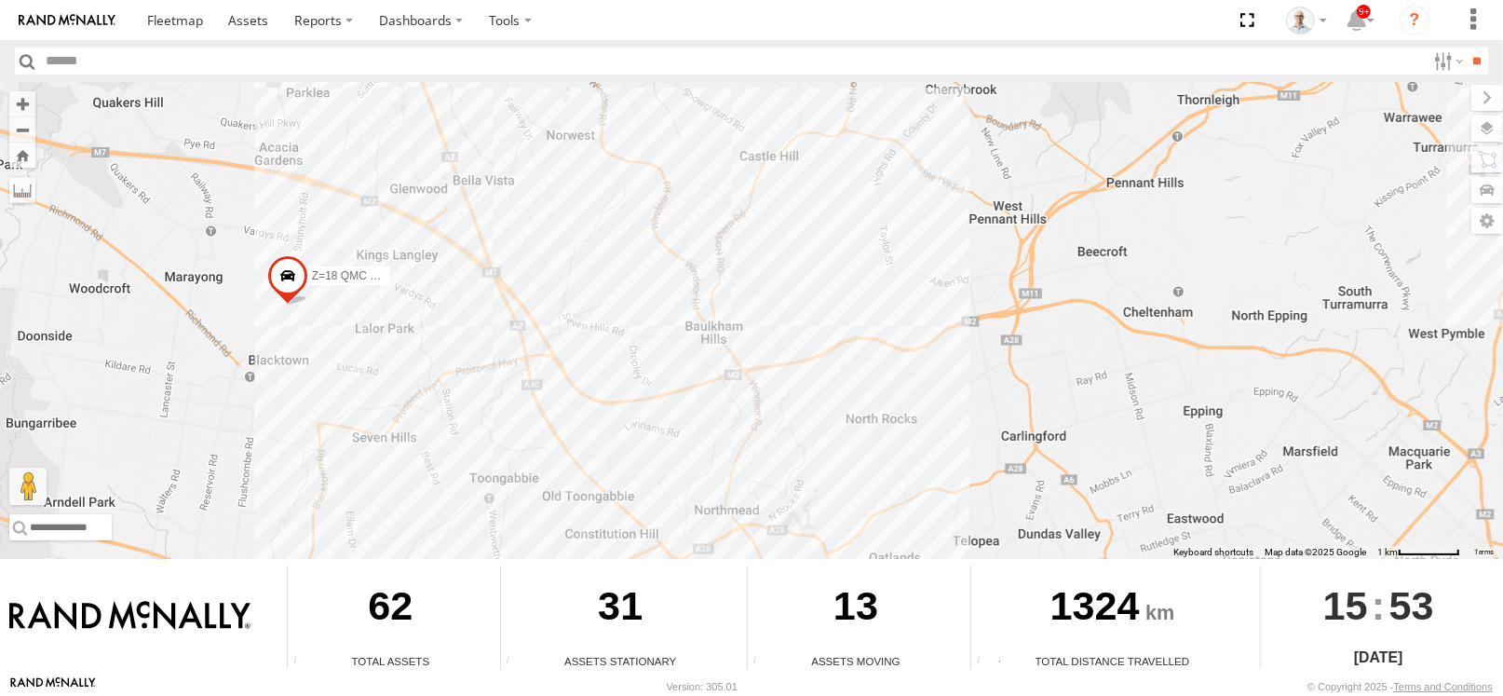
drag, startPoint x: 873, startPoint y: 457, endPoint x: 990, endPoint y: 382, distance: 139.5
click at [990, 382] on div "31 QMC Torell 27QMC 10 QMC Pat Beloka-EKV93V 28 QMC 23QMC Paul 32 QMC Ryan # 11…" at bounding box center [751, 320] width 1503 height 477
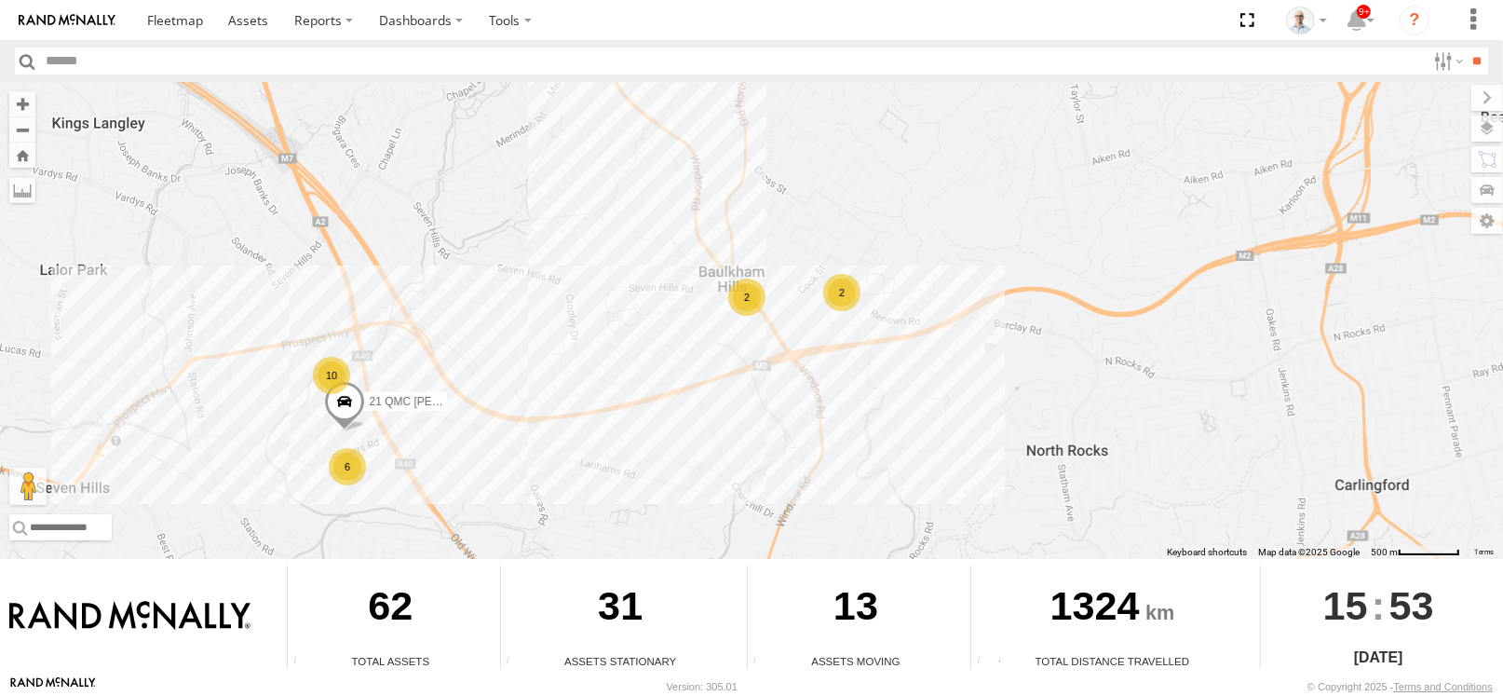
drag, startPoint x: 578, startPoint y: 386, endPoint x: 637, endPoint y: 360, distance: 65.1
click at [637, 360] on div "31 QMC Torell 27QMC 10 QMC Pat Beloka-EKV93V 28 QMC 23QMC Paul 32 QMC Ryan # 11…" at bounding box center [751, 320] width 1503 height 477
drag, startPoint x: 604, startPoint y: 320, endPoint x: 618, endPoint y: 324, distance: 15.4
click at [618, 324] on div "31 QMC Torell 27QMC 10 QMC Pat Beloka-EKV93V 28 QMC 23QMC Paul 32 QMC Ryan # 11…" at bounding box center [751, 320] width 1503 height 477
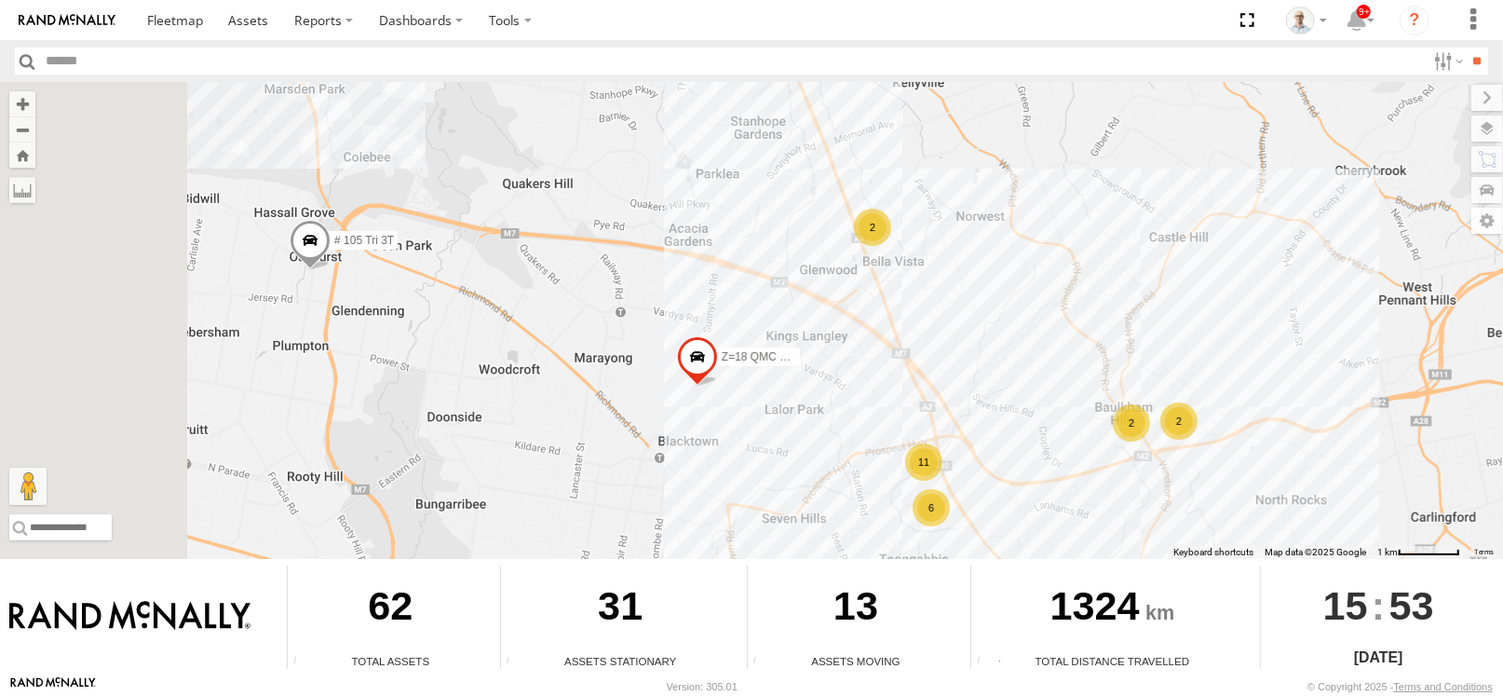
drag, startPoint x: 342, startPoint y: 300, endPoint x: 789, endPoint y: 412, distance: 460.9
click at [789, 412] on div "31 QMC Torell 27QMC 10 QMC Pat Beloka-EKV93V 28 QMC 23QMC Paul 32 QMC Ryan # 11…" at bounding box center [751, 320] width 1503 height 477
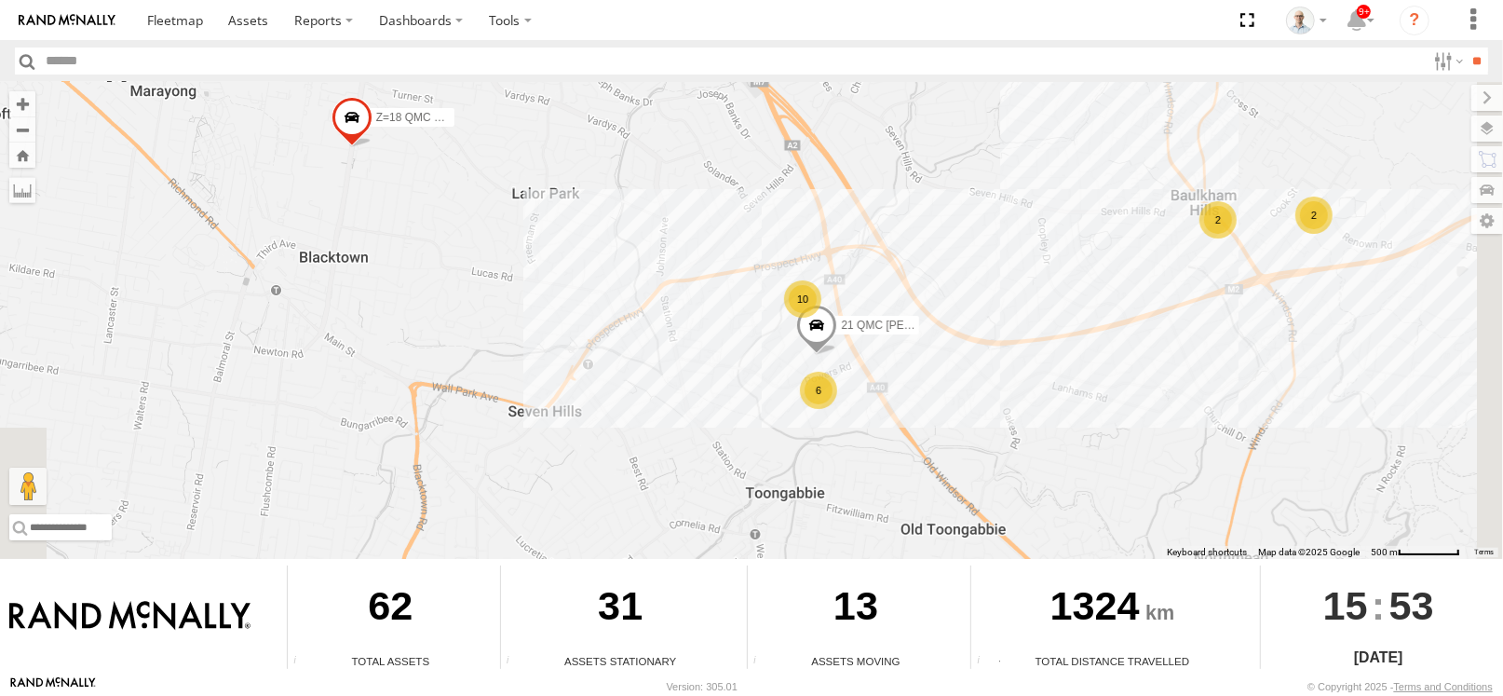
drag, startPoint x: 767, startPoint y: 307, endPoint x: 747, endPoint y: 295, distance: 23.0
click at [747, 295] on div "31 QMC Torell 27QMC 10 QMC Pat Beloka-EKV93V 28 QMC 23QMC Paul 32 QMC Ryan # 11…" at bounding box center [751, 320] width 1503 height 477
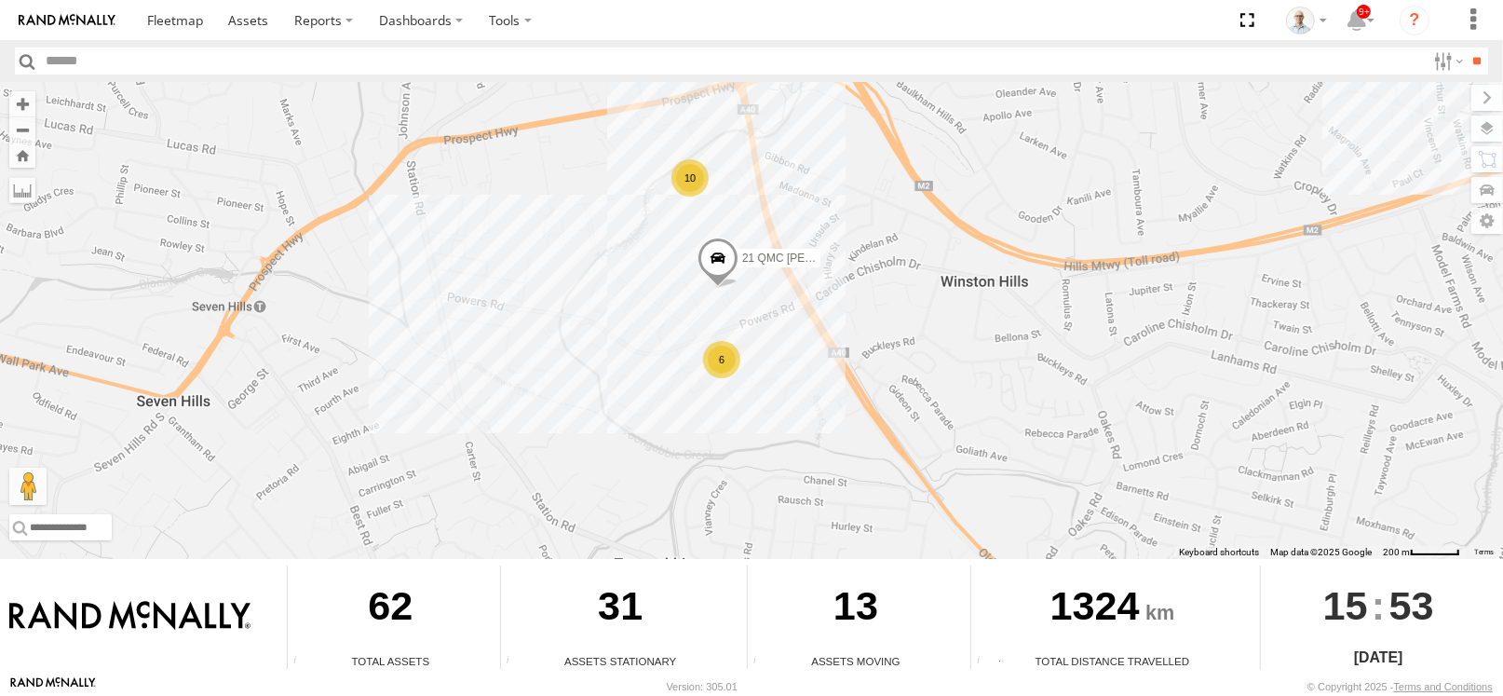
drag, startPoint x: 840, startPoint y: 355, endPoint x: 716, endPoint y: 294, distance: 137.9
click at [681, 237] on div "31 QMC Torell 27QMC 10 QMC Pat Beloka-EKV93V 28 QMC 23QMC Paul 32 QMC Ryan # 11…" at bounding box center [751, 320] width 1503 height 477
click at [733, 358] on div "6" at bounding box center [722, 360] width 37 height 37
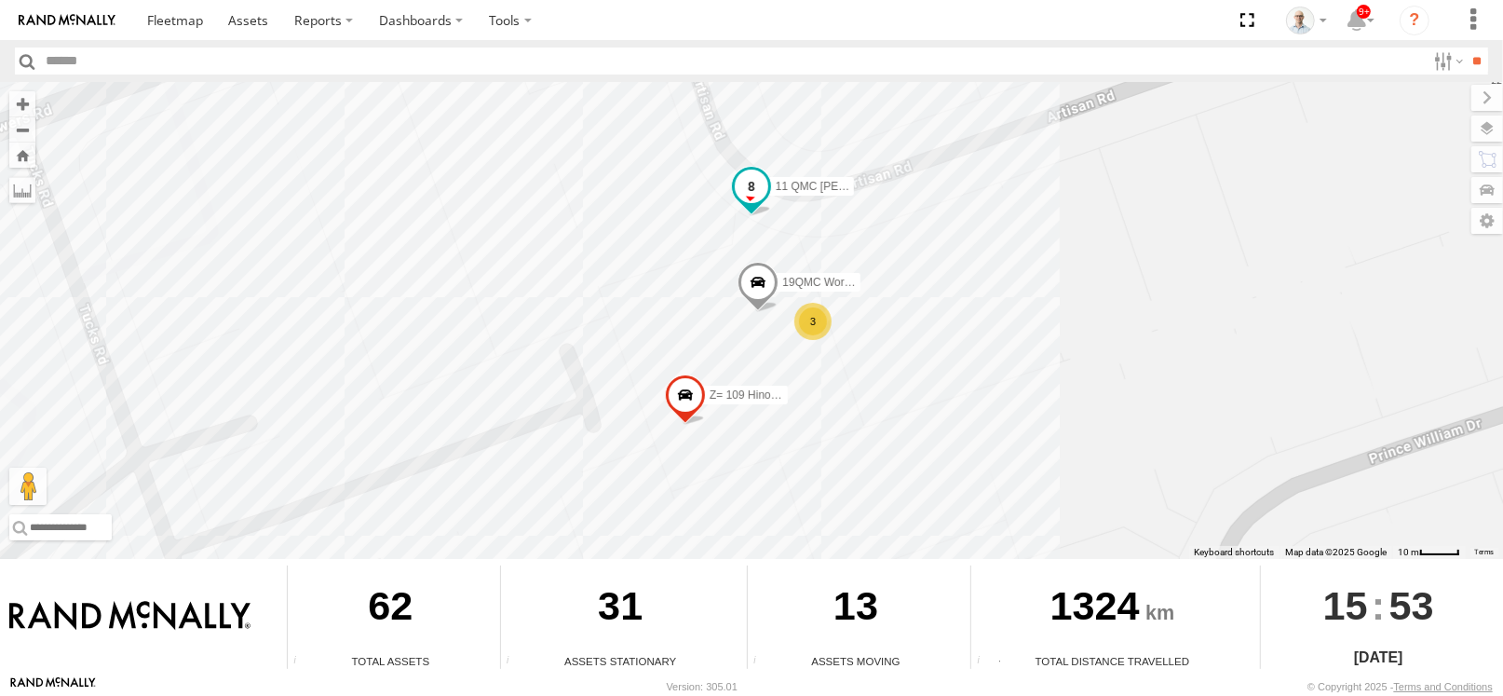
click at [757, 181] on span at bounding box center [752, 187] width 34 height 34
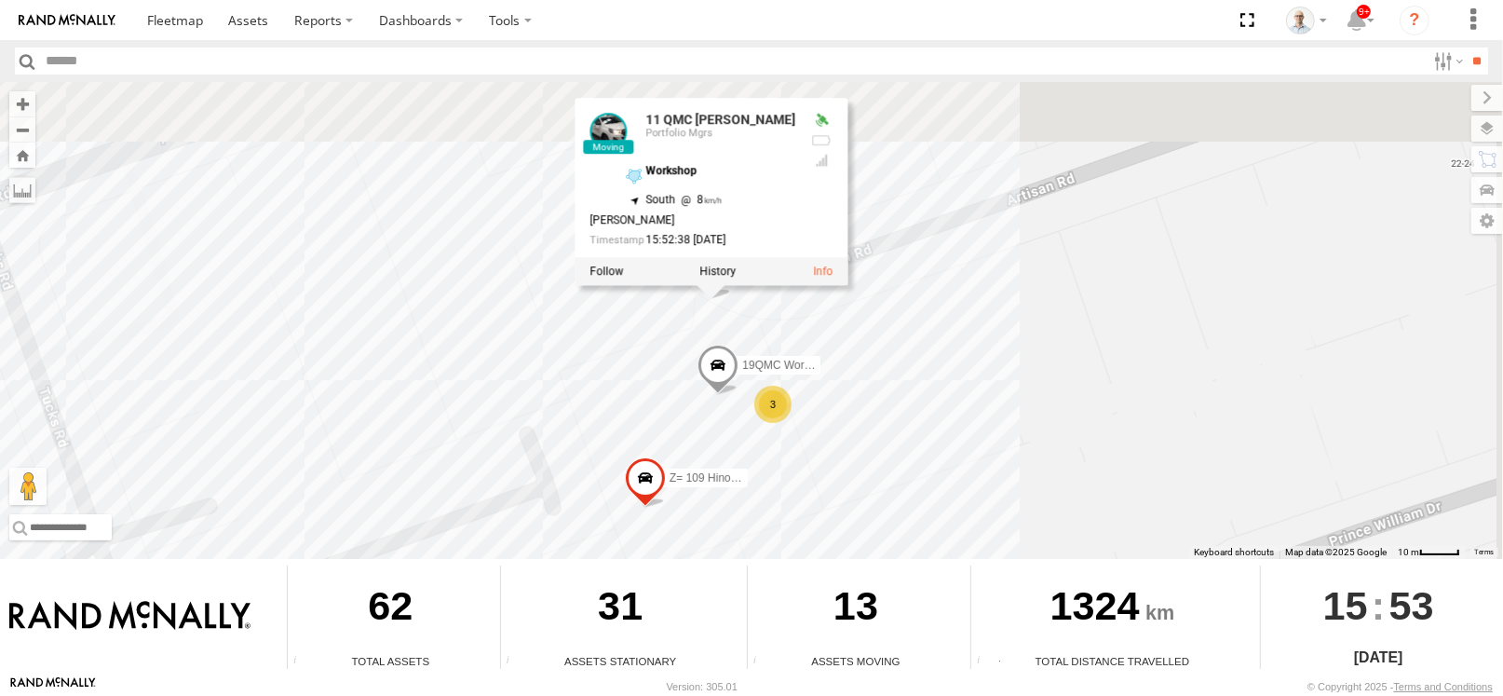
drag, startPoint x: 1074, startPoint y: 264, endPoint x: 1053, endPoint y: 308, distance: 49.6
click at [1053, 308] on div "31 QMC Torell 27QMC 10 QMC Pat Beloka-EKV93V 28 QMC 23QMC Paul 32 QMC Ryan # 11…" at bounding box center [751, 320] width 1503 height 477
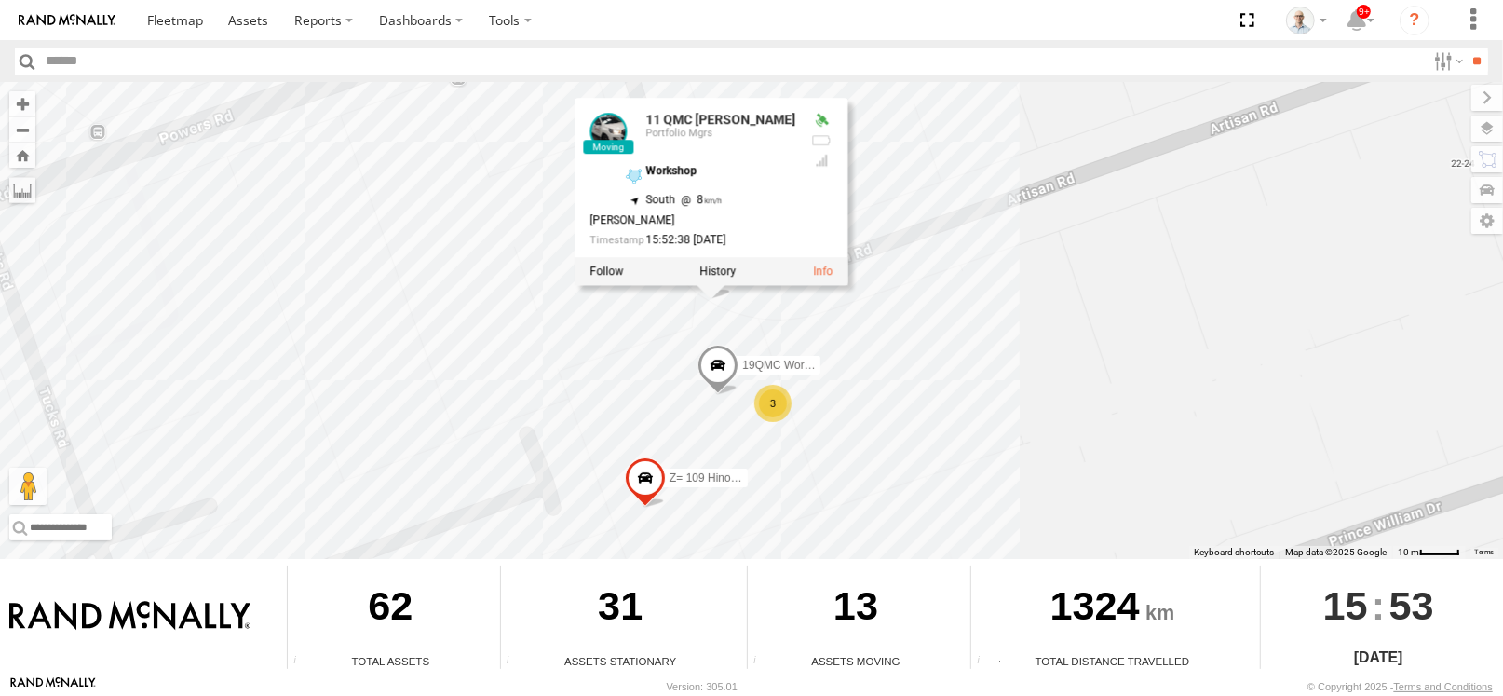
click at [1053, 308] on div "31 QMC Torell 27QMC 10 QMC Pat Beloka-EKV93V 28 QMC 23QMC Paul 32 QMC Ryan # 11…" at bounding box center [751, 320] width 1503 height 477
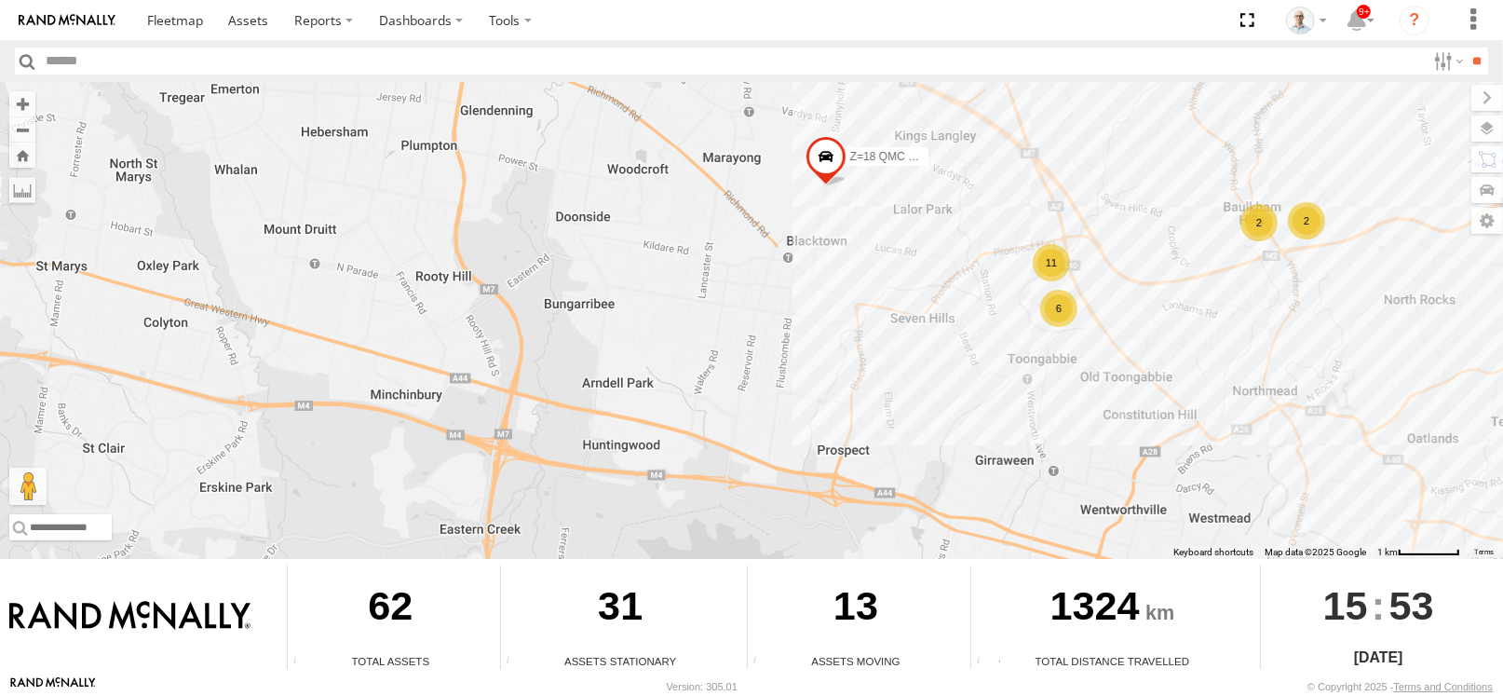
drag, startPoint x: 1322, startPoint y: 285, endPoint x: 1061, endPoint y: 252, distance: 262.8
click at [1061, 252] on div "31 QMC Torell 27QMC 10 QMC Pat Beloka-EKV93V 28 QMC 23QMC Paul 32 QMC Ryan # 11…" at bounding box center [751, 320] width 1503 height 477
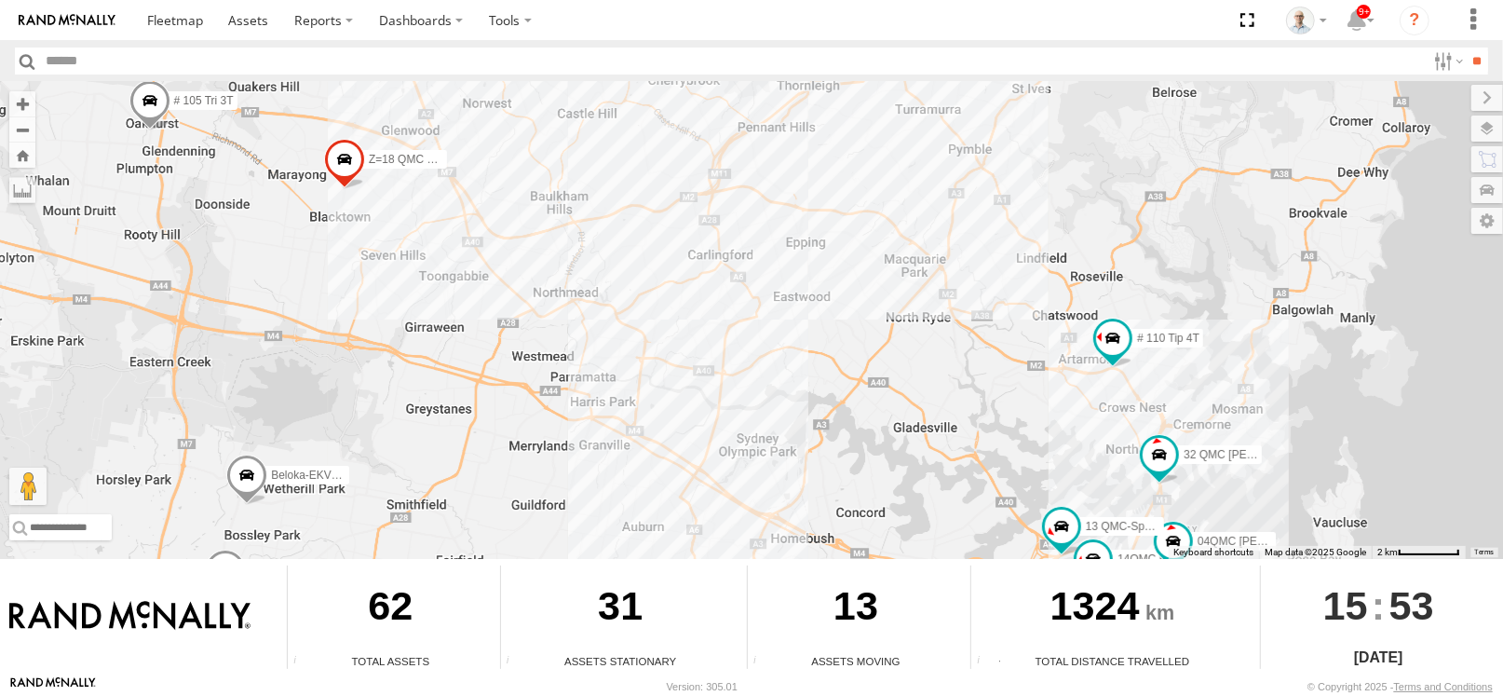
drag, startPoint x: 1210, startPoint y: 306, endPoint x: 771, endPoint y: 295, distance: 438.9
click at [771, 295] on div "31 QMC Torell 27QMC 10 QMC Pat Beloka-EKV93V 28 QMC 23QMC Paul 32 QMC Ryan # 11…" at bounding box center [751, 320] width 1503 height 477
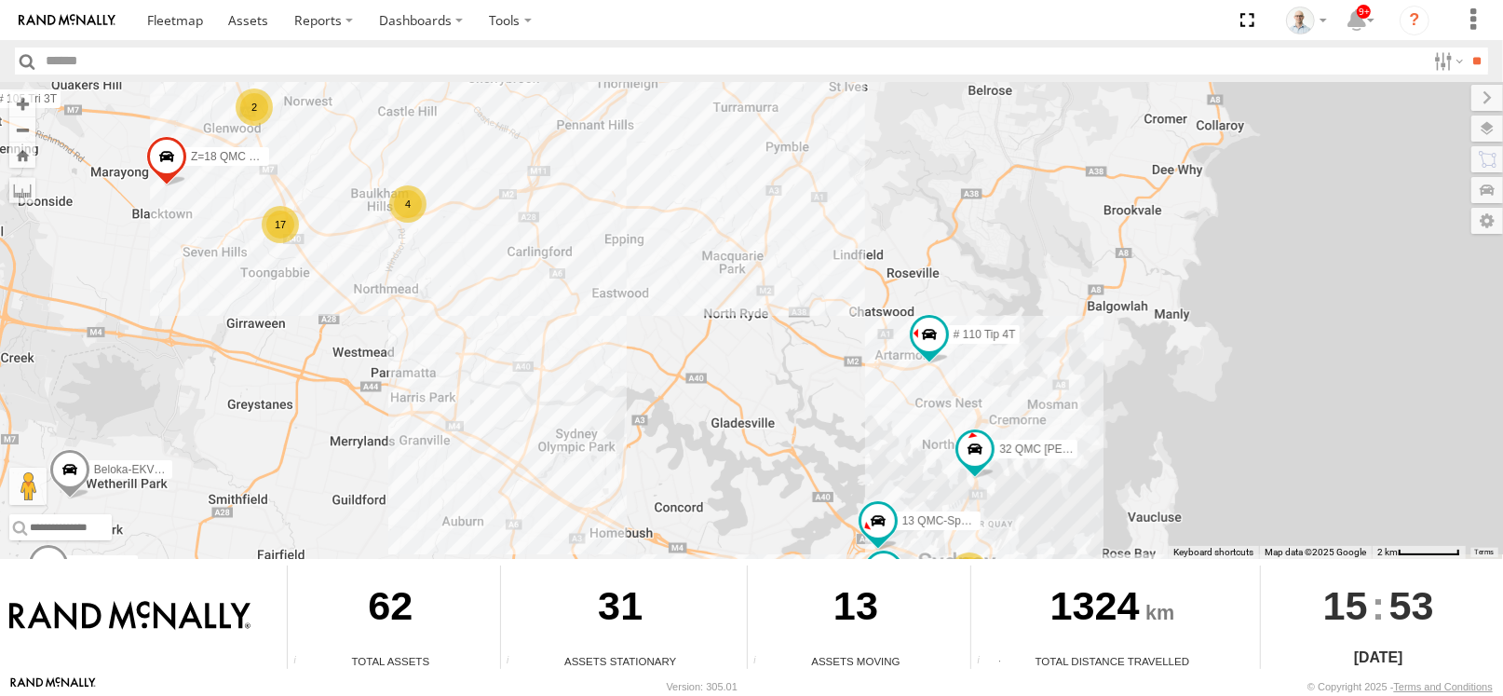
drag, startPoint x: 946, startPoint y: 304, endPoint x: 791, endPoint y: 289, distance: 156.3
click at [791, 289] on div "31 QMC Torell 27QMC 10 QMC Pat Beloka-EKV93V 28 QMC 23QMC Paul 32 QMC Ryan # 11…" at bounding box center [751, 320] width 1503 height 477
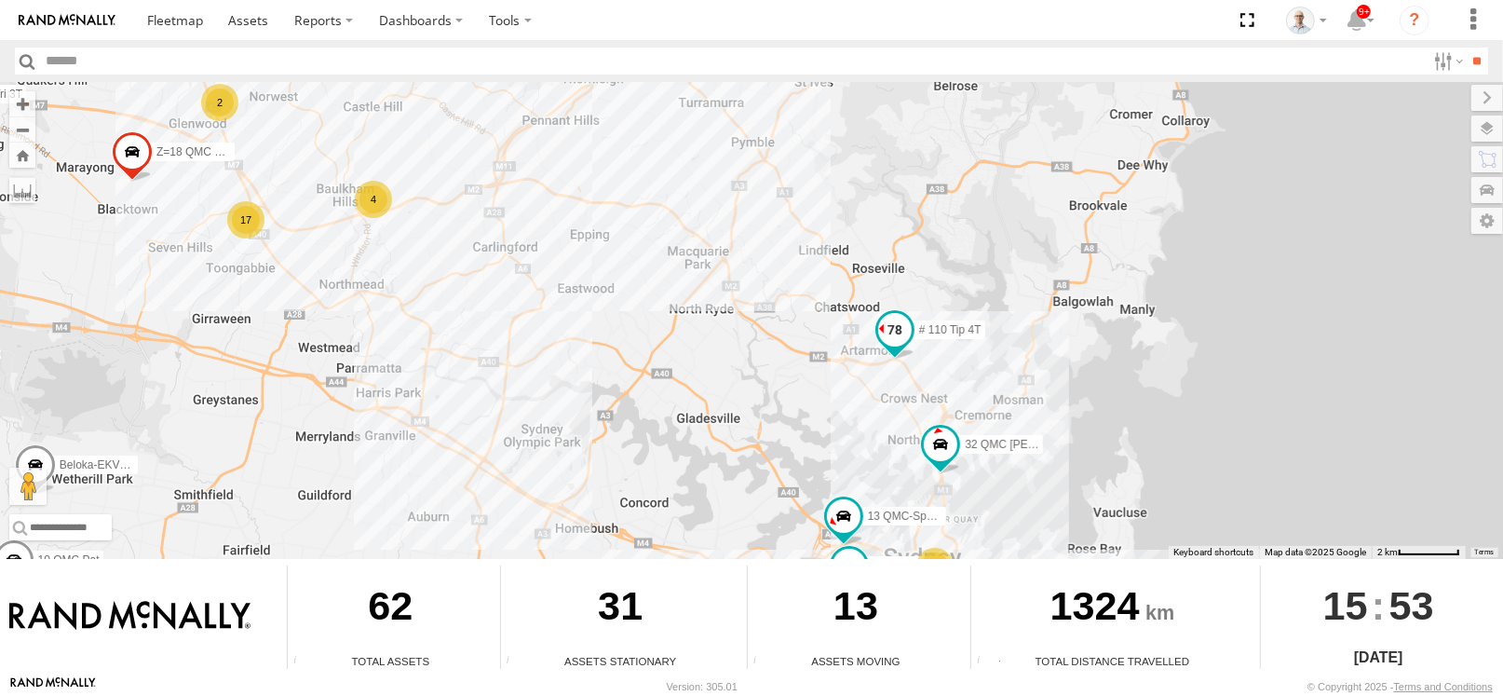
click at [891, 335] on span at bounding box center [895, 330] width 34 height 34
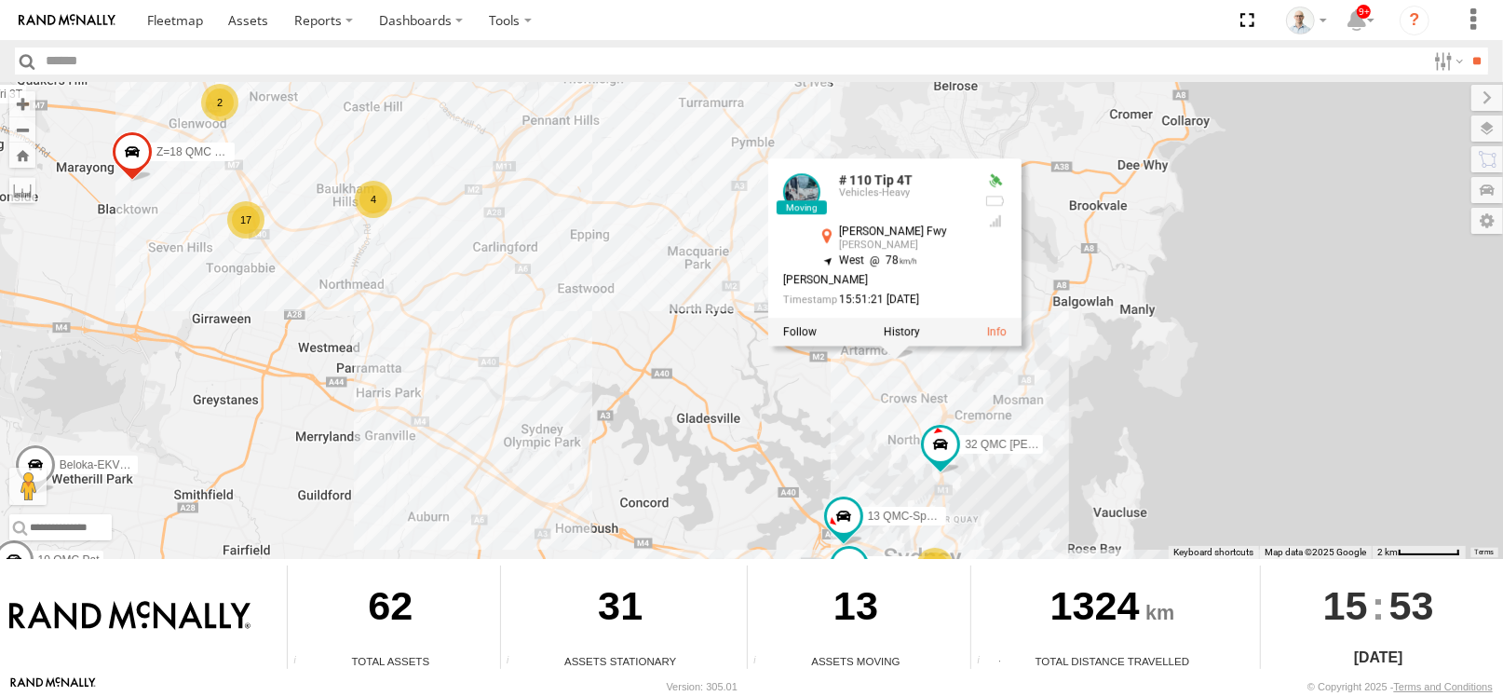
click at [676, 323] on div "31 QMC Torell 27QMC 10 QMC Pat Beloka-EKV93V 28 QMC 23QMC Paul 32 QMC Ryan # 11…" at bounding box center [751, 320] width 1503 height 477
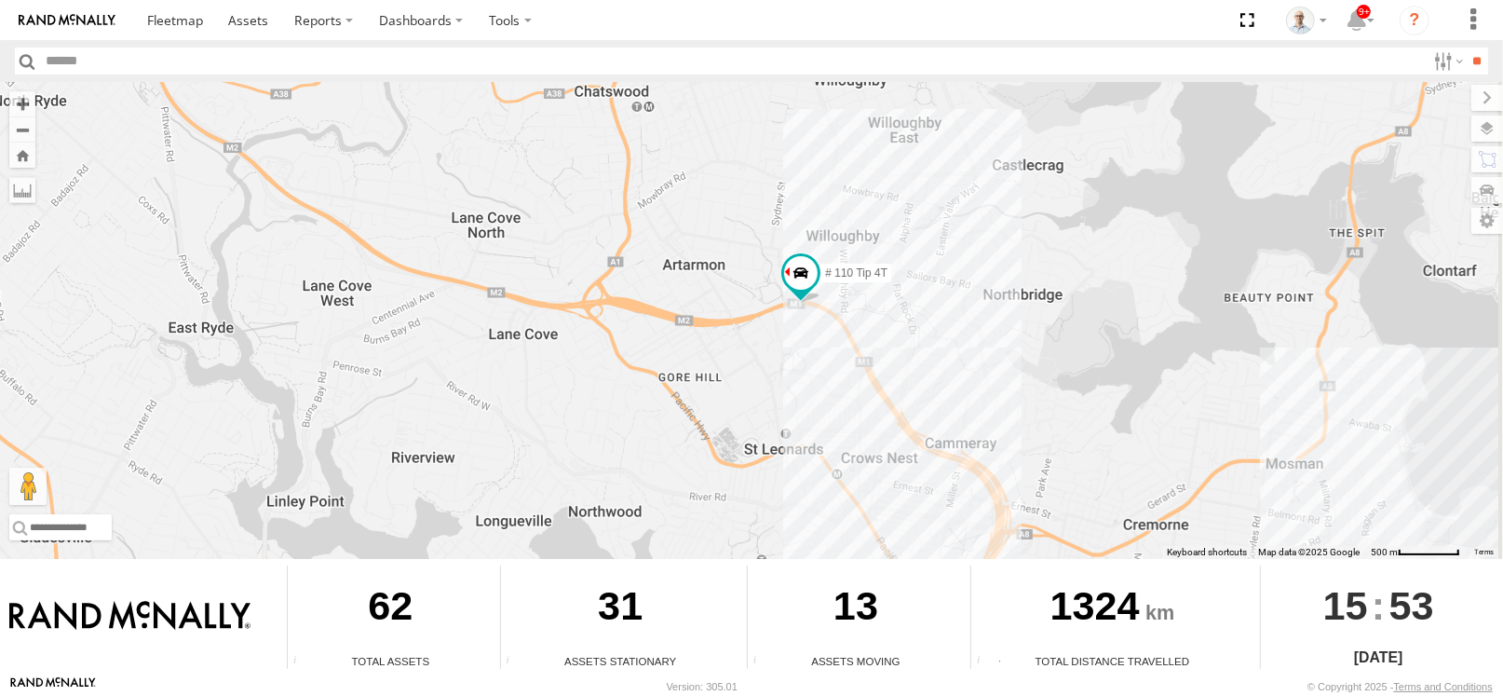
drag, startPoint x: 936, startPoint y: 382, endPoint x: 774, endPoint y: 311, distance: 176.9
click at [774, 311] on div "31 QMC Torell 27QMC 10 QMC Pat Beloka-EKV93V 28 QMC 23QMC Paul 32 QMC Ryan # 11…" at bounding box center [751, 320] width 1503 height 477
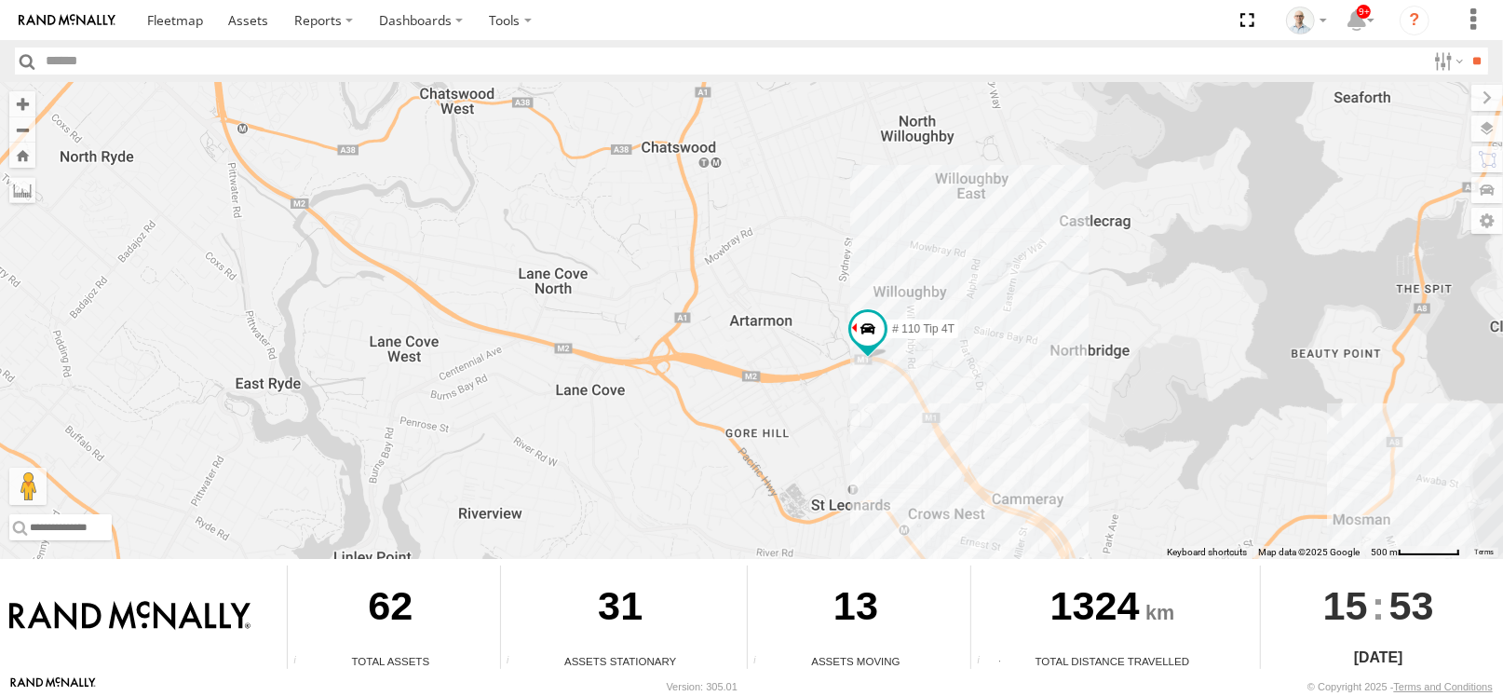
drag, startPoint x: 686, startPoint y: 161, endPoint x: 758, endPoint y: 224, distance: 95.8
click at [758, 224] on div "31 QMC Torell 27QMC 10 QMC Pat Beloka-EKV93V 28 QMC 23QMC Paul 32 QMC Ryan # 11…" at bounding box center [751, 320] width 1503 height 477
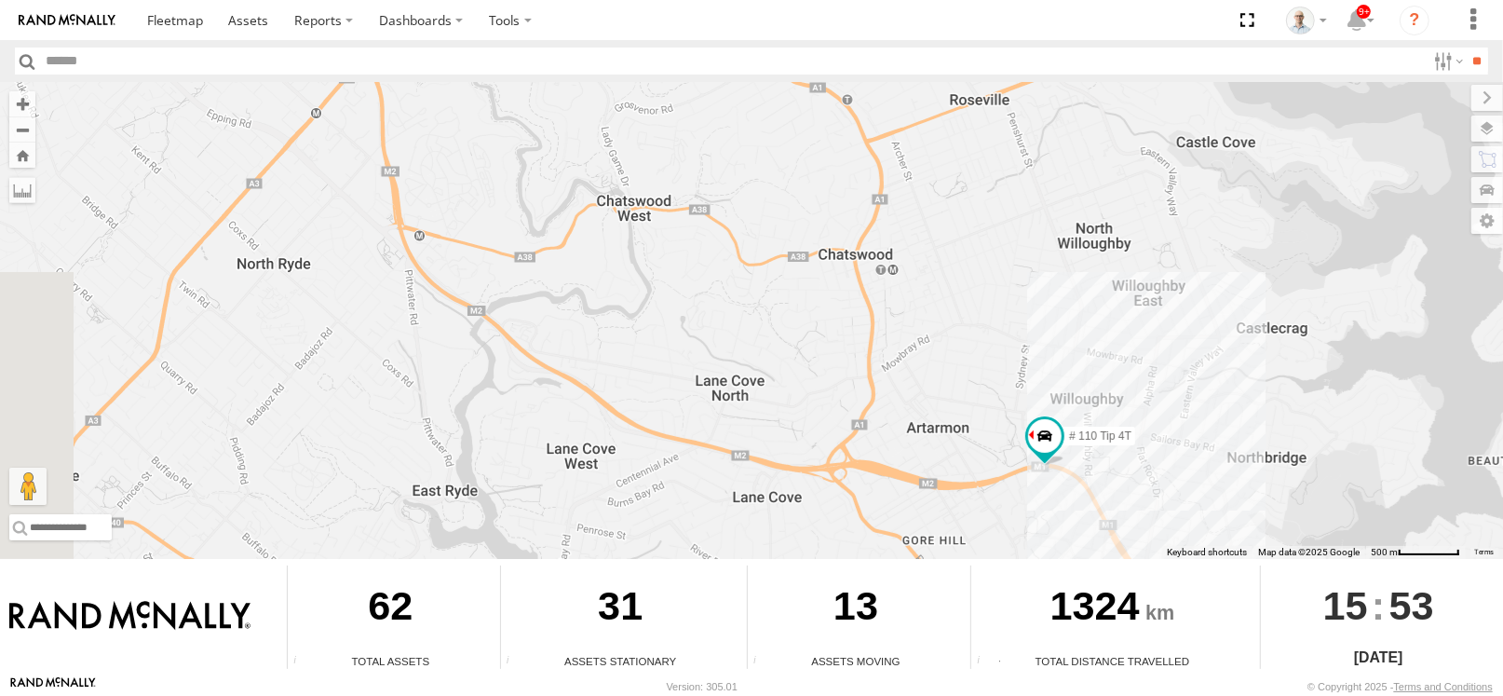
drag, startPoint x: 667, startPoint y: 154, endPoint x: 849, endPoint y: 268, distance: 214.8
click at [849, 268] on div "31 QMC Torell 27QMC 10 QMC Pat Beloka-EKV93V 28 QMC 23QMC Paul 32 QMC Ryan # 11…" at bounding box center [751, 320] width 1503 height 477
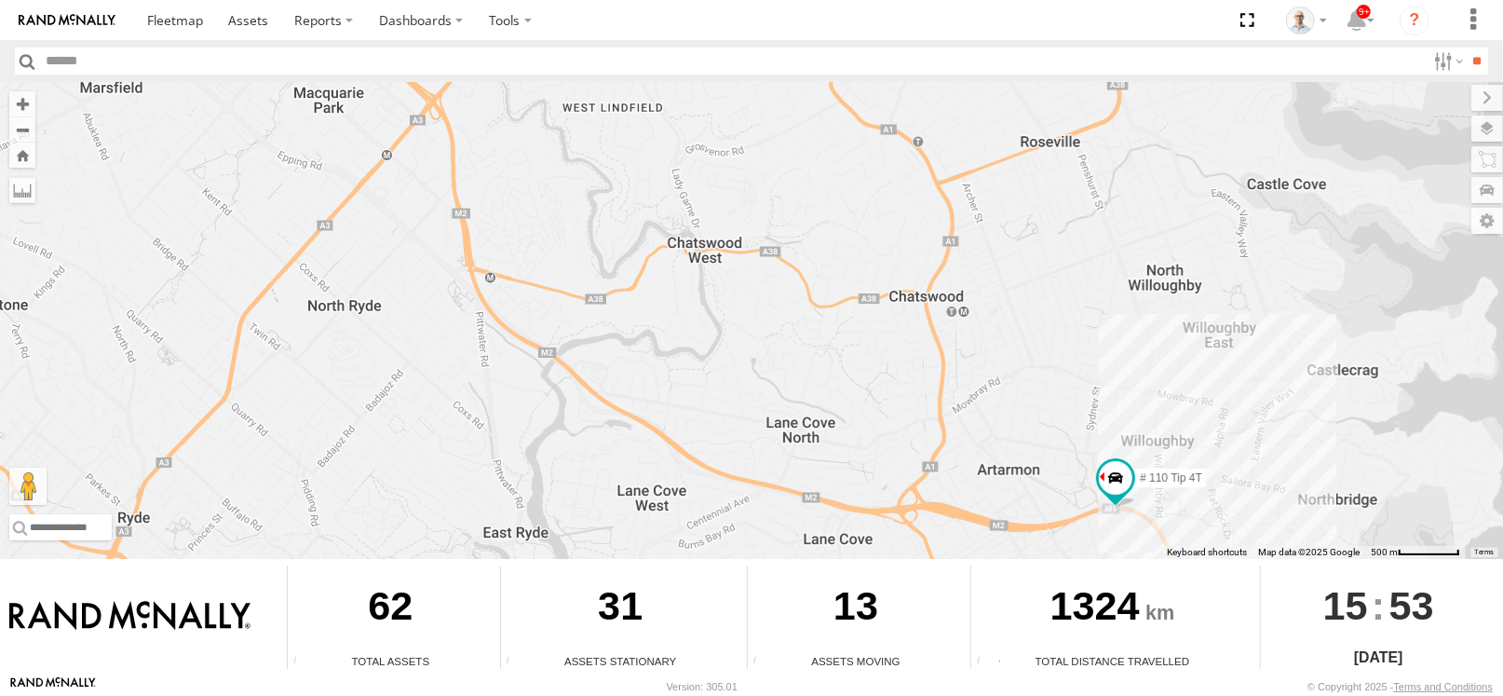
drag, startPoint x: 754, startPoint y: 203, endPoint x: 833, endPoint y: 254, distance: 93.5
click at [833, 254] on div "31 QMC Torell 27QMC 10 QMC Pat Beloka-EKV93V 28 QMC 23QMC Paul 32 QMC Ryan # 11…" at bounding box center [751, 320] width 1503 height 477
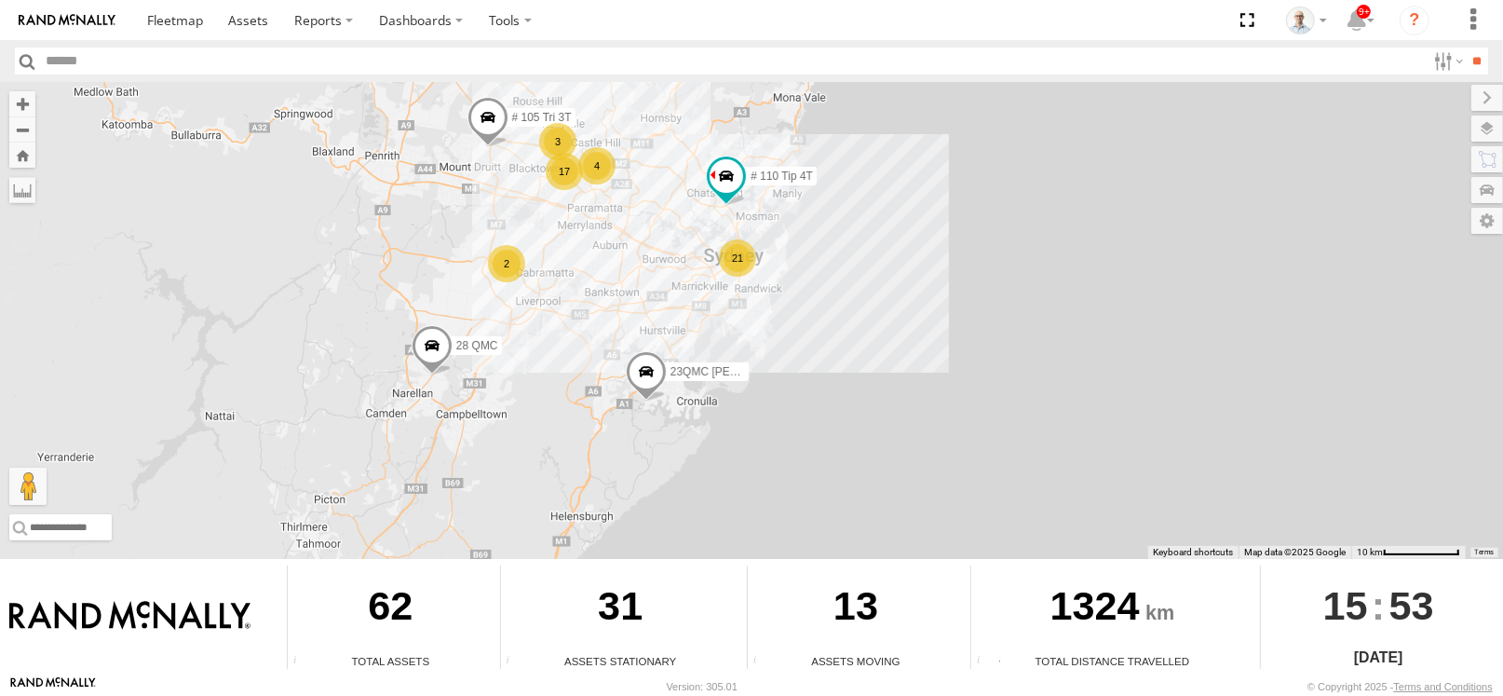
drag, startPoint x: 392, startPoint y: 156, endPoint x: 492, endPoint y: 161, distance: 99.8
click at [492, 161] on div "31 QMC Torell 27QMC 28 QMC 23QMC Paul # 110 Tip 4T # 105 Tri 3T # KS75A 21 2 4 …" at bounding box center [751, 320] width 1503 height 477
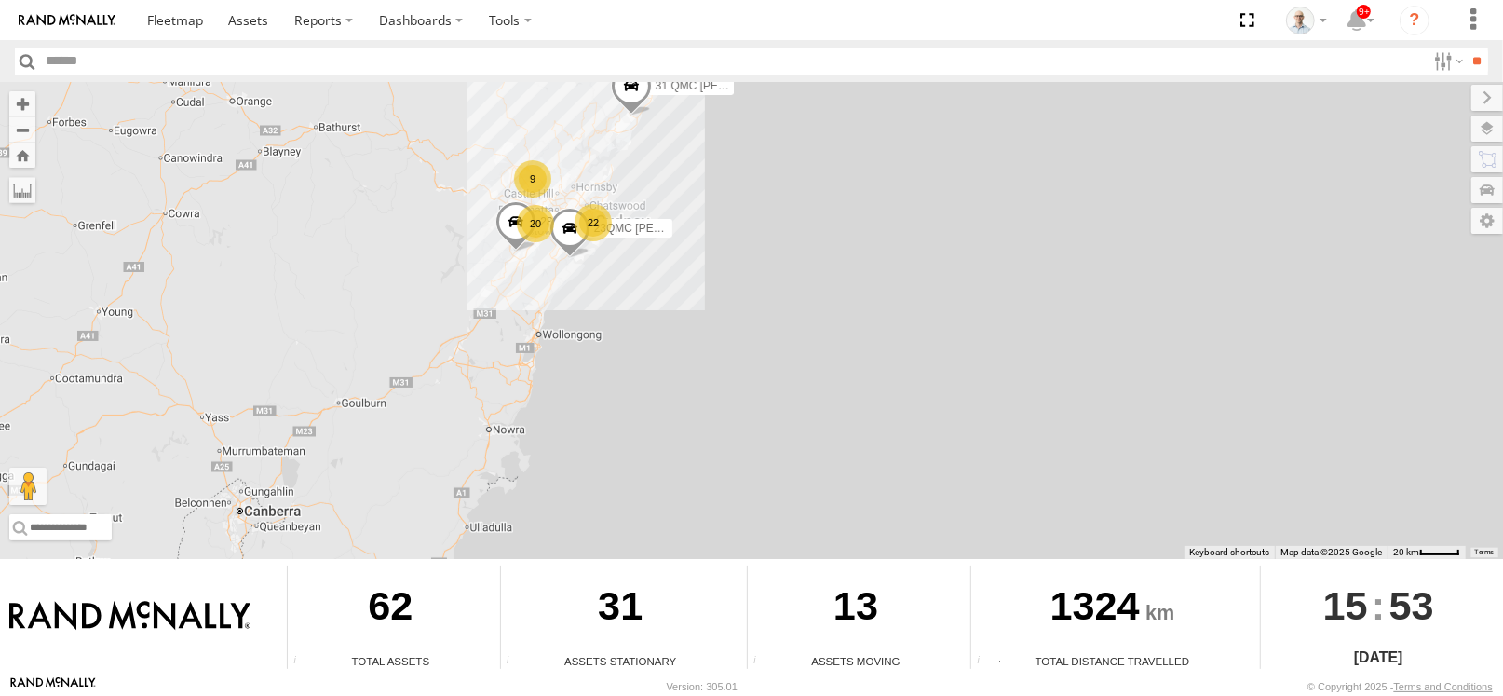
drag, startPoint x: 496, startPoint y: 134, endPoint x: 558, endPoint y: 169, distance: 70.5
click at [558, 169] on div "31 QMC Torell 27QMC 22 20 9 28 QMC 23QMC Paul" at bounding box center [751, 320] width 1503 height 477
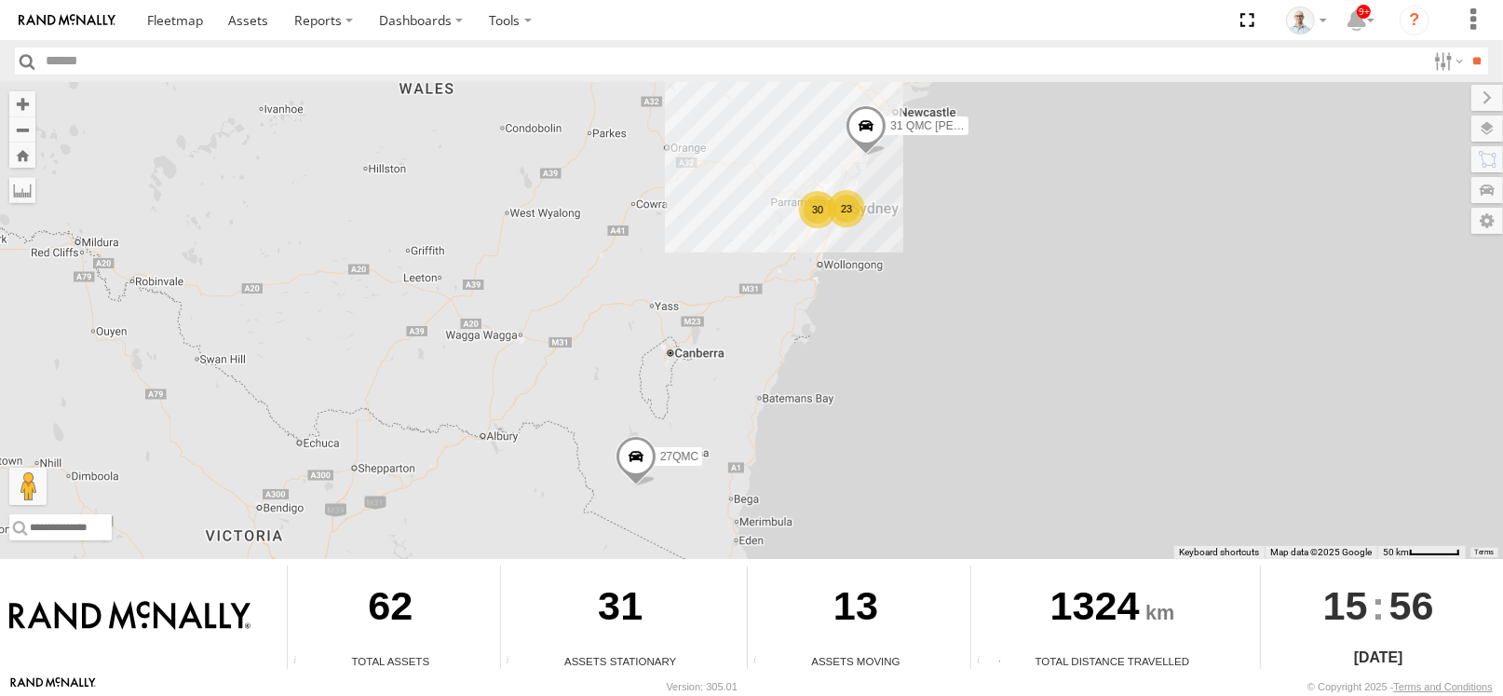
click at [815, 209] on div "30" at bounding box center [817, 209] width 37 height 37
click at [801, 200] on div "30" at bounding box center [817, 209] width 37 height 37
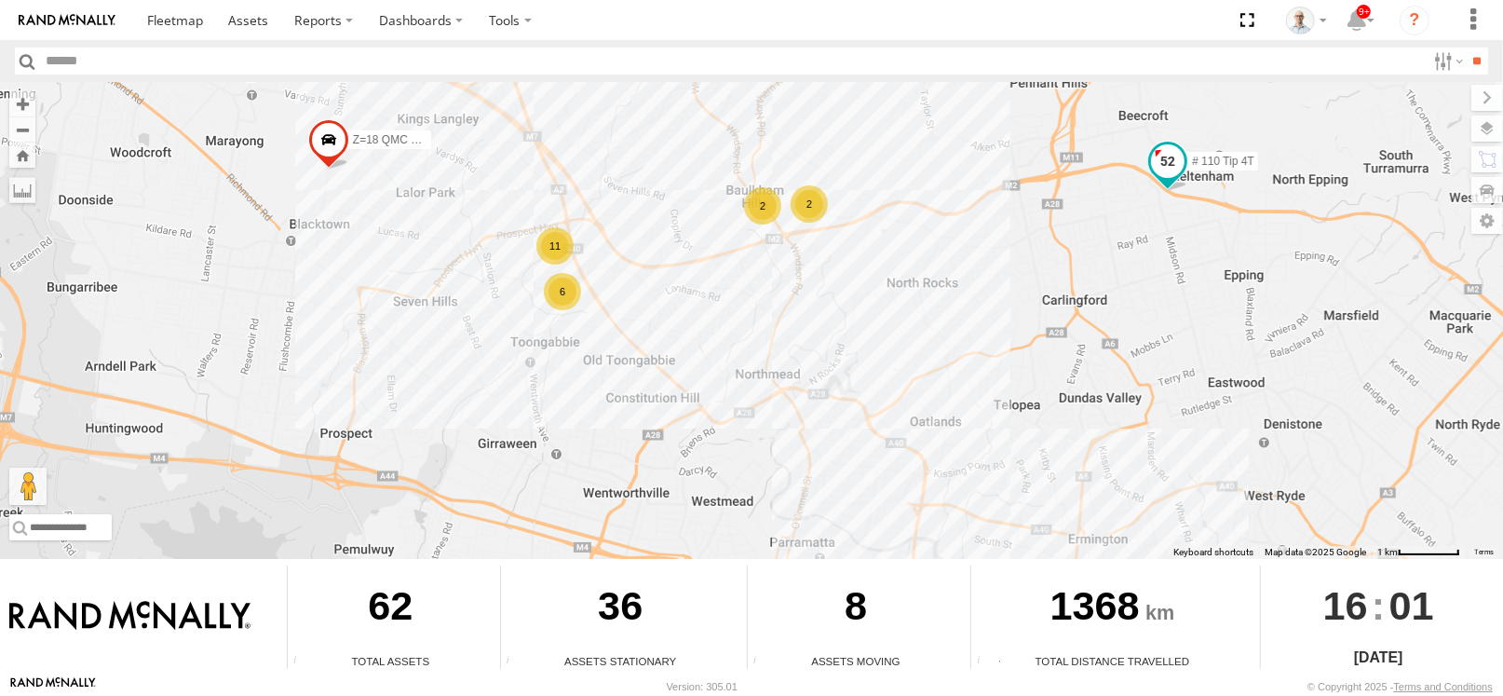
click at [1163, 161] on span at bounding box center [1168, 162] width 34 height 34
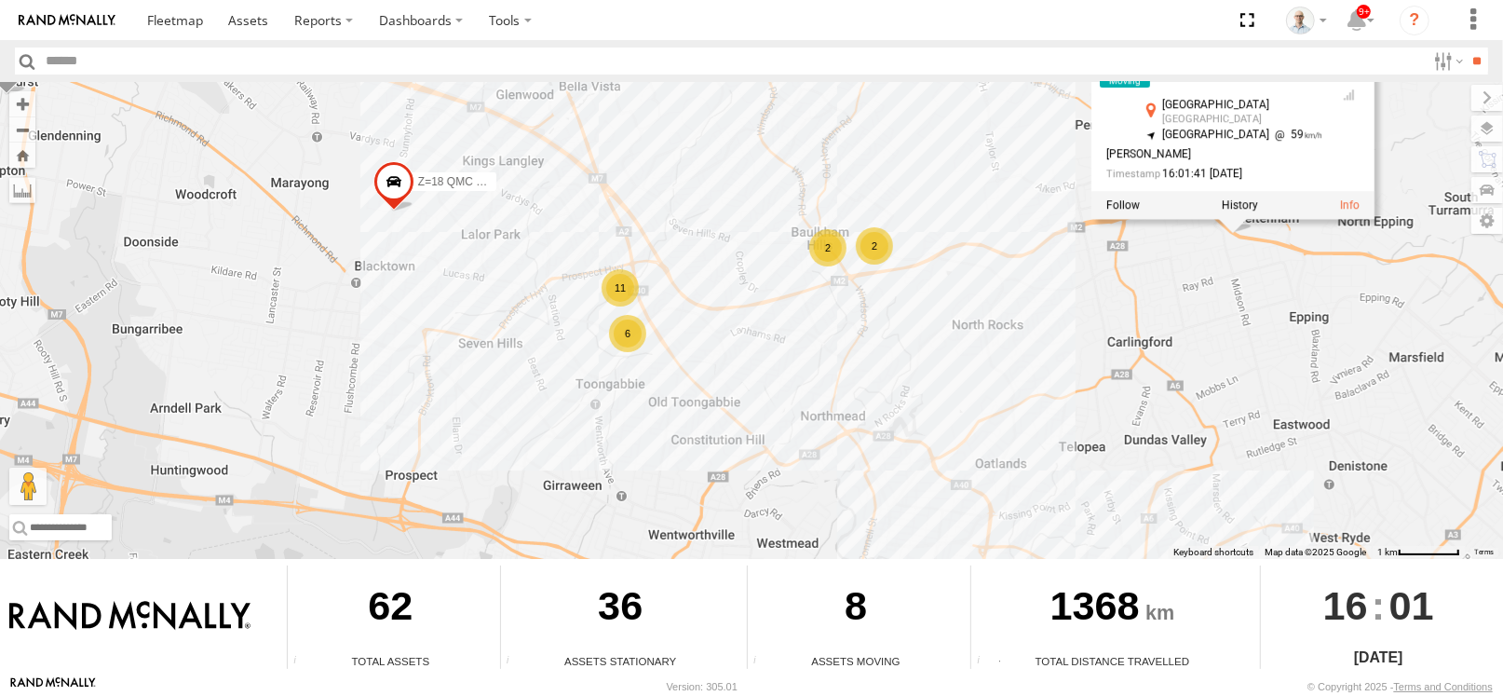
drag, startPoint x: 793, startPoint y: 314, endPoint x: 862, endPoint y: 359, distance: 82.2
click at [862, 359] on div "31 QMC Torell 27QMC # KS75A 06QMC -Spare 04QMC Francesco 28 QMC # 105 Tri 3T 23…" at bounding box center [751, 320] width 1503 height 477
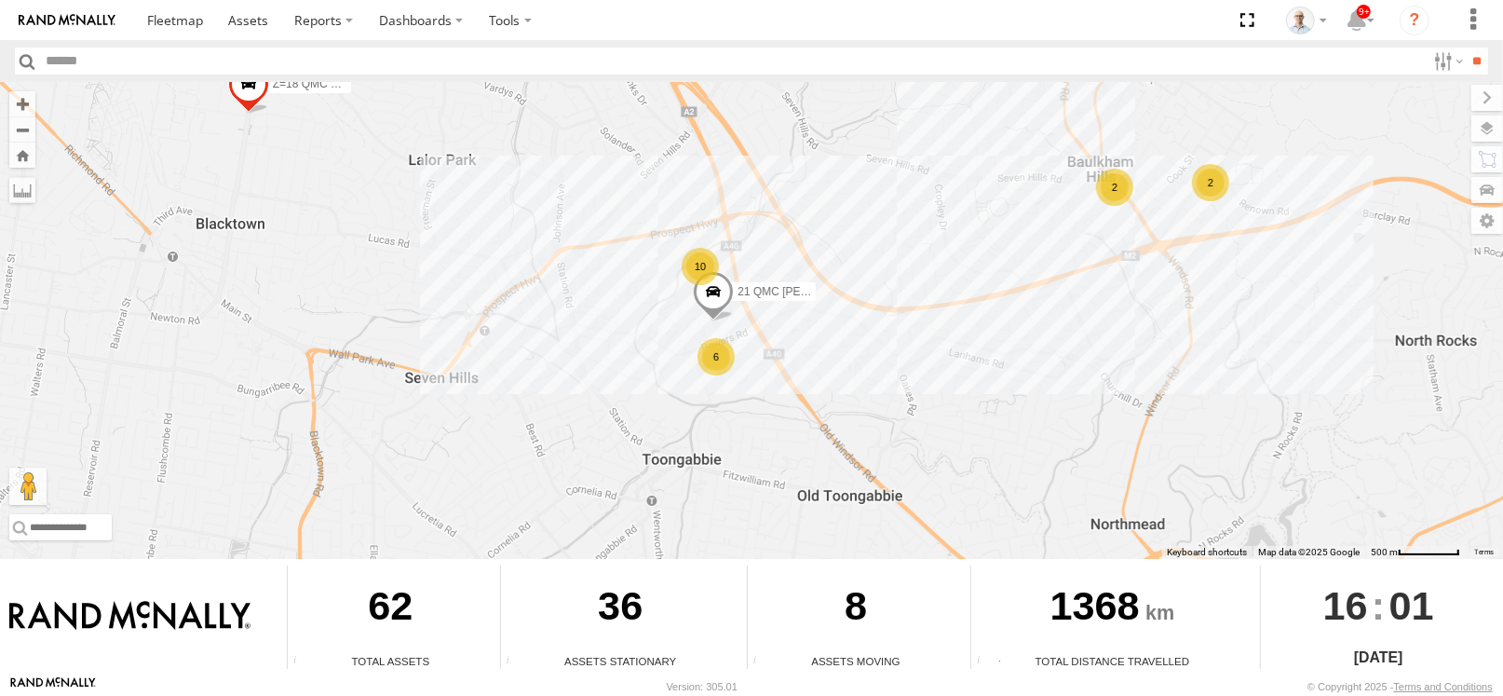
click at [731, 352] on div "6" at bounding box center [716, 356] width 37 height 37
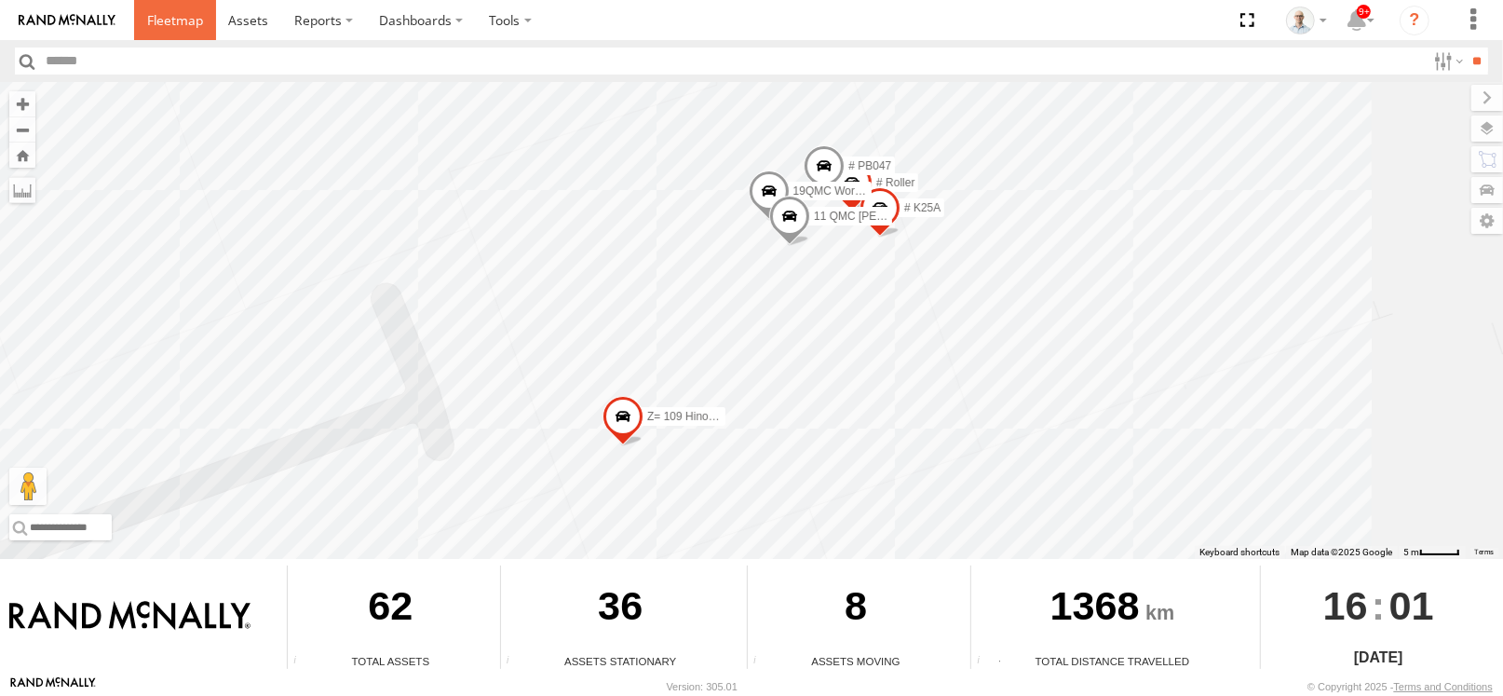
click at [156, 9] on link at bounding box center [175, 20] width 82 height 40
